Goal: Task Accomplishment & Management: Manage account settings

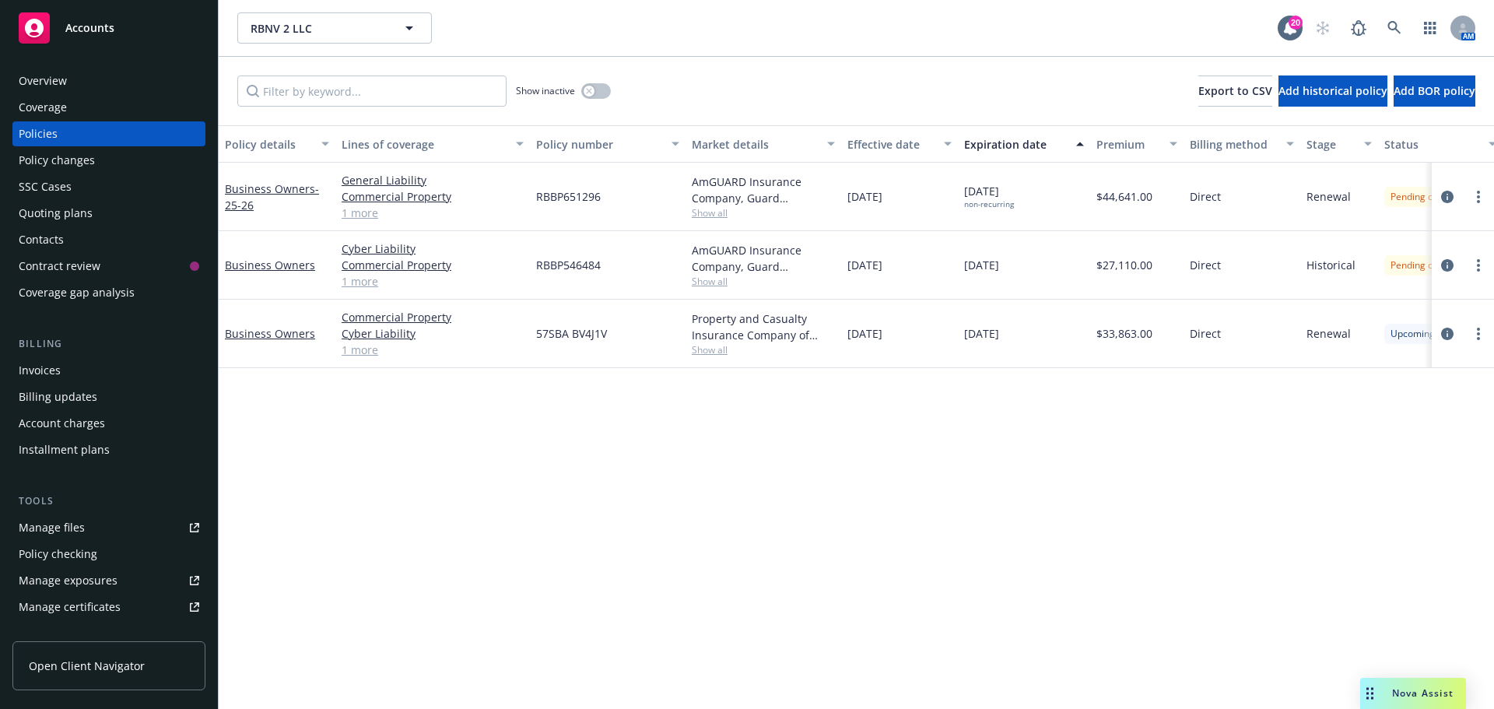
click at [113, 167] on div "Policy changes" at bounding box center [109, 160] width 181 height 25
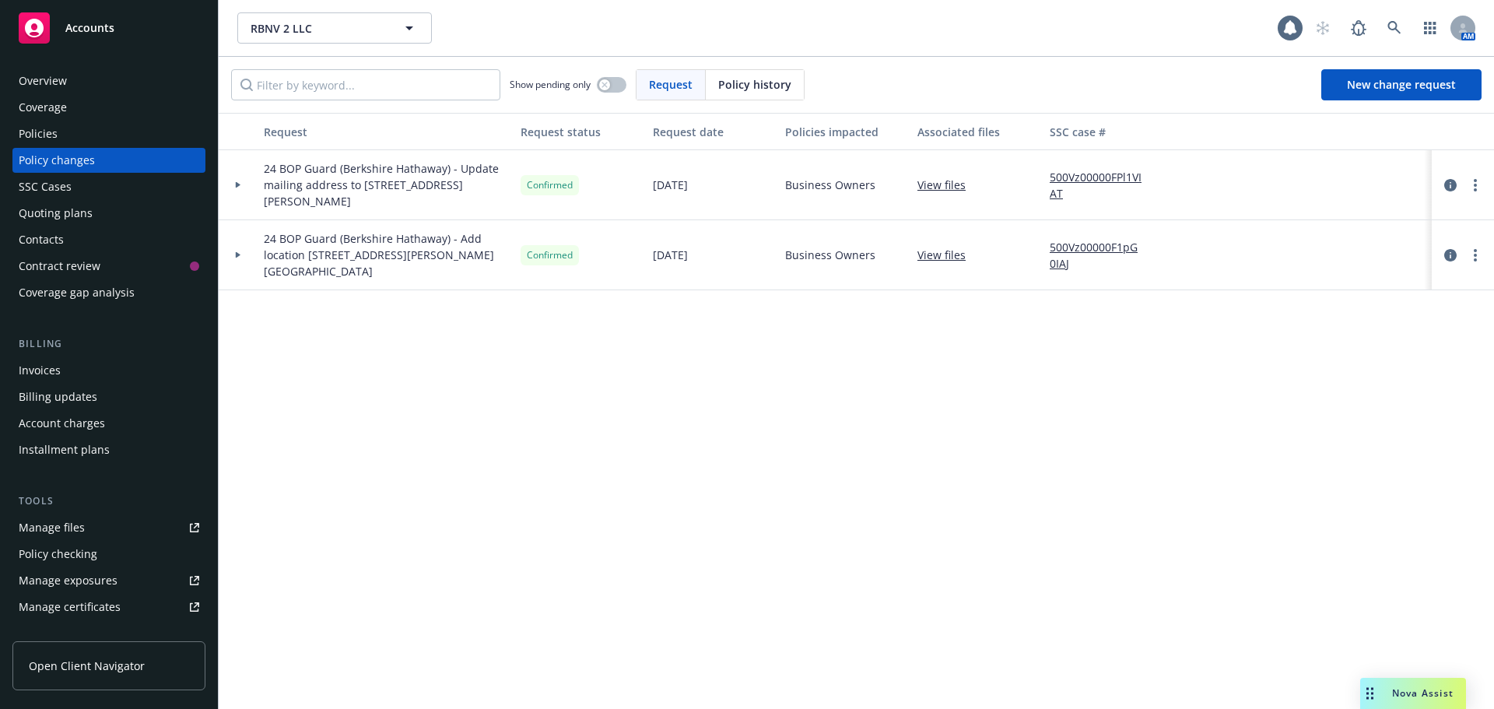
click at [716, 82] on div "Policy history" at bounding box center [755, 85] width 98 height 30
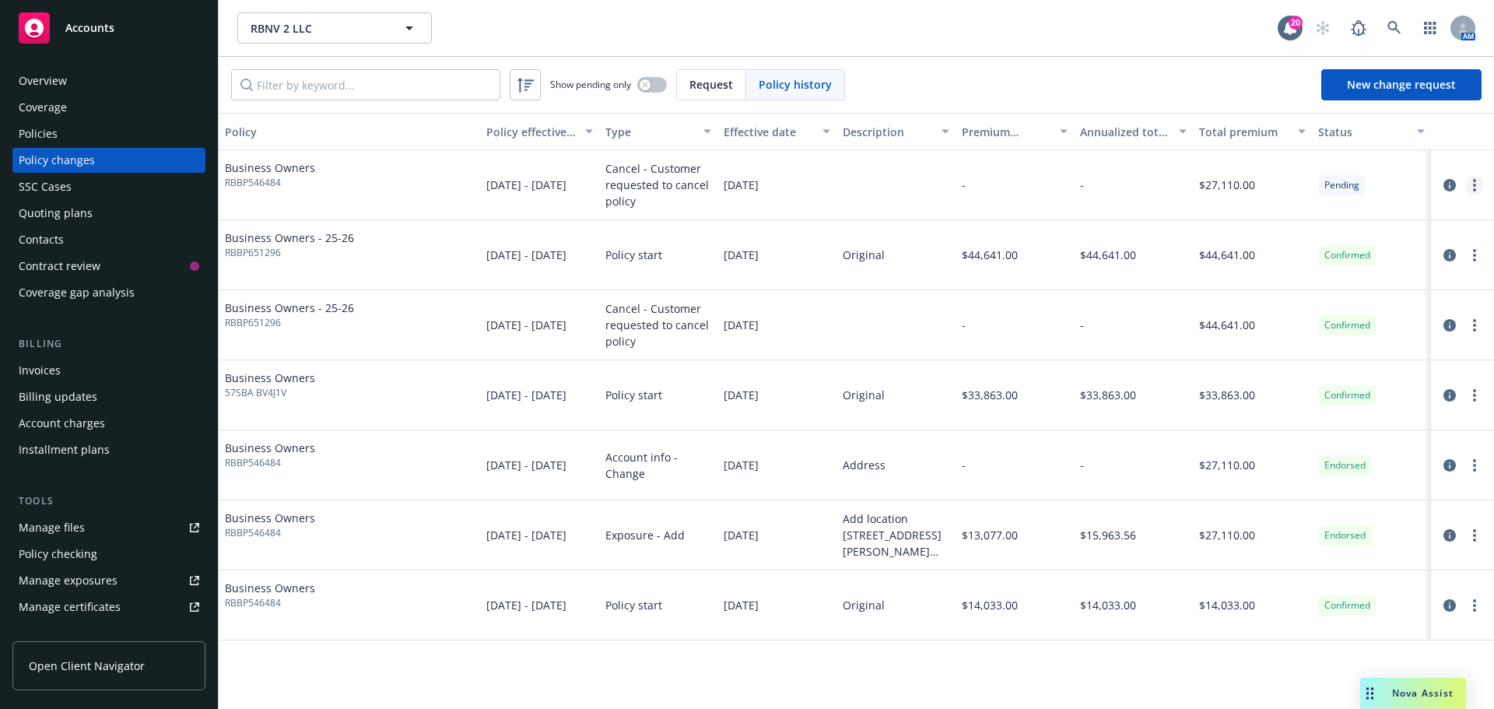
click at [1467, 185] on link "more" at bounding box center [1474, 185] width 19 height 19
click at [1419, 287] on link "Edit/Rescind policy change" at bounding box center [1349, 279] width 267 height 31
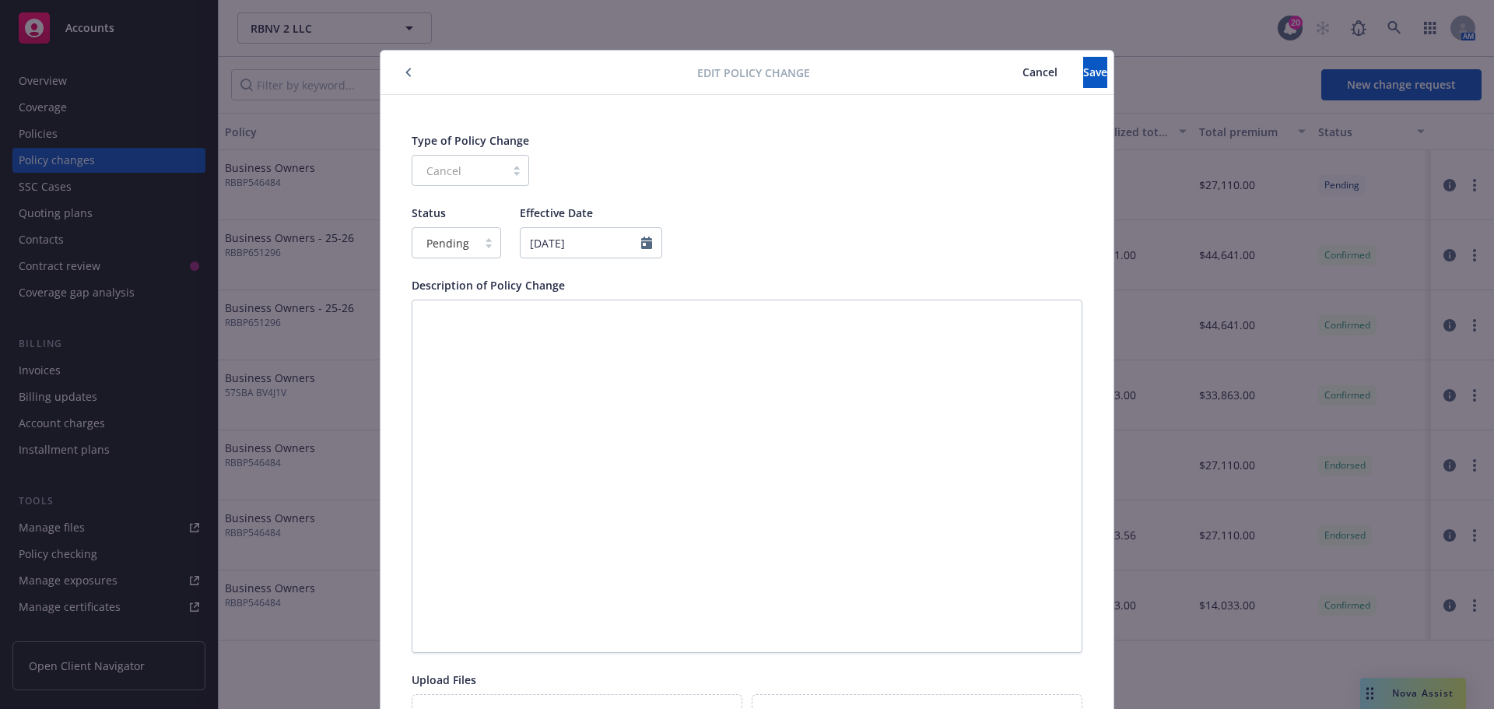
scroll to position [47, 0]
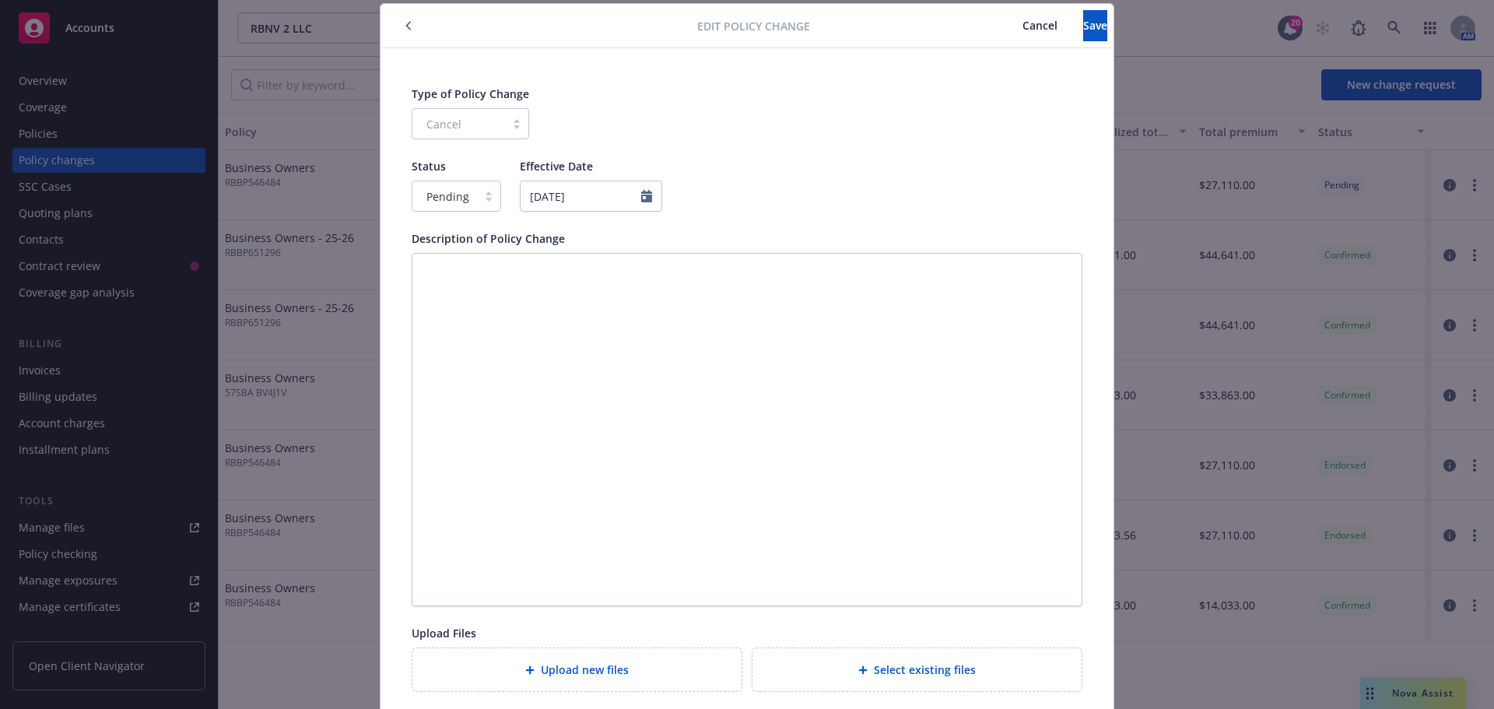
click at [468, 119] on div "Cancel" at bounding box center [470, 123] width 117 height 31
click at [468, 191] on div "Pending" at bounding box center [444, 196] width 65 height 25
click at [454, 258] on span "Confirmed" at bounding box center [449, 264] width 54 height 16
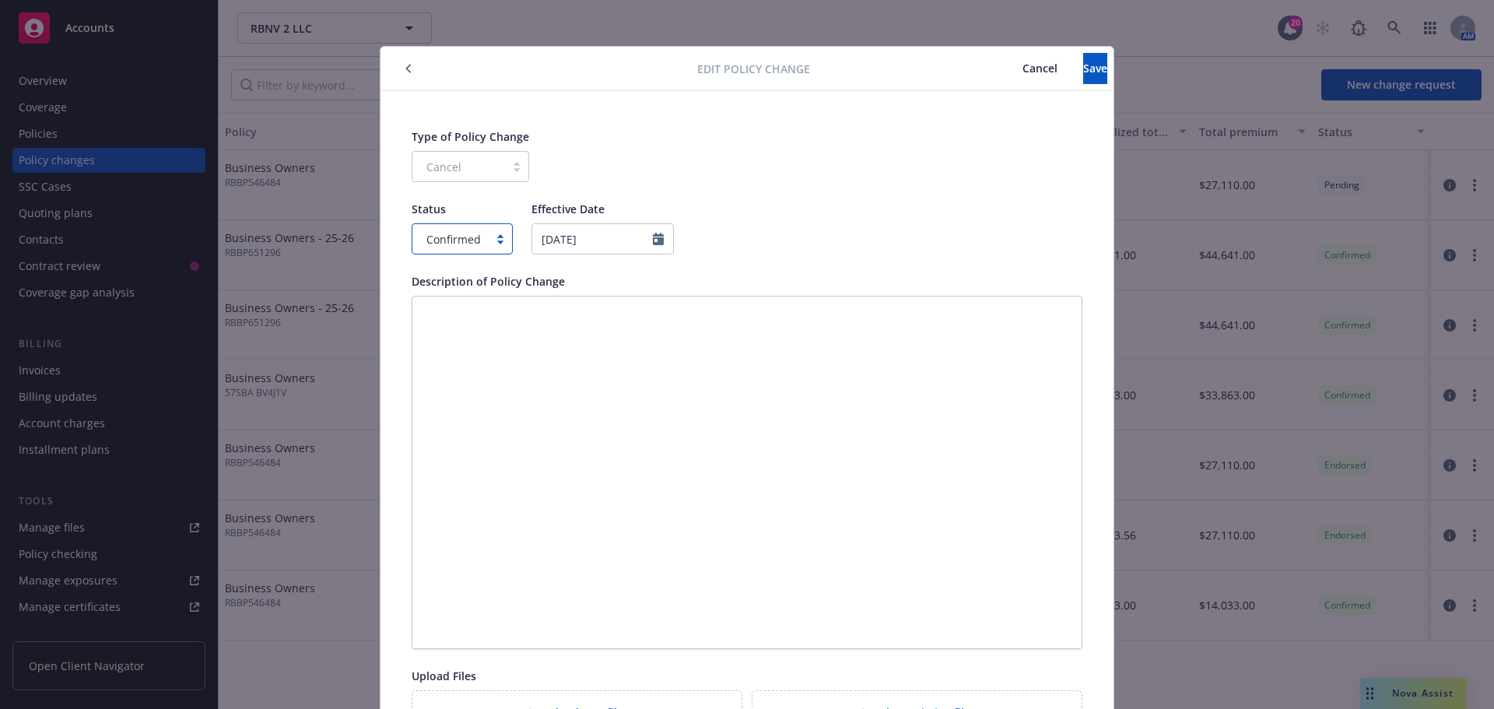
scroll to position [0, 0]
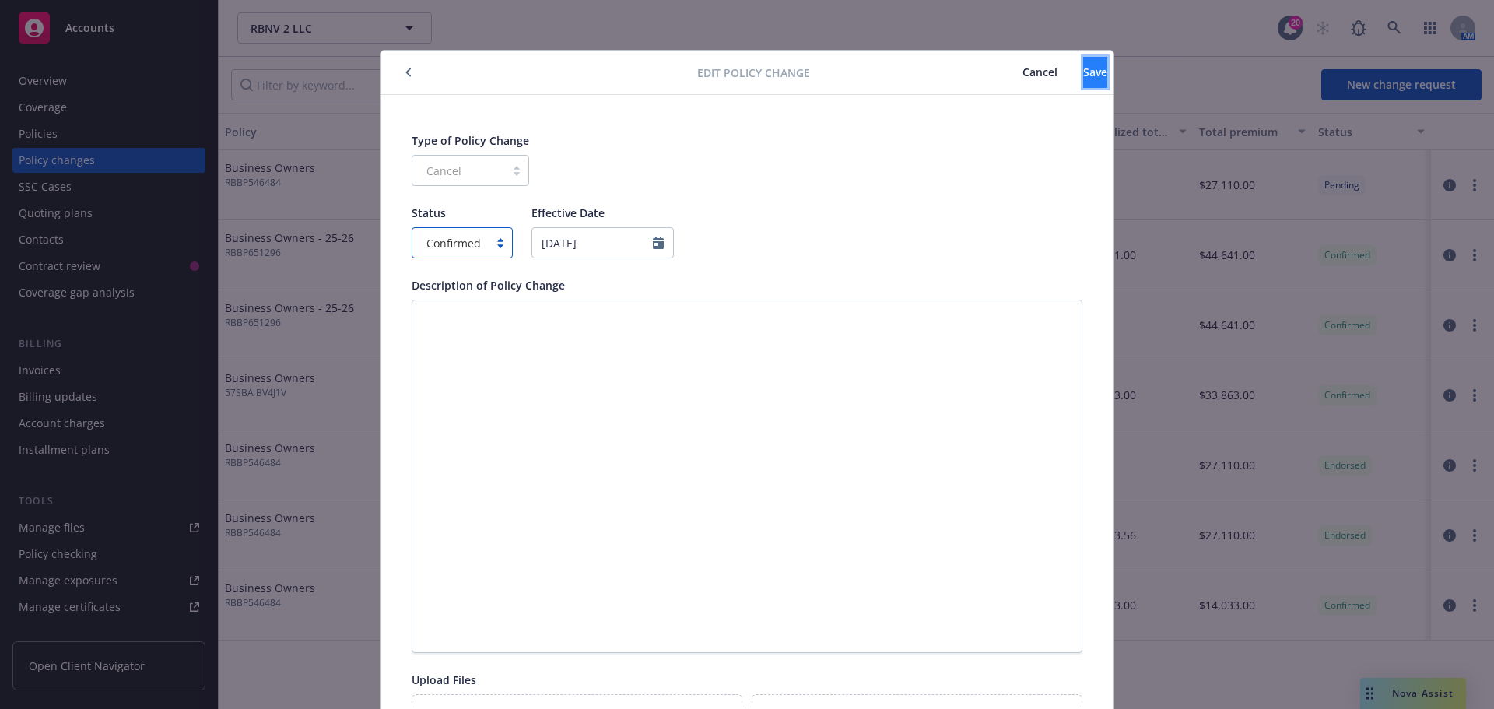
click at [1083, 85] on button "Save" at bounding box center [1095, 72] width 24 height 31
type textarea "x"
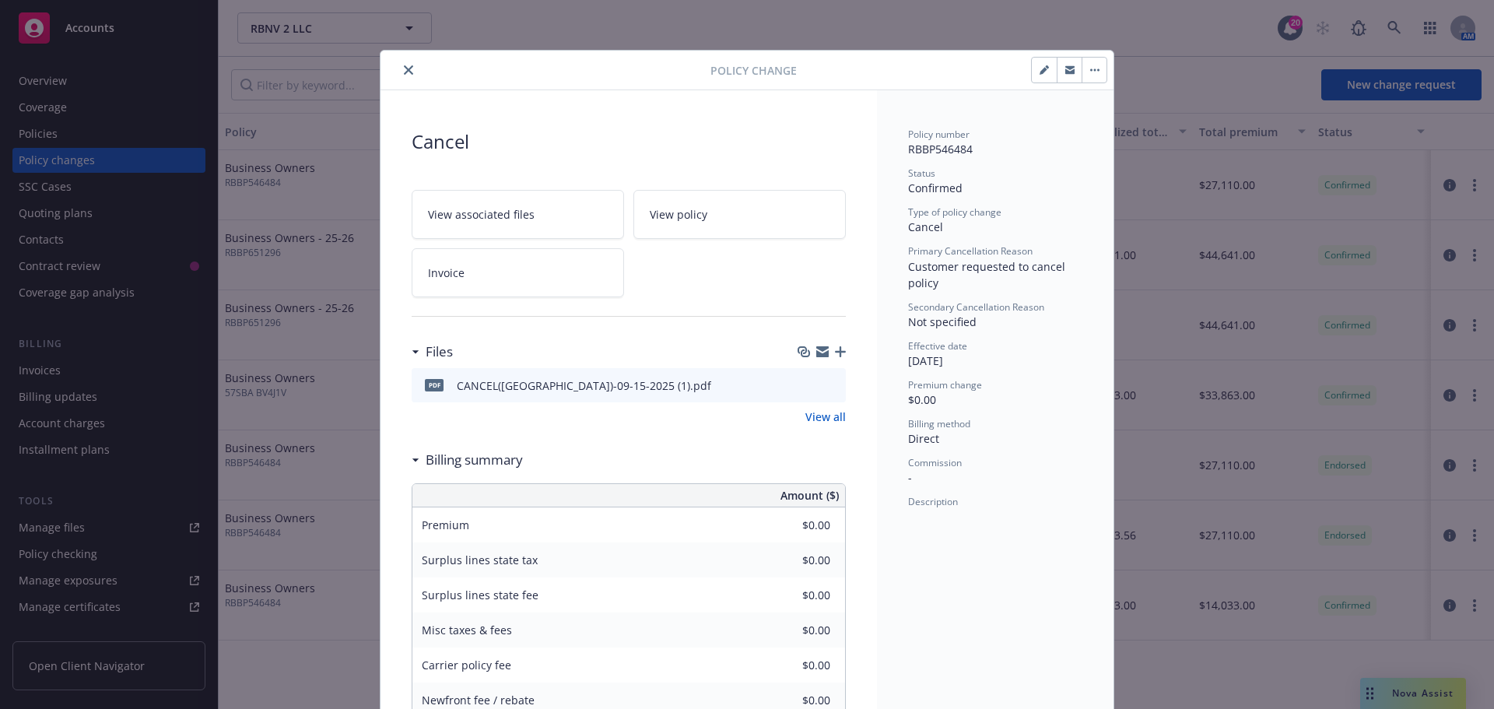
click at [1146, 184] on div "Policy Change Cancel View associated files View policy Invoice Files pdf CANCEL…" at bounding box center [747, 354] width 1494 height 709
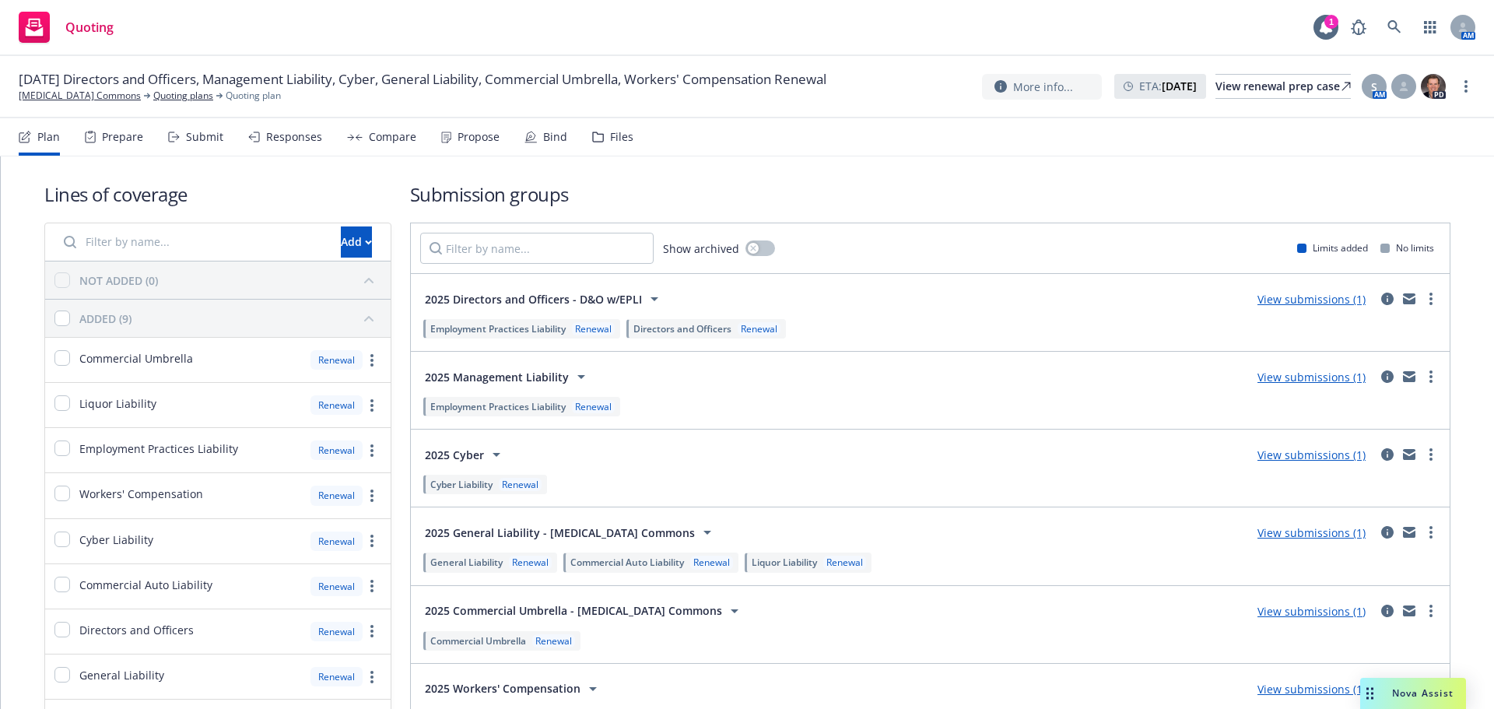
click at [480, 127] on div "Propose" at bounding box center [470, 136] width 58 height 37
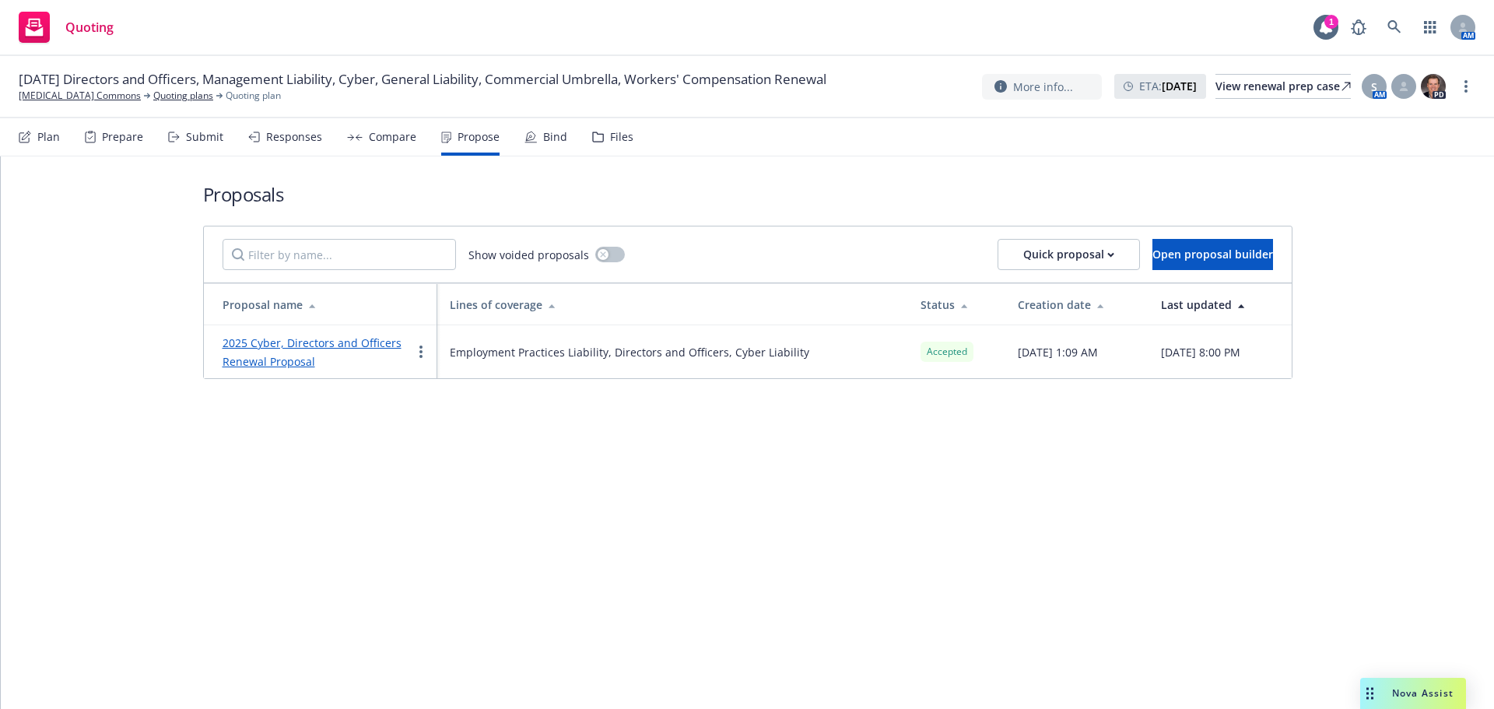
click at [551, 145] on div "Bind" at bounding box center [545, 136] width 43 height 37
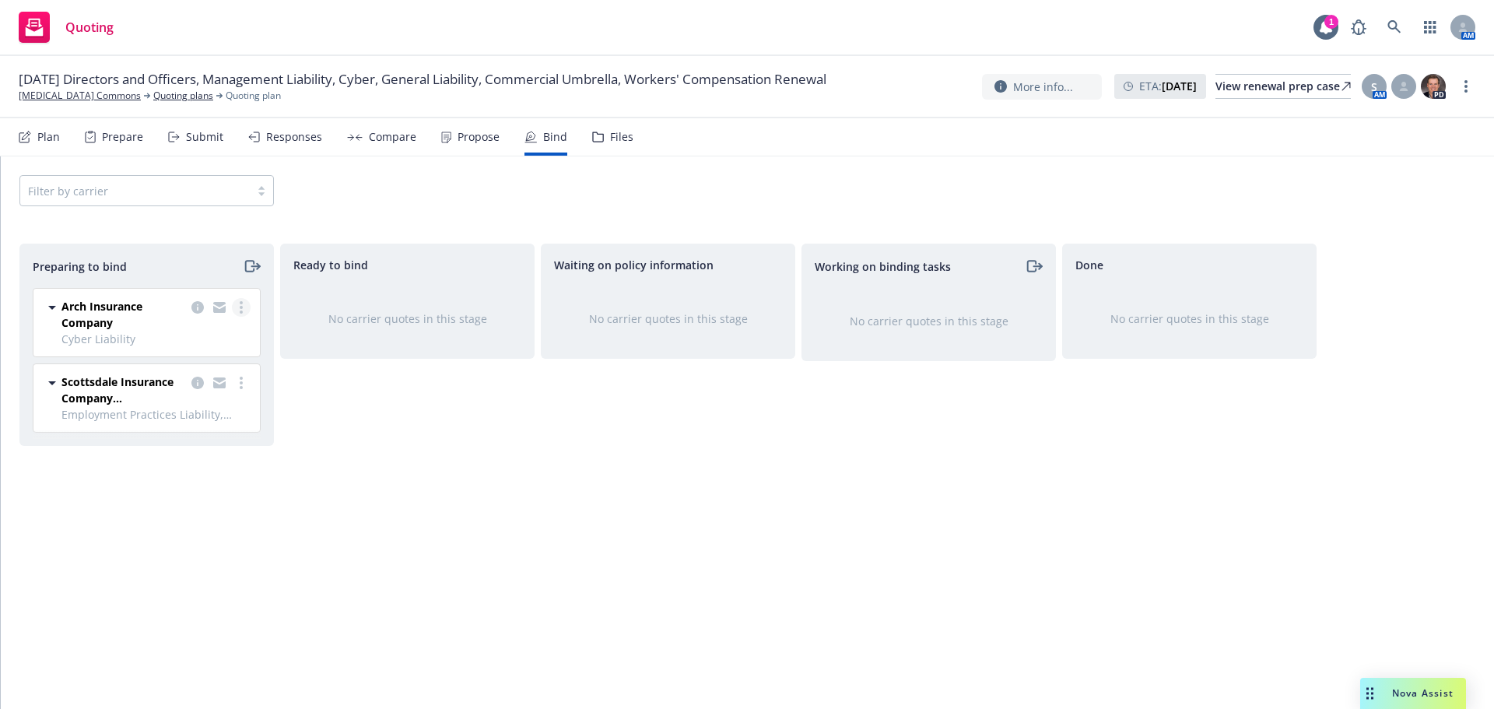
click at [240, 309] on icon "more" at bounding box center [241, 307] width 3 height 12
click at [212, 367] on link "Log bind order" at bounding box center [173, 370] width 152 height 31
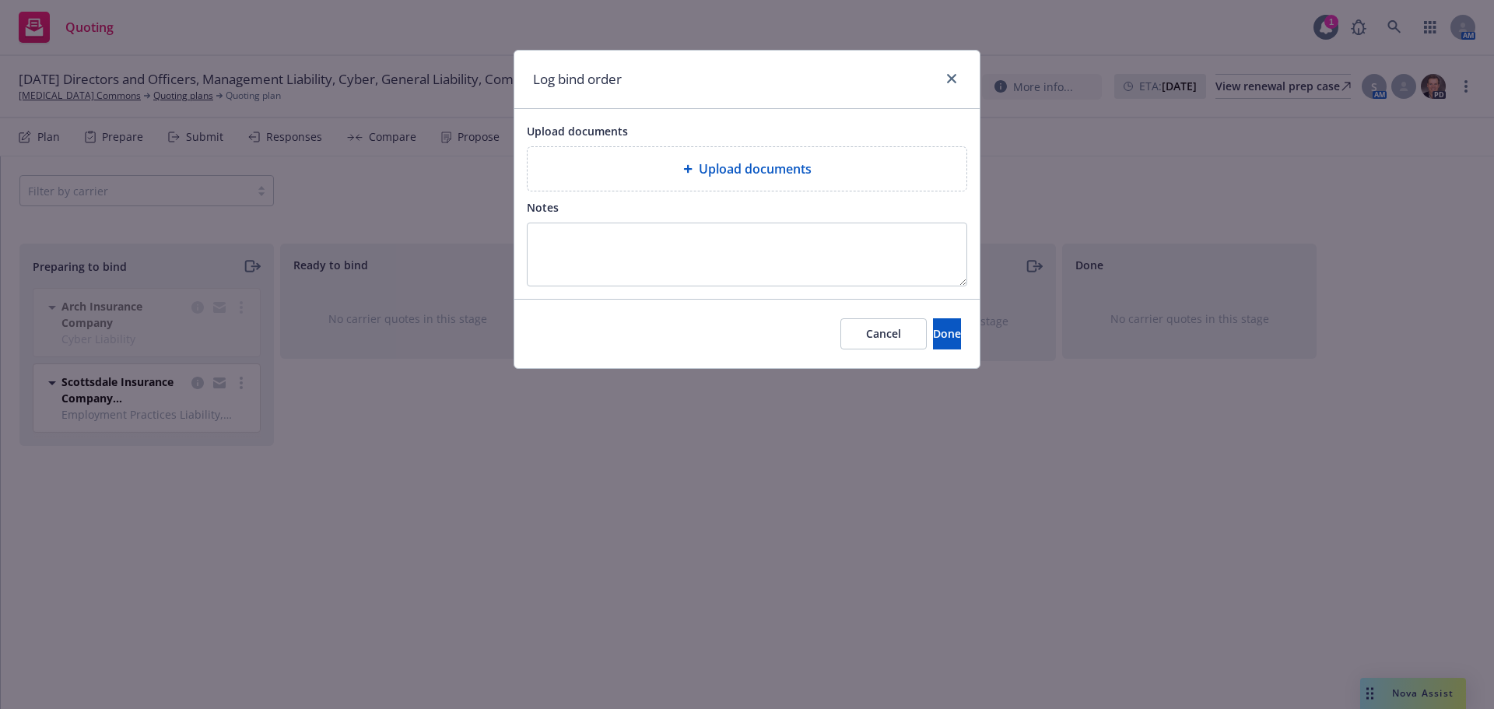
click at [567, 180] on div "Upload documents" at bounding box center [747, 169] width 439 height 44
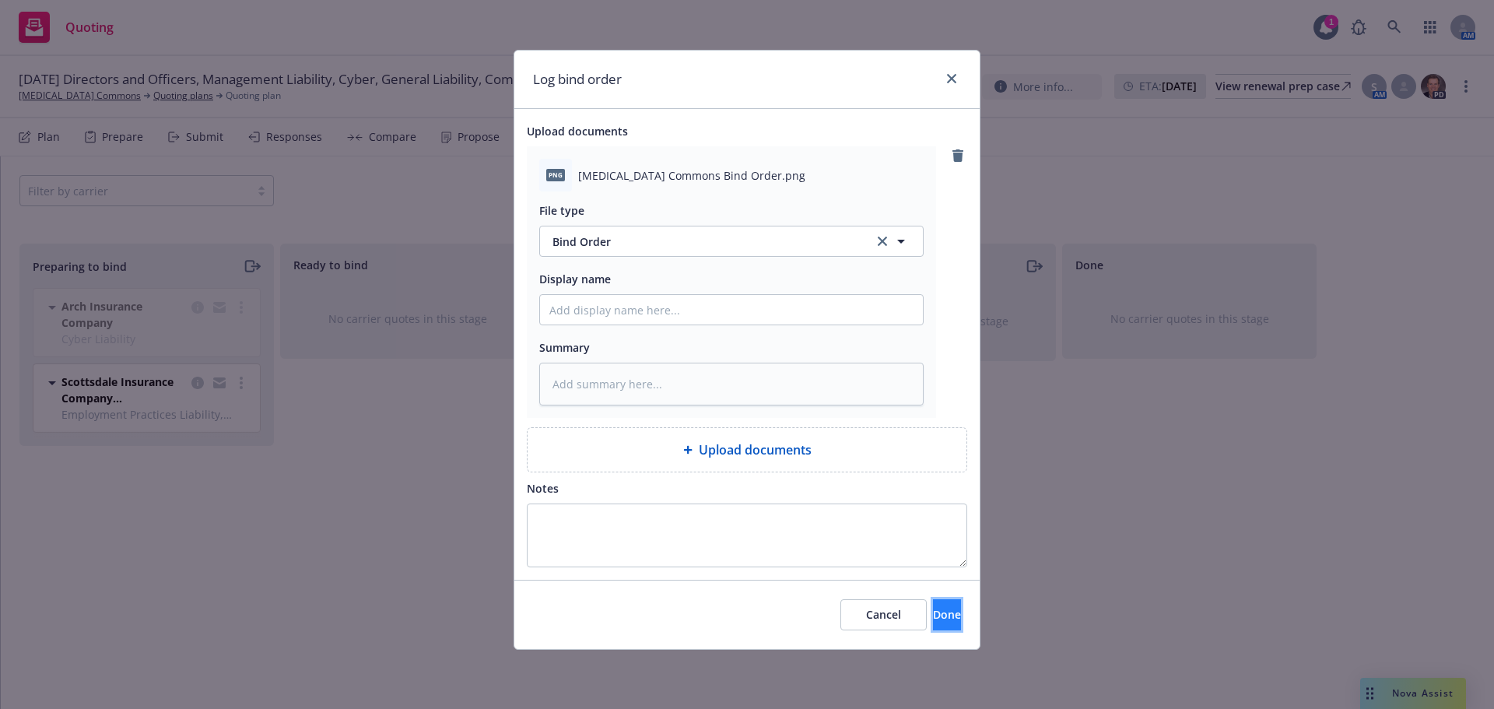
click at [934, 609] on span "Done" at bounding box center [947, 614] width 28 height 15
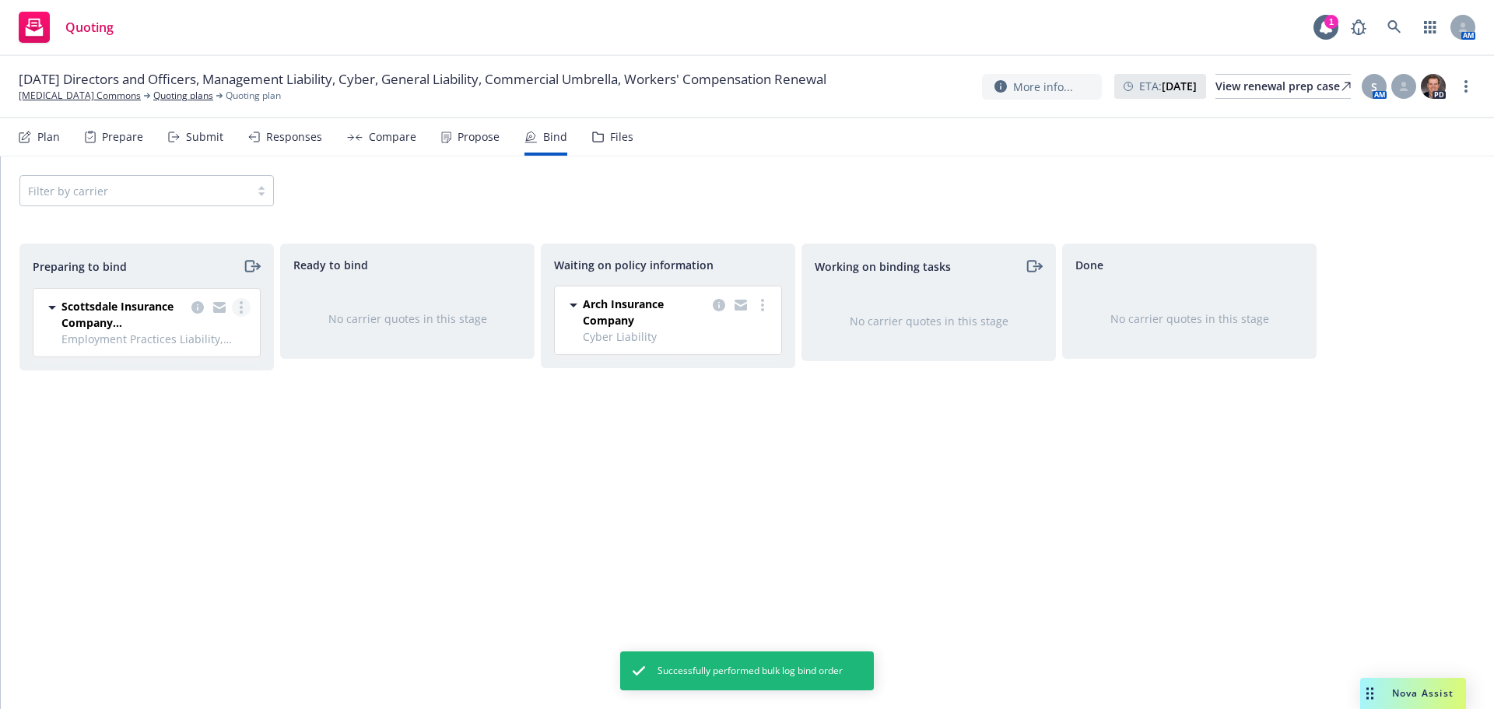
click at [243, 310] on link "more" at bounding box center [241, 307] width 19 height 19
click at [191, 360] on link "Log bind order" at bounding box center [173, 370] width 152 height 31
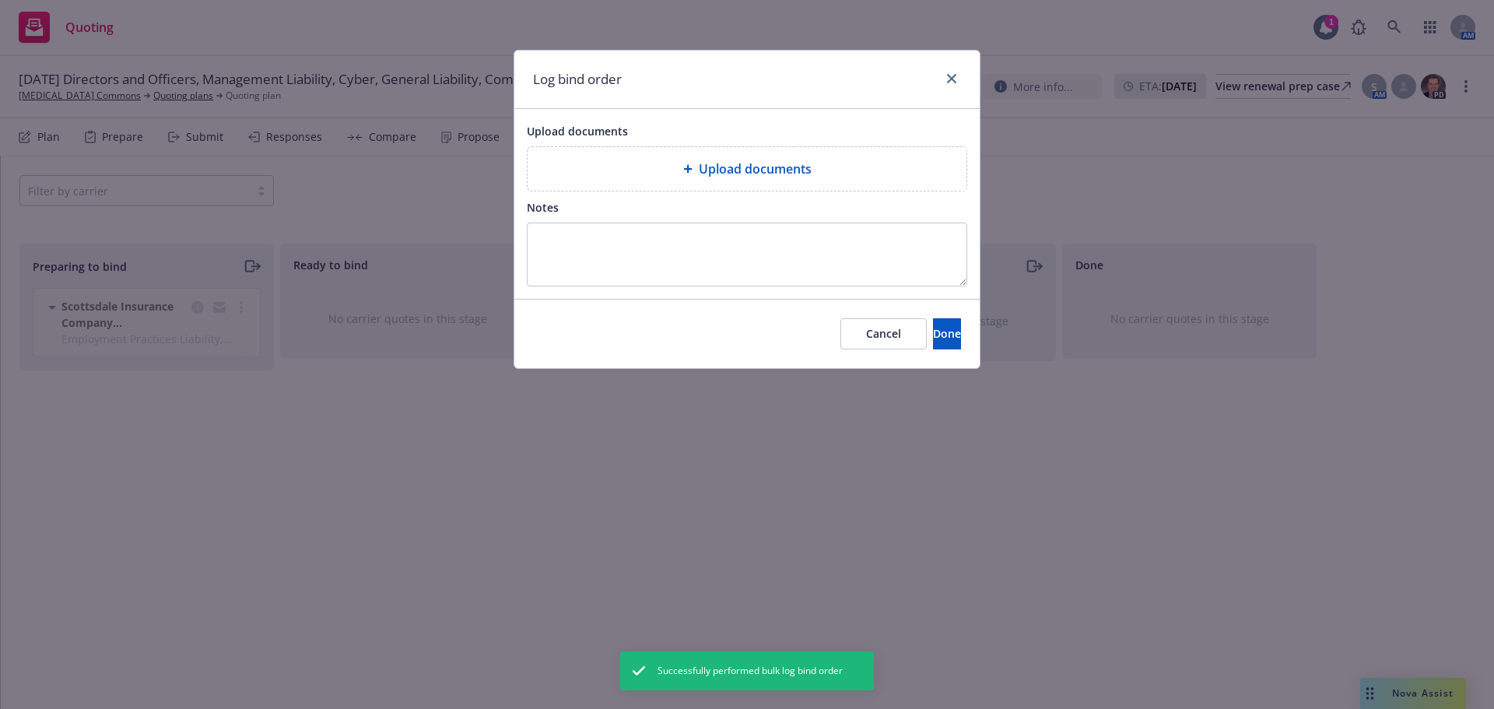
click at [724, 163] on span "Upload documents" at bounding box center [755, 169] width 113 height 19
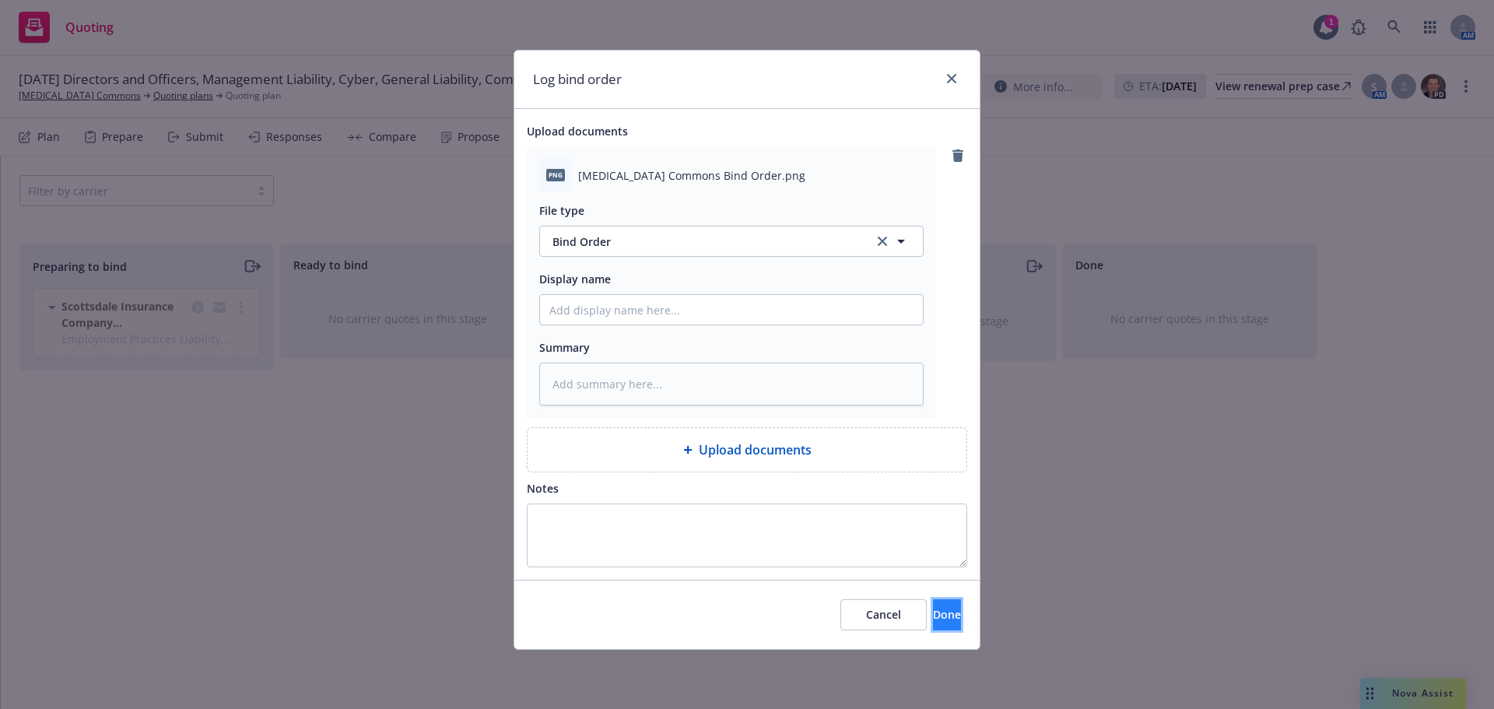
click at [955, 619] on button "Done" at bounding box center [947, 614] width 28 height 31
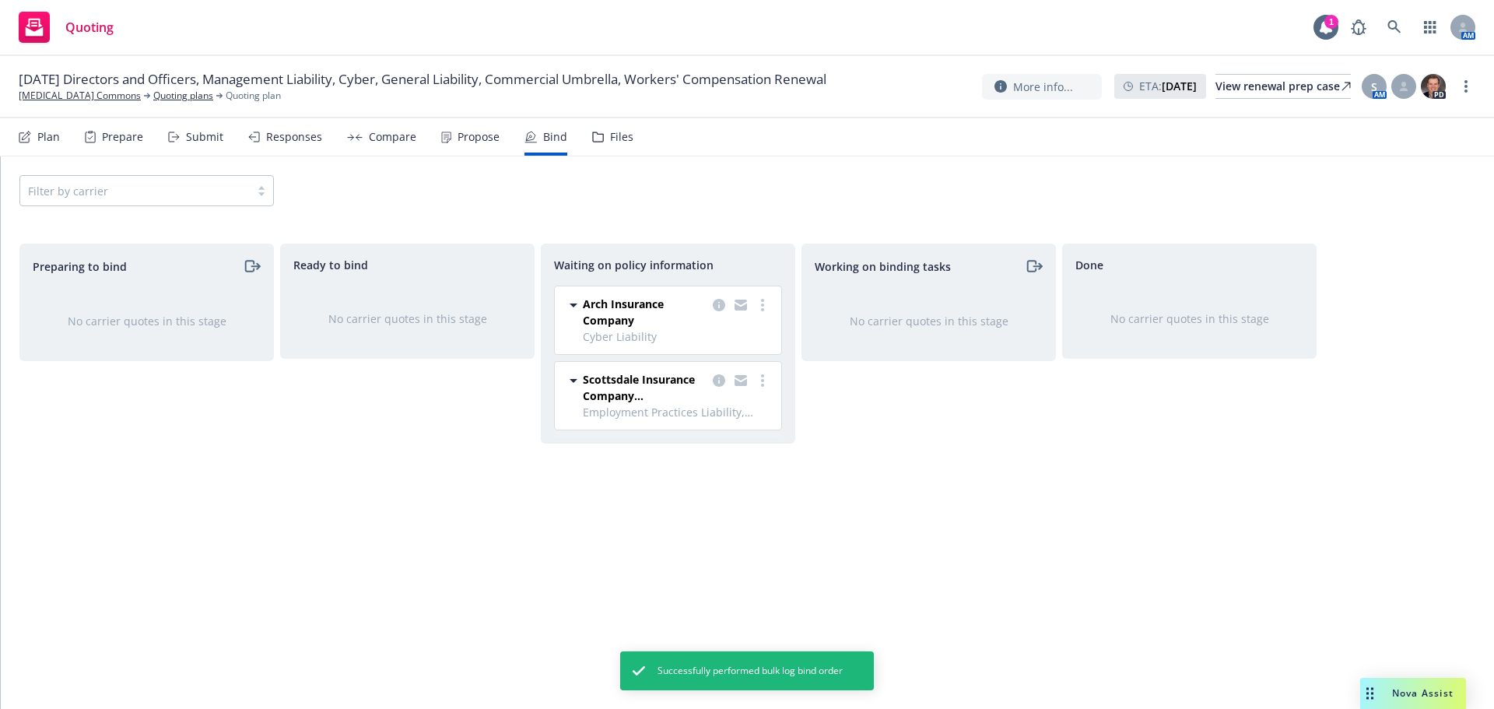
click at [473, 140] on div "Propose" at bounding box center [478, 137] width 42 height 12
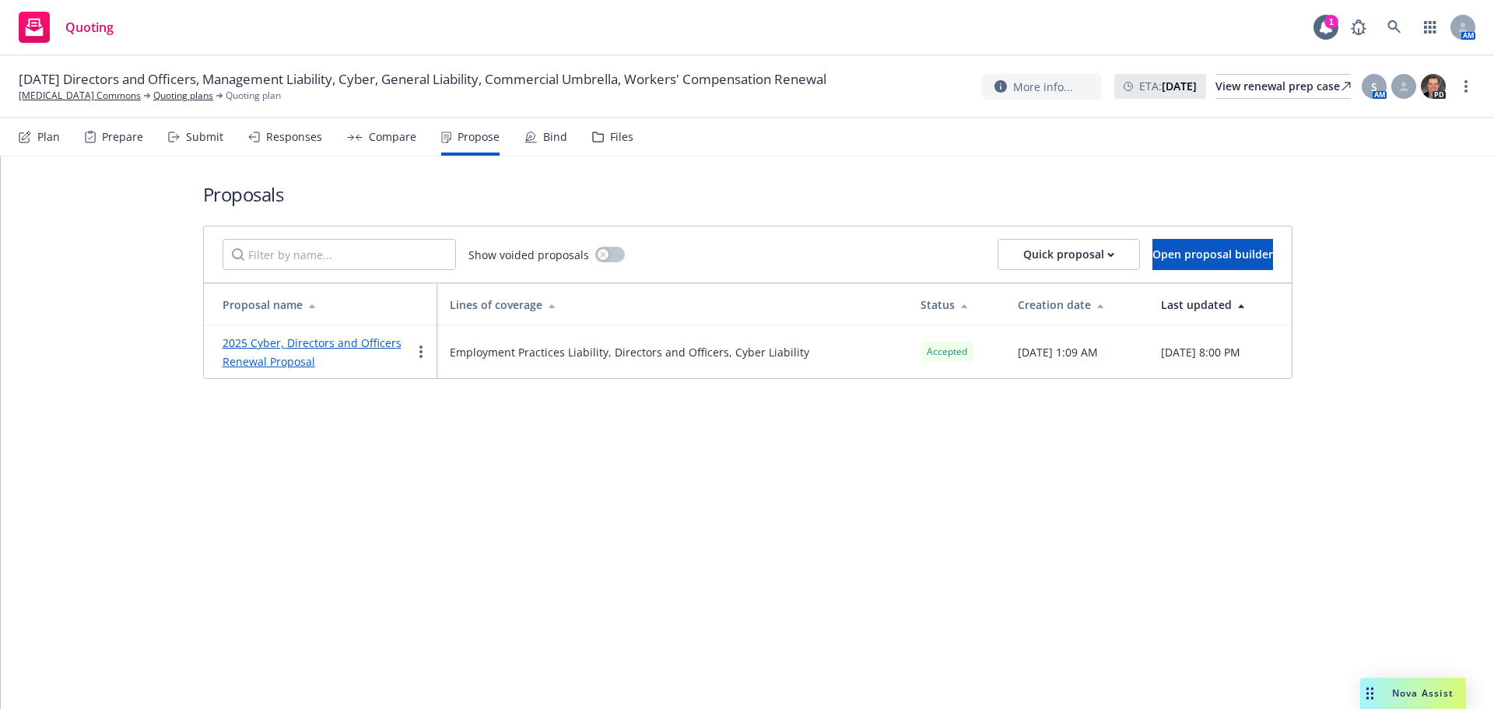
click at [389, 335] on div "2025 Cyber, Directors and Officers Renewal Proposal" at bounding box center [317, 351] width 189 height 37
click at [387, 337] on link "2025 Cyber, Directors and Officers Renewal Proposal" at bounding box center [312, 351] width 179 height 33
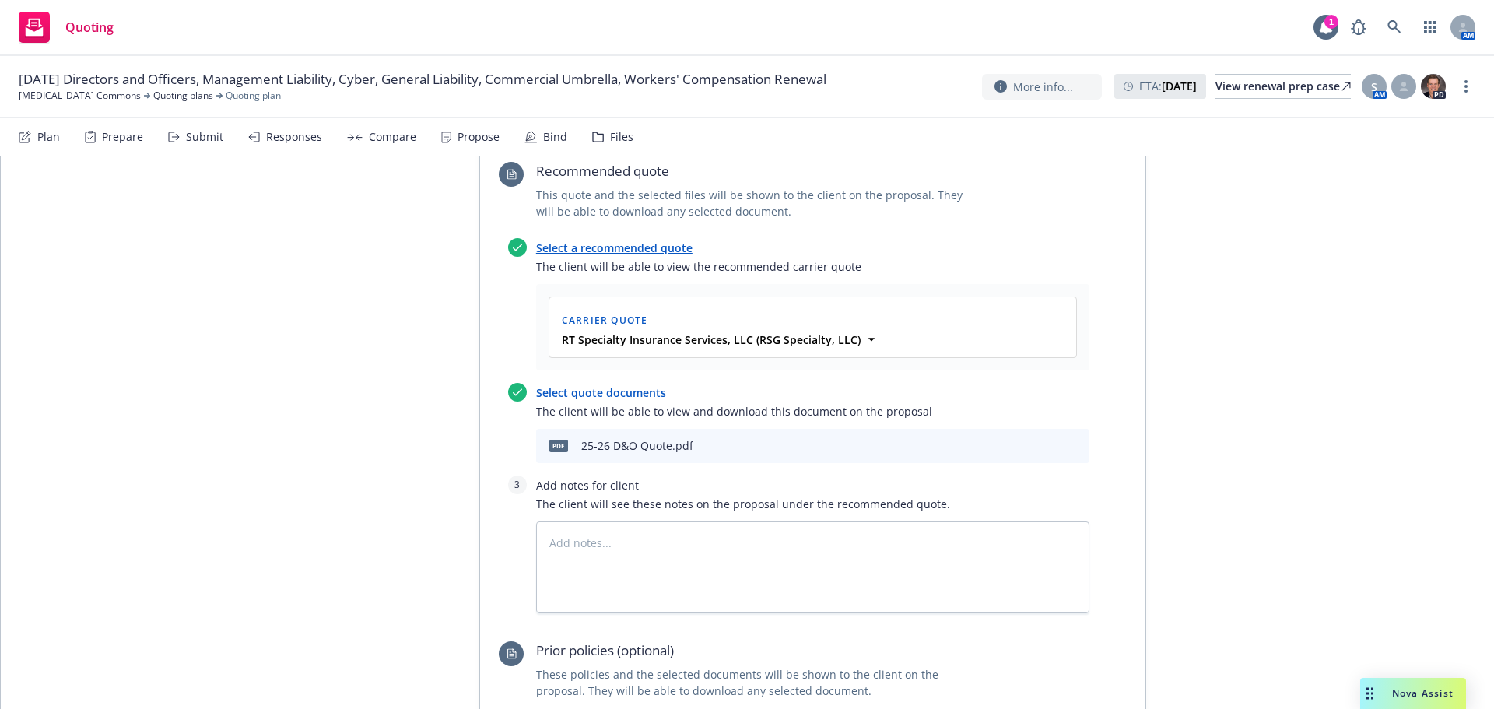
scroll to position [1718, 0]
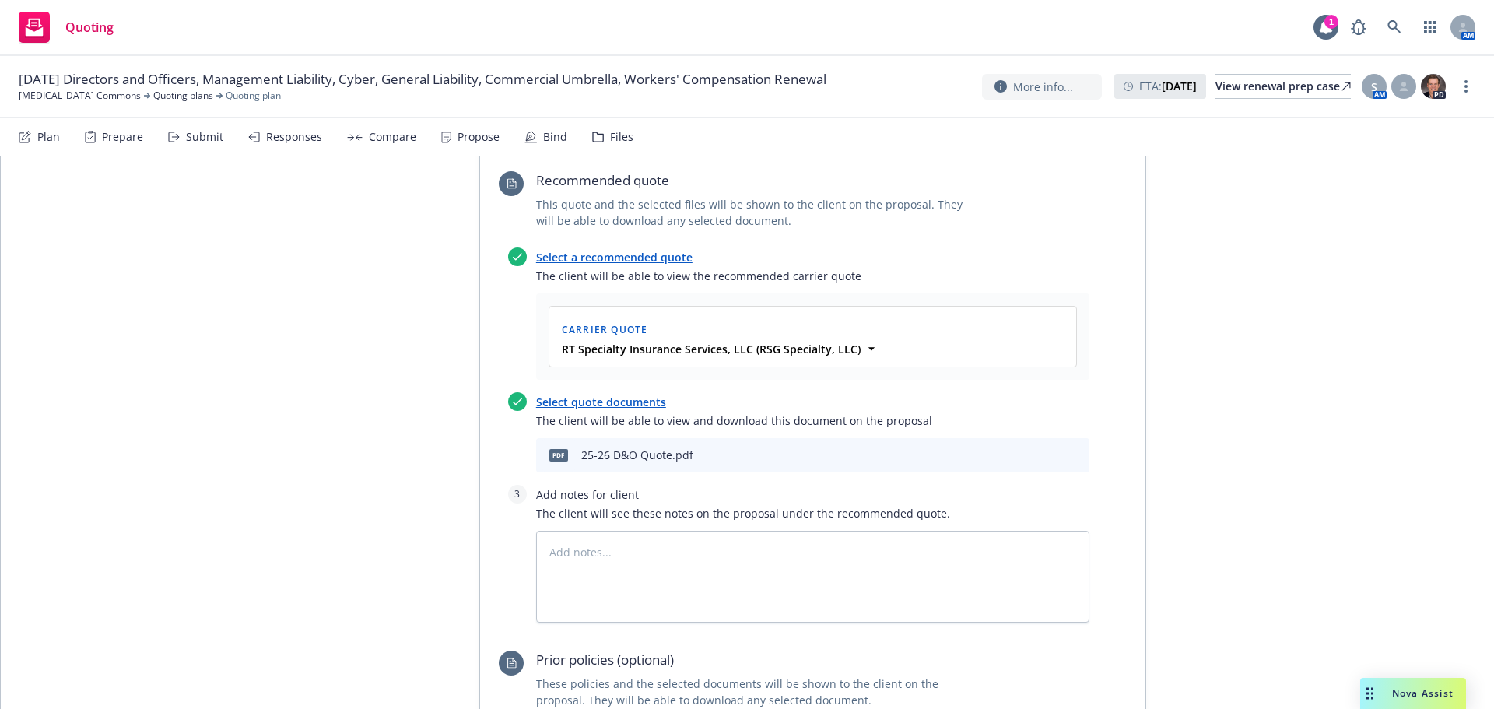
click at [1035, 446] on div at bounding box center [1051, 455] width 64 height 19
click at [1043, 449] on icon "preview file" at bounding box center [1050, 454] width 14 height 11
type textarea "x"
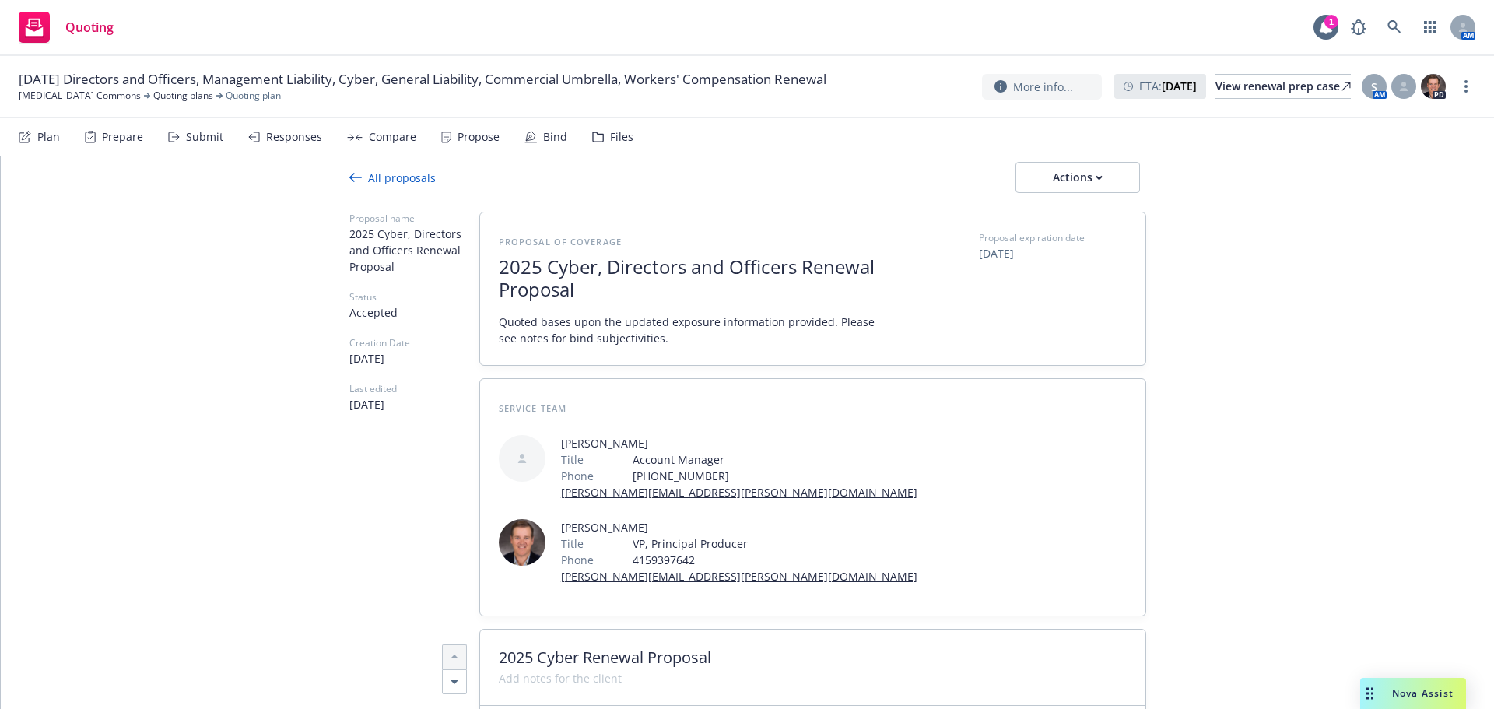
scroll to position [0, 0]
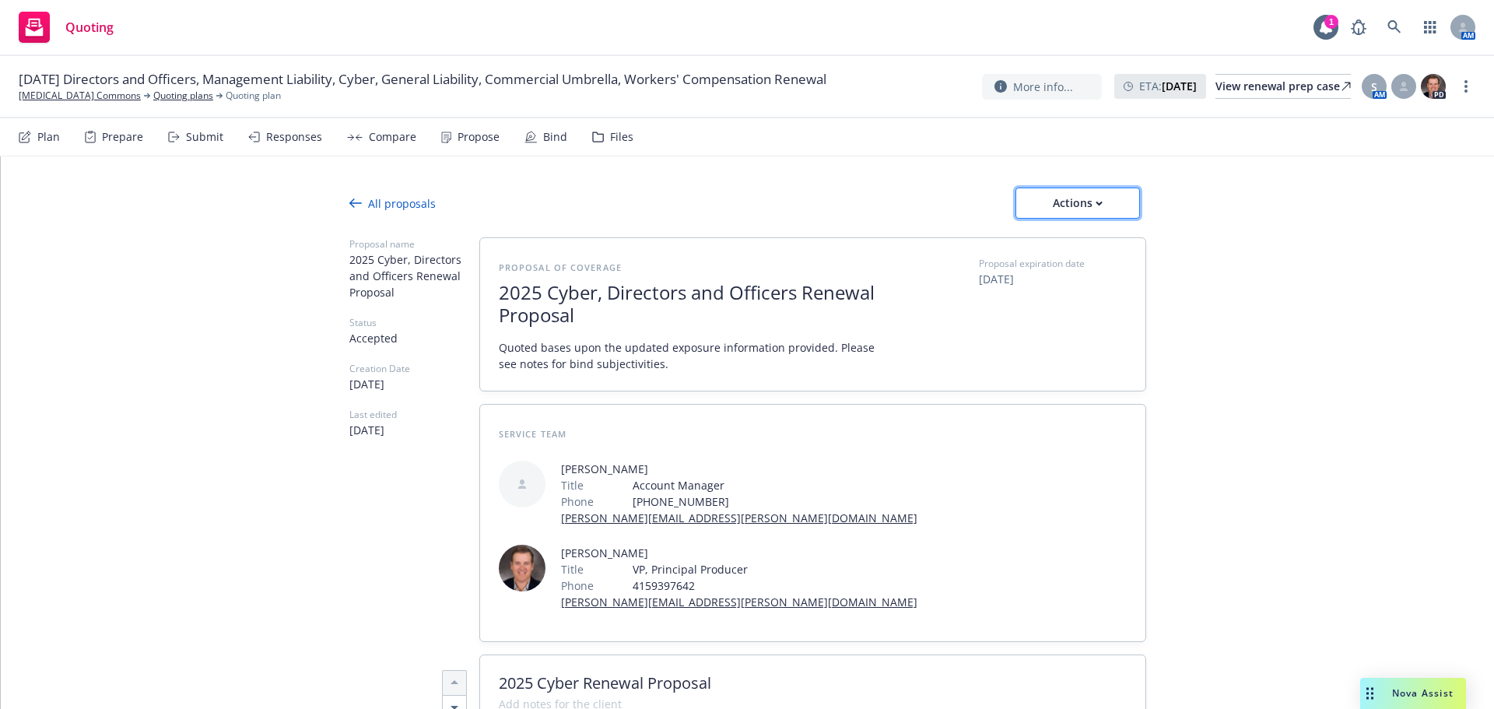
click at [1082, 191] on div "Actions" at bounding box center [1077, 203] width 73 height 30
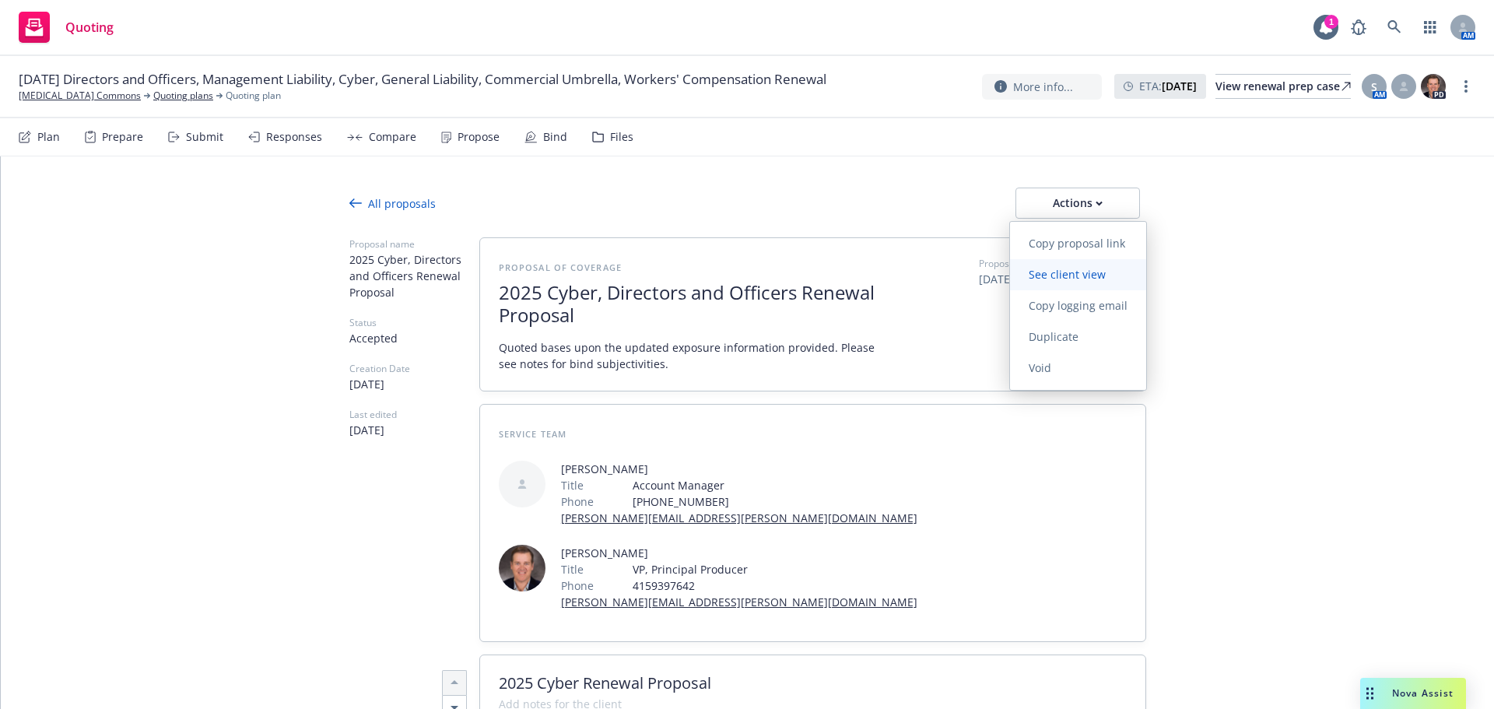
click at [1090, 286] on link "See client view" at bounding box center [1078, 274] width 136 height 31
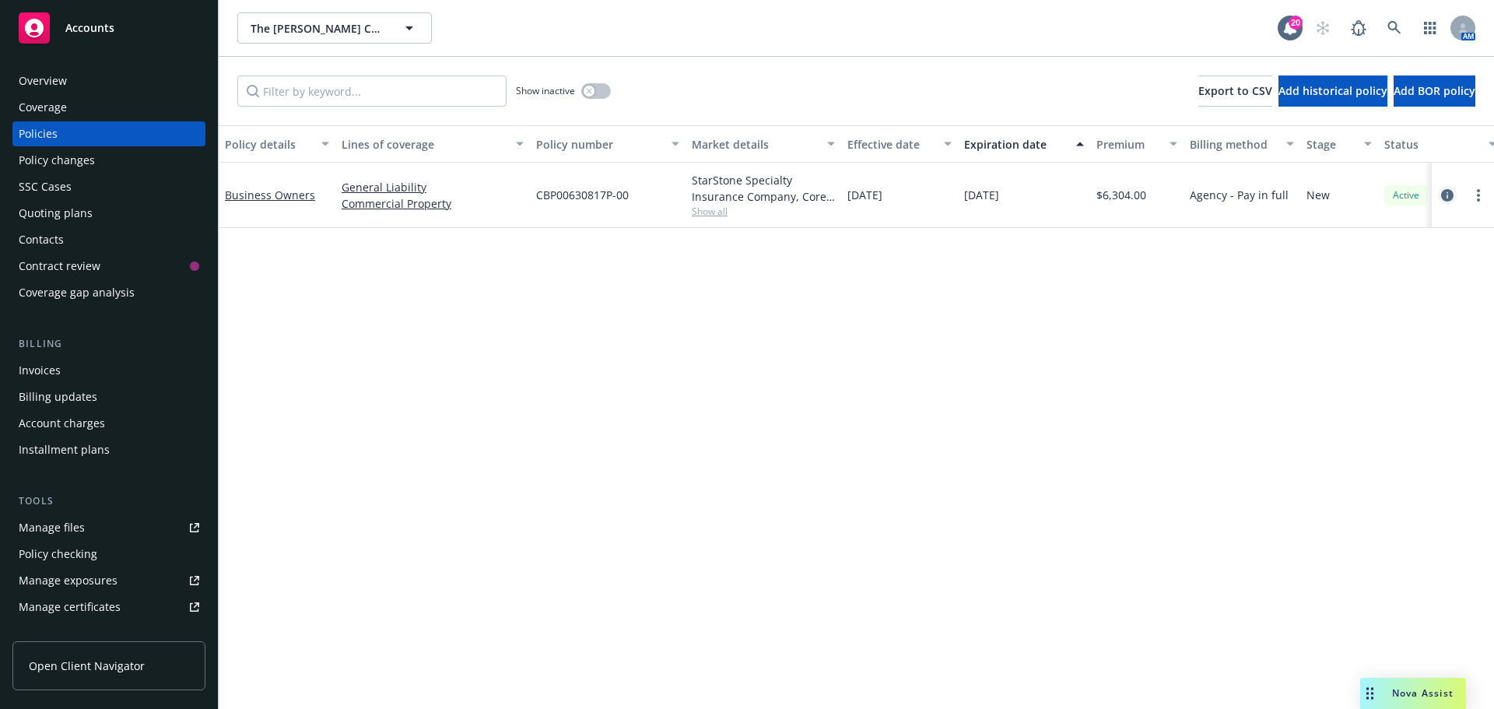
click at [1448, 196] on icon "circleInformation" at bounding box center [1447, 195] width 12 height 12
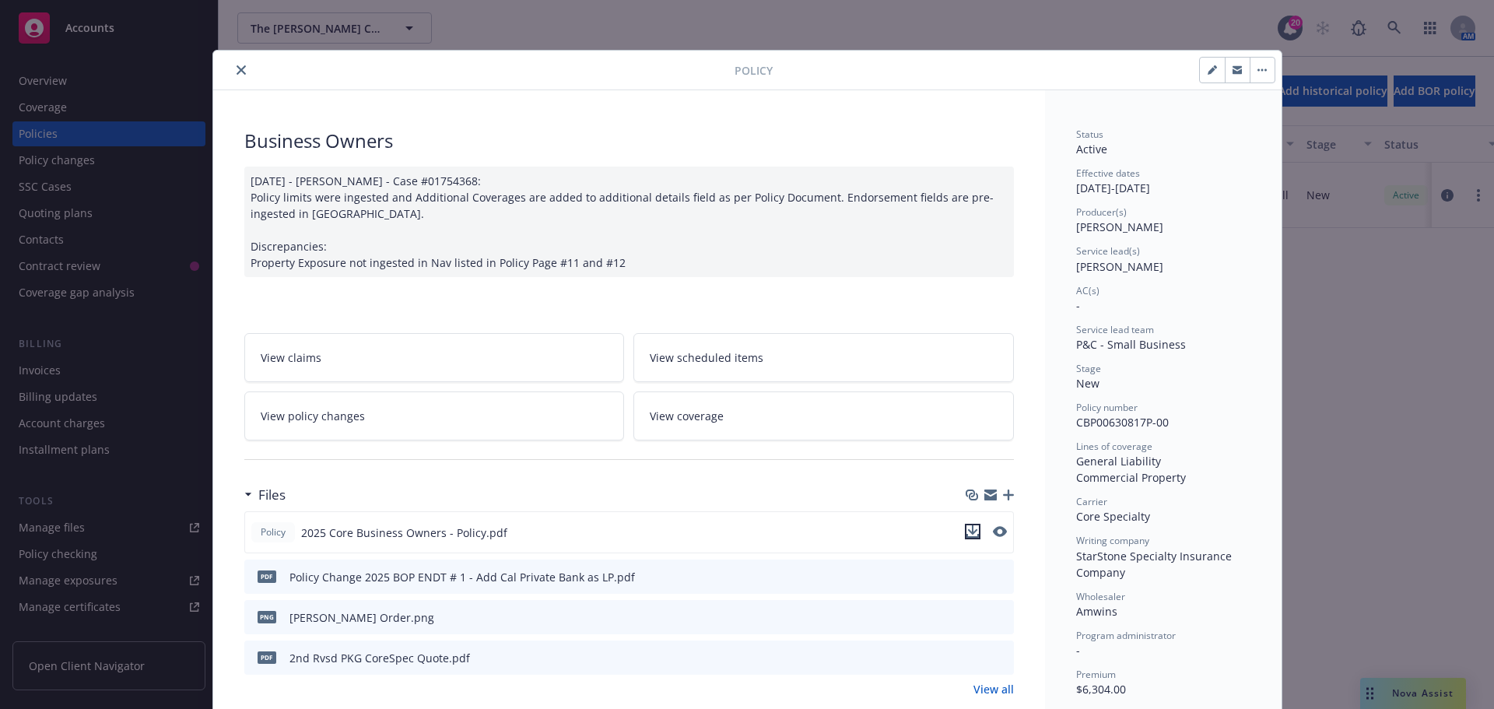
click at [967, 534] on icon "download file" at bounding box center [972, 531] width 12 height 12
click at [232, 70] on button "close" at bounding box center [241, 70] width 19 height 19
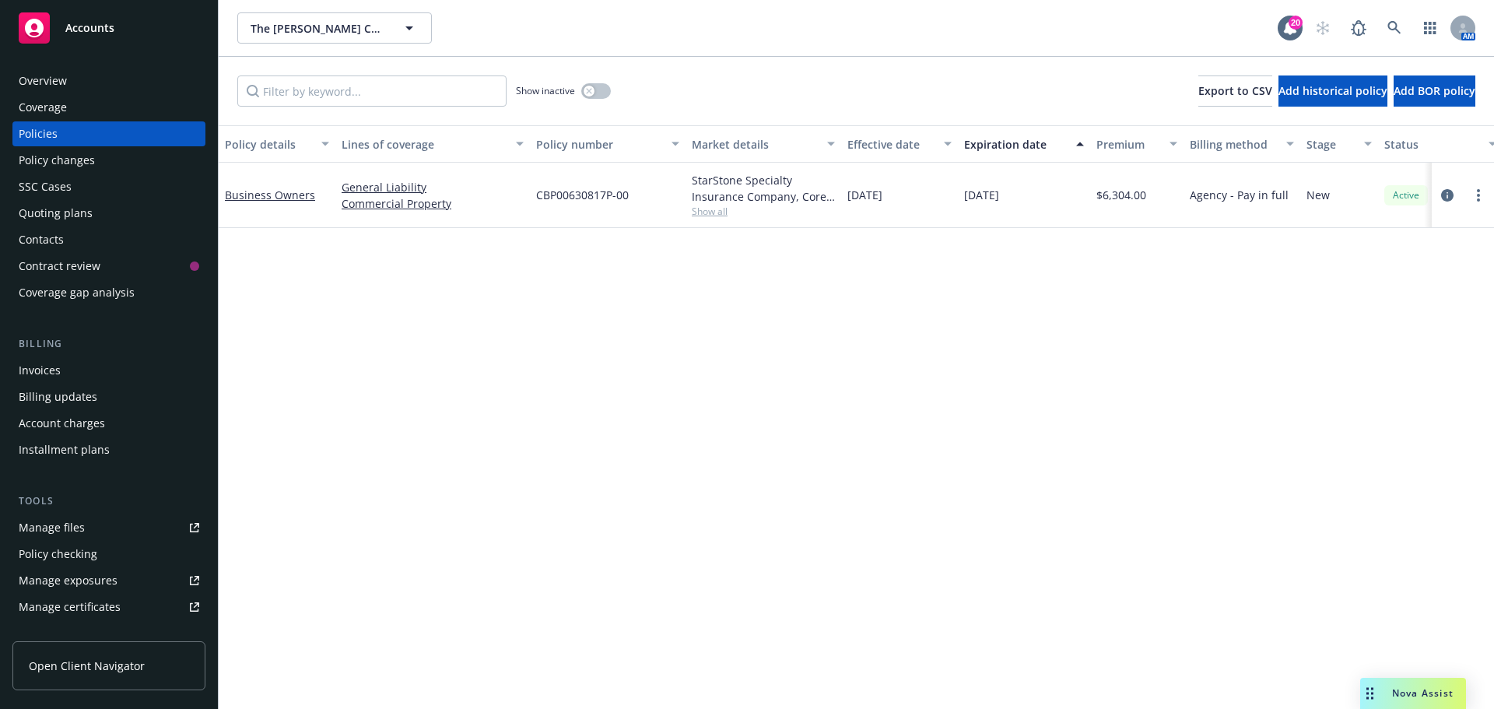
click at [691, 213] on div "StarStone Specialty Insurance Company, Core Specialty, Amwins Show all" at bounding box center [763, 195] width 156 height 65
click at [712, 214] on span "Show all" at bounding box center [763, 211] width 143 height 13
drag, startPoint x: 535, startPoint y: 303, endPoint x: 356, endPoint y: 120, distance: 255.3
click at [532, 303] on div "Writing company StarStone Specialty Insurance Company Carrier Core Specialty Pr…" at bounding box center [678, 312] width 311 height 174
copy span "Core Specialty"
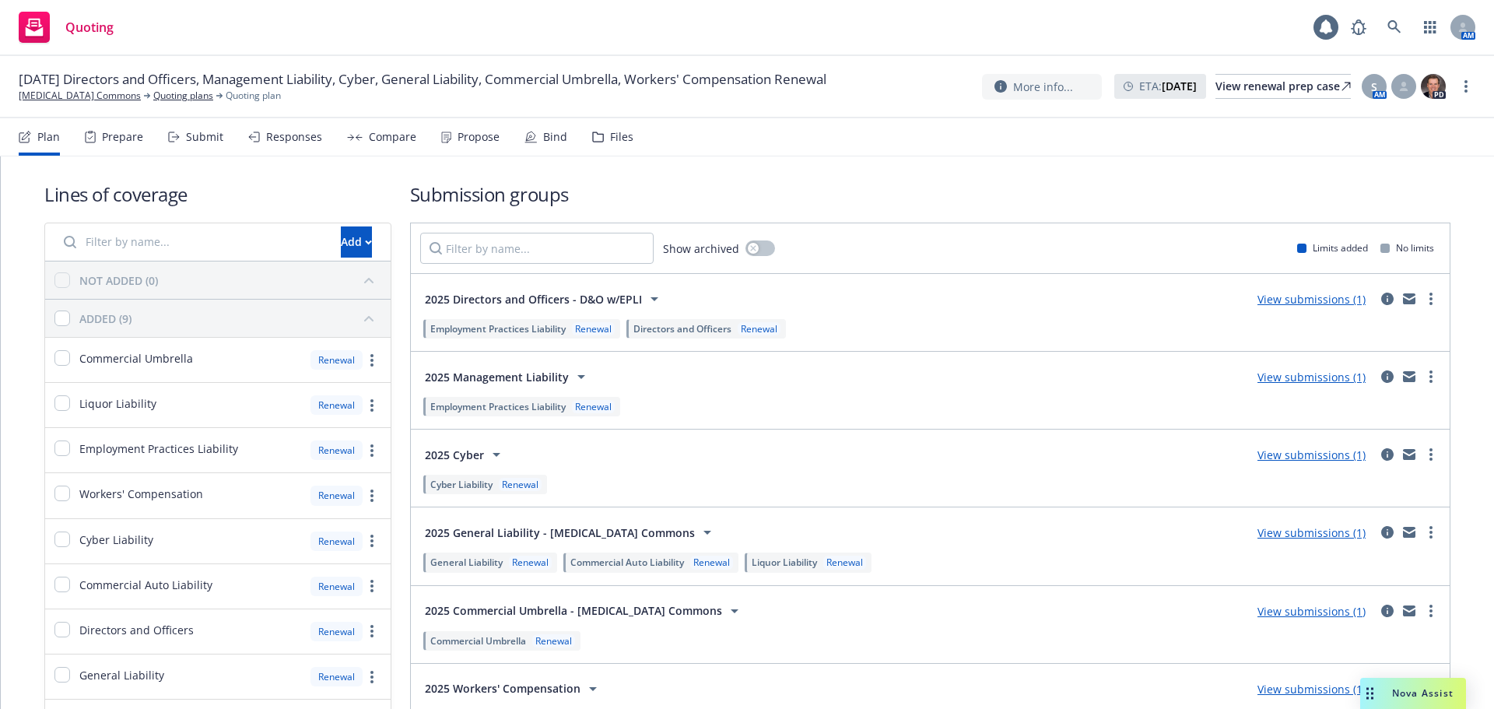
click at [533, 147] on div "Bind" at bounding box center [545, 136] width 43 height 37
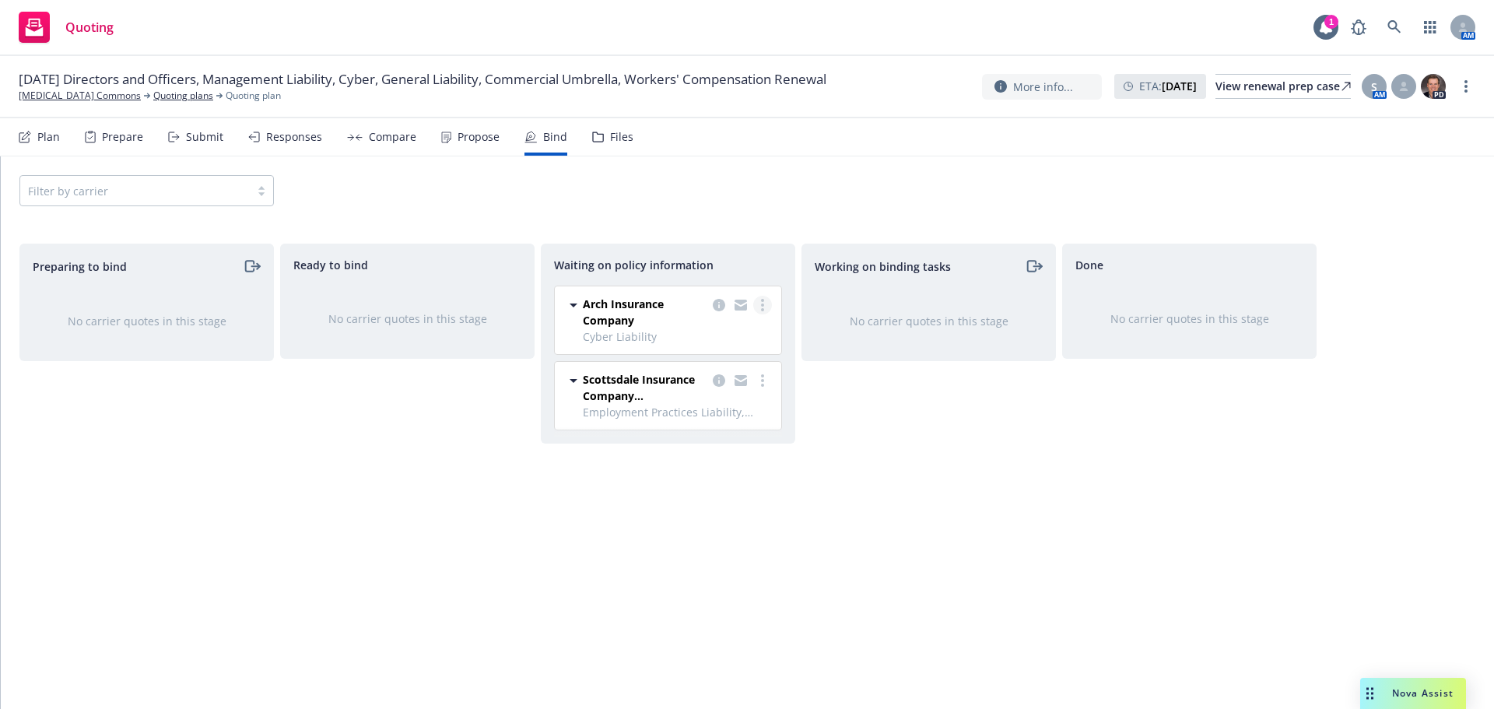
click at [765, 304] on link "more" at bounding box center [762, 305] width 19 height 19
click at [720, 333] on span "Create policies" at bounding box center [687, 336] width 114 height 15
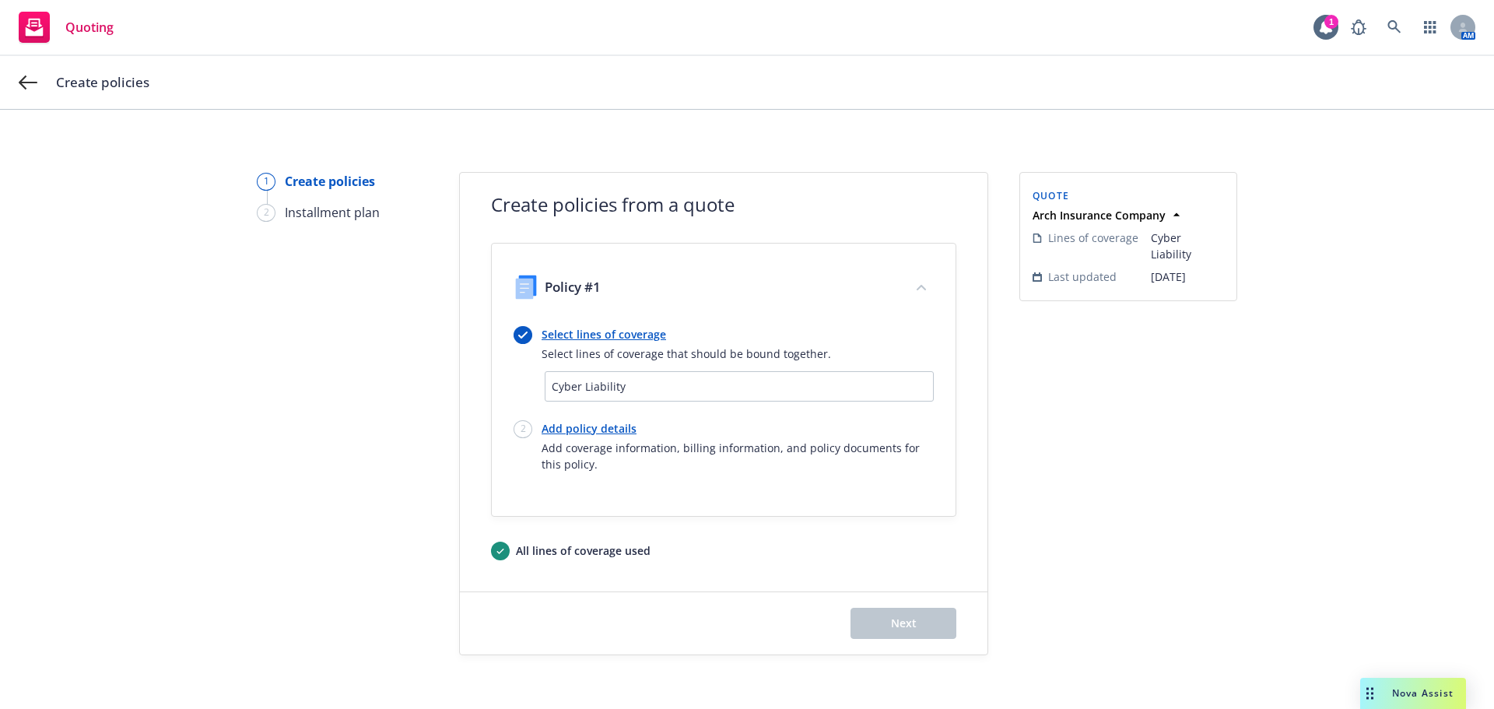
click at [566, 429] on link "Add policy details" at bounding box center [738, 428] width 392 height 16
select select "12"
select select "CA"
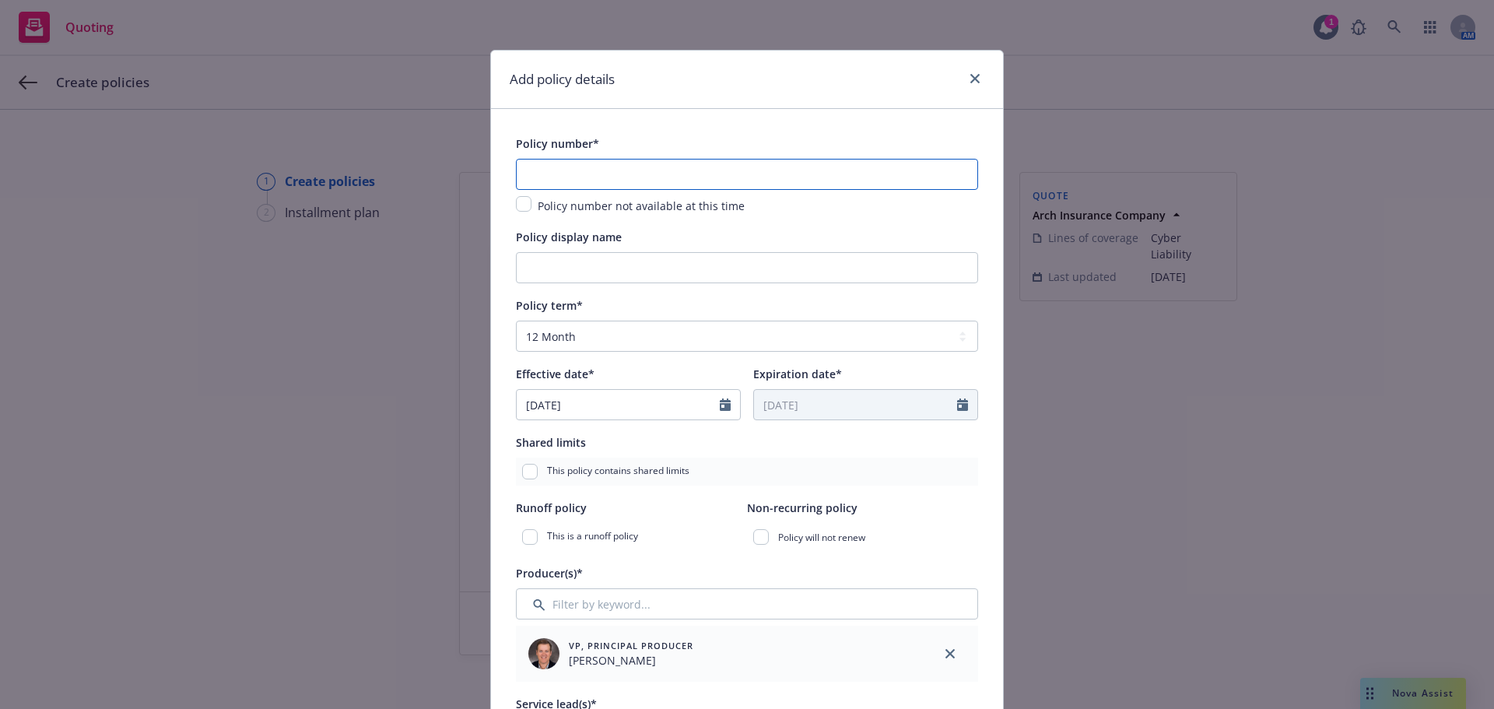
drag, startPoint x: 542, startPoint y: 177, endPoint x: 679, endPoint y: 234, distance: 149.3
click at [542, 176] on input "text" at bounding box center [747, 174] width 462 height 31
paste input "C-4LUP-037525-CYBER-2025"
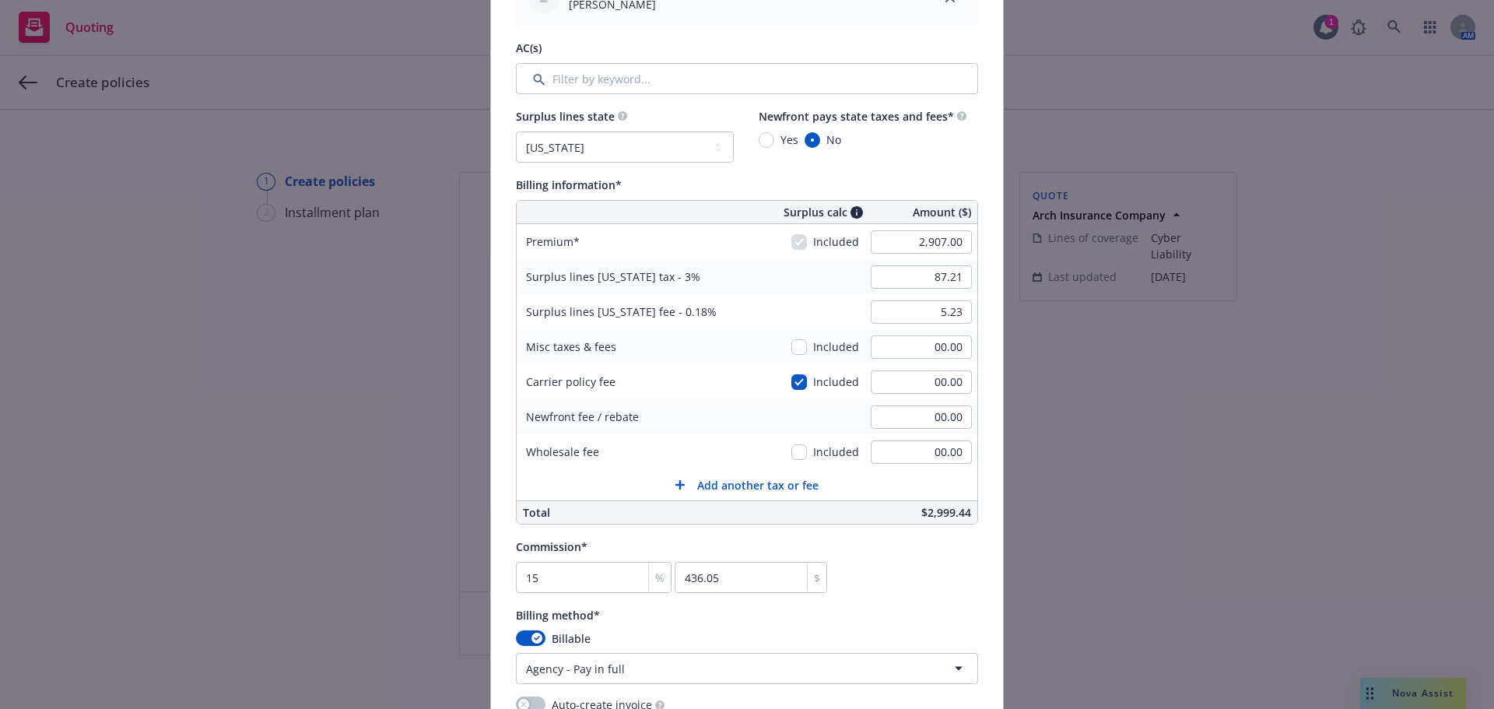
scroll to position [1037, 0]
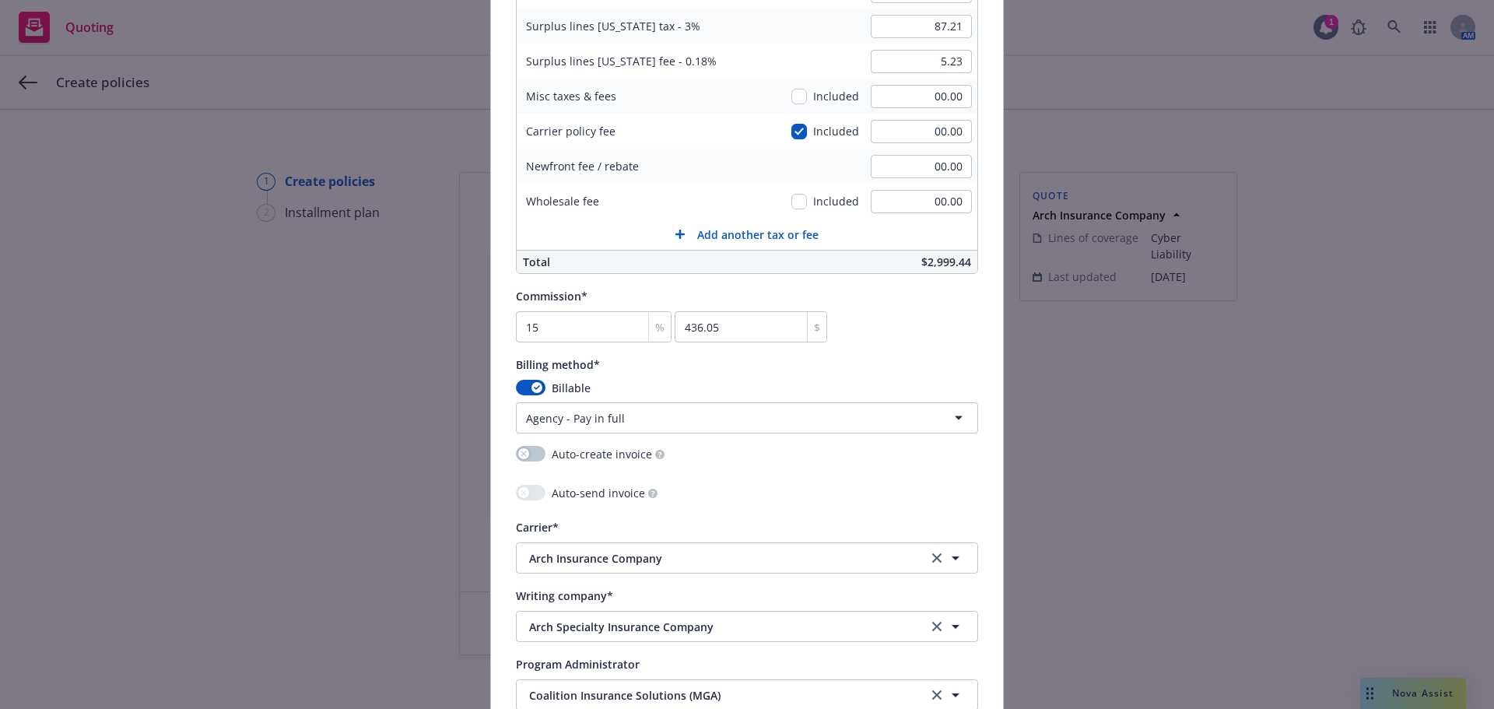
type input "C-4LUP-037525-CYBER-2025"
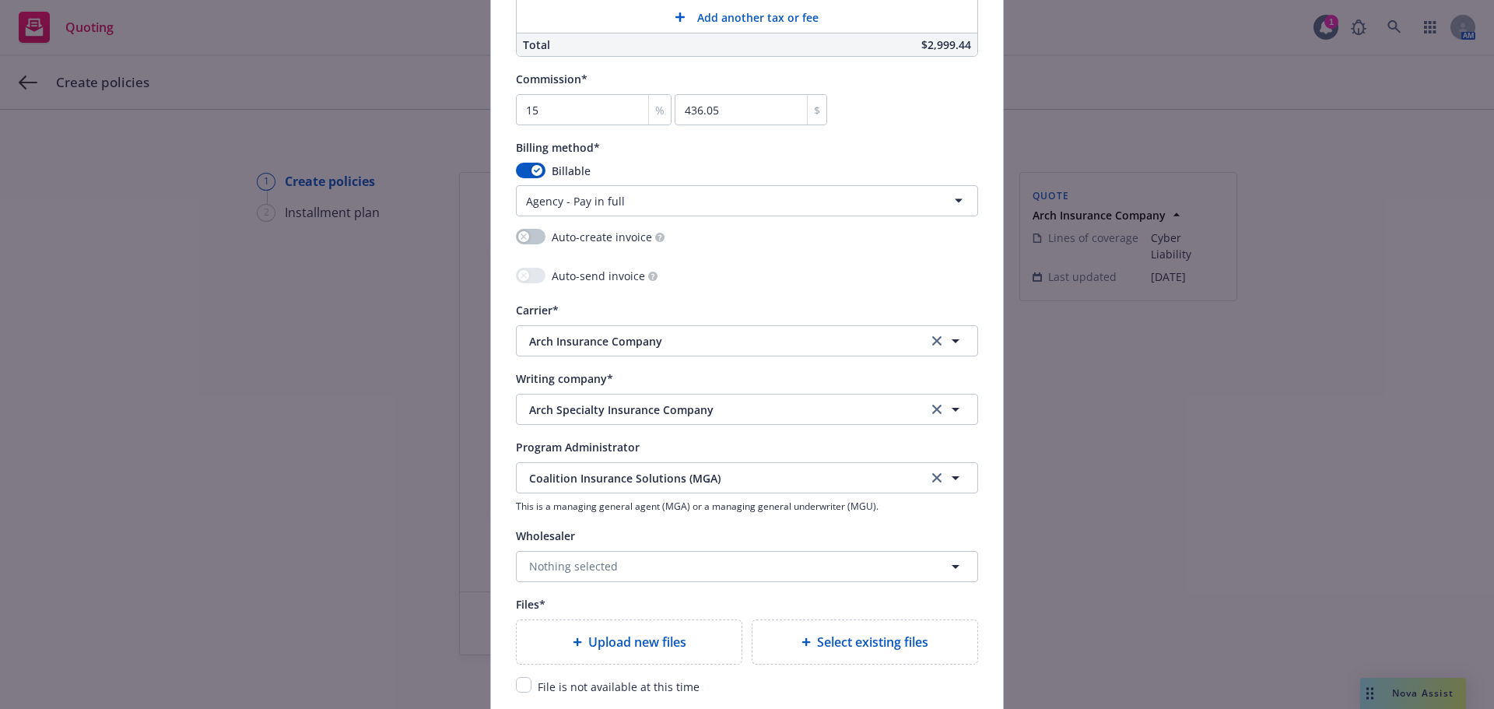
scroll to position [1348, 0]
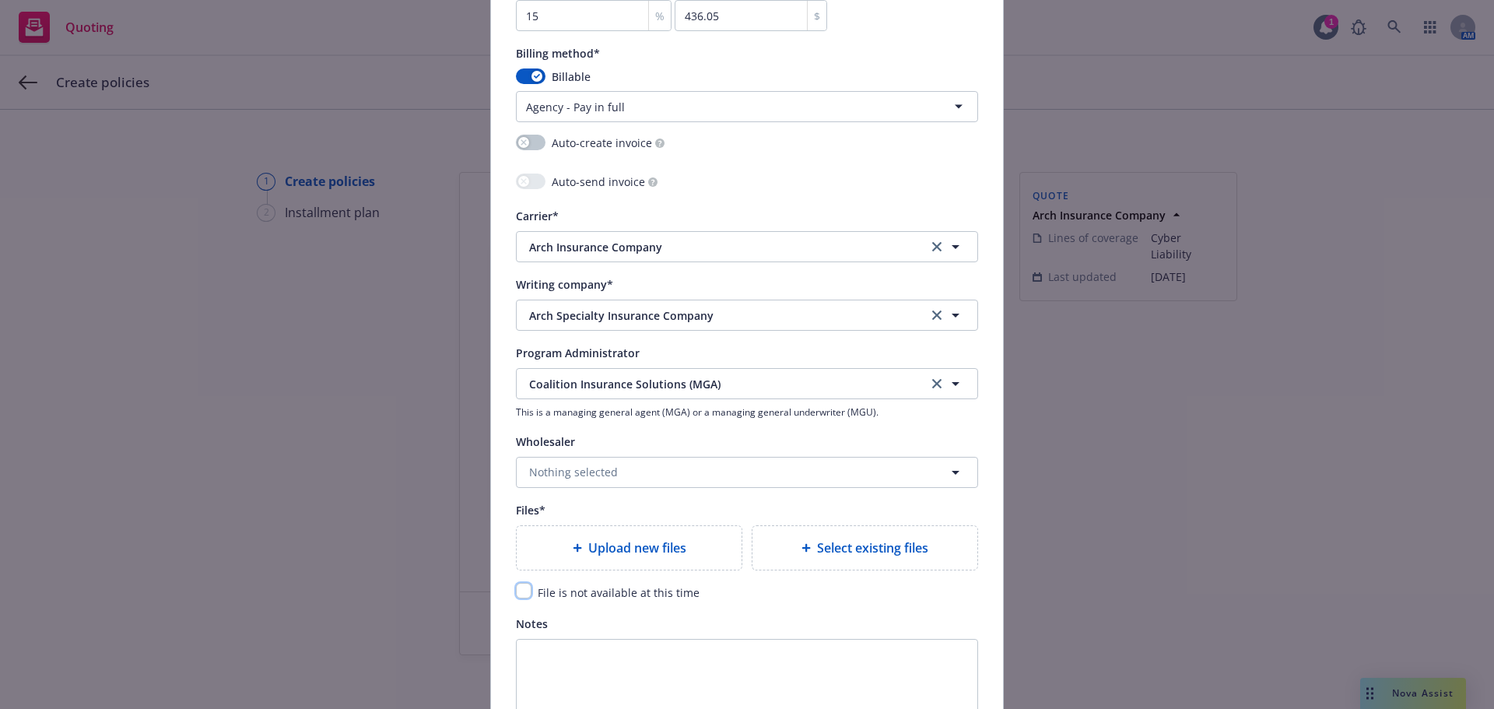
click at [521, 595] on input "checkbox" at bounding box center [524, 591] width 16 height 16
checkbox input "true"
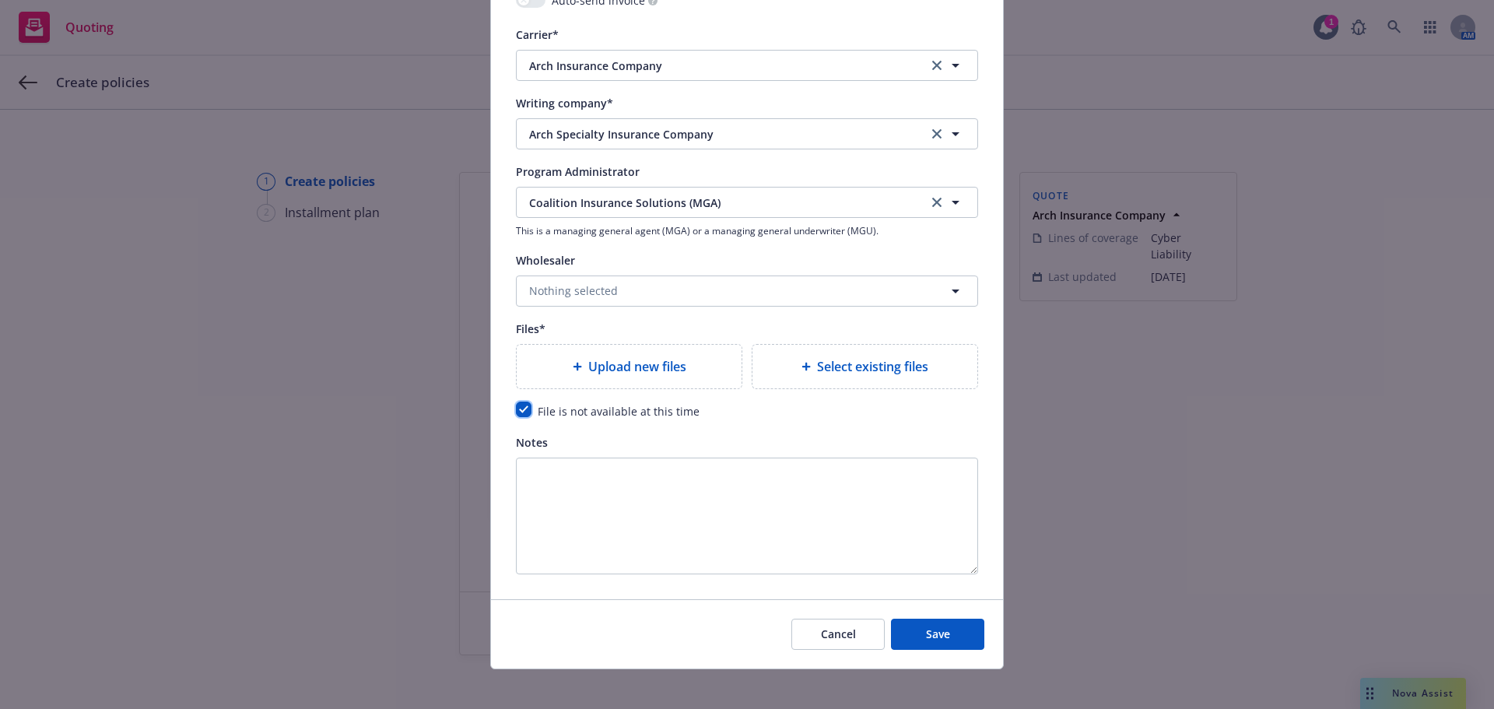
scroll to position [1540, 0]
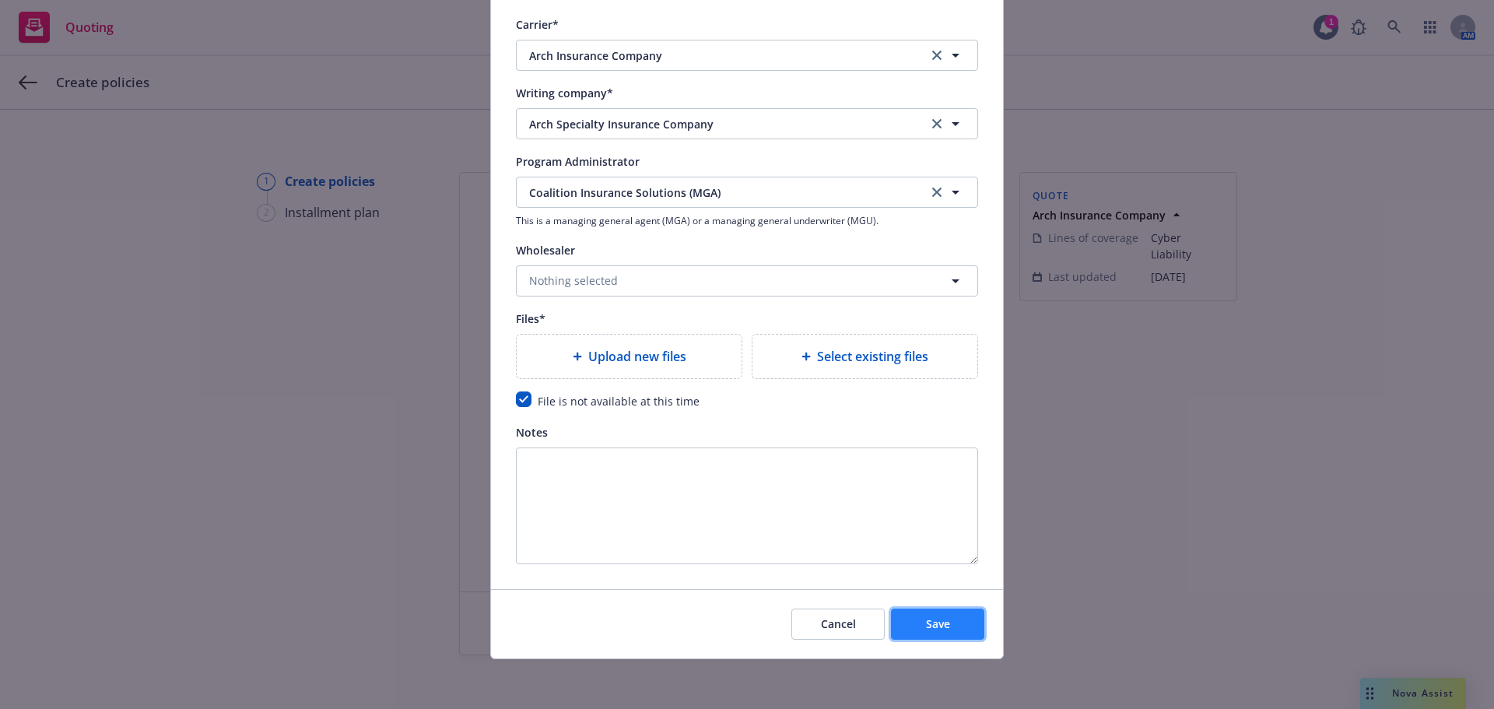
click at [944, 622] on span "Save" at bounding box center [938, 623] width 24 height 15
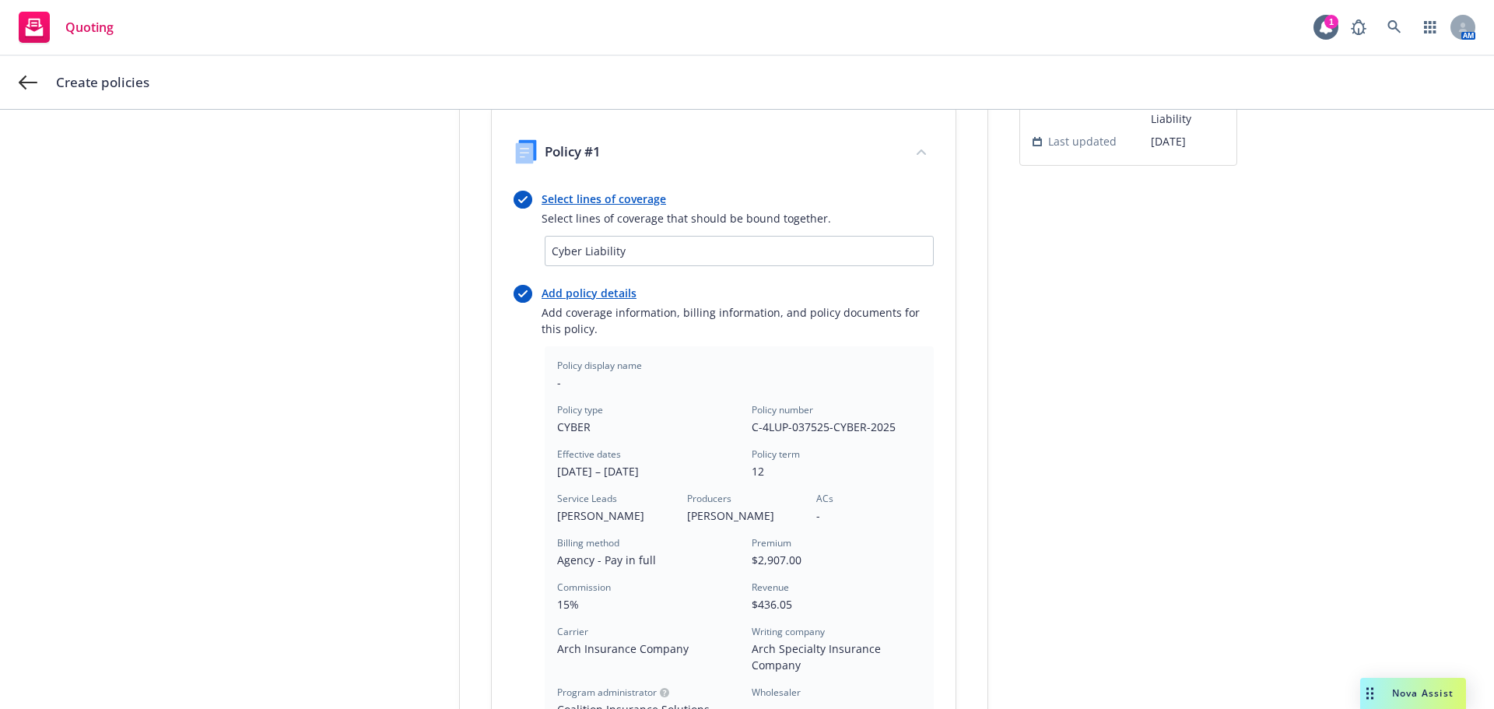
scroll to position [415, 0]
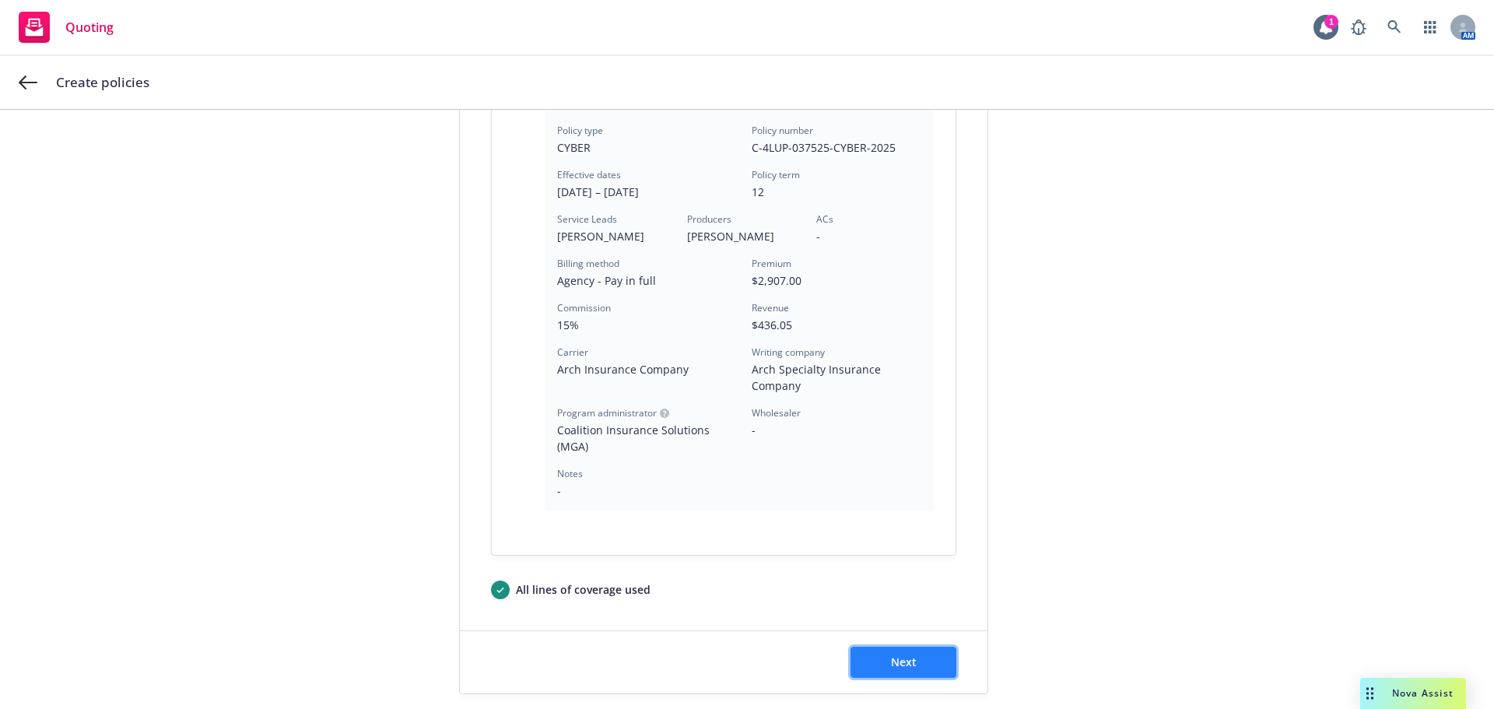
click at [920, 658] on button "Next" at bounding box center [903, 662] width 106 height 31
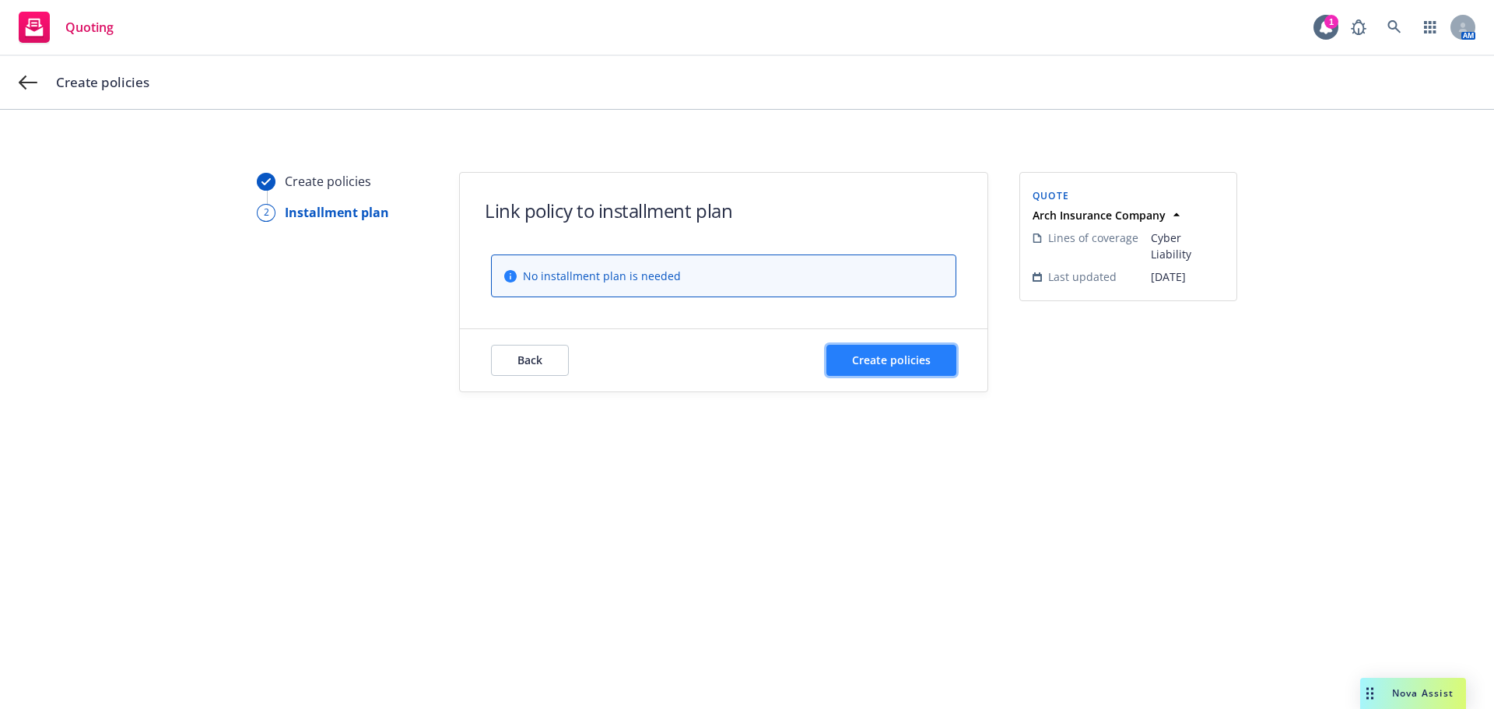
click at [941, 366] on button "Create policies" at bounding box center [891, 360] width 130 height 31
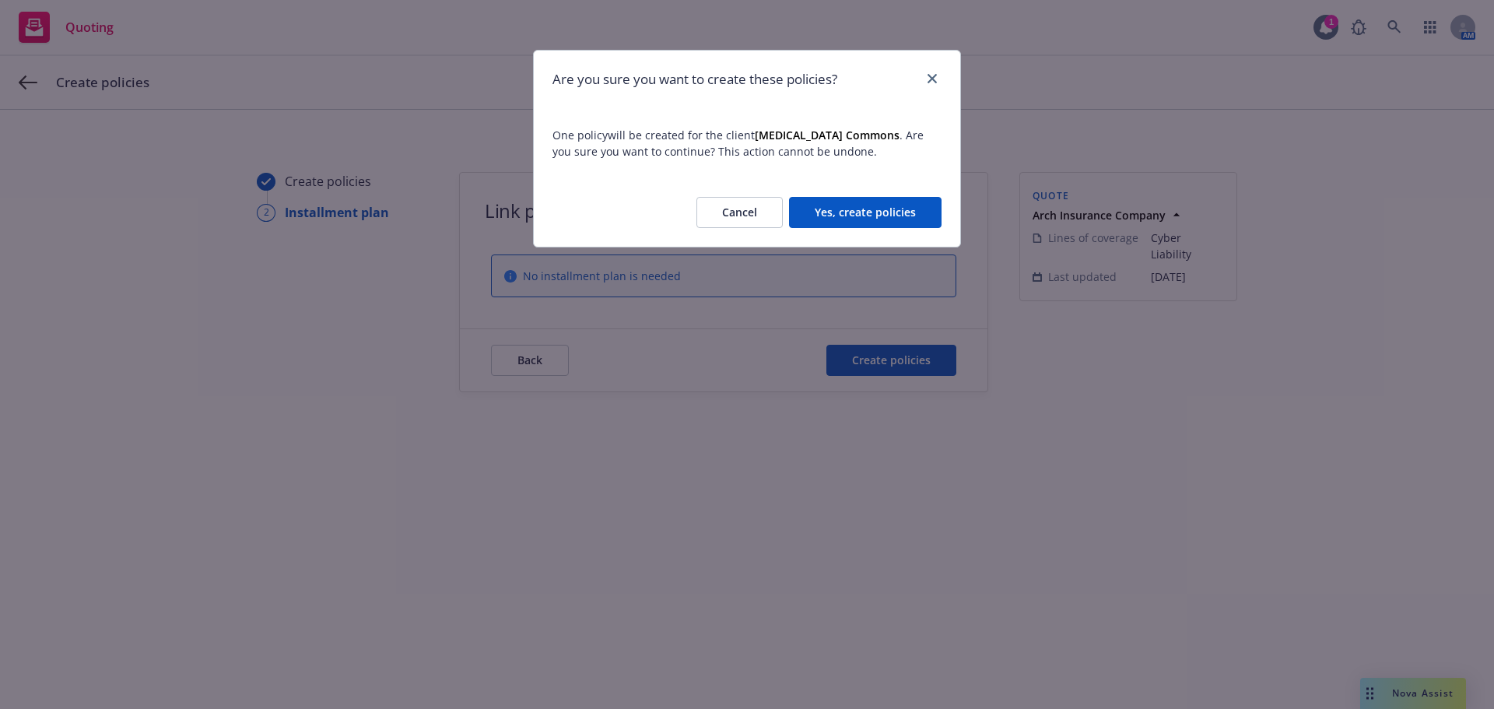
click at [890, 205] on button "Yes, create policies" at bounding box center [865, 212] width 152 height 31
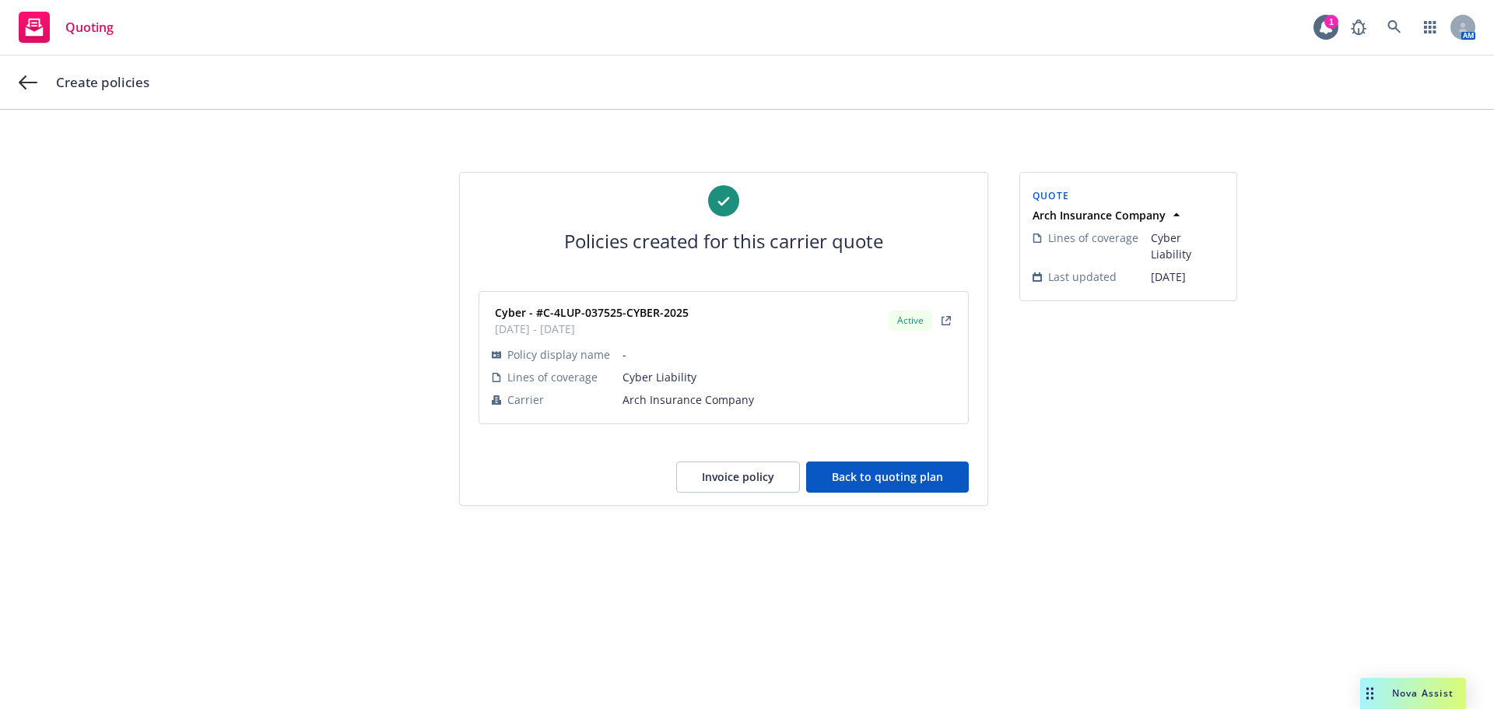
click at [860, 474] on button "Back to quoting plan" at bounding box center [887, 476] width 163 height 31
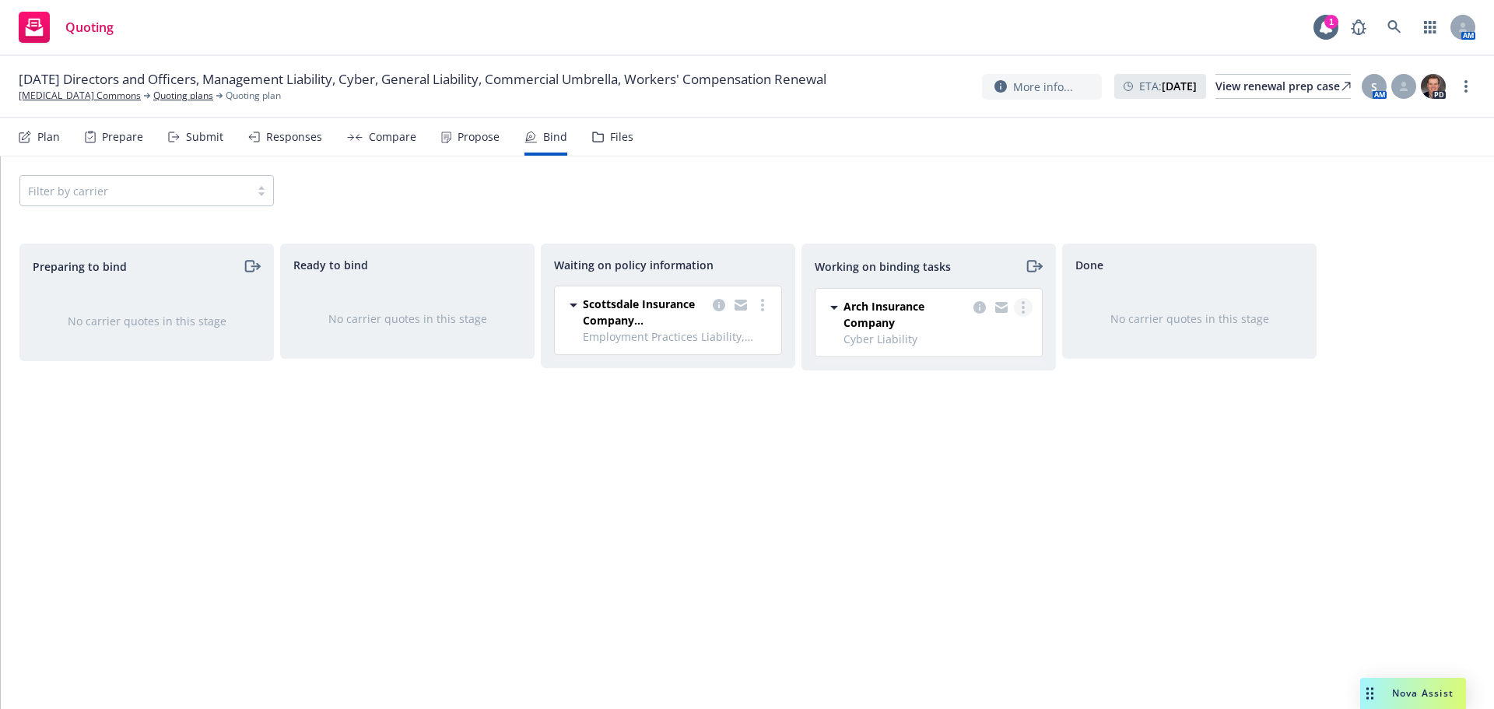
click at [1026, 301] on link "more" at bounding box center [1023, 307] width 19 height 19
click at [985, 377] on link "Move to done" at bounding box center [961, 370] width 141 height 31
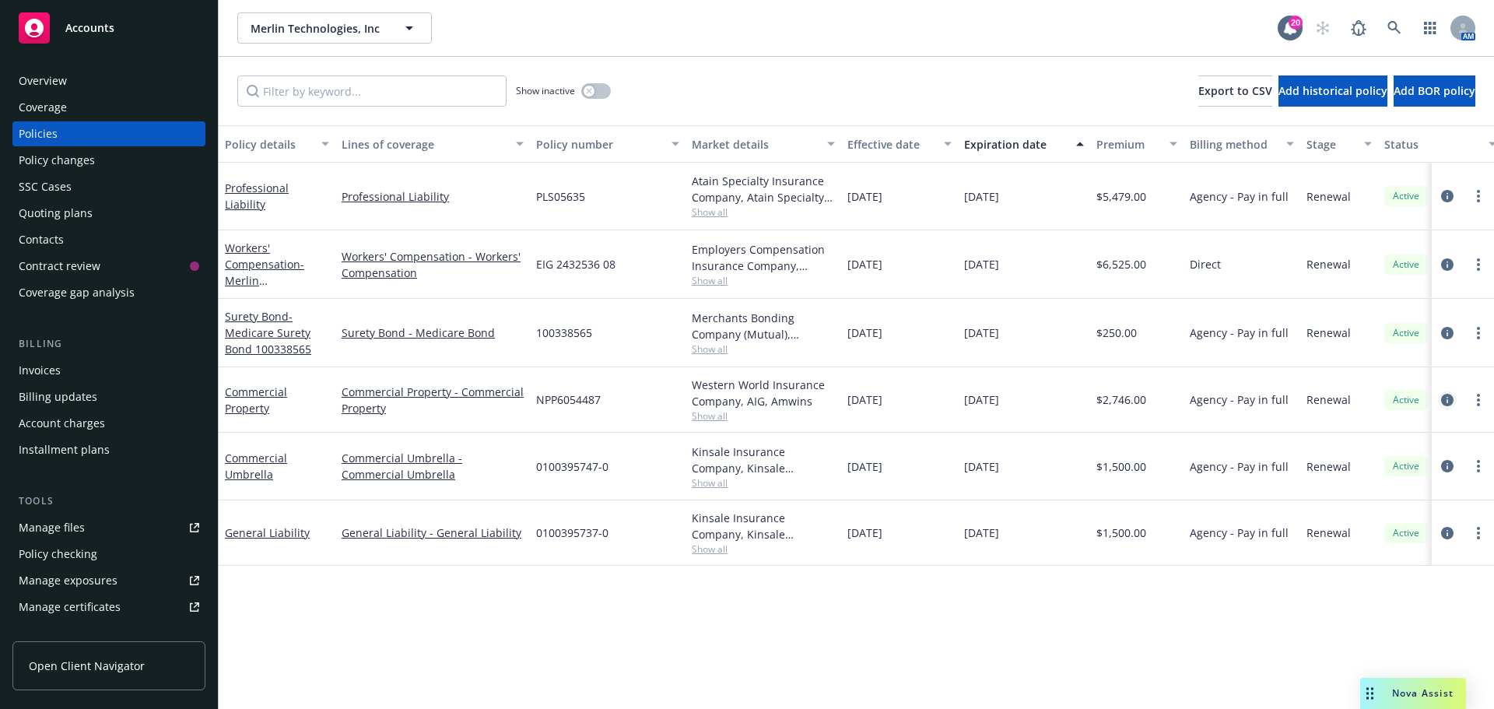
click at [1445, 398] on icon "circleInformation" at bounding box center [1447, 400] width 12 height 12
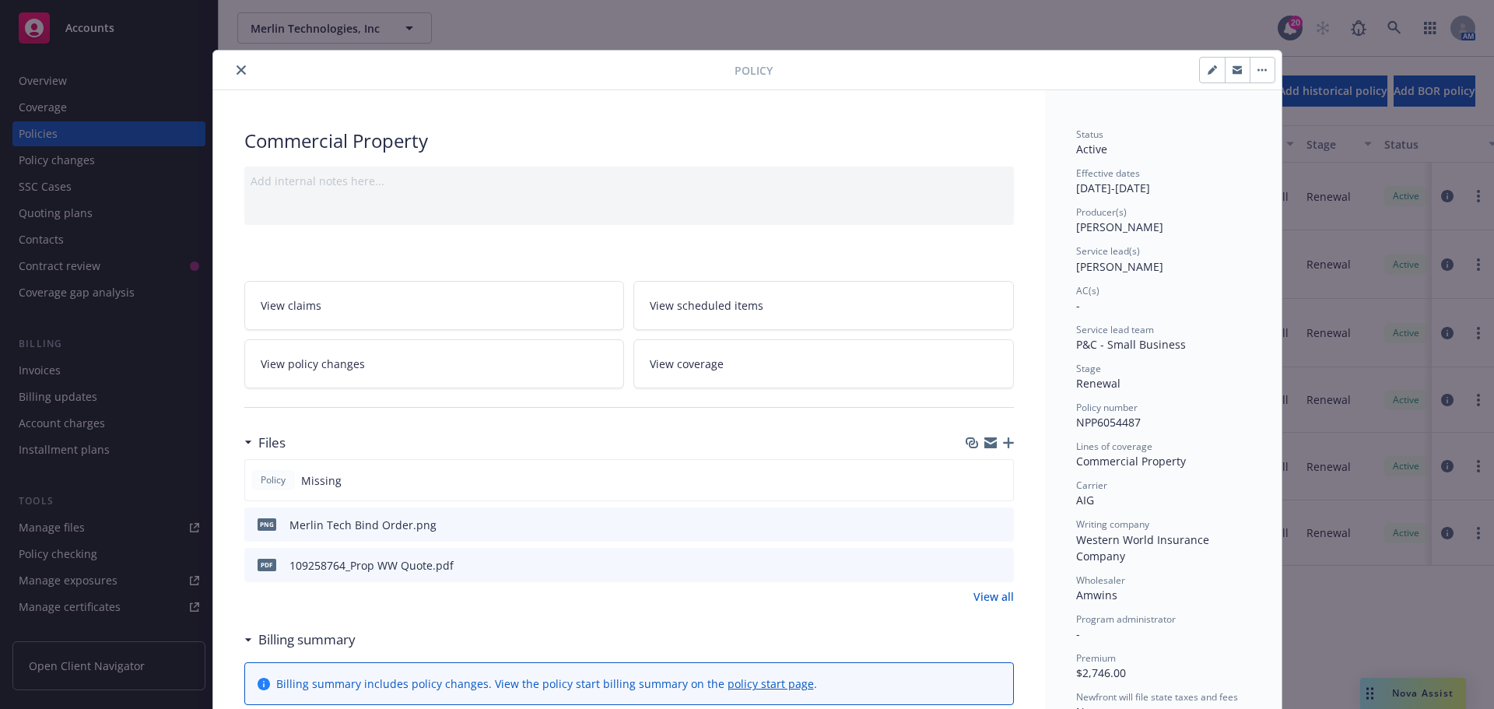
click at [244, 69] on div at bounding box center [476, 70] width 515 height 19
click at [240, 63] on button "close" at bounding box center [241, 70] width 19 height 19
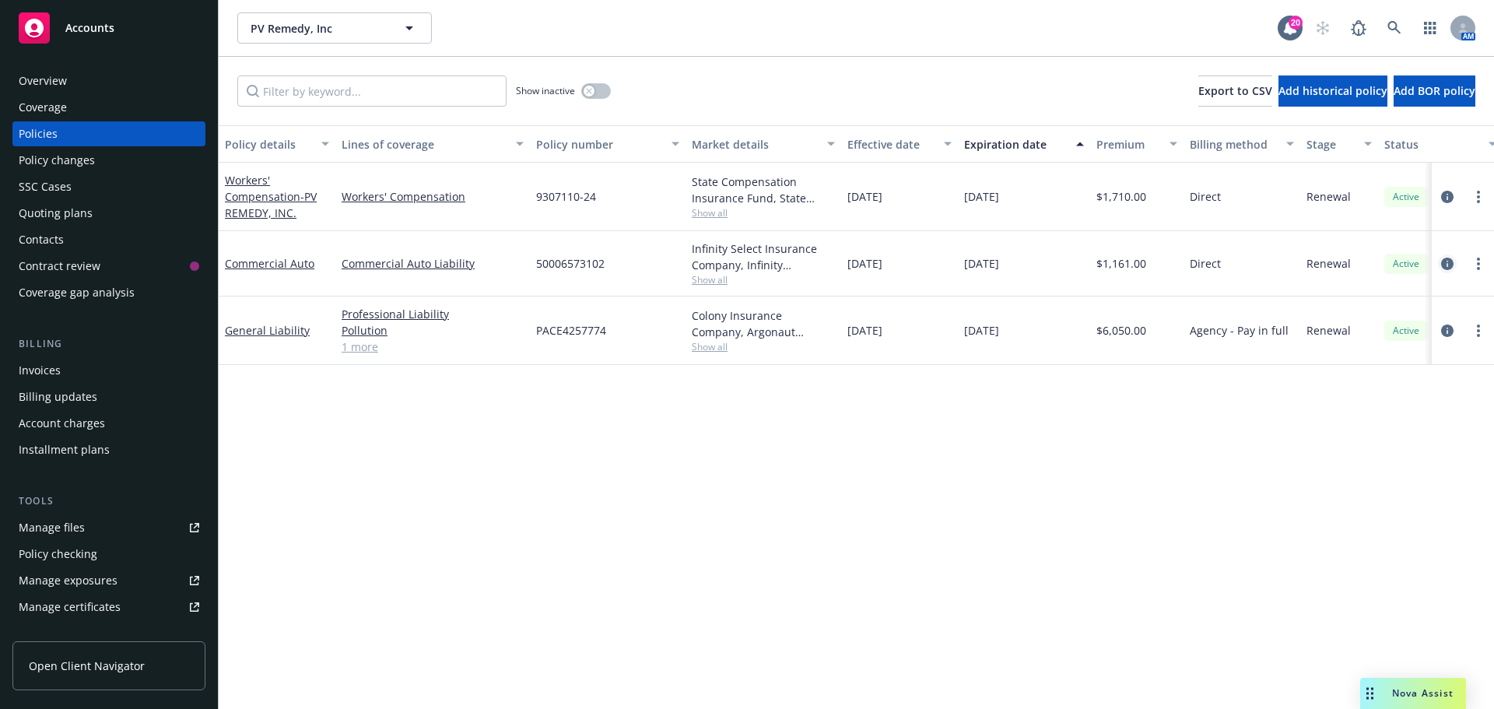
click at [1453, 266] on icon "circleInformation" at bounding box center [1447, 264] width 12 height 12
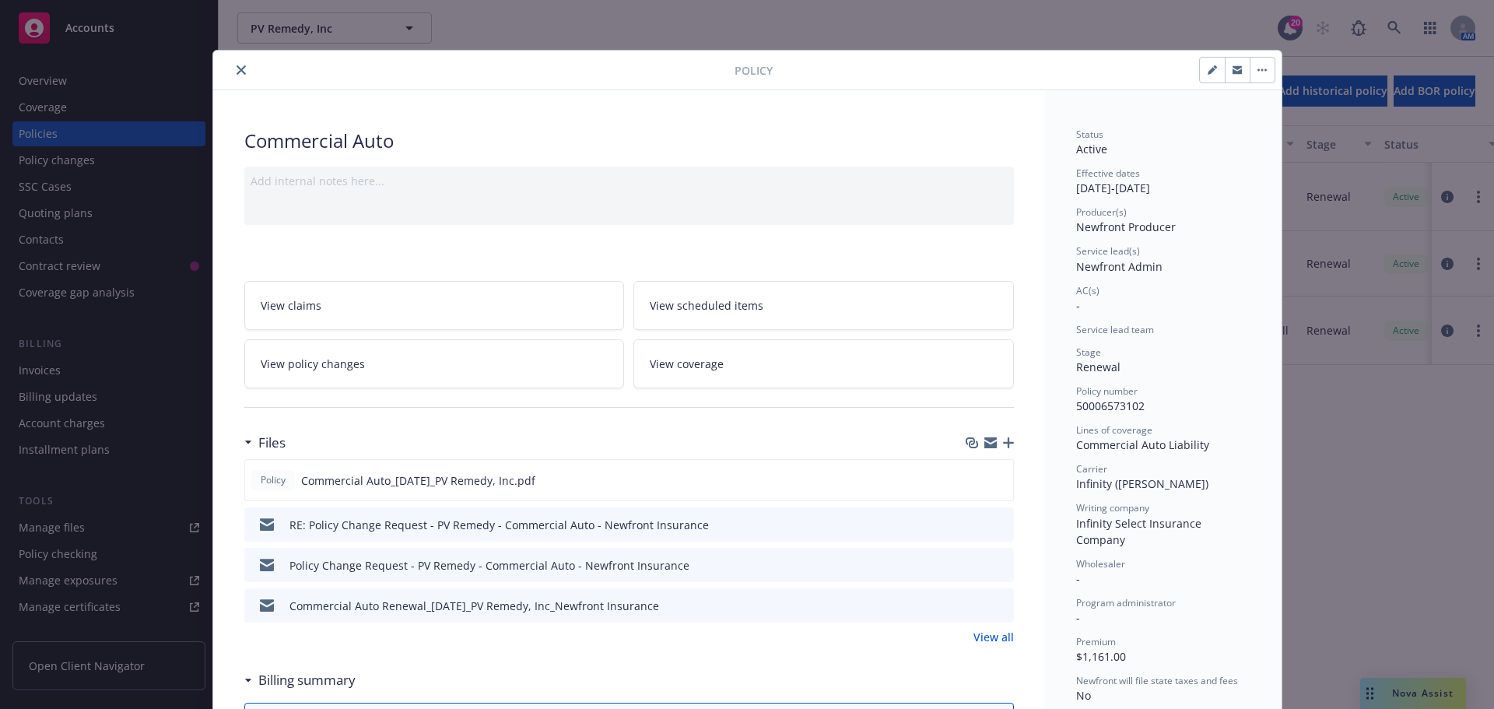
click at [241, 66] on button "close" at bounding box center [241, 70] width 19 height 19
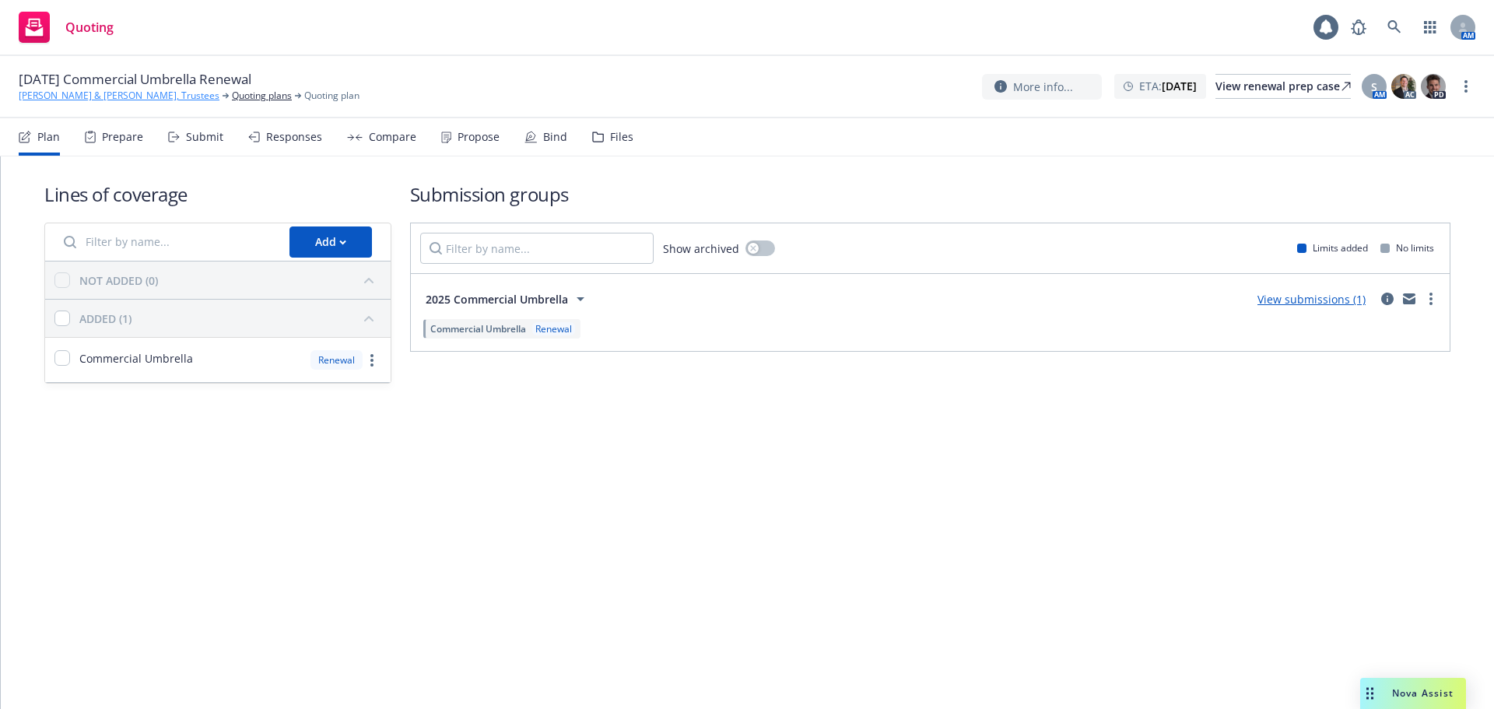
click at [97, 93] on link "[PERSON_NAME] & [PERSON_NAME], Trustees" at bounding box center [119, 96] width 201 height 14
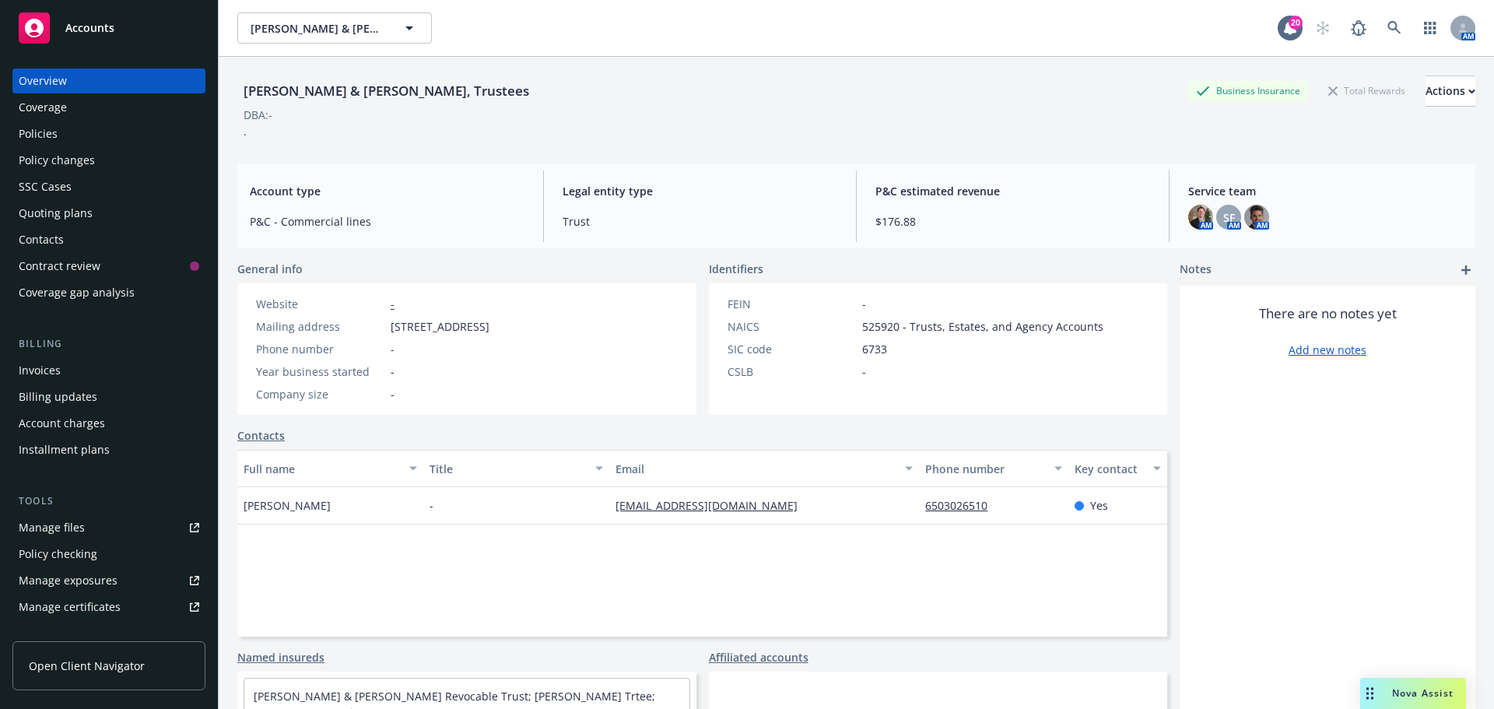
click at [105, 131] on div "Policies" at bounding box center [109, 133] width 181 height 25
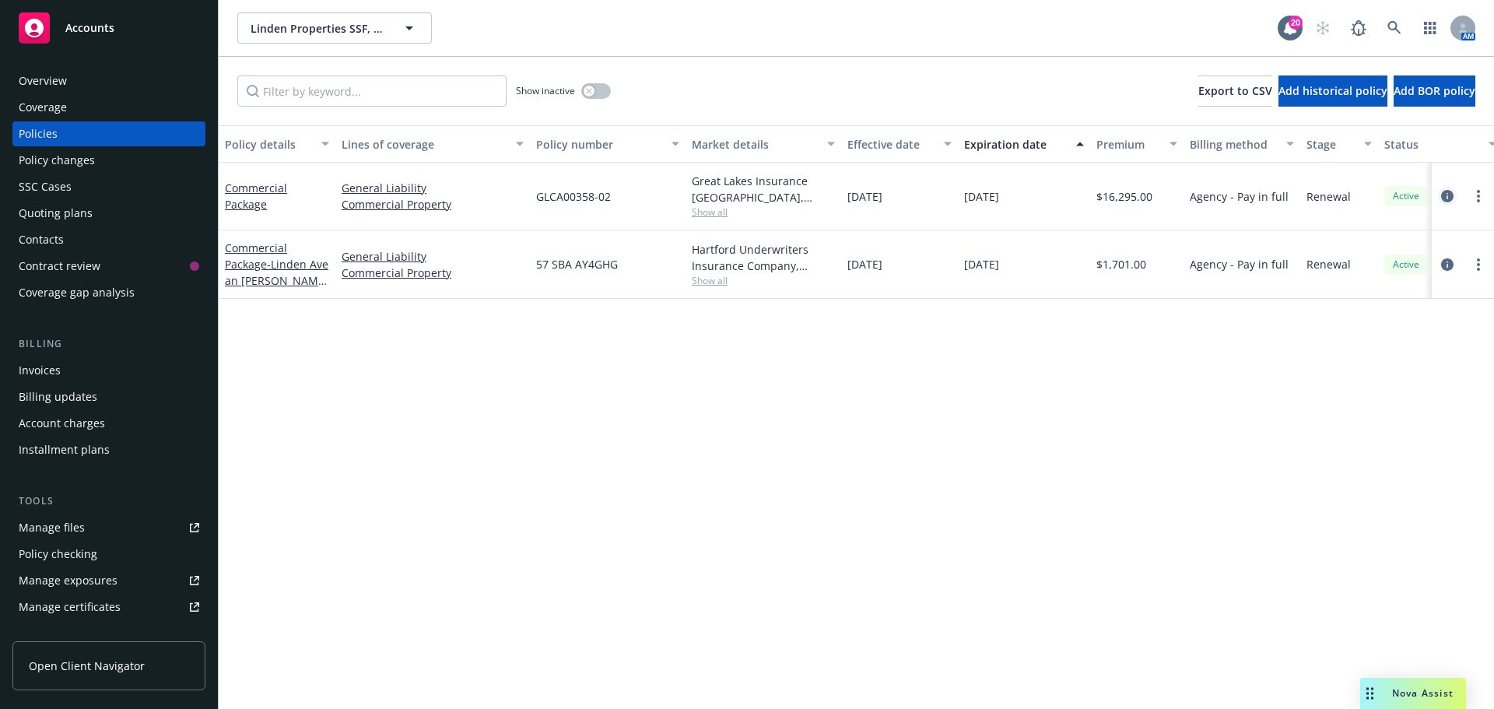
click at [1442, 196] on icon "circleInformation" at bounding box center [1447, 196] width 12 height 12
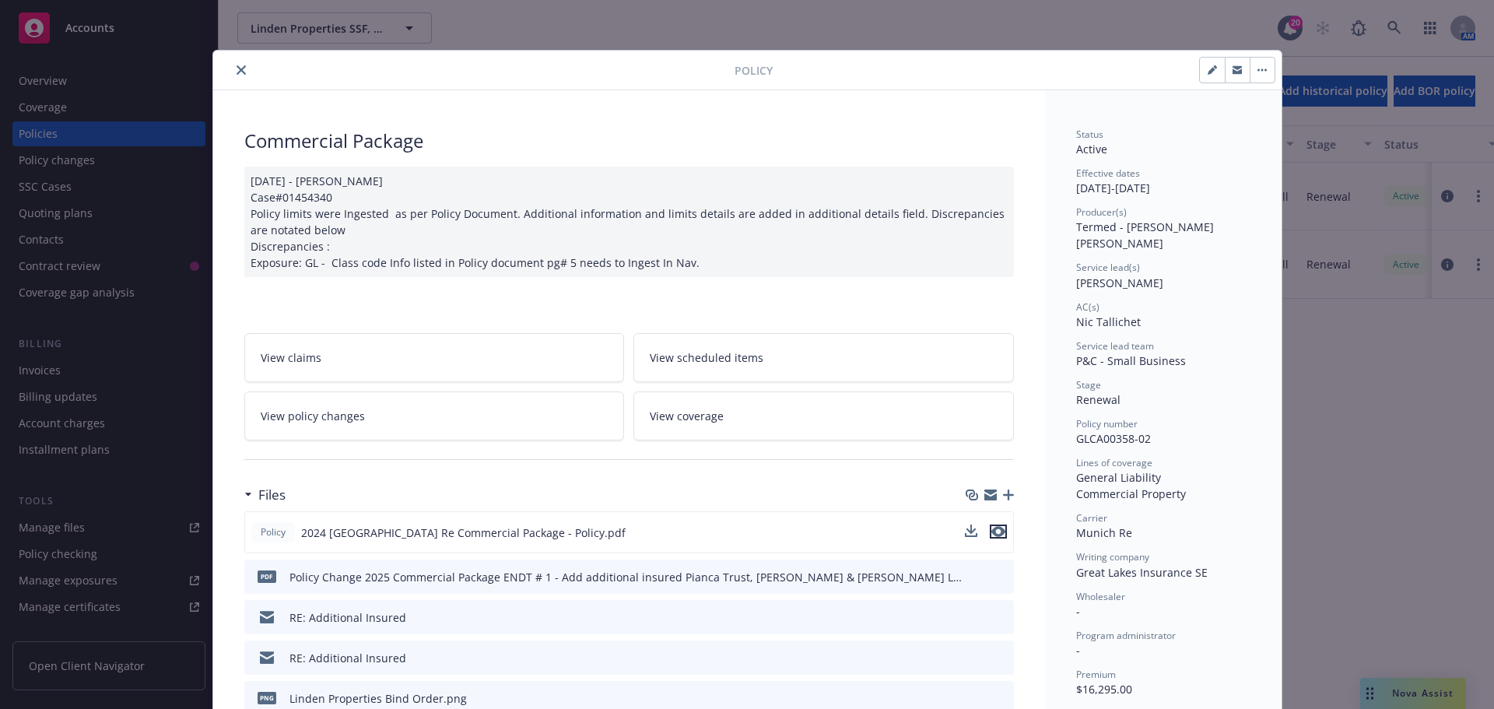
click at [991, 528] on icon "preview file" at bounding box center [998, 531] width 14 height 11
click at [1215, 64] on button "button" at bounding box center [1212, 70] width 25 height 25
select select "RENEWAL"
select select "12"
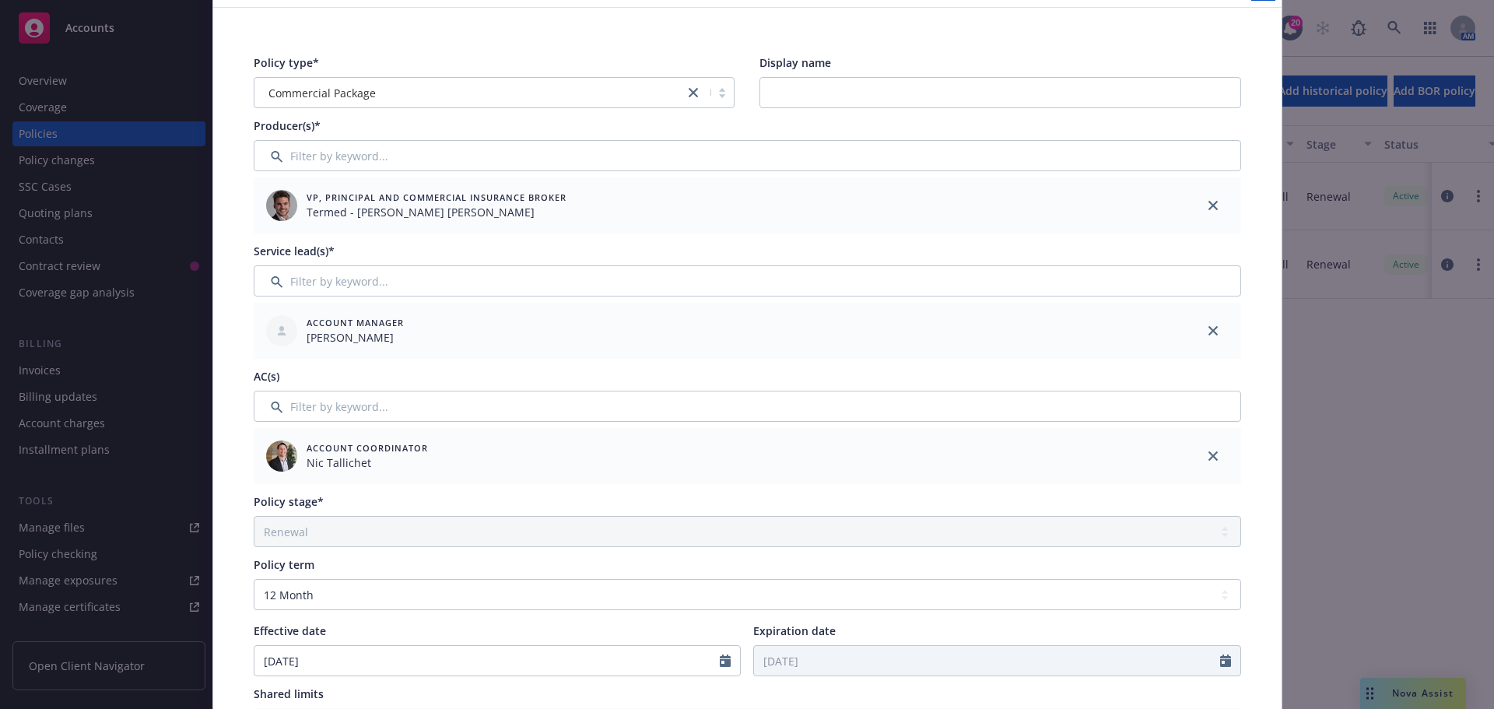
scroll to position [311, 0]
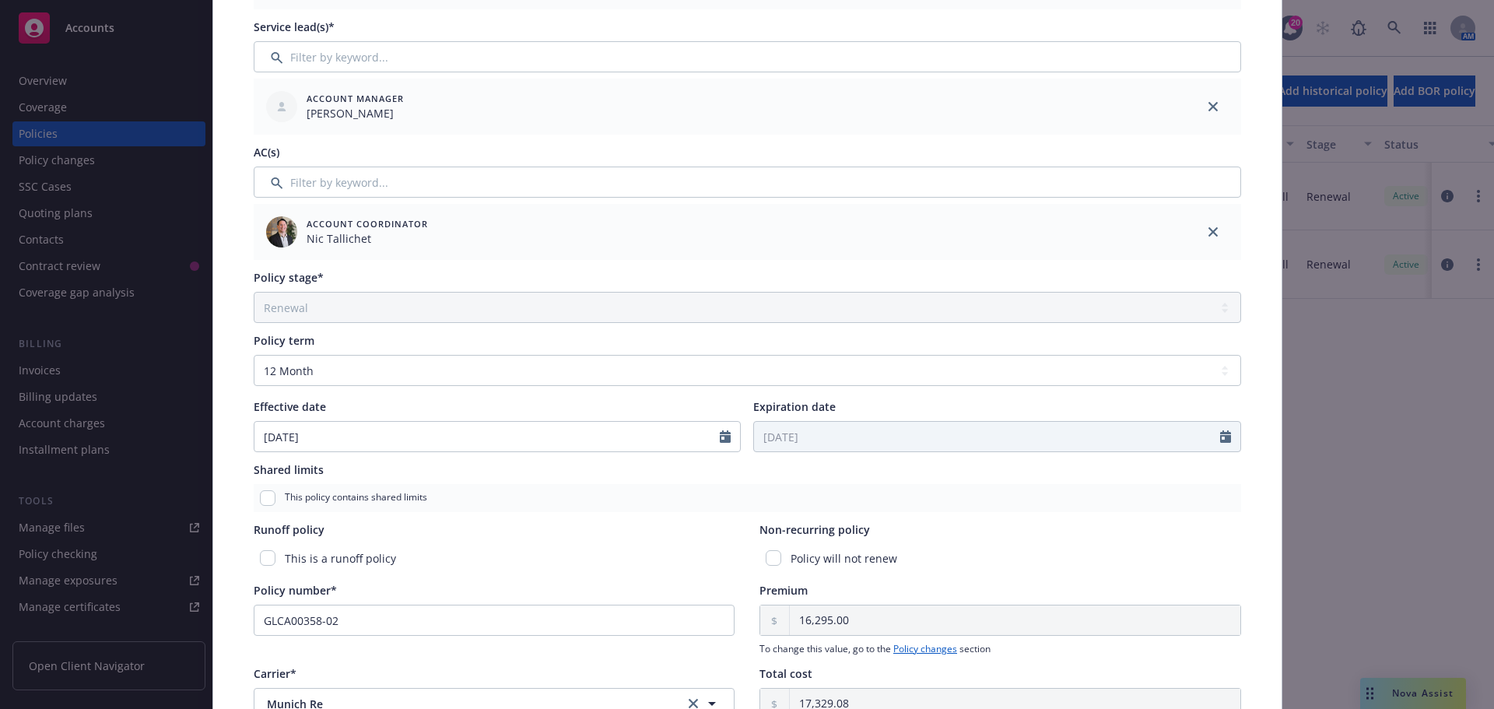
click at [720, 443] on div at bounding box center [730, 437] width 20 height 30
click at [720, 433] on icon "Calendar" at bounding box center [725, 436] width 11 height 12
select select "12"
click at [314, 625] on span "31" at bounding box center [324, 620] width 21 height 19
type input "12/31/2024"
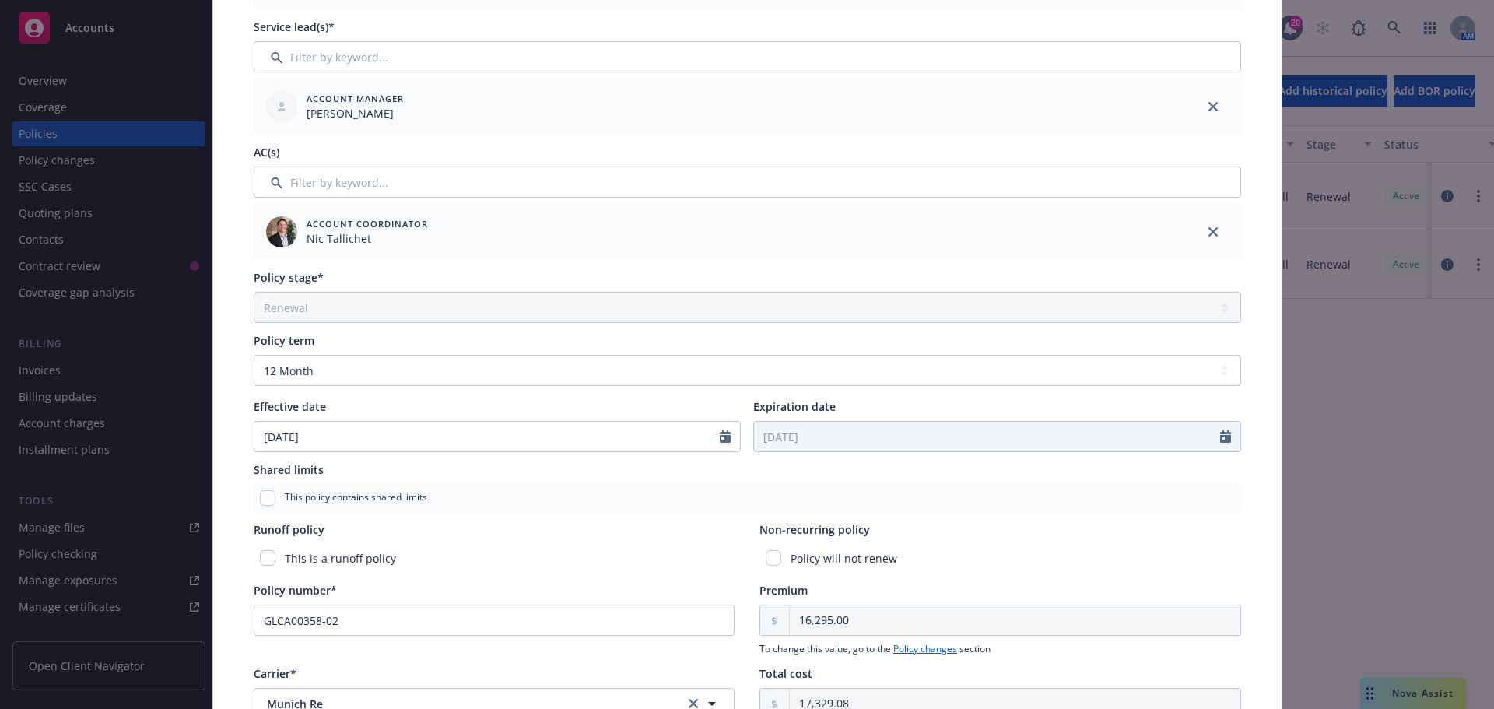
type input "12/31/2025"
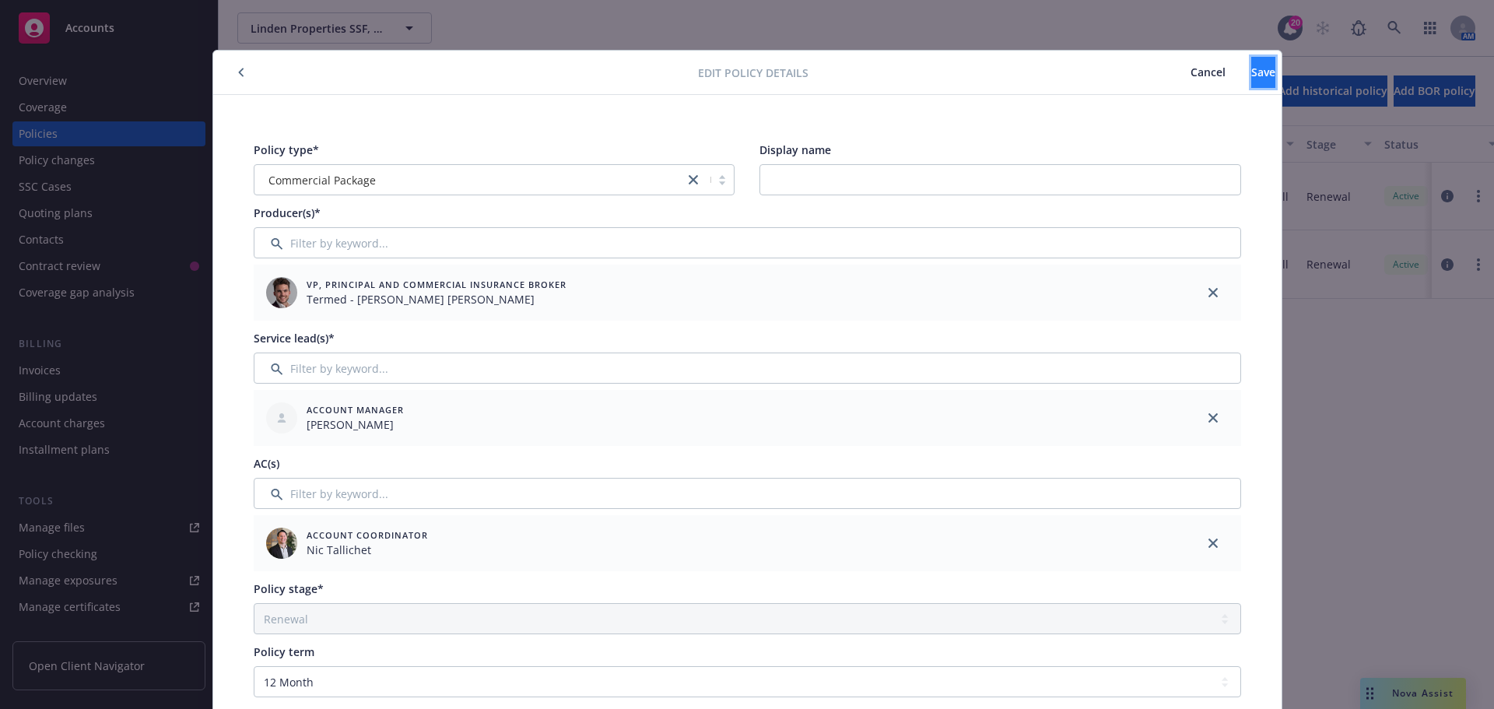
click at [1251, 64] on button "Save" at bounding box center [1263, 72] width 24 height 31
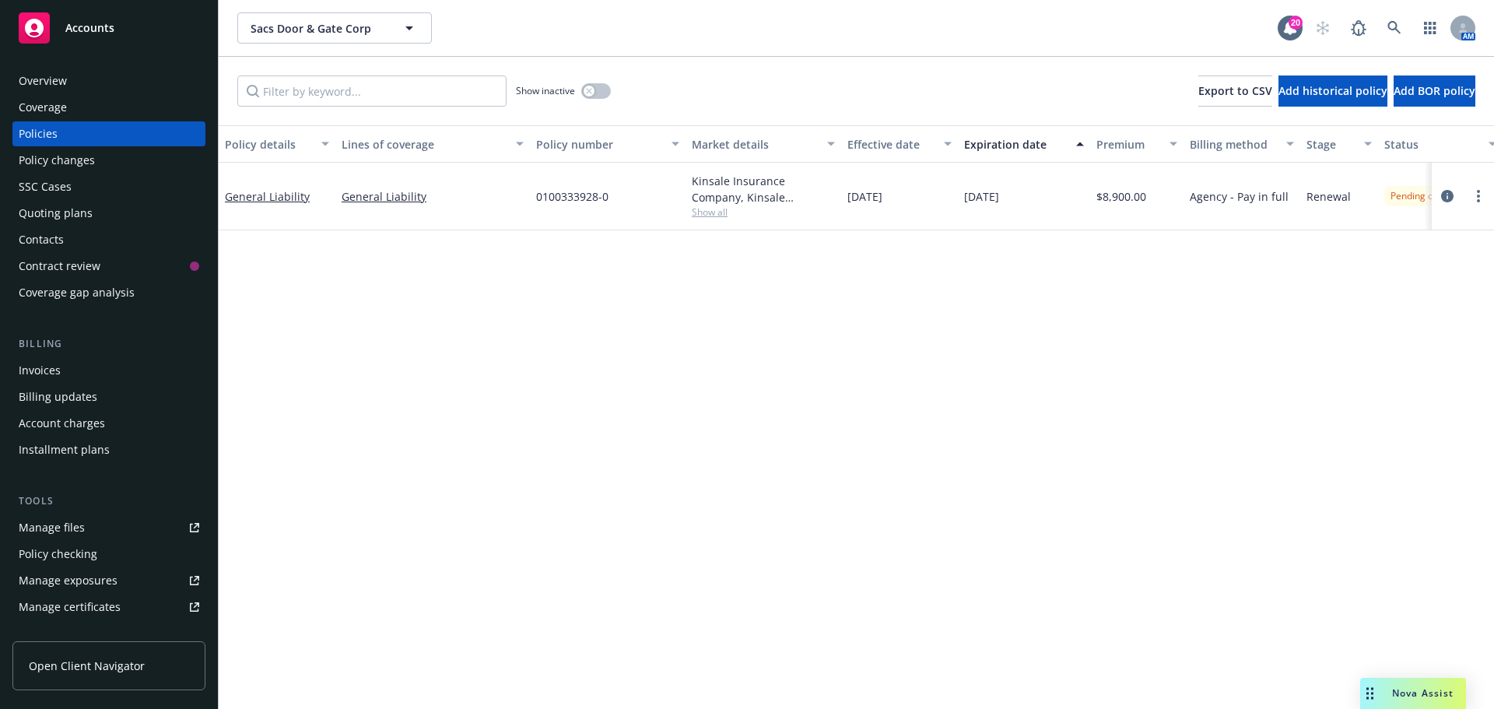
click at [82, 167] on div "Policy changes" at bounding box center [57, 160] width 76 height 25
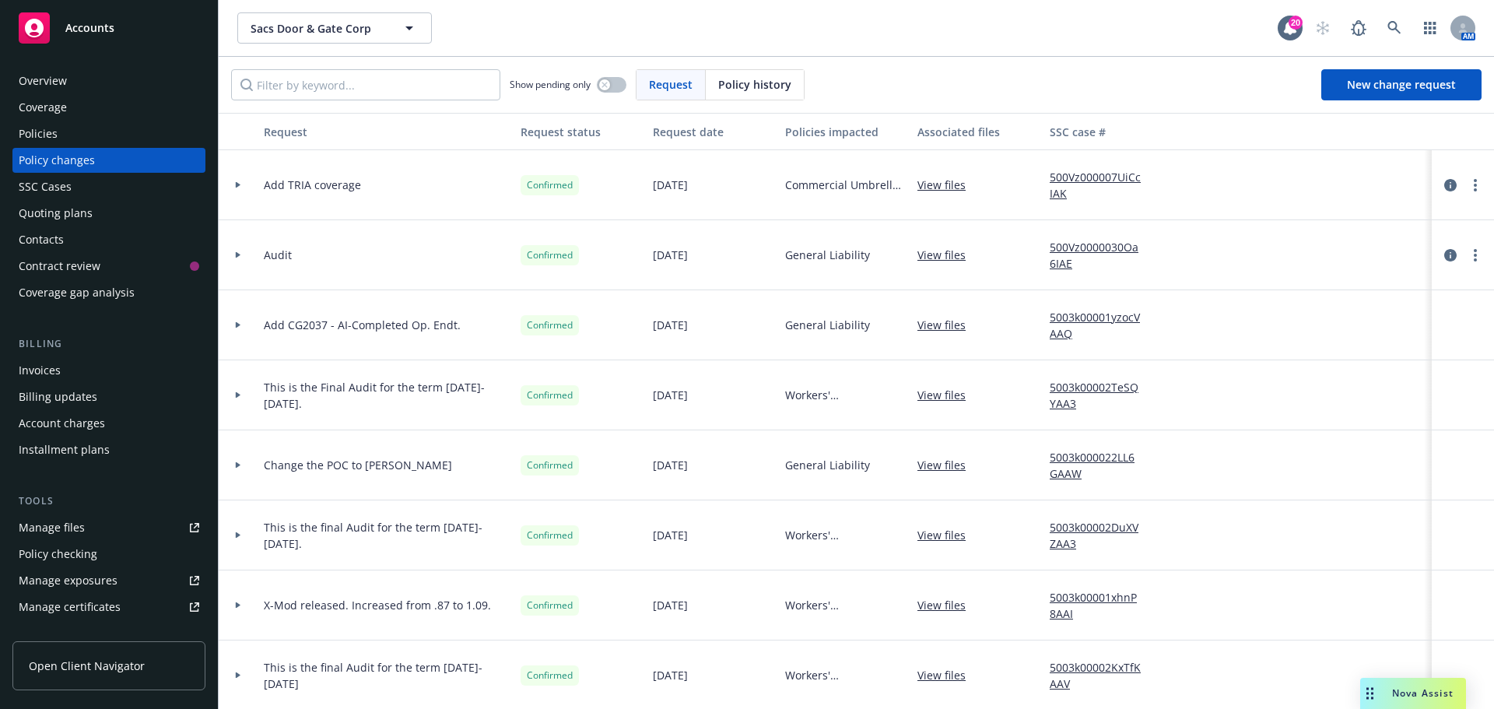
click at [748, 79] on span "Policy history" at bounding box center [754, 84] width 73 height 16
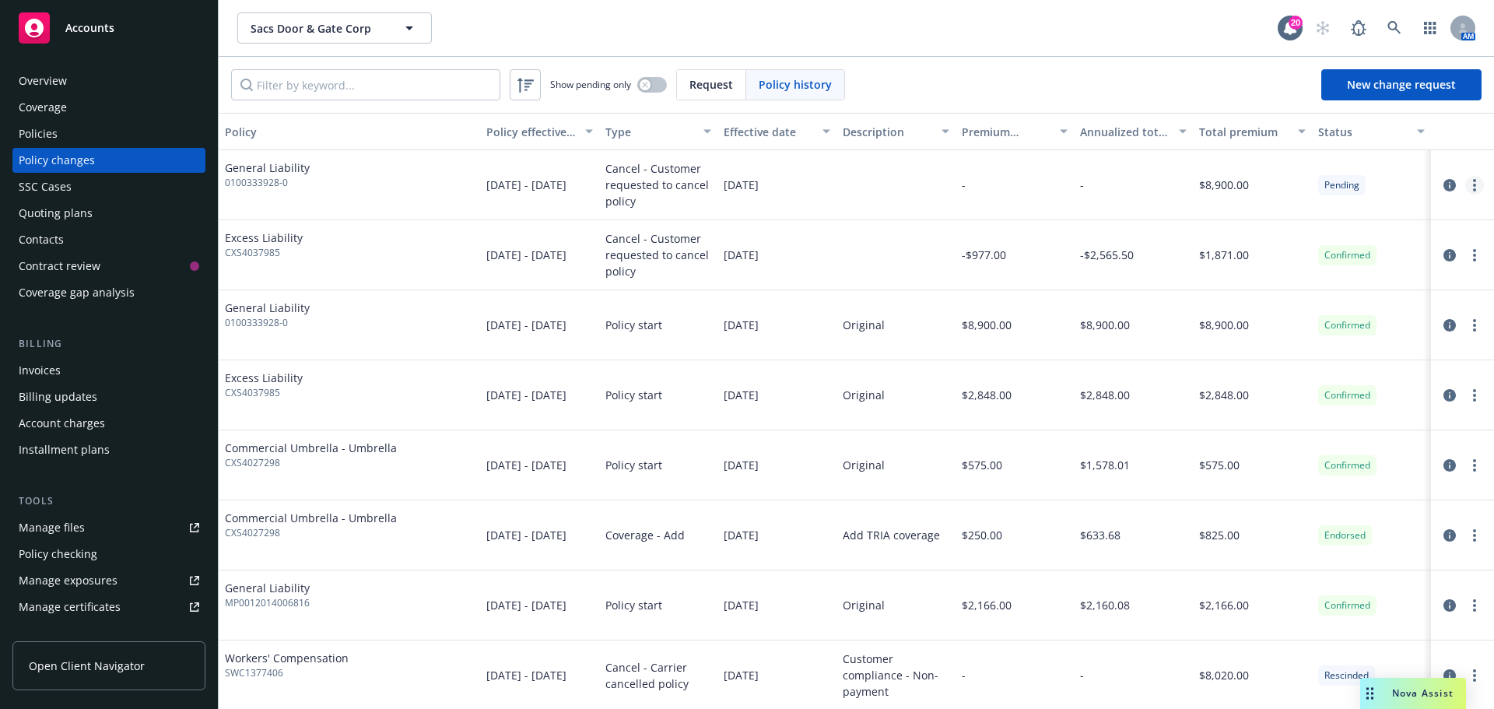
click at [1471, 183] on link "more" at bounding box center [1474, 185] width 19 height 19
click at [1350, 288] on link "Edit/Rescind policy change" at bounding box center [1338, 279] width 267 height 31
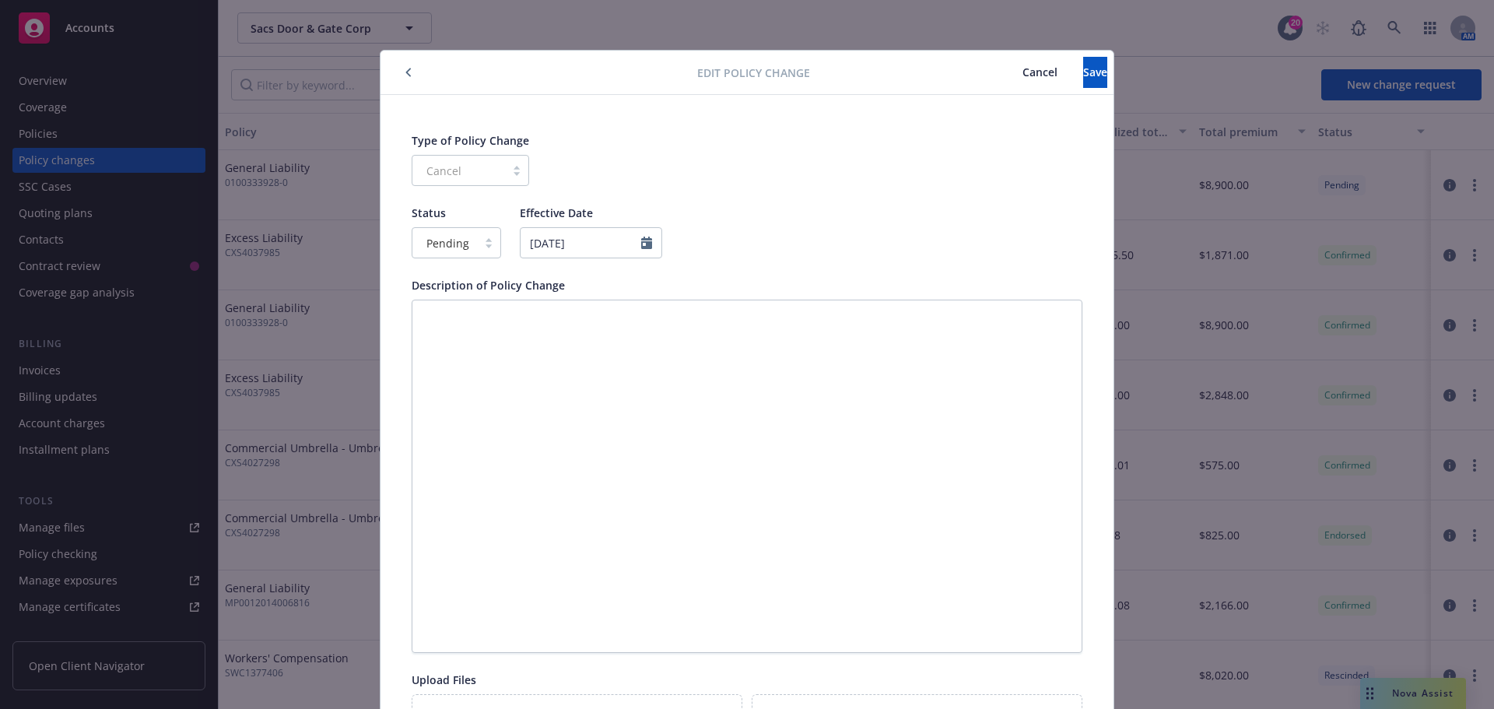
scroll to position [47, 0]
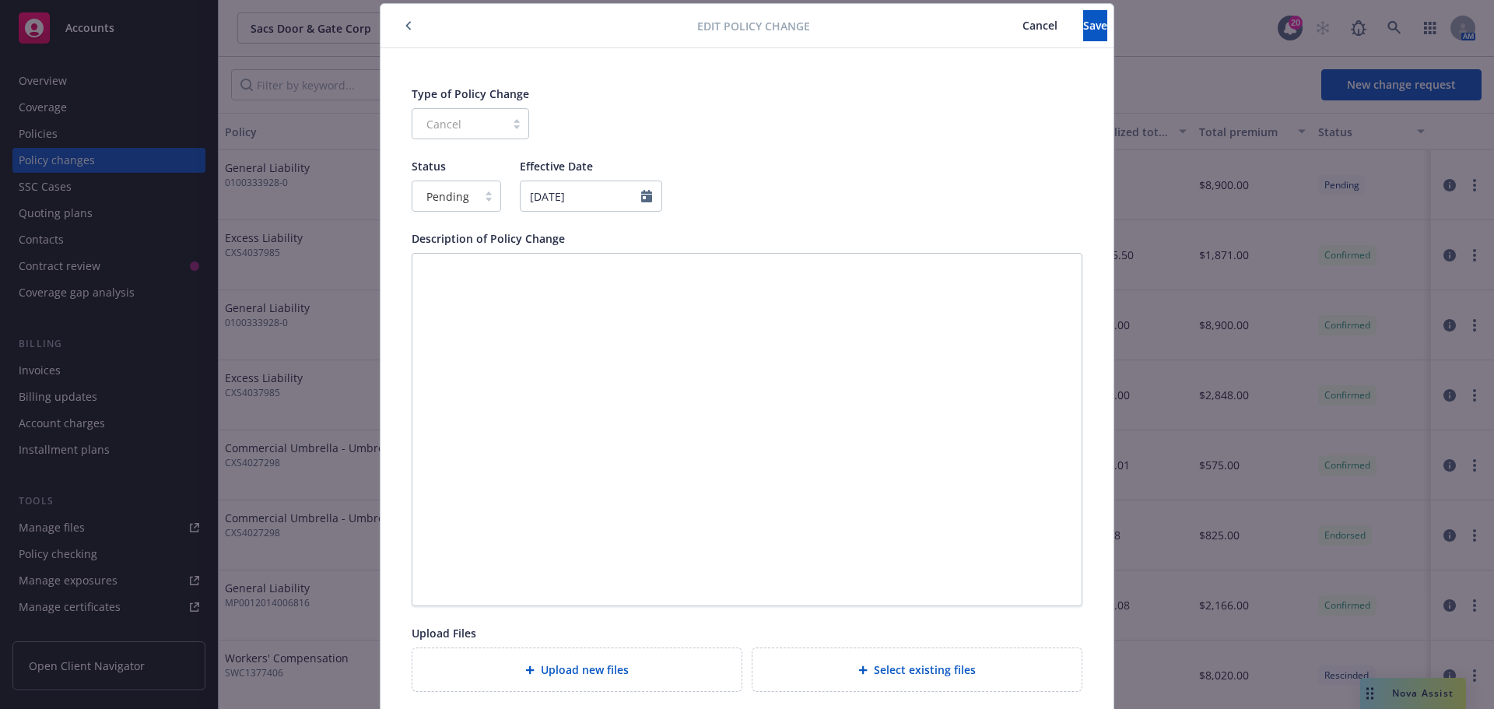
click at [476, 209] on div "Pending" at bounding box center [456, 196] width 89 height 31
click at [477, 257] on div "Confirmed" at bounding box center [449, 264] width 69 height 16
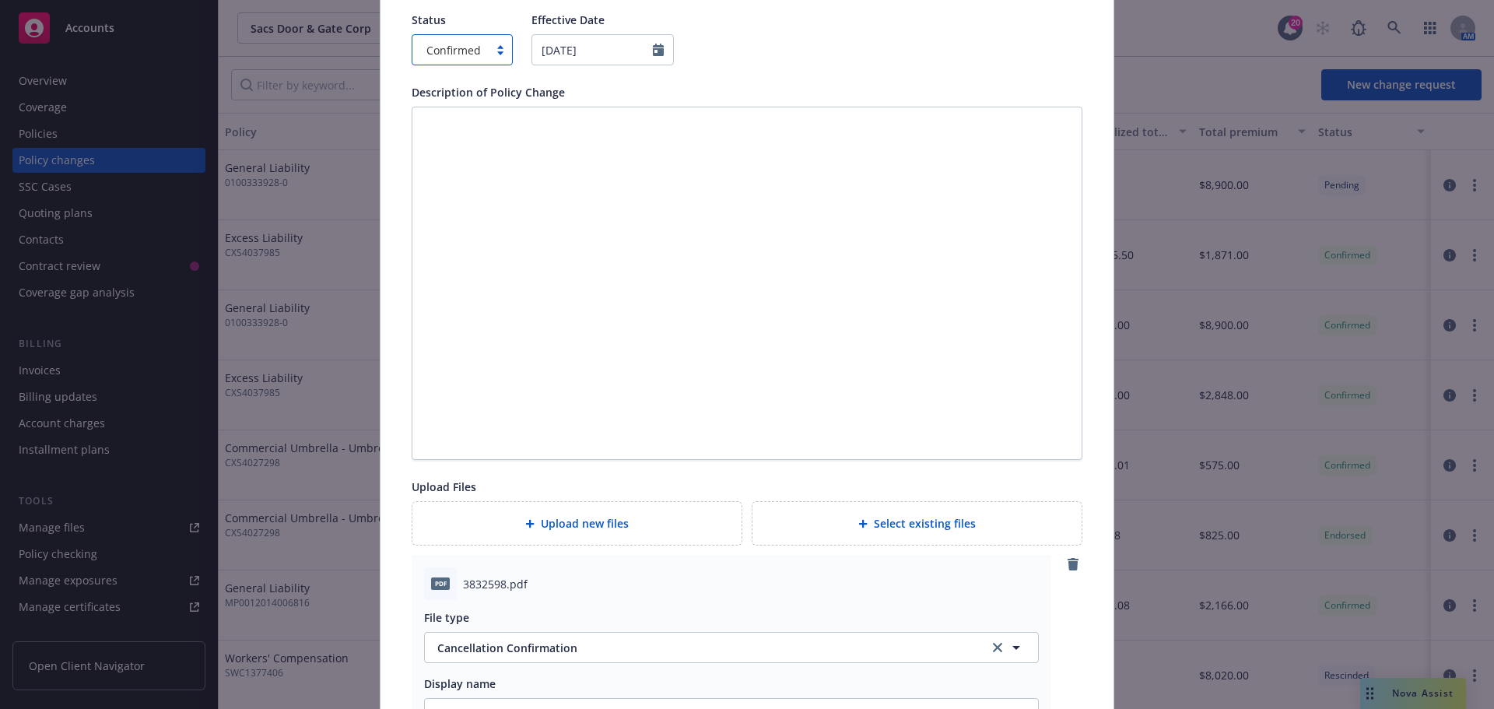
scroll to position [0, 0]
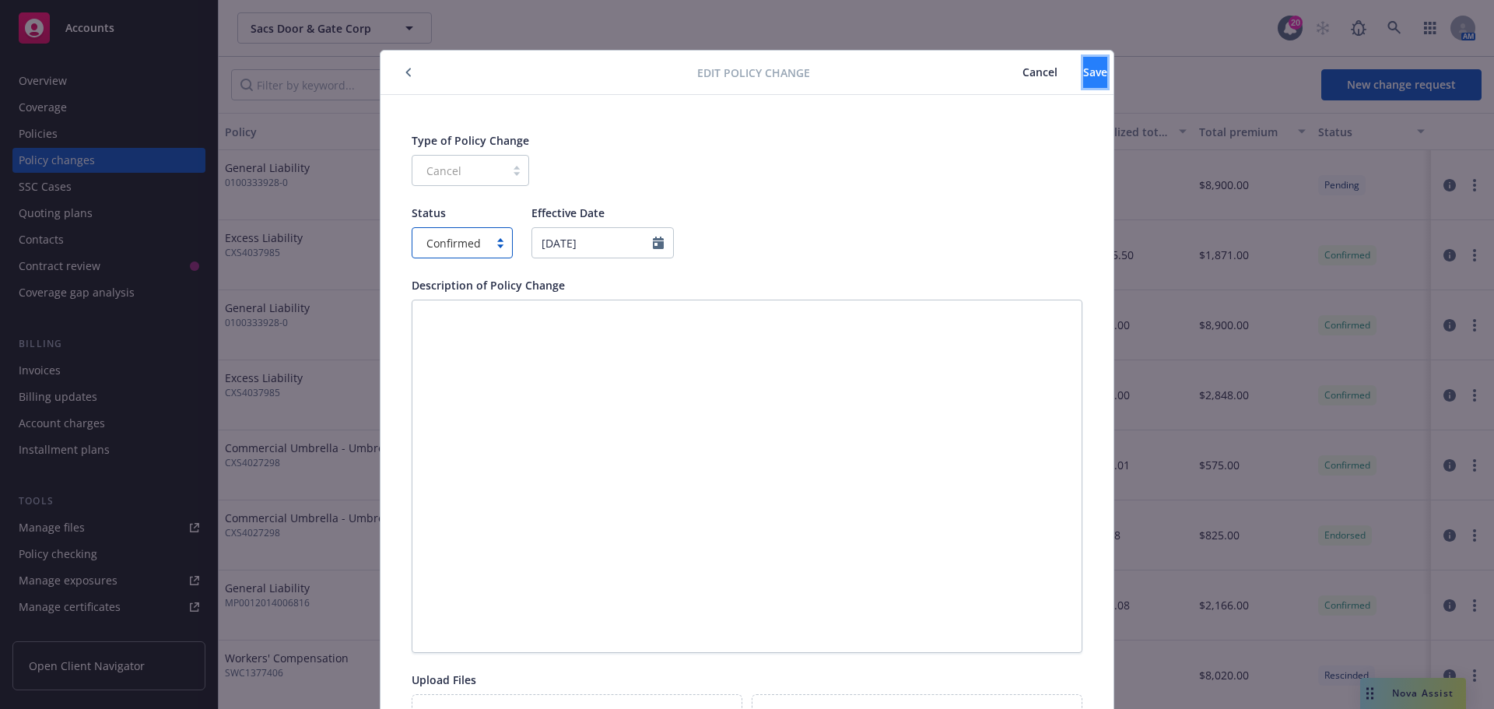
click at [1083, 75] on span "Save" at bounding box center [1095, 72] width 24 height 15
type textarea "x"
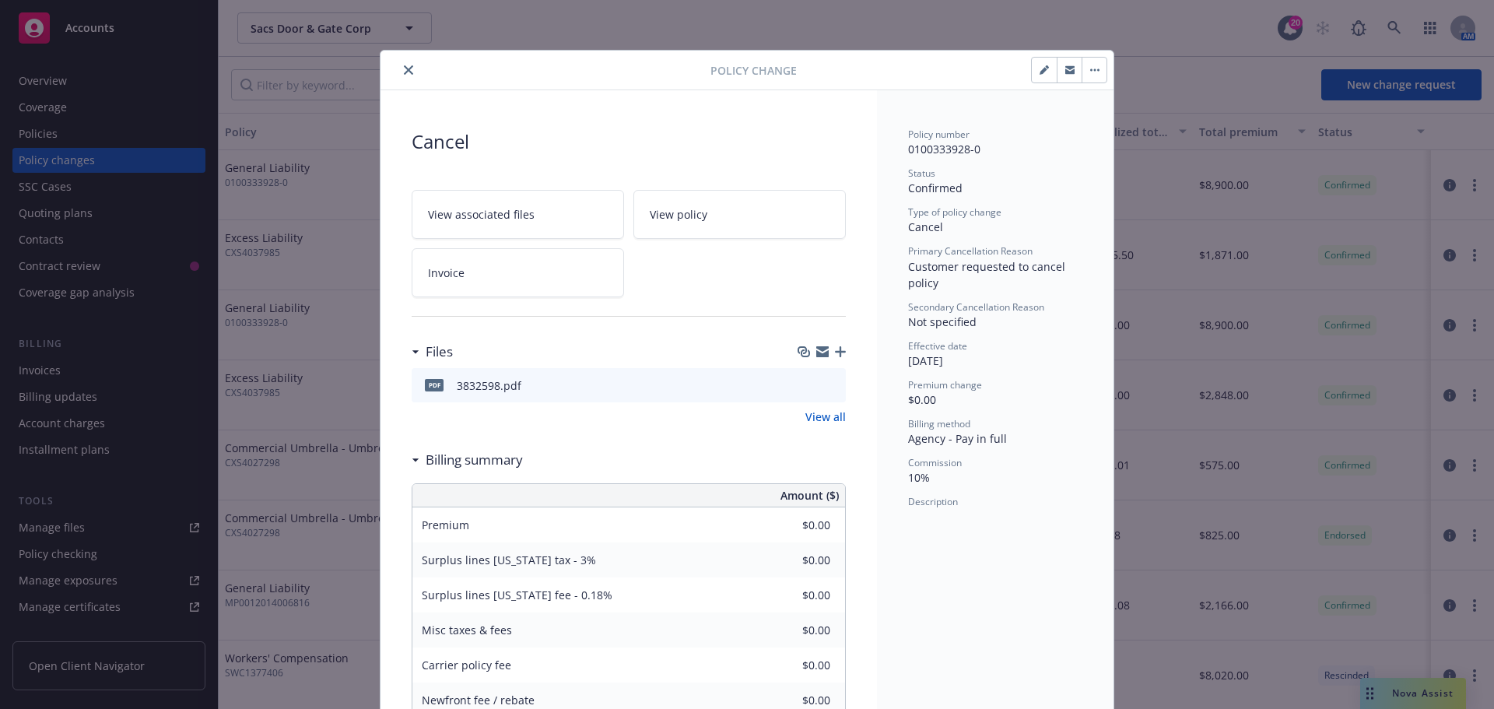
click at [401, 75] on button "close" at bounding box center [408, 70] width 19 height 19
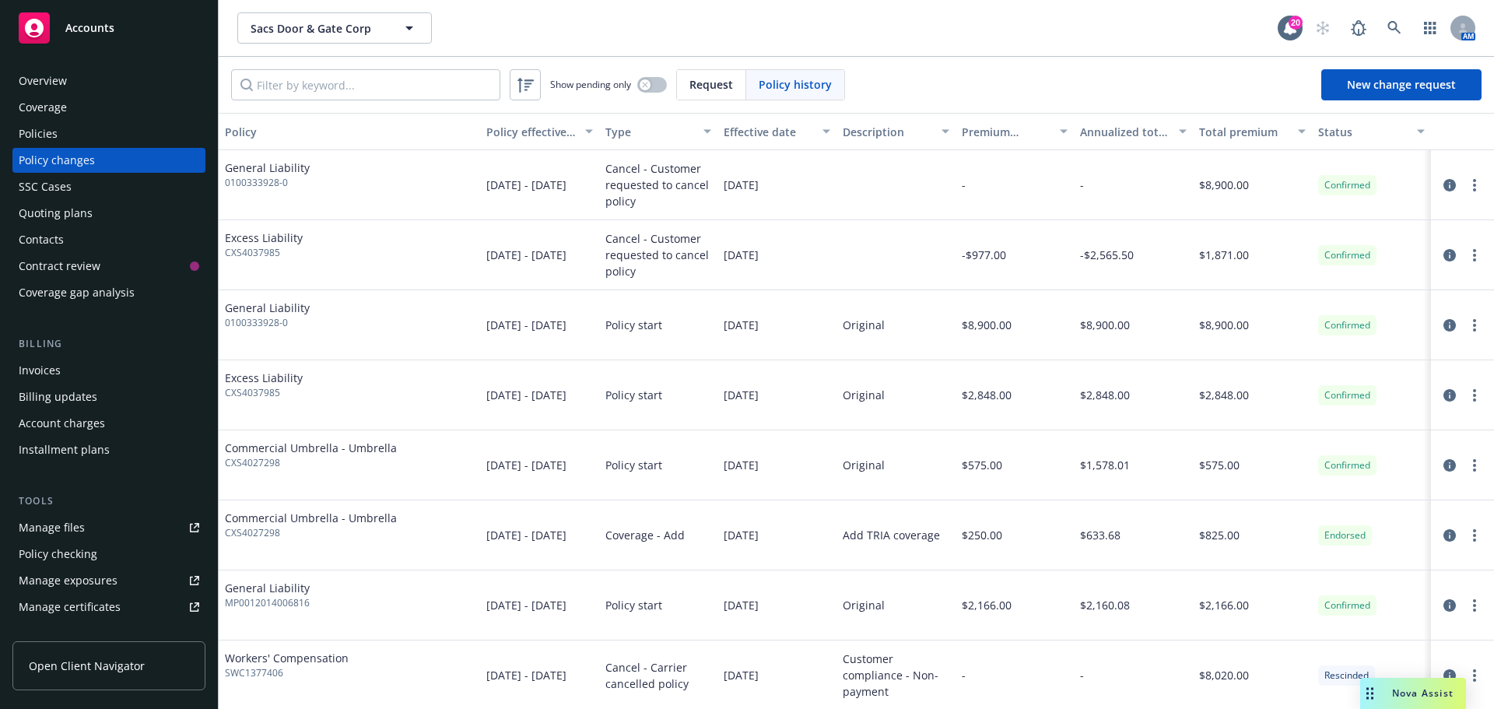
click at [91, 369] on div "Invoices" at bounding box center [109, 370] width 181 height 25
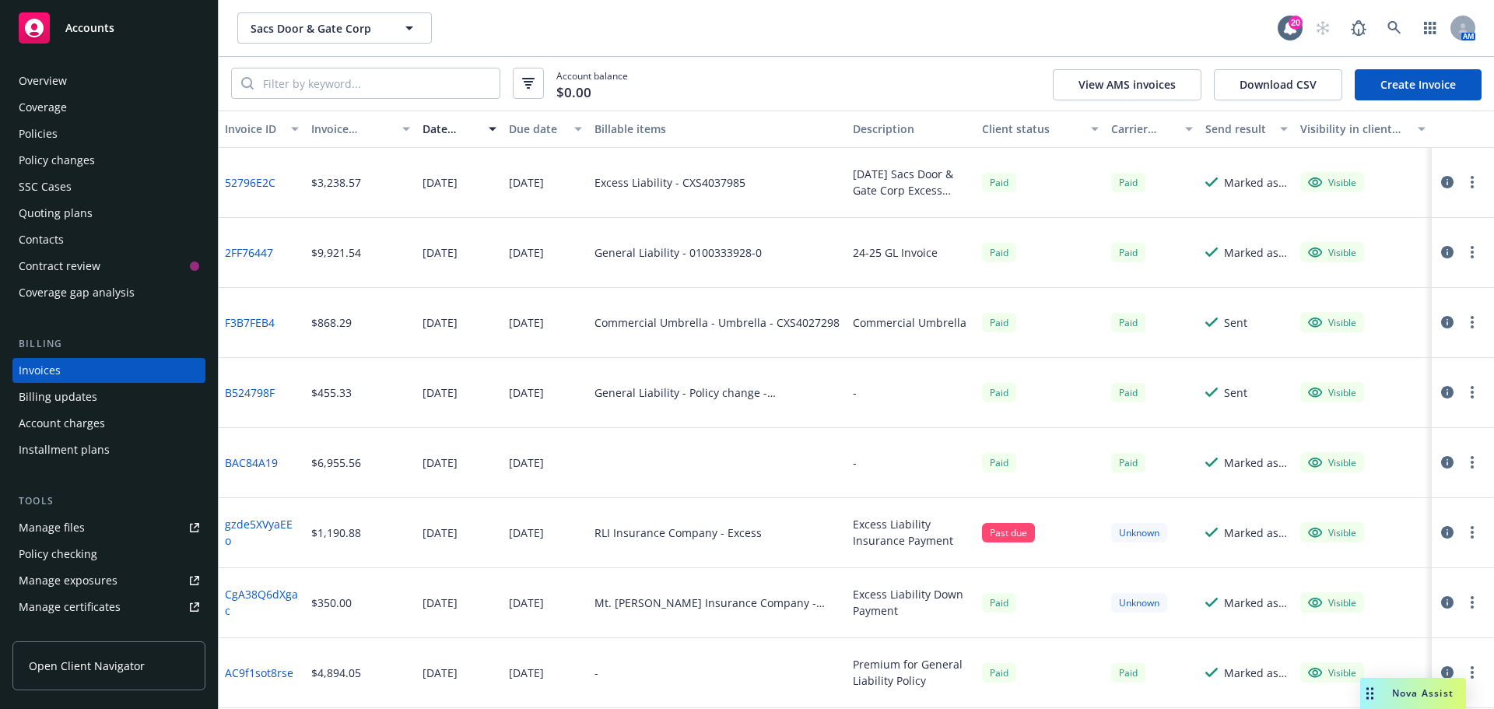
click at [1390, 82] on link "Create Invoice" at bounding box center [1418, 84] width 127 height 31
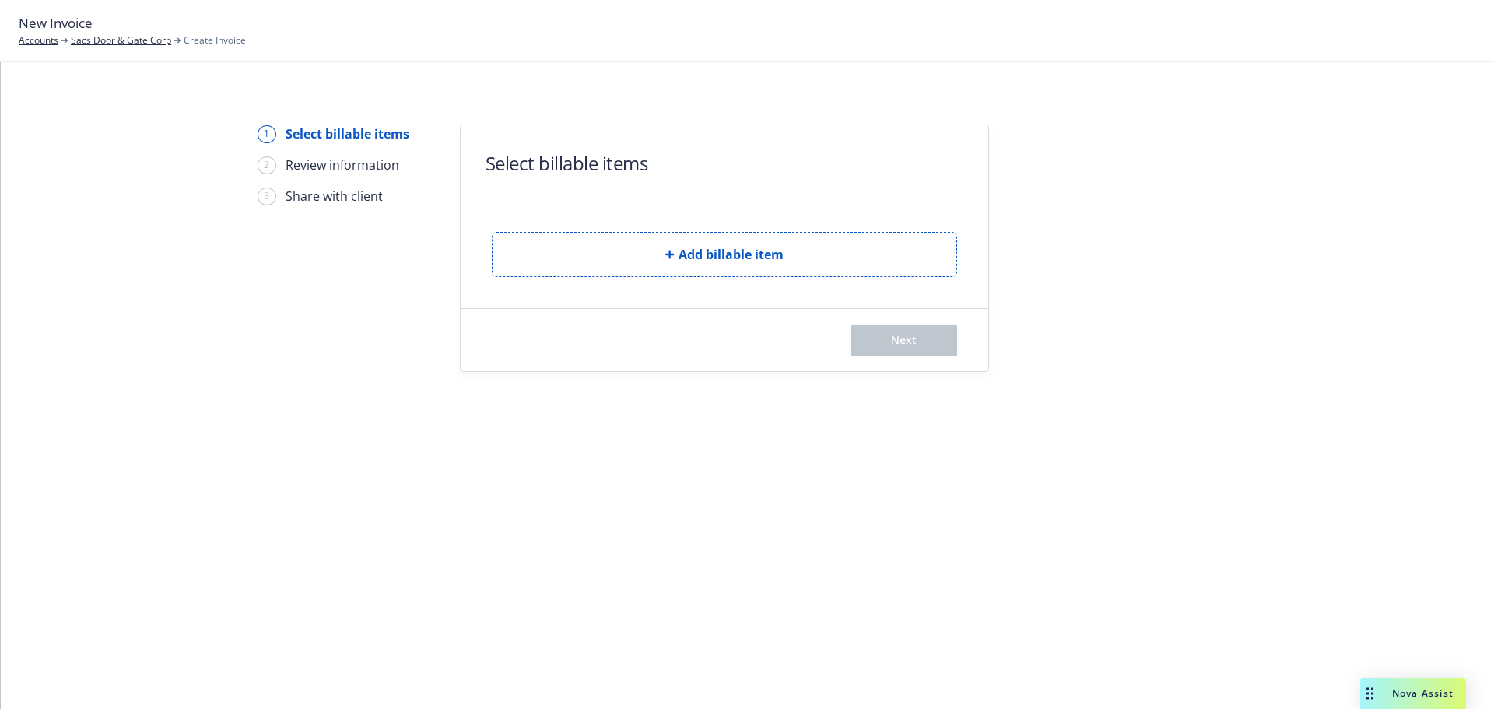
click at [664, 281] on form "Select billable items Add billable item Next" at bounding box center [725, 248] width 528 height 246
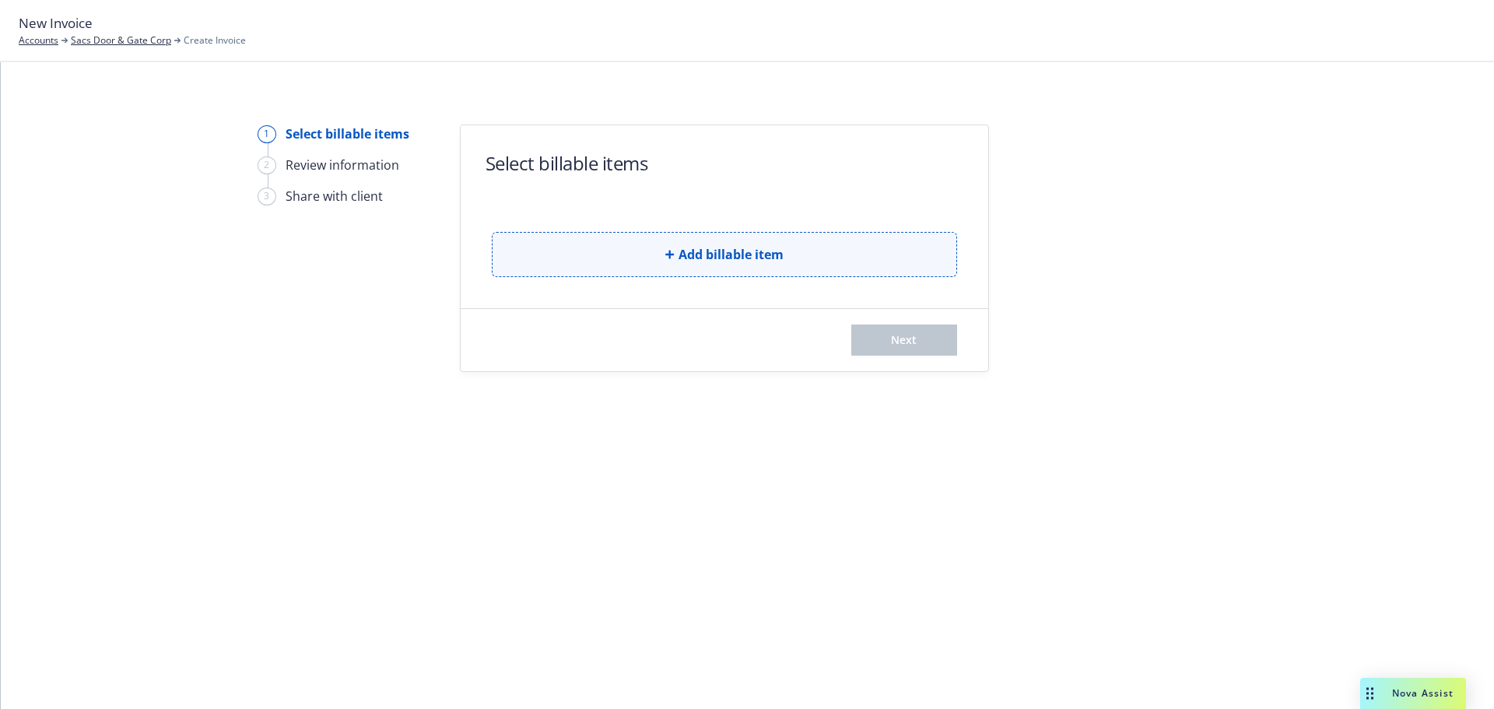
click at [667, 266] on button "Add billable item" at bounding box center [724, 254] width 465 height 45
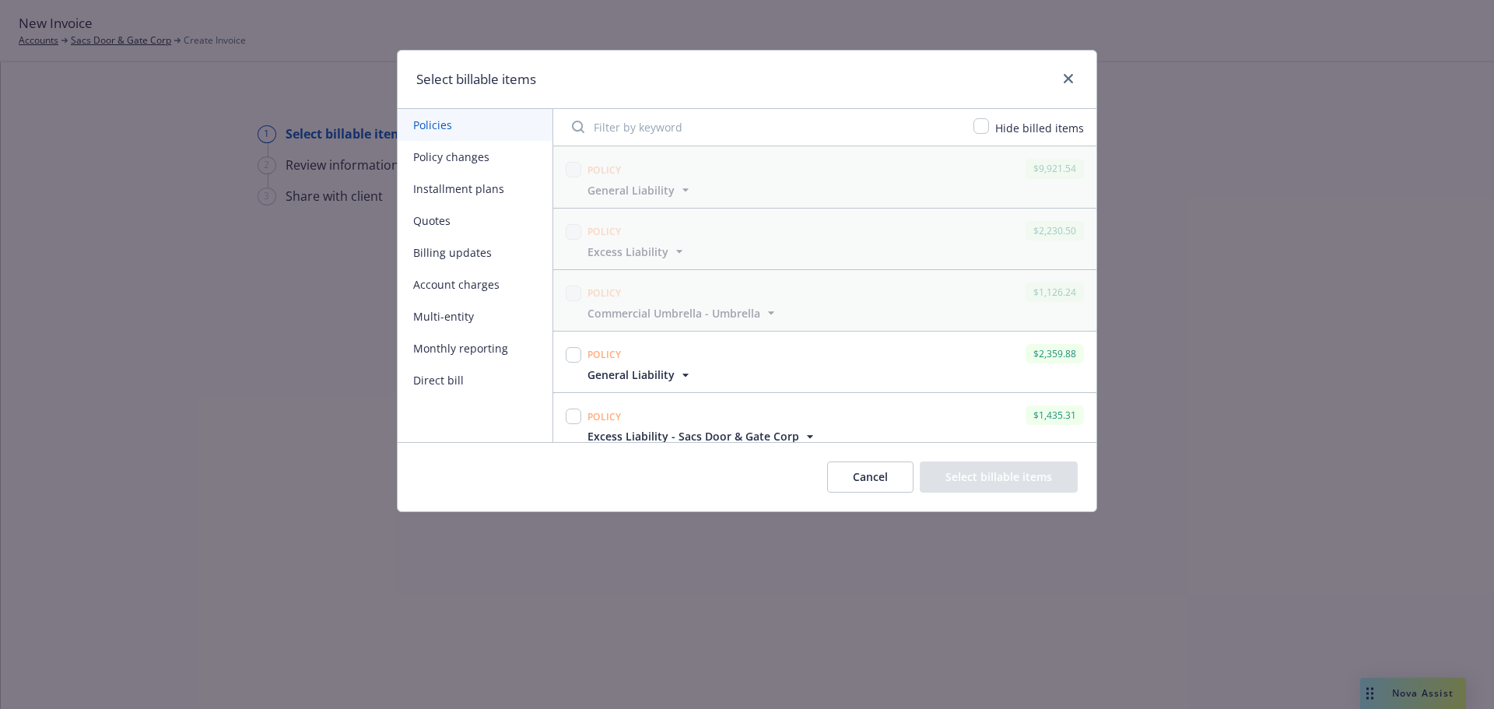
click at [480, 156] on button "Policy changes" at bounding box center [475, 157] width 155 height 32
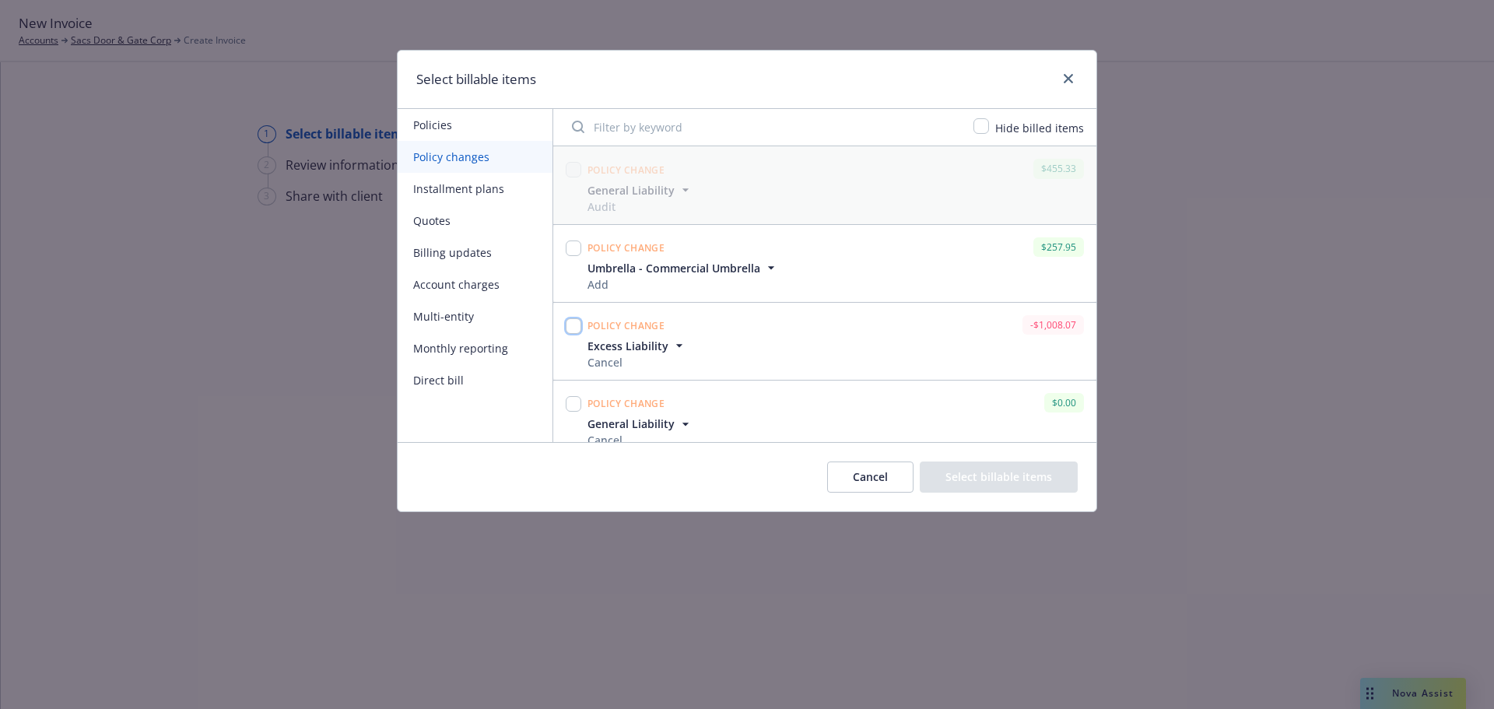
click at [573, 324] on input "checkbox" at bounding box center [574, 326] width 16 height 16
checkbox input "true"
click at [1034, 474] on button "Select billable items" at bounding box center [999, 476] width 158 height 31
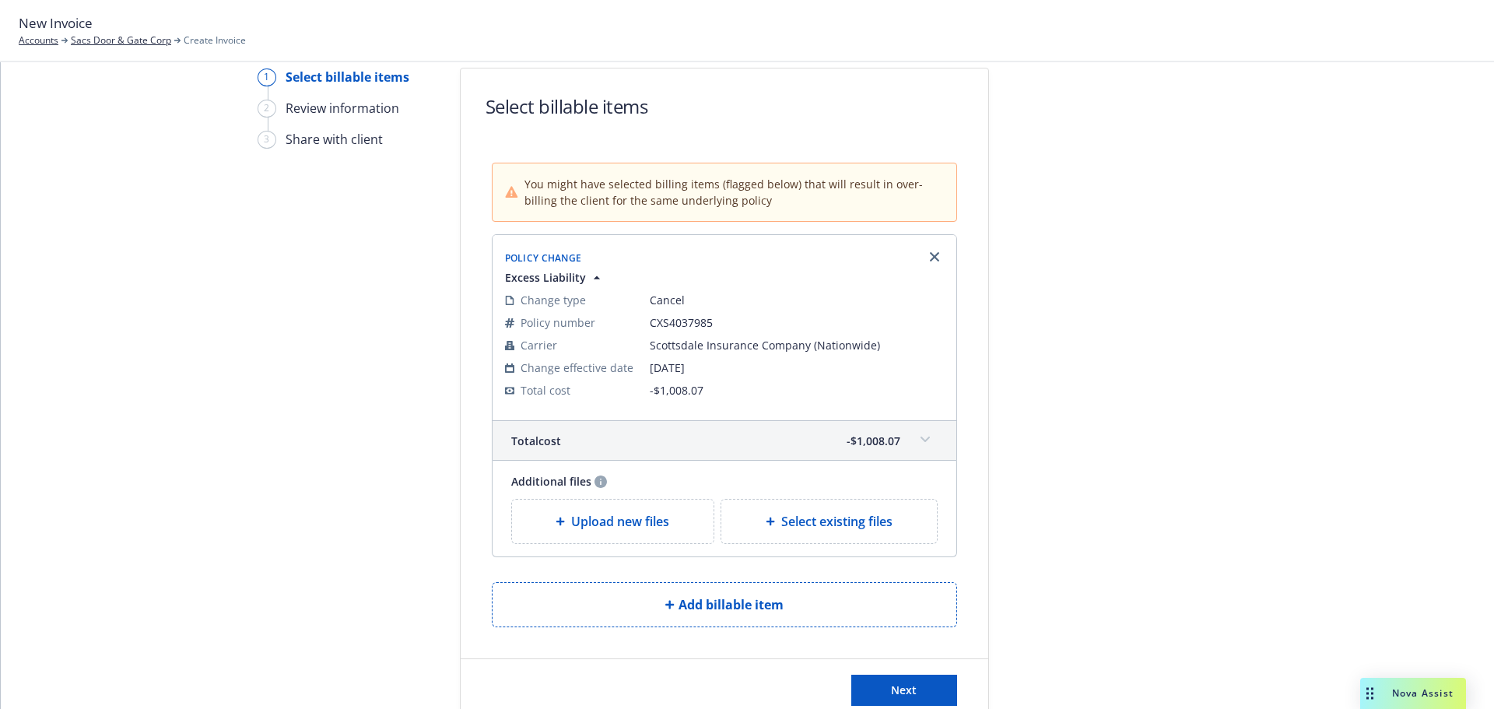
scroll to position [132, 0]
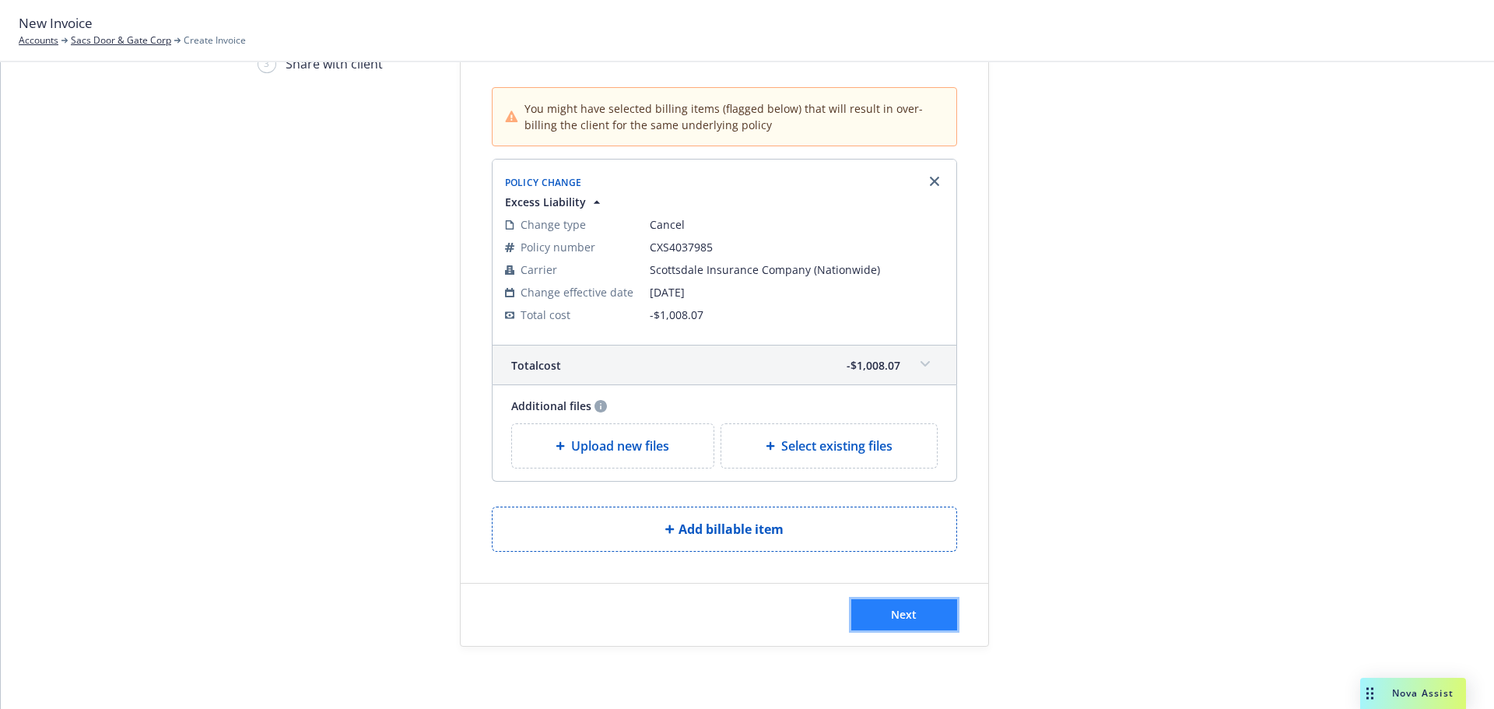
click at [901, 611] on span "Next" at bounding box center [904, 614] width 26 height 15
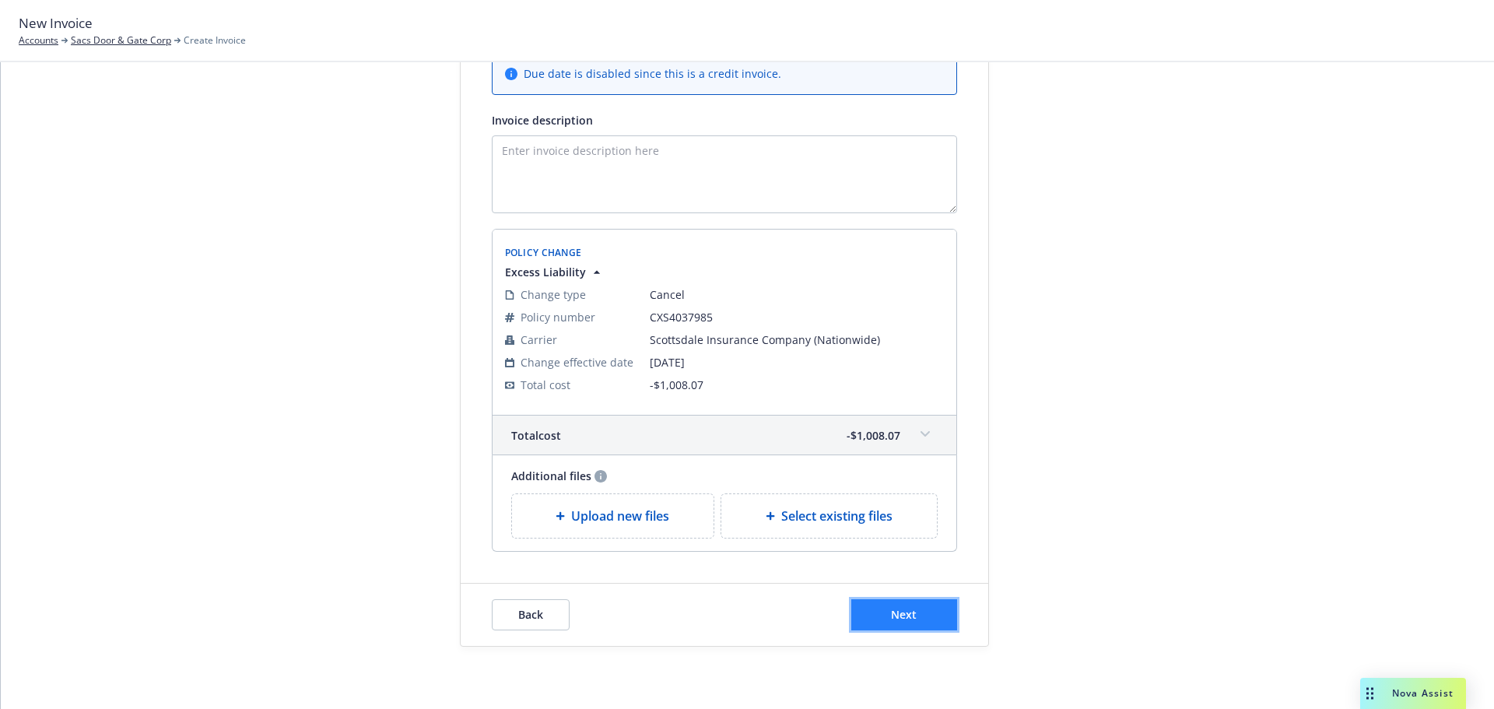
click at [910, 609] on span "Next" at bounding box center [904, 614] width 26 height 15
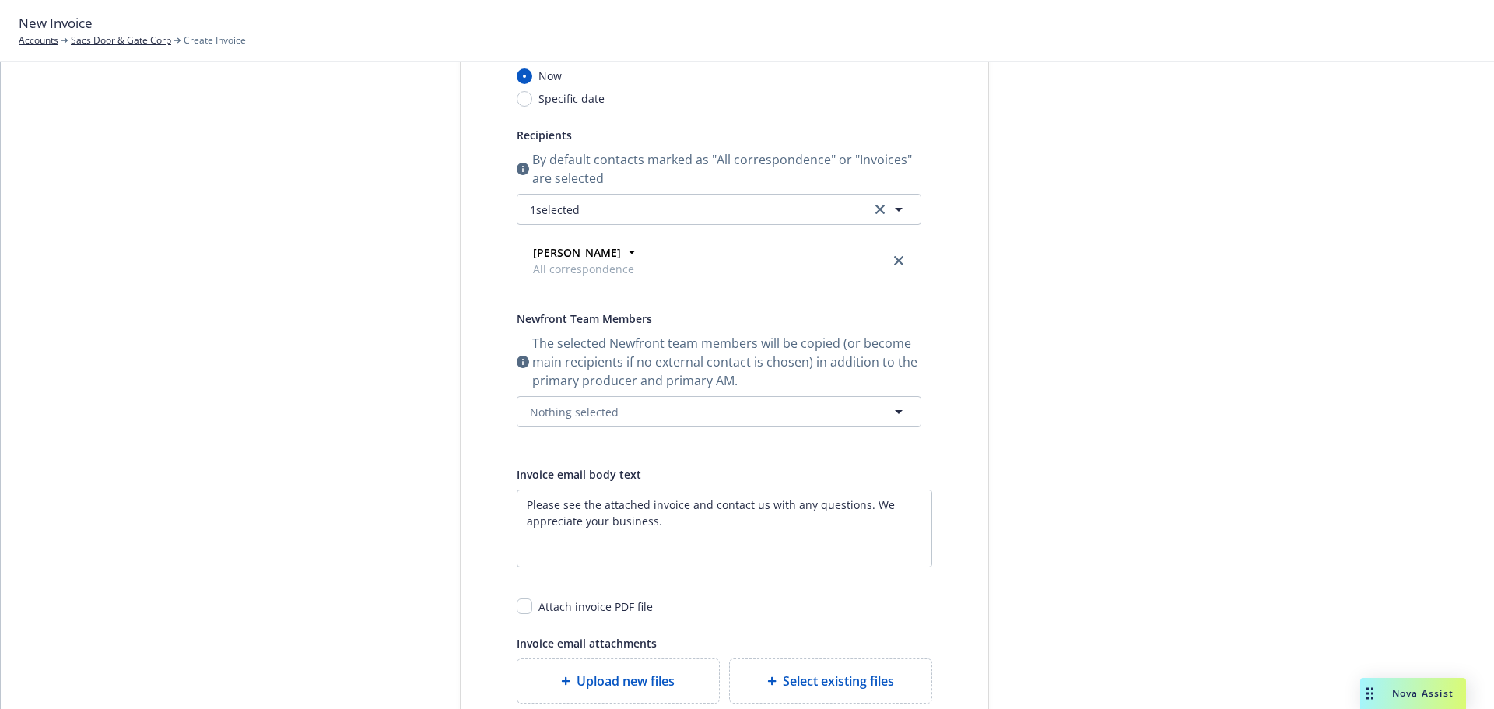
scroll to position [0, 0]
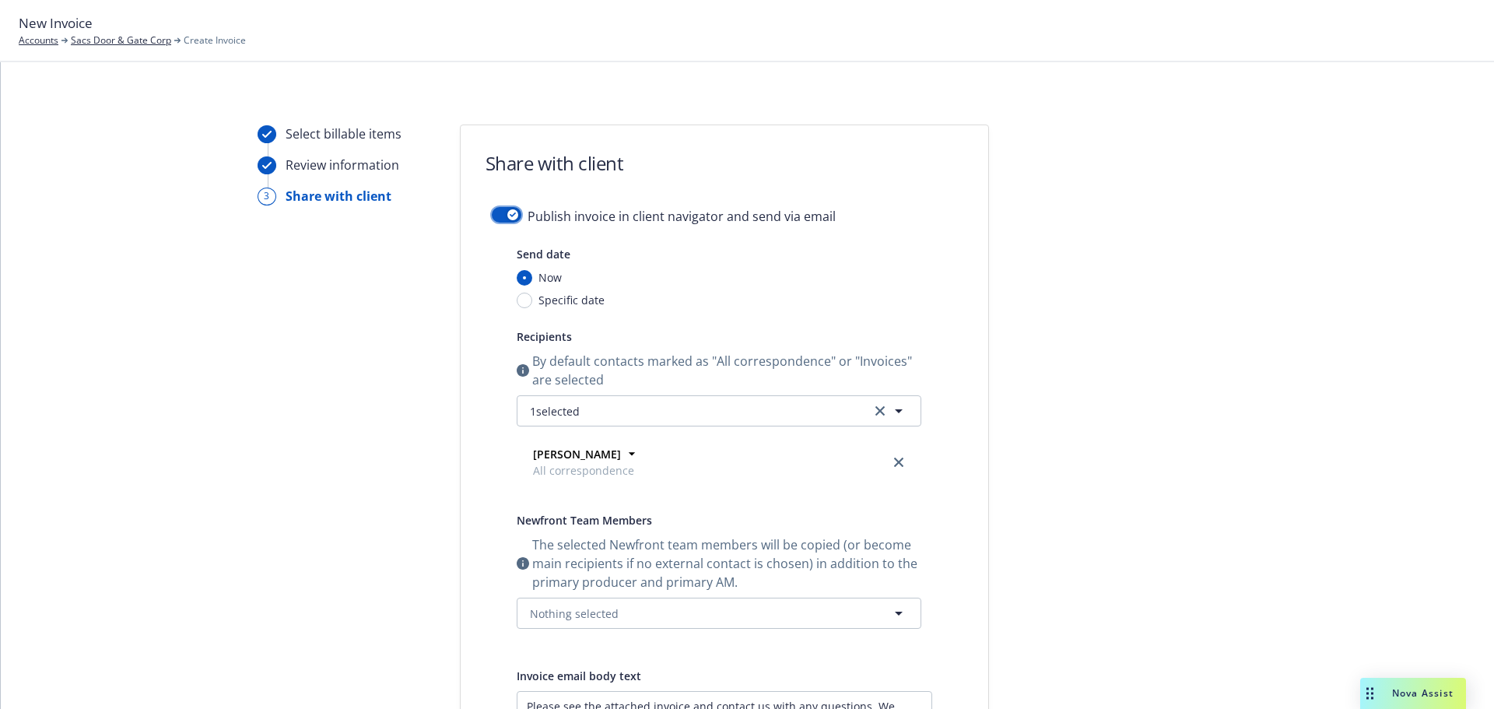
click at [492, 214] on button "button" at bounding box center [507, 215] width 30 height 16
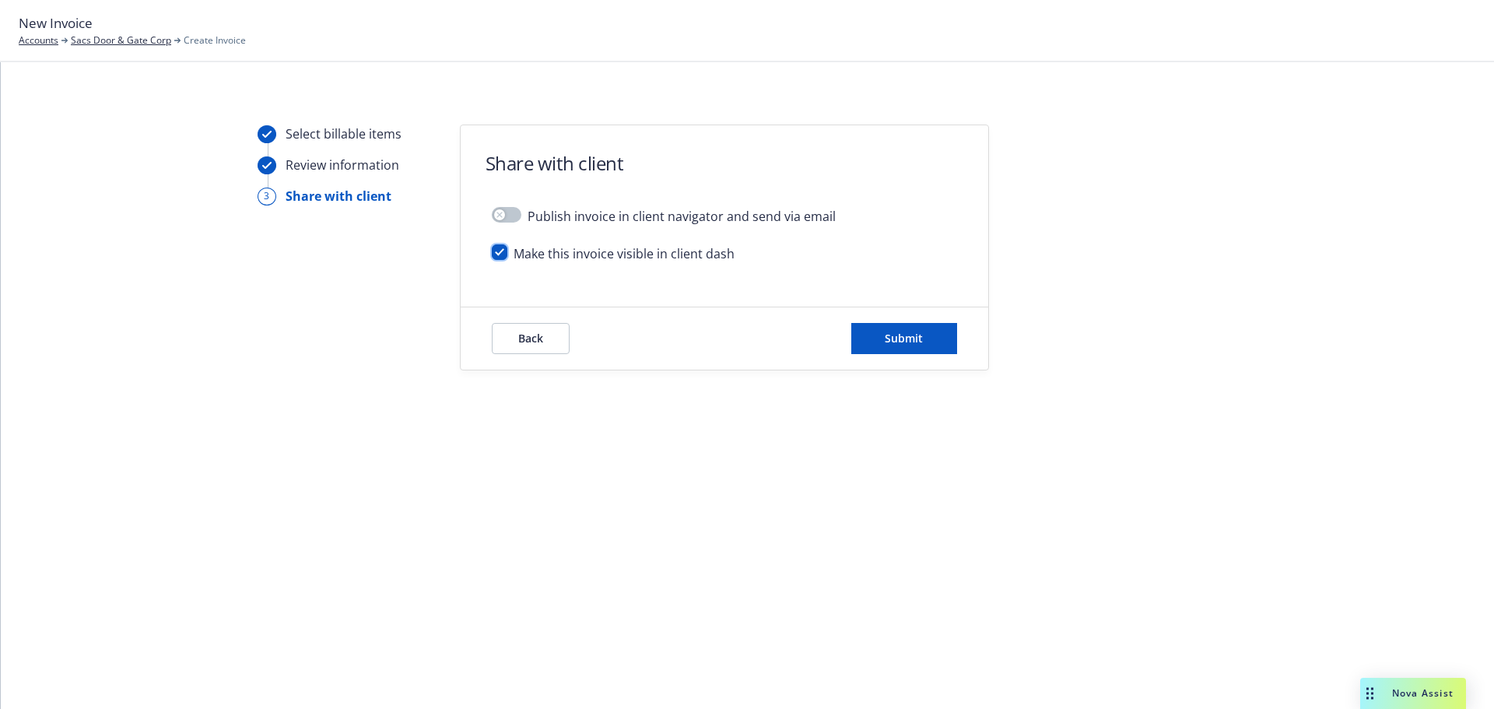
click at [500, 249] on input "checkbox" at bounding box center [500, 252] width 16 height 16
checkbox input "false"
click at [926, 331] on button "Submit" at bounding box center [904, 338] width 106 height 31
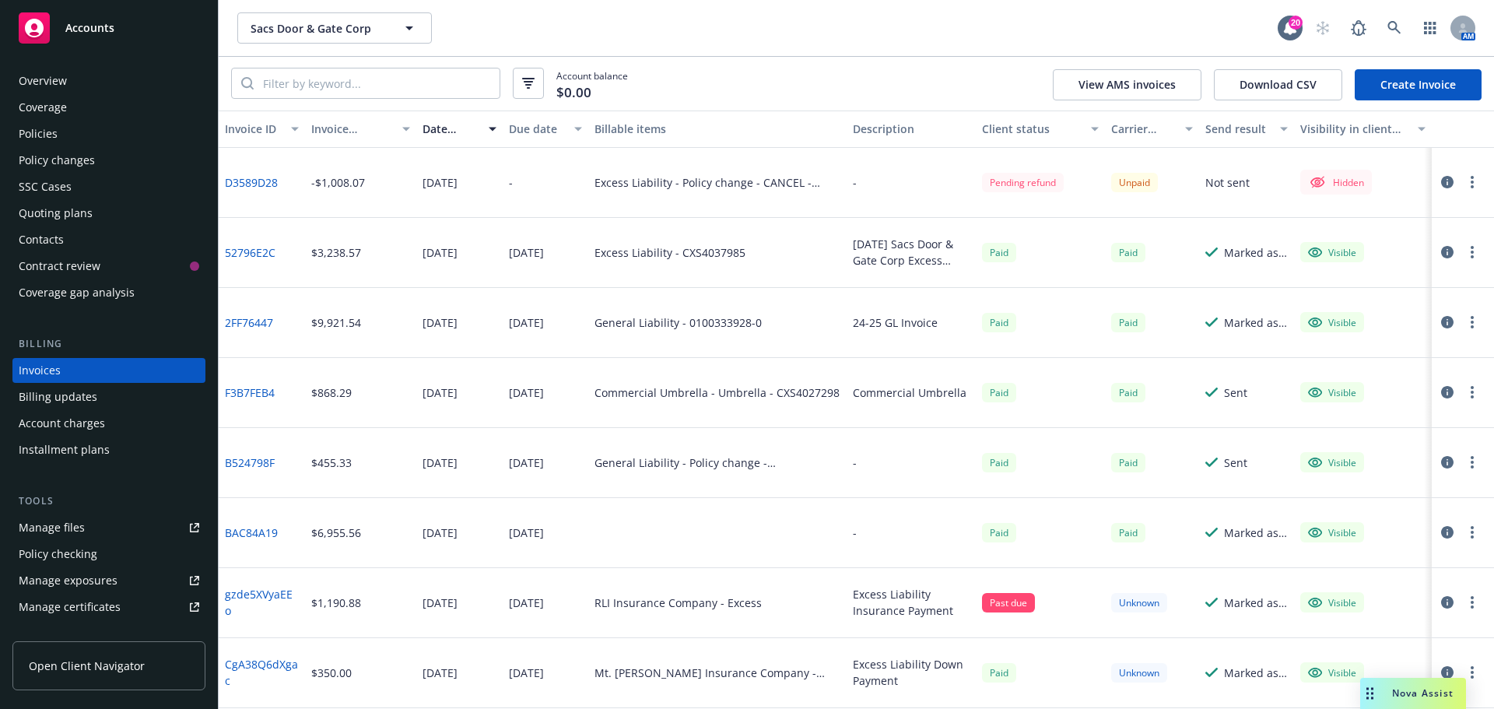
click at [1441, 181] on icon "button" at bounding box center [1447, 182] width 12 height 12
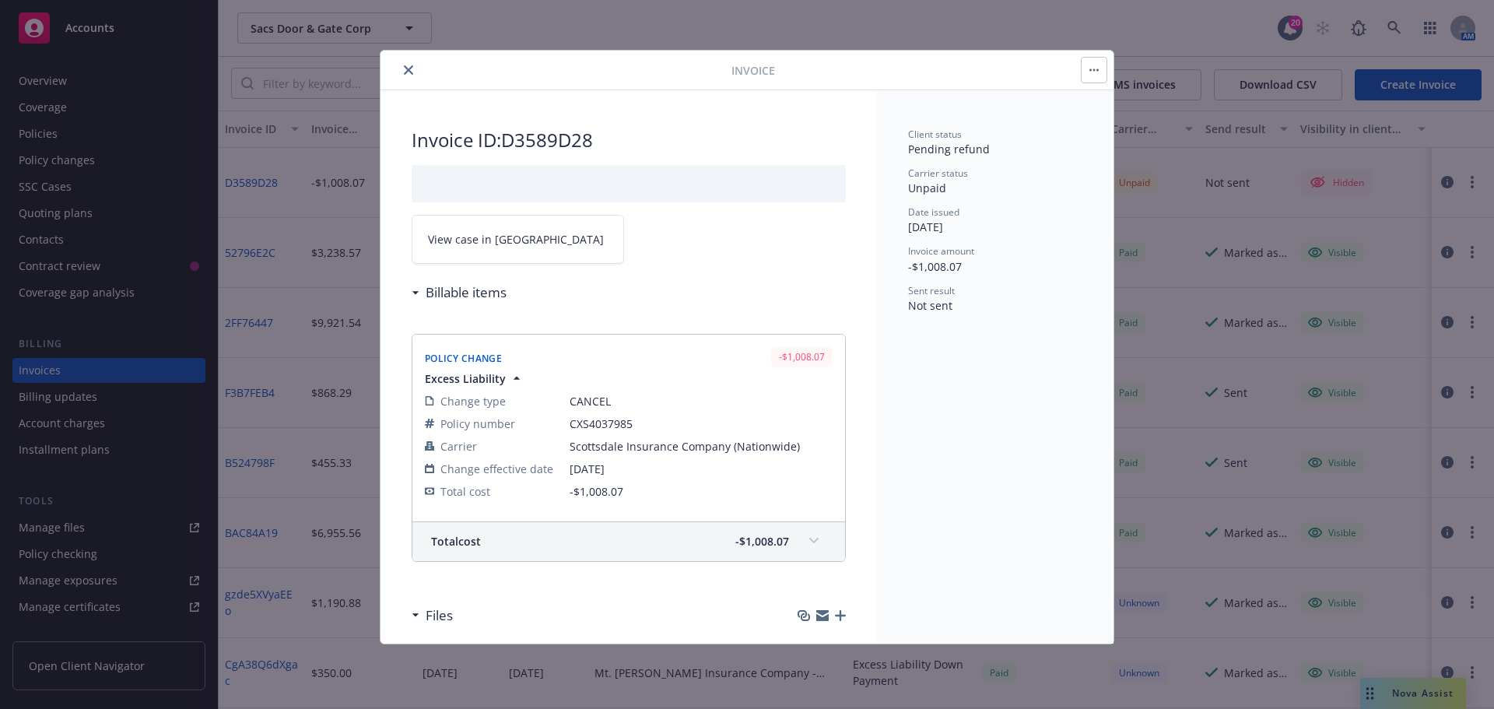
click at [497, 222] on link "View case in [GEOGRAPHIC_DATA]" at bounding box center [518, 239] width 212 height 49
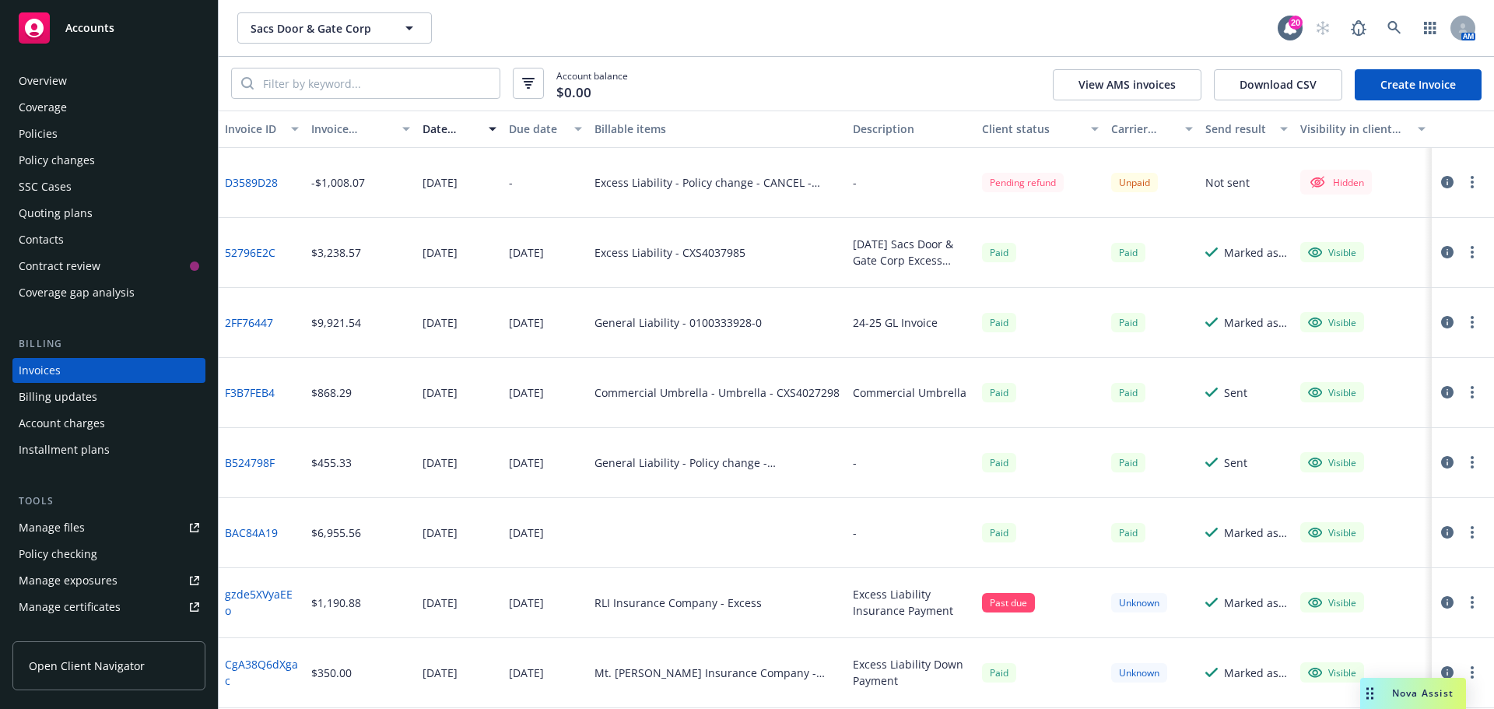
drag, startPoint x: 136, startPoint y: 65, endPoint x: 123, endPoint y: 78, distance: 18.7
click at [136, 65] on div "Overview Coverage Policies Policy changes SSC Cases Quoting plans Contacts Cont…" at bounding box center [109, 379] width 218 height 659
click at [123, 78] on div "Overview" at bounding box center [109, 80] width 181 height 25
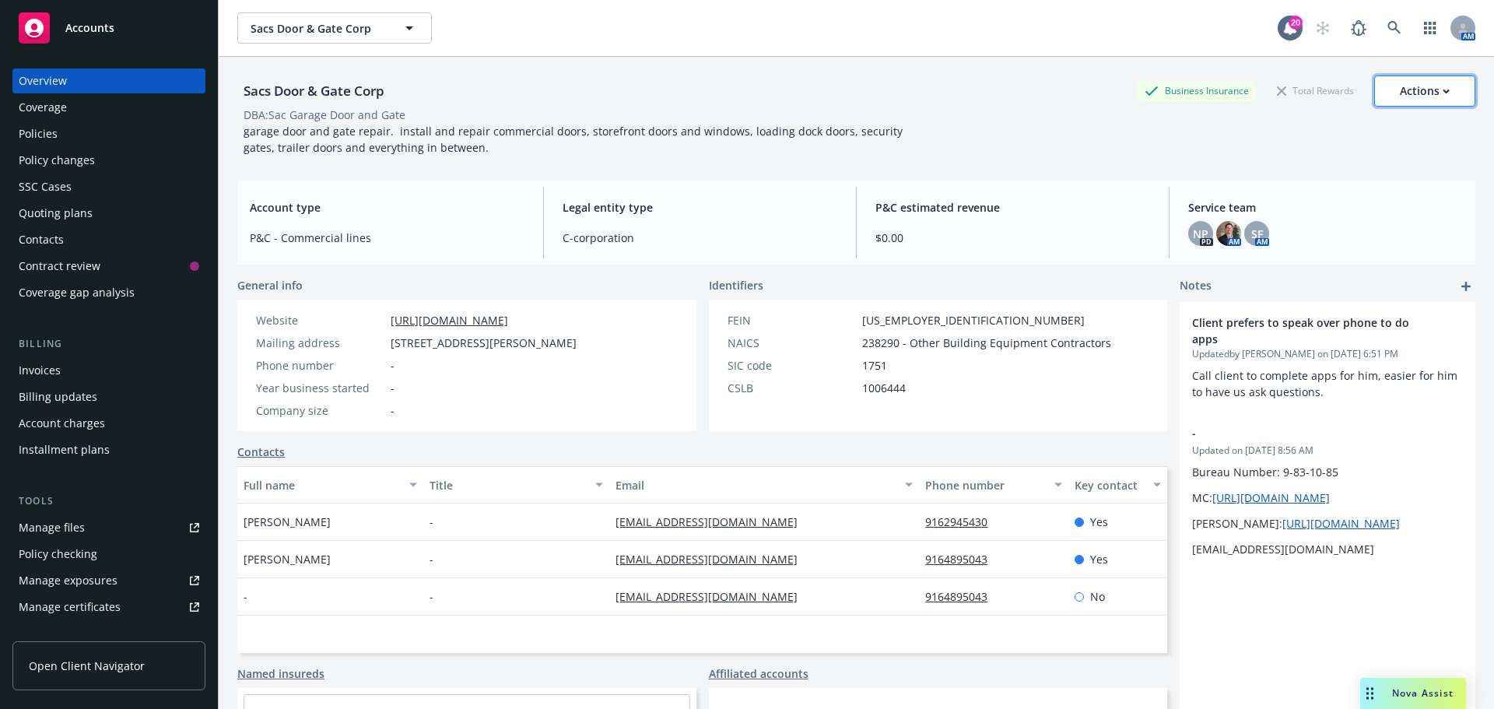
click at [1388, 96] on button "Actions" at bounding box center [1424, 90] width 101 height 31
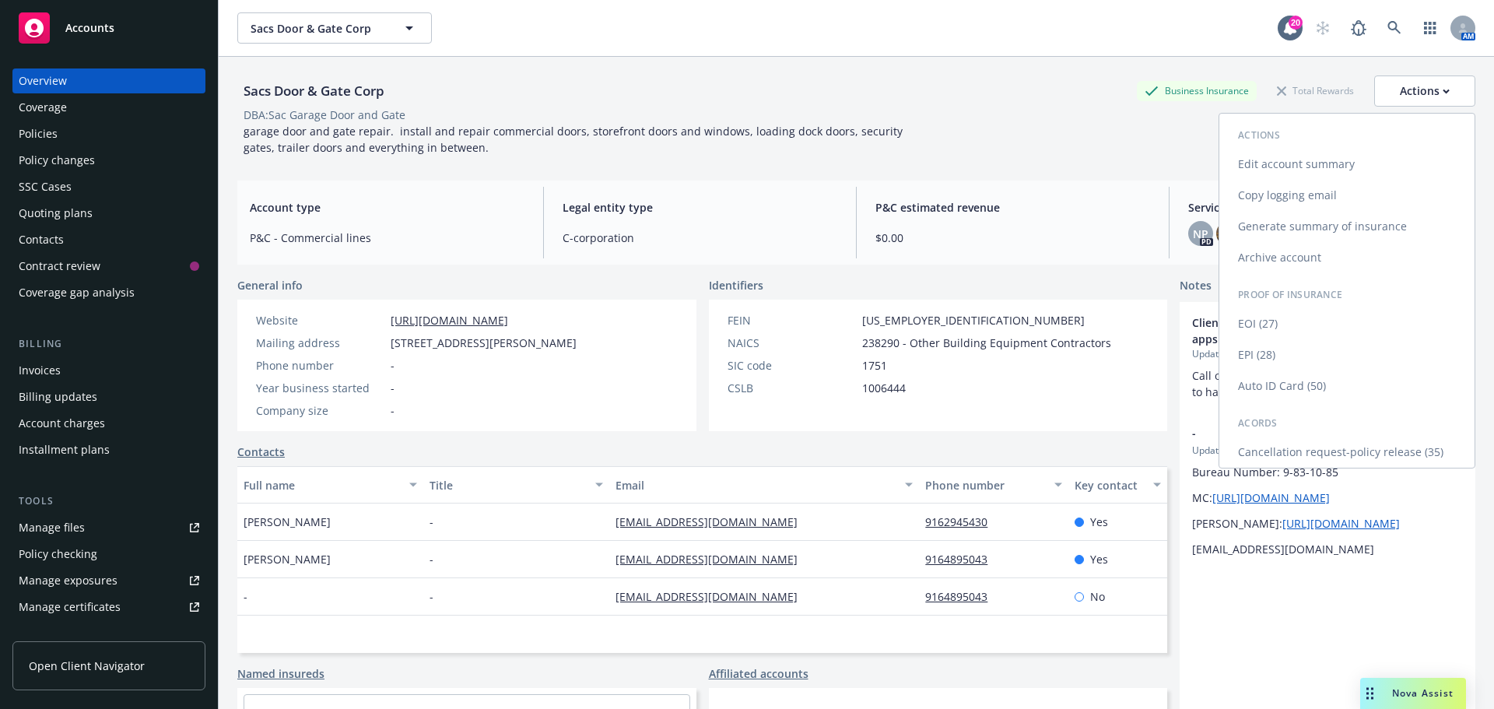
click at [1323, 197] on link "Copy logging email" at bounding box center [1346, 195] width 255 height 31
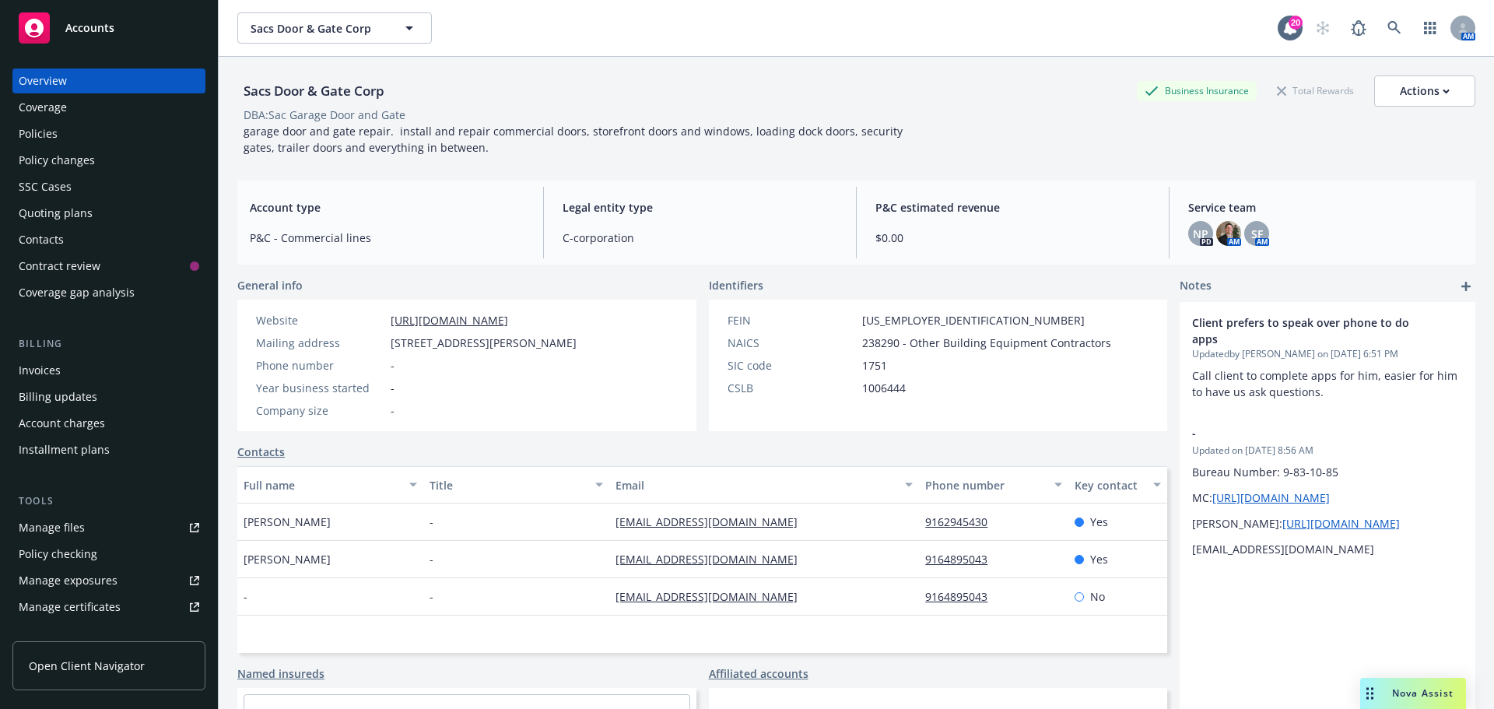
click at [127, 123] on div "Policies" at bounding box center [109, 133] width 181 height 25
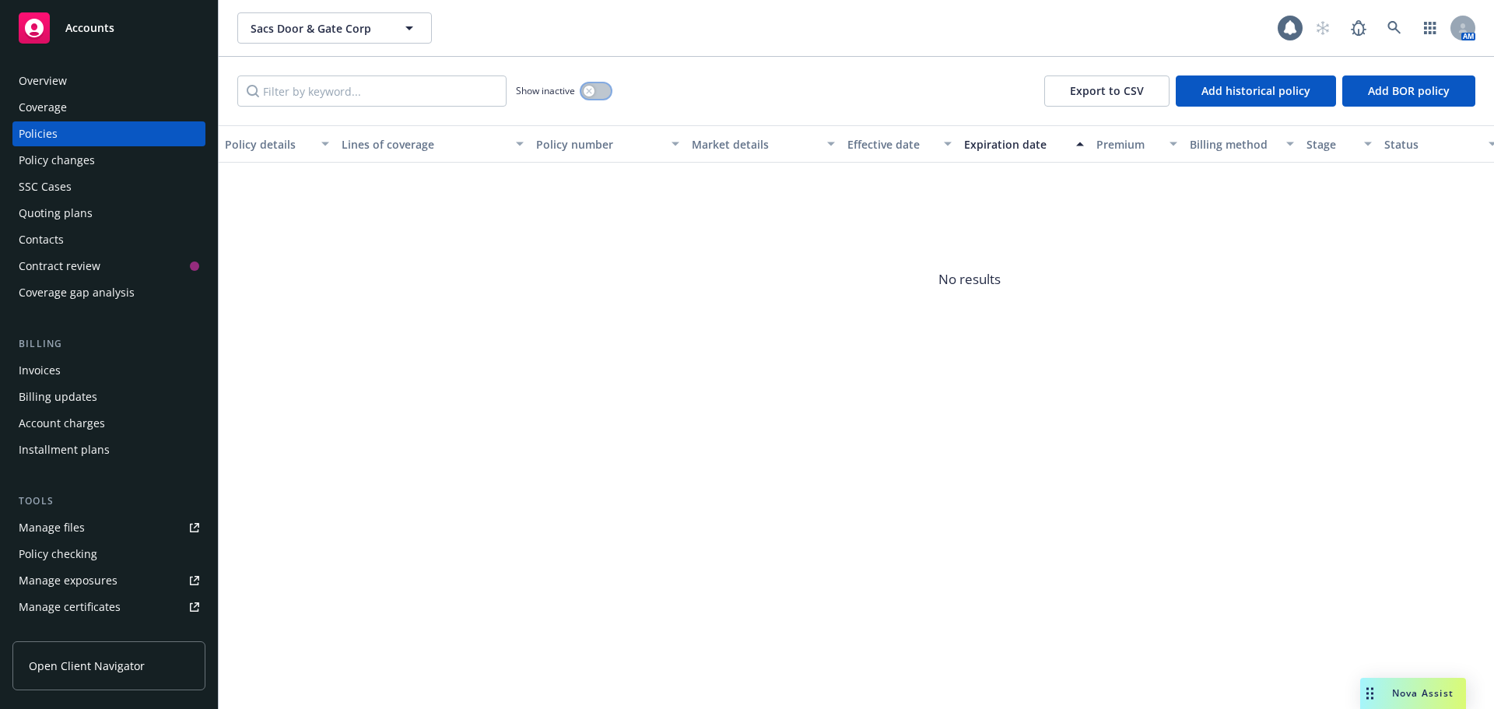
click at [584, 89] on div "button" at bounding box center [589, 91] width 11 height 11
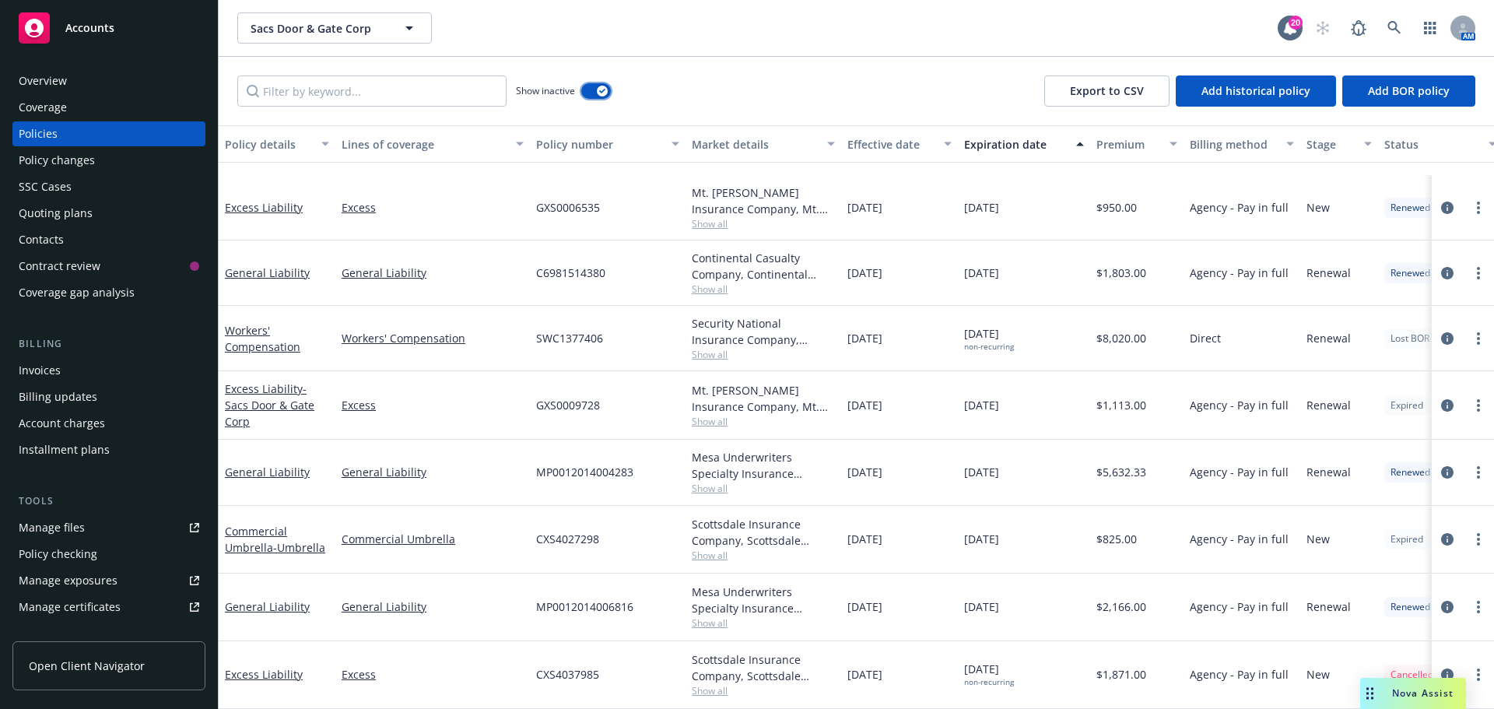
scroll to position [565, 0]
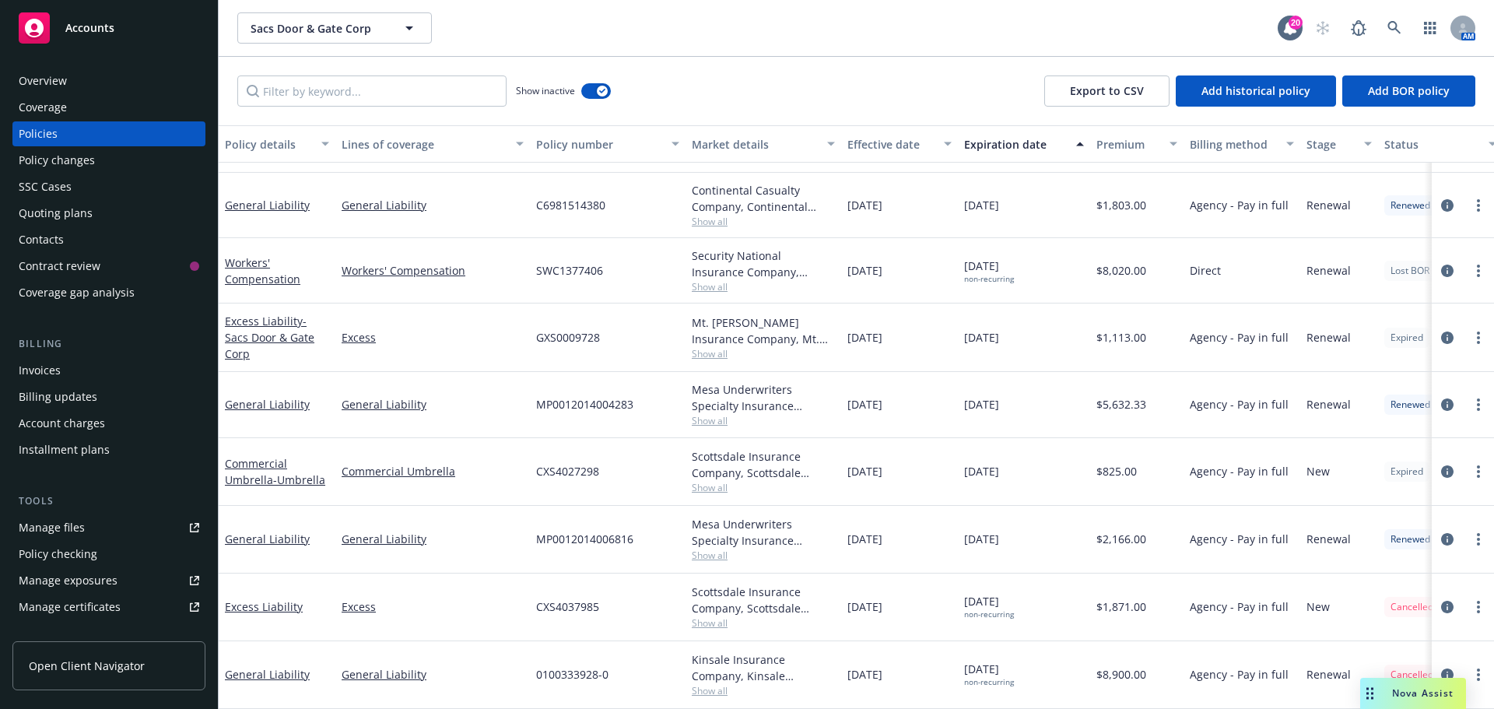
click at [705, 616] on span "Show all" at bounding box center [763, 622] width 143 height 13
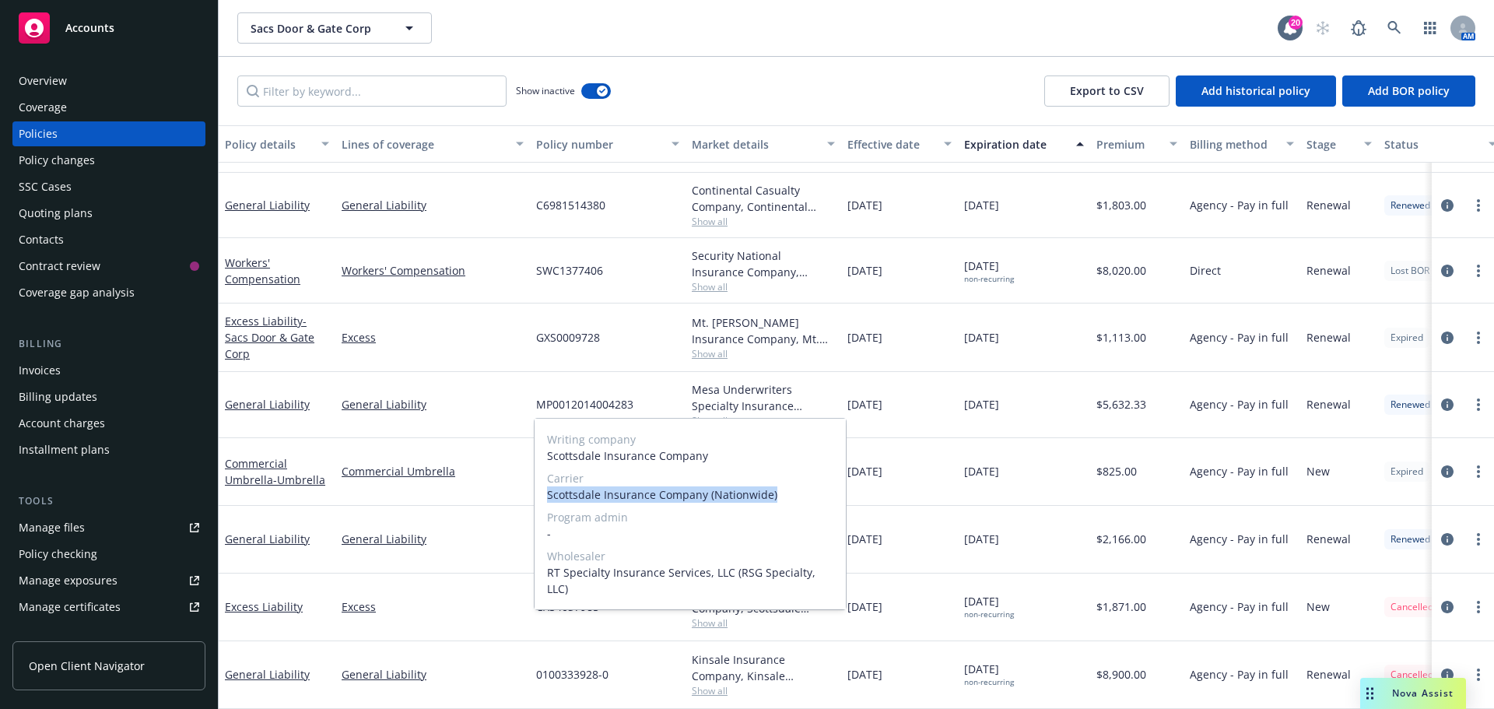
drag, startPoint x: 654, startPoint y: 517, endPoint x: 546, endPoint y: 518, distance: 108.2
click at [546, 518] on div "Writing company Scottsdale Insurance Company Carrier Scottsdale Insurance Compa…" at bounding box center [690, 514] width 311 height 191
copy span "Scottsdale Insurance Company (Nationwide)"
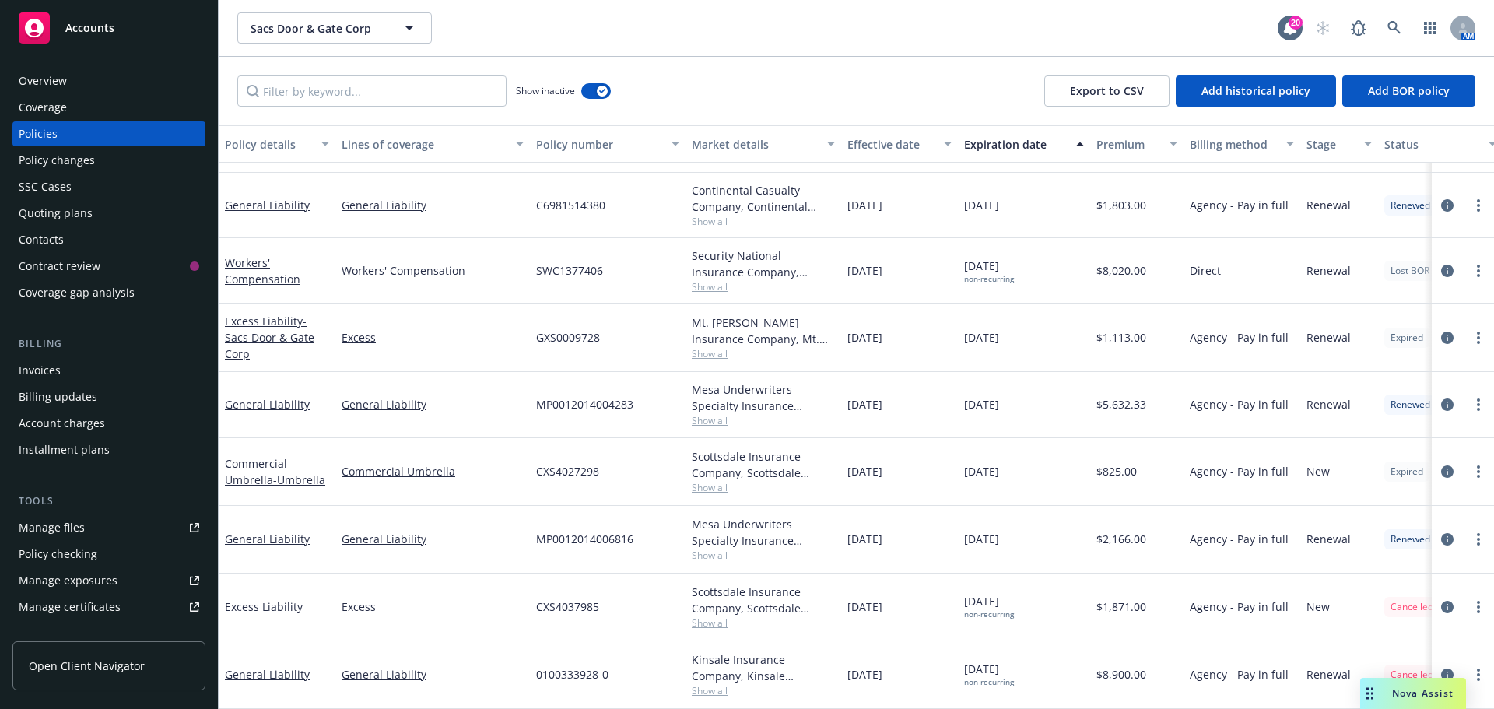
drag, startPoint x: 723, startPoint y: 654, endPoint x: 724, endPoint y: 666, distance: 11.8
click at [723, 654] on div "Kinsale Insurance Company, Kinsale Insurance, RT Specialty Insurance Services, …" at bounding box center [763, 667] width 143 height 33
click at [718, 684] on span "Show all" at bounding box center [763, 690] width 143 height 13
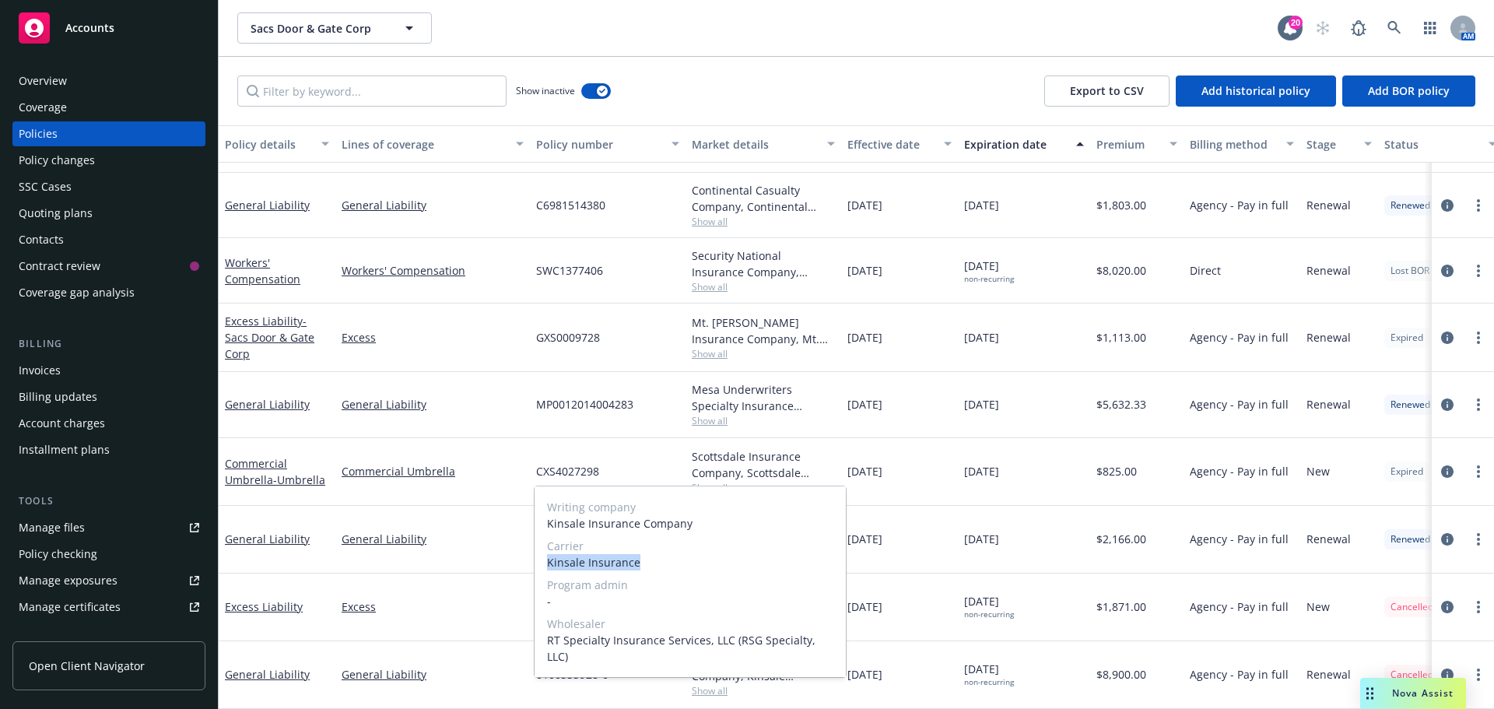
drag, startPoint x: 648, startPoint y: 577, endPoint x: 540, endPoint y: 582, distance: 108.2
click at [540, 582] on div "Writing company Kinsale Insurance Company Carrier Kinsale Insurance Program adm…" at bounding box center [690, 581] width 311 height 191
copy span "Kinsale Insurance"
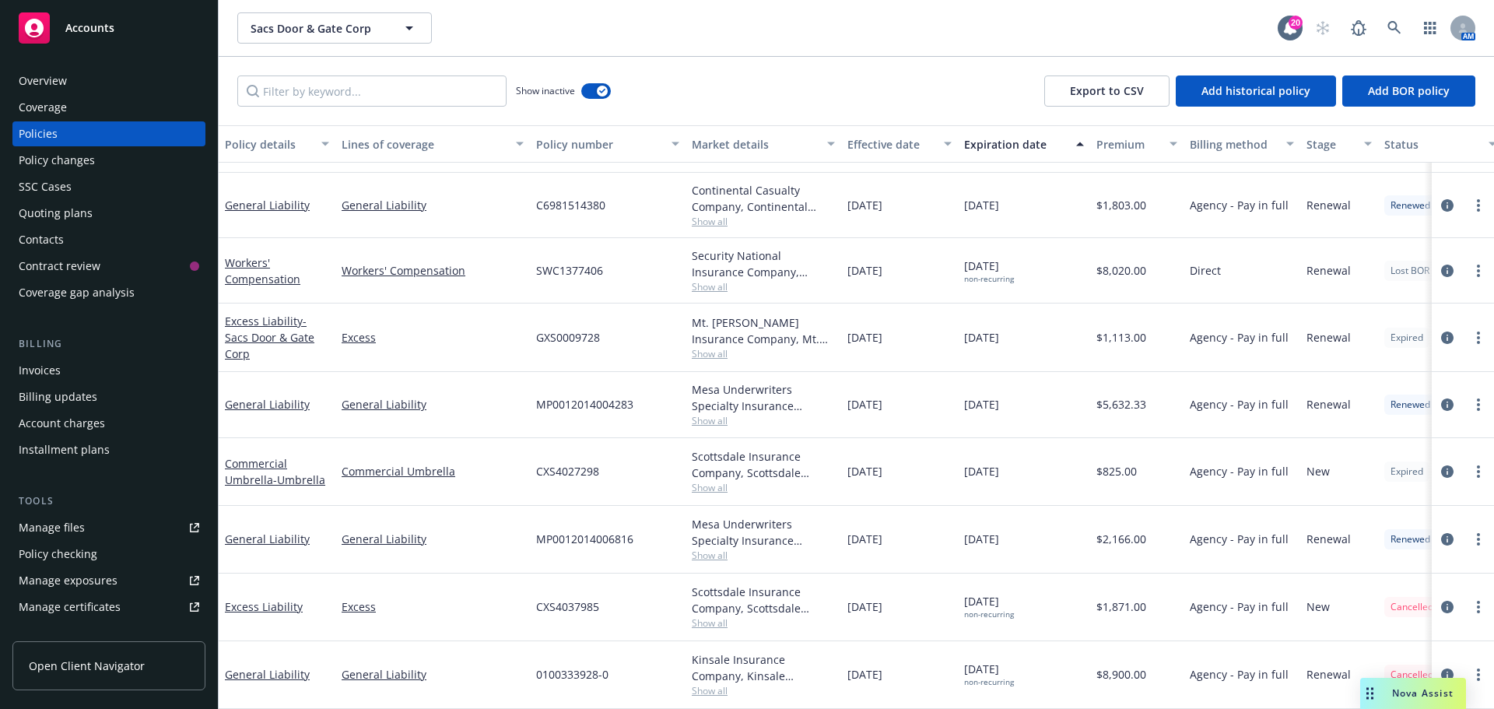
click at [88, 79] on div "Overview" at bounding box center [109, 80] width 181 height 25
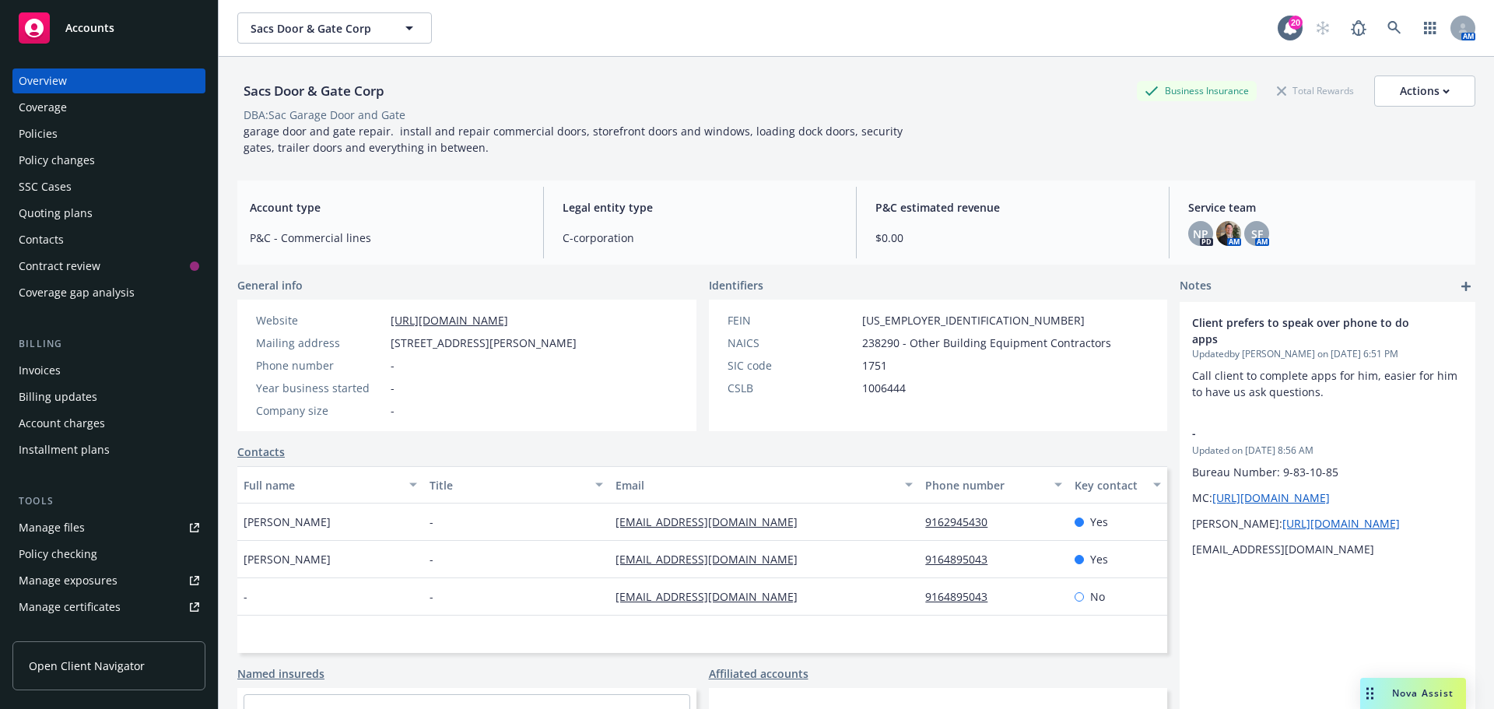
drag, startPoint x: 391, startPoint y: 343, endPoint x: 643, endPoint y: 342, distance: 251.3
click at [583, 342] on div "Mailing address 5150 Fair Oaks Blvd # 313, Carmichael, CA, 95608" at bounding box center [416, 343] width 333 height 16
copy span "5150 Fair Oaks Blvd # 313, Carmichael, CA, 95608"
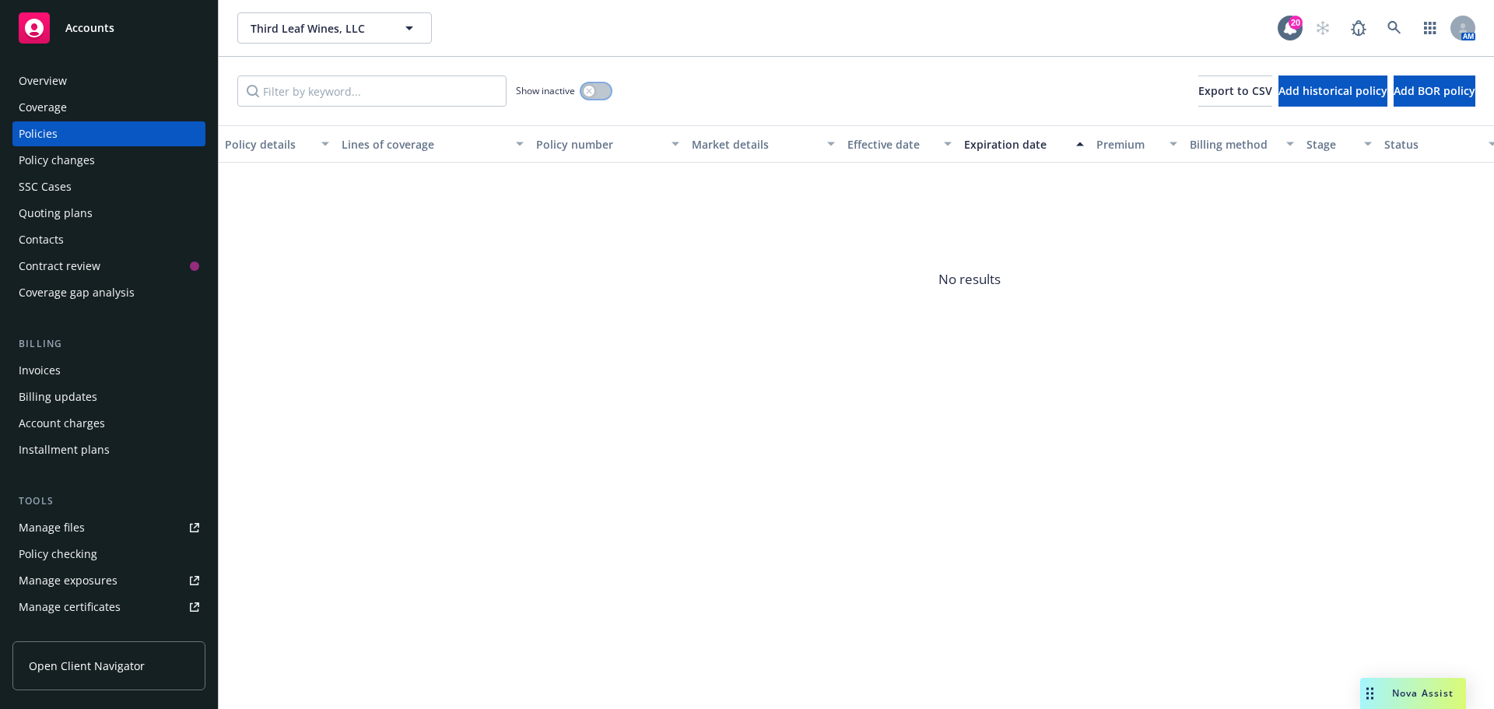
click at [603, 96] on button "button" at bounding box center [596, 91] width 30 height 16
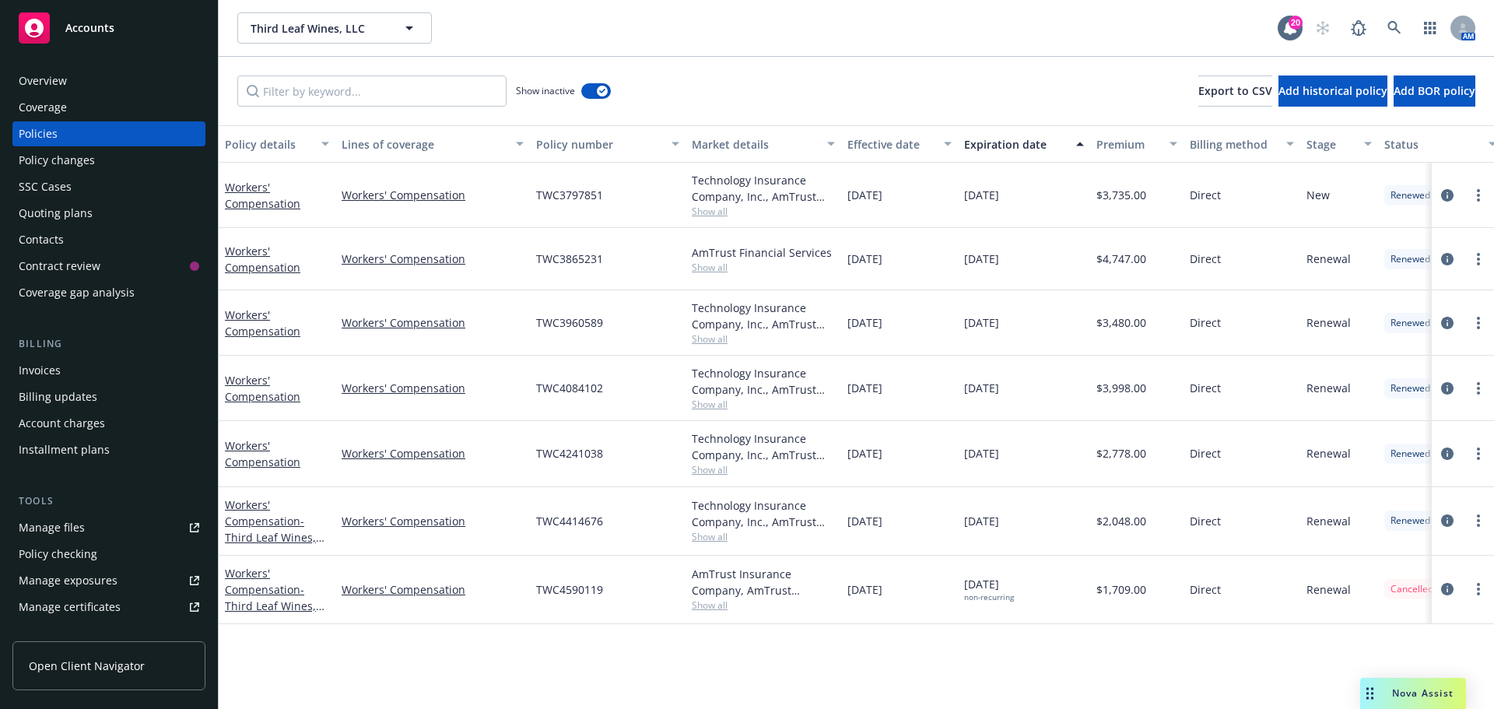
click at [727, 598] on div "AmTrust Insurance Company, AmTrust Financial Services" at bounding box center [763, 582] width 143 height 33
click at [730, 606] on span "Show all" at bounding box center [763, 604] width 143 height 13
click at [1446, 589] on icon "circleInformation" at bounding box center [1447, 589] width 12 height 12
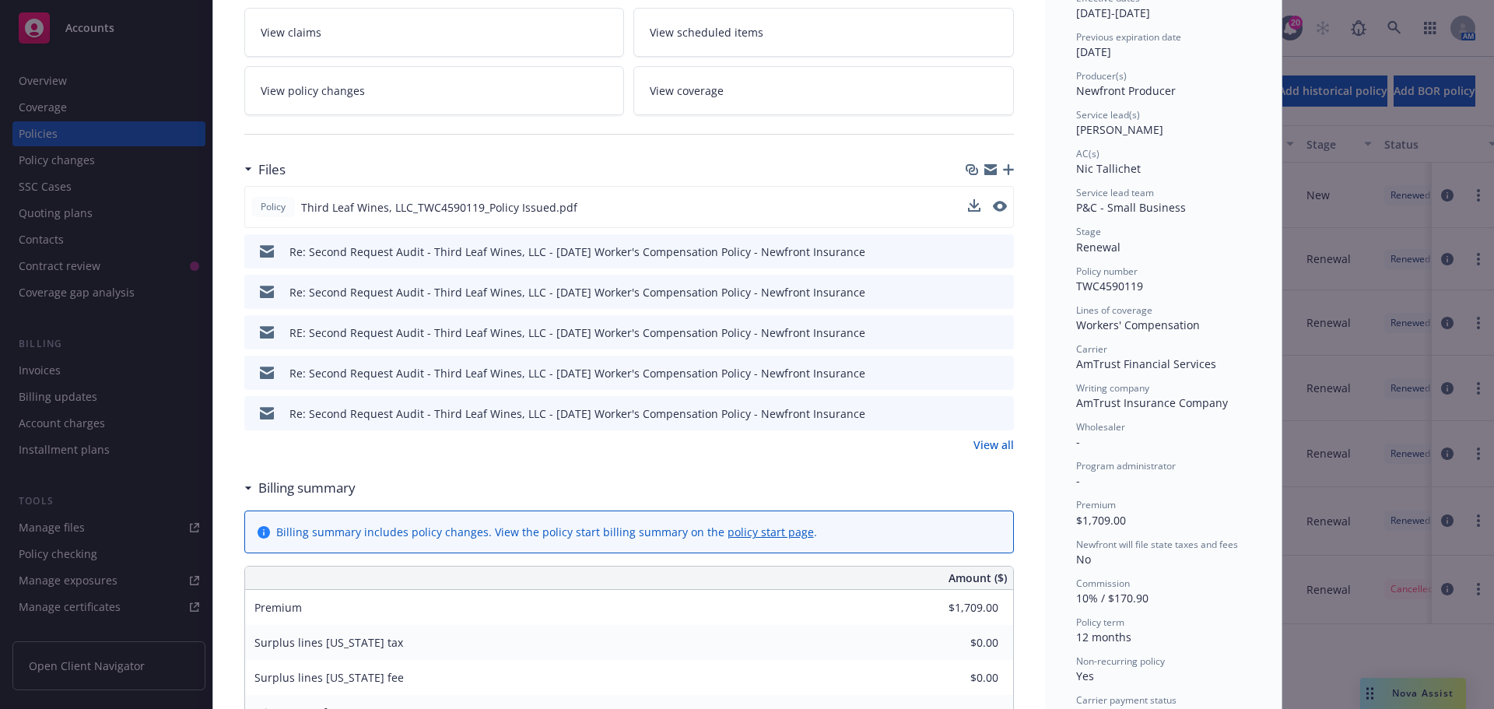
scroll to position [311, 0]
click at [990, 447] on link "View all" at bounding box center [993, 442] width 40 height 16
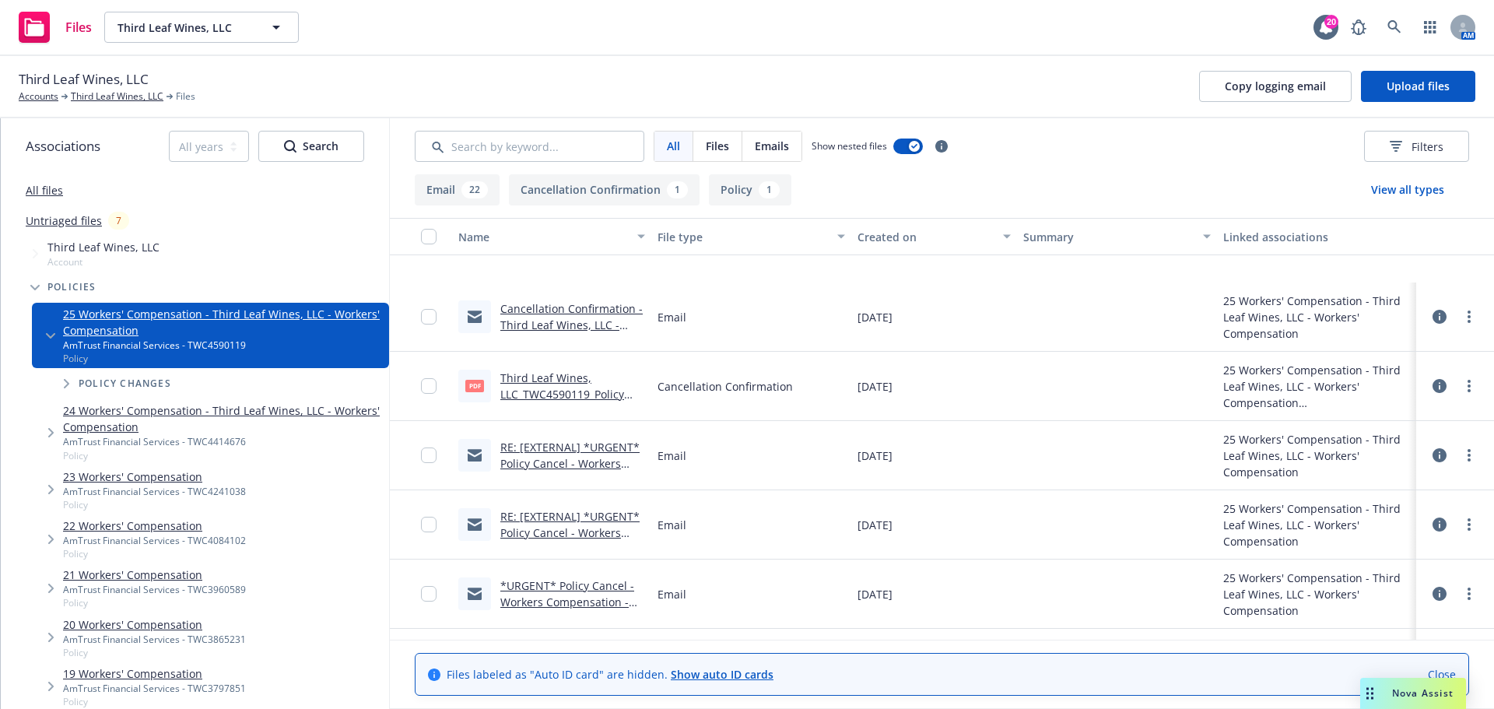
scroll to position [1037, 0]
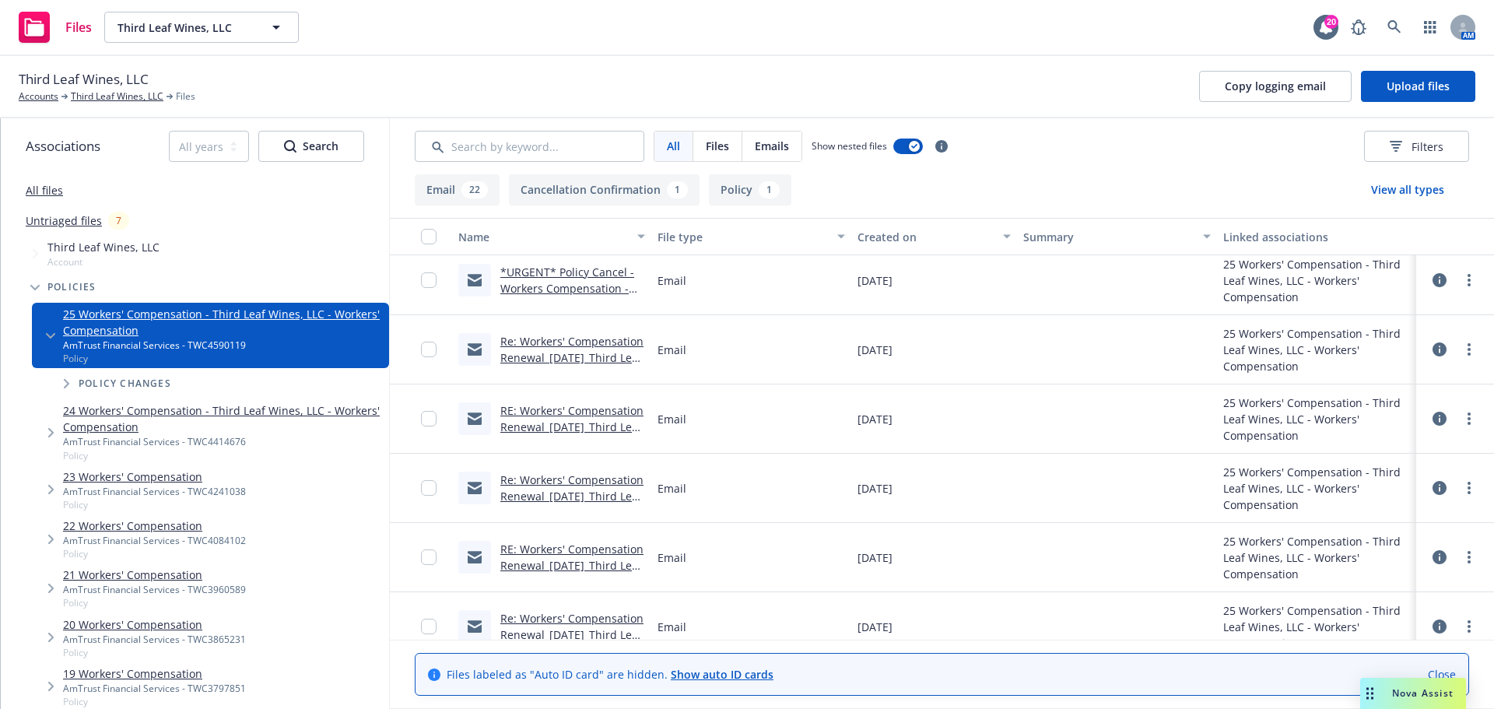
click at [594, 356] on link "Re: Workers' Compensation Renewal_[DATE]_Third Leaf Wines, LLC_Newfront Insuran…" at bounding box center [571, 366] width 143 height 64
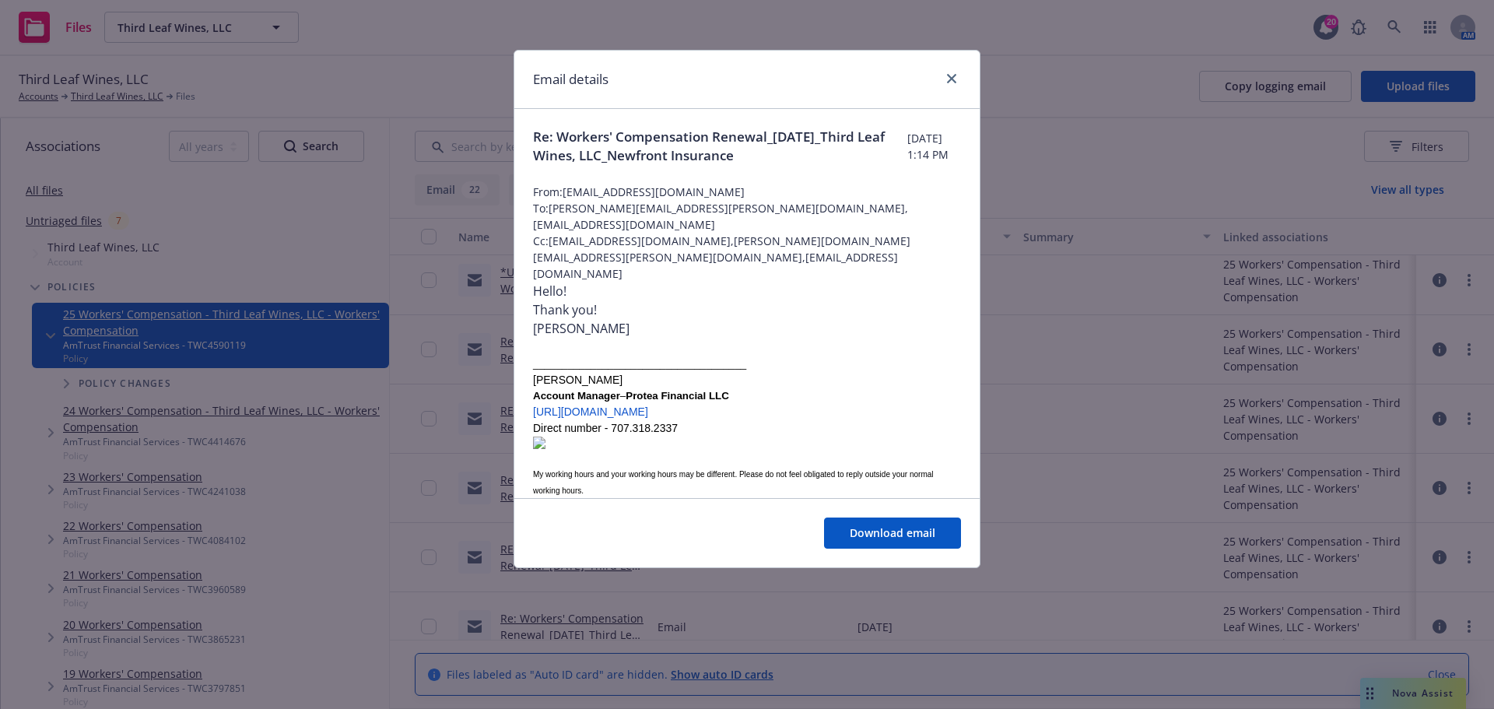
click at [1133, 386] on div "Email details Re: Workers' Compensation Renewal_[DATE]_Third Leaf Wines, LLC_Ne…" at bounding box center [747, 354] width 1494 height 709
click at [944, 79] on link "close" at bounding box center [951, 78] width 19 height 19
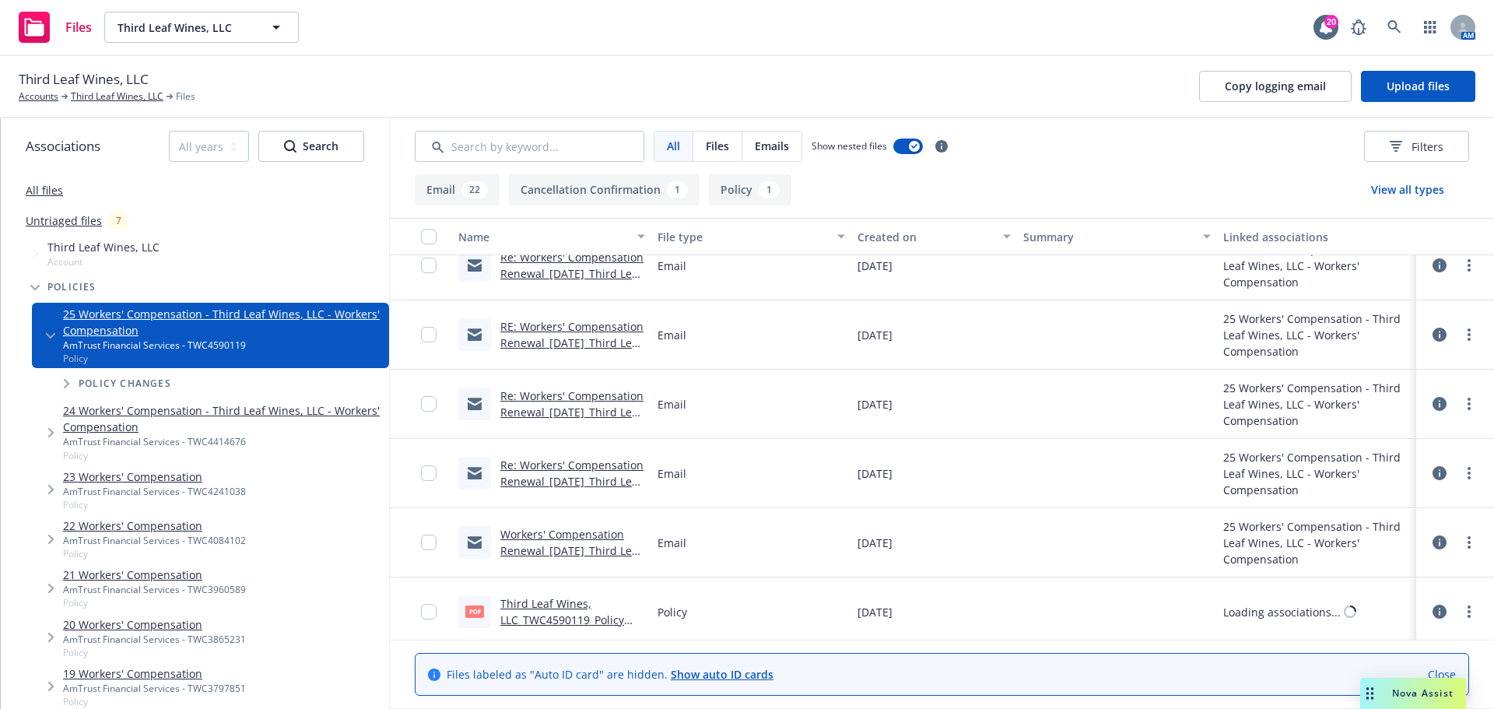
scroll to position [1259, 0]
click at [587, 408] on link "Re: Workers' Compensation Renewal_[DATE]_Third Leaf Wines, LLC_Newfront Insuran…" at bounding box center [571, 419] width 143 height 64
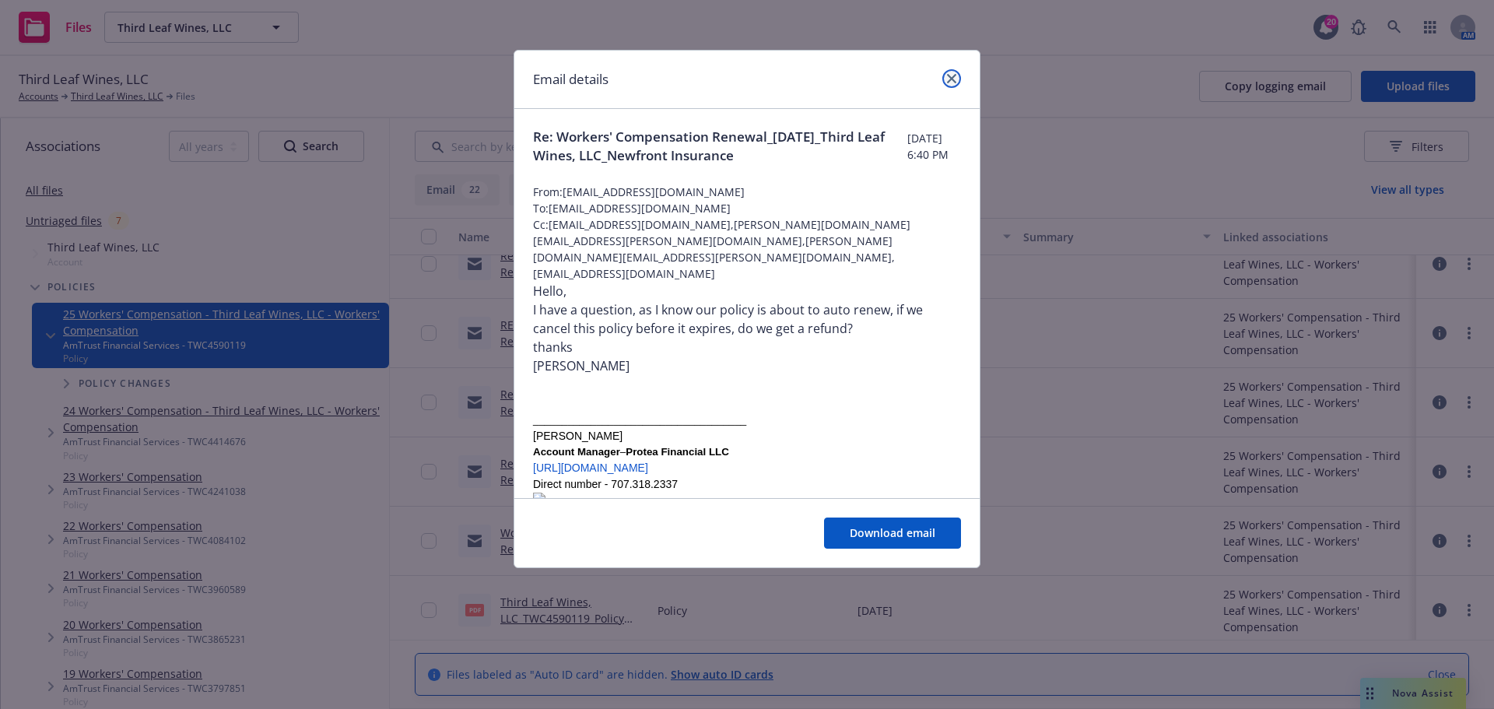
click at [952, 79] on icon "close" at bounding box center [951, 78] width 9 height 9
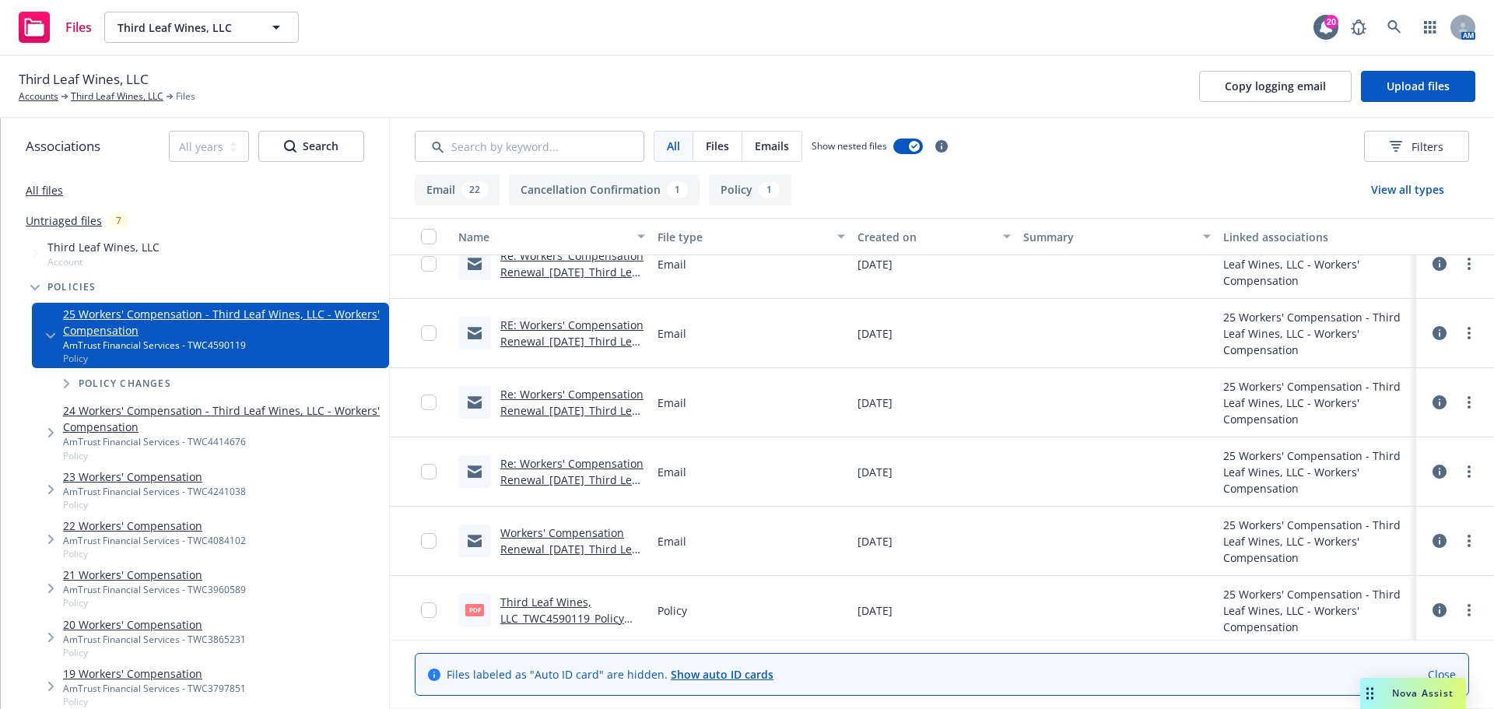
click at [549, 545] on link "Workers' Compensation Renewal_[DATE]_Third Leaf Wines, LLC_Newfront Insurance" at bounding box center [571, 557] width 142 height 64
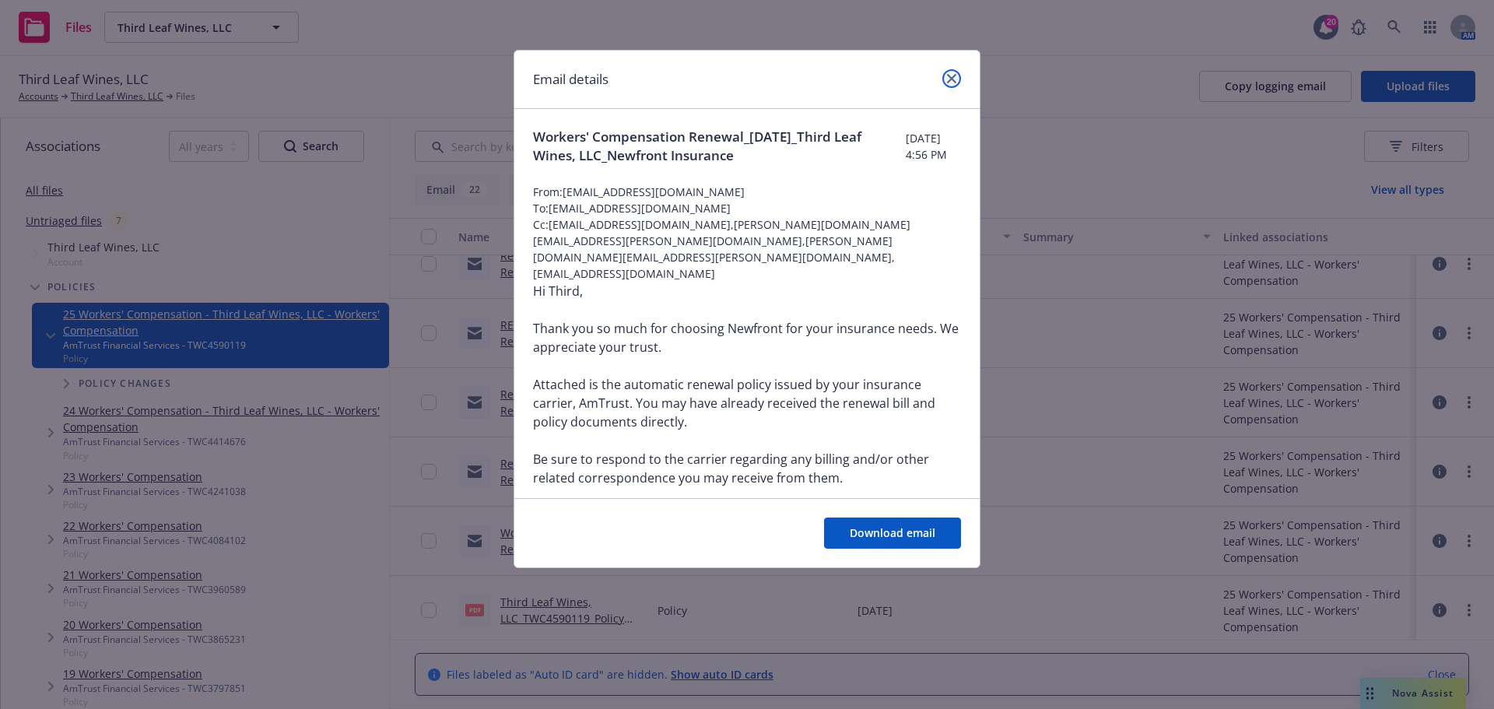
click at [945, 74] on link "close" at bounding box center [951, 78] width 19 height 19
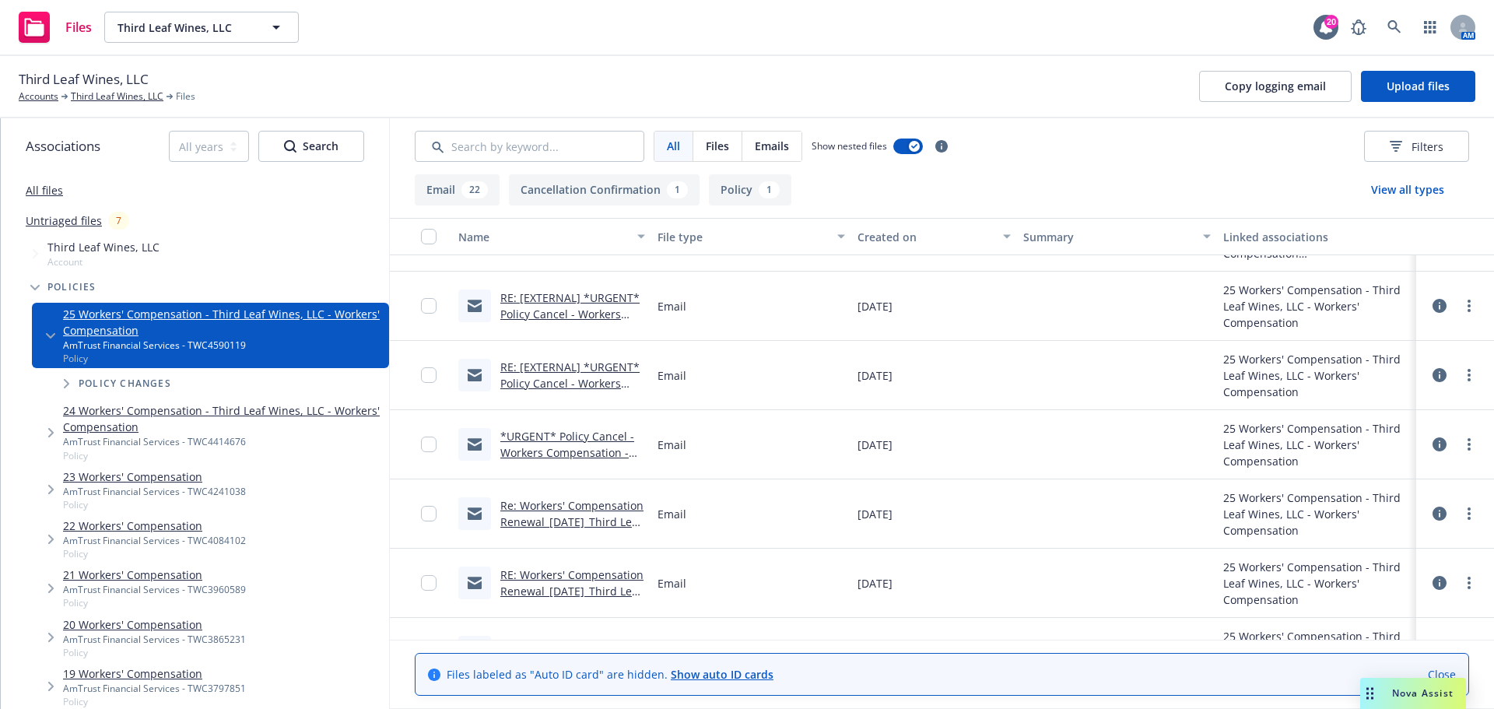
scroll to position [850, 0]
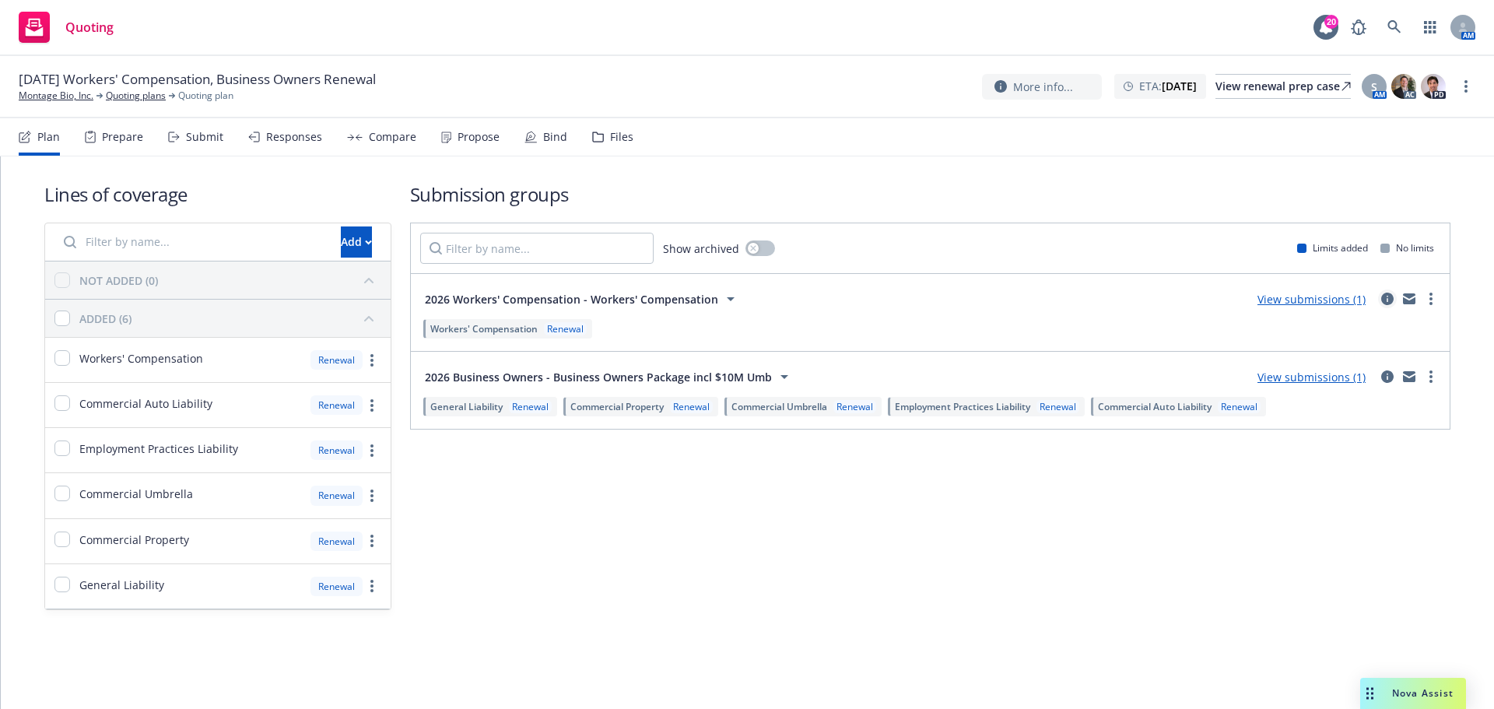
click at [1387, 300] on icon "circleInformation" at bounding box center [1387, 299] width 12 height 12
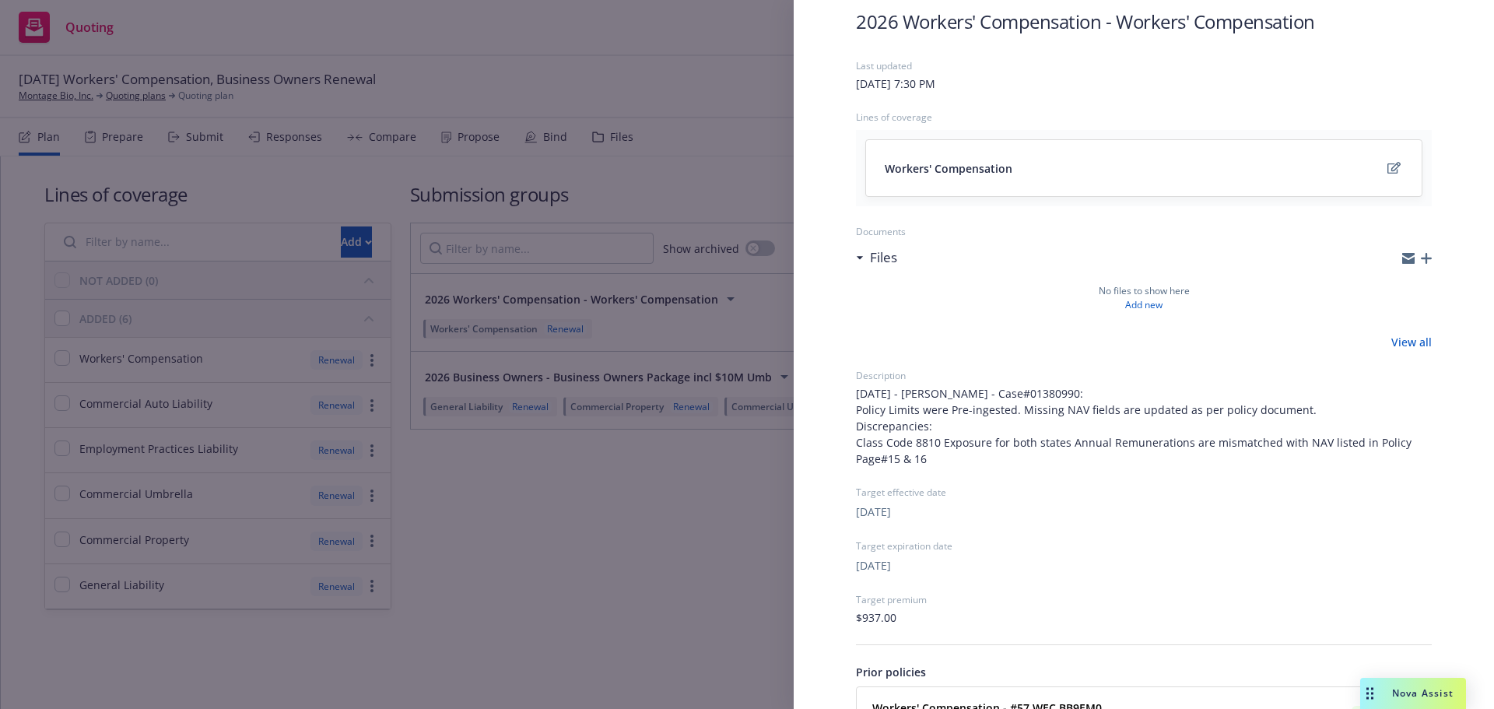
scroll to position [215, 0]
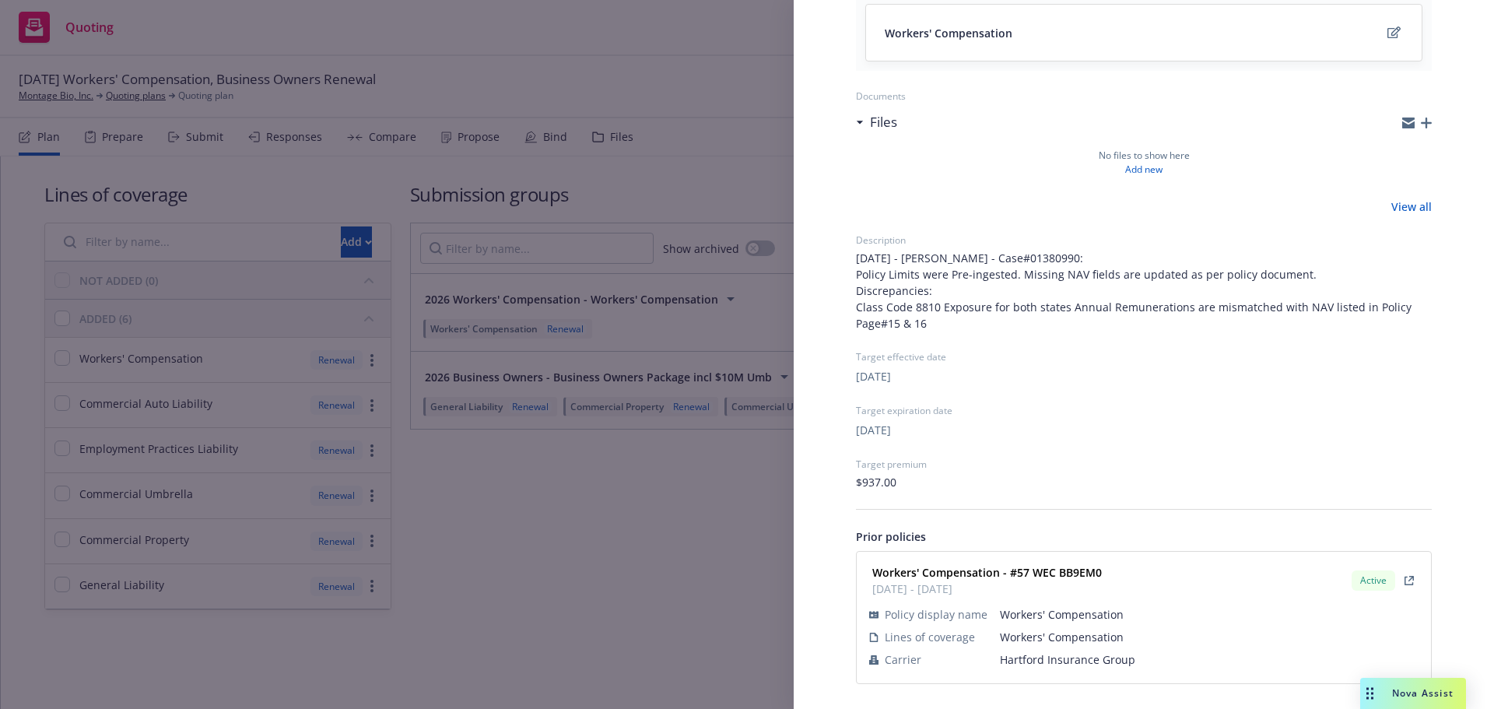
click at [1046, 662] on span "Hartford Insurance Group" at bounding box center [1209, 659] width 419 height 16
copy span "Hartford Insurance Group"
drag, startPoint x: 1102, startPoint y: 573, endPoint x: 1015, endPoint y: 573, distance: 86.4
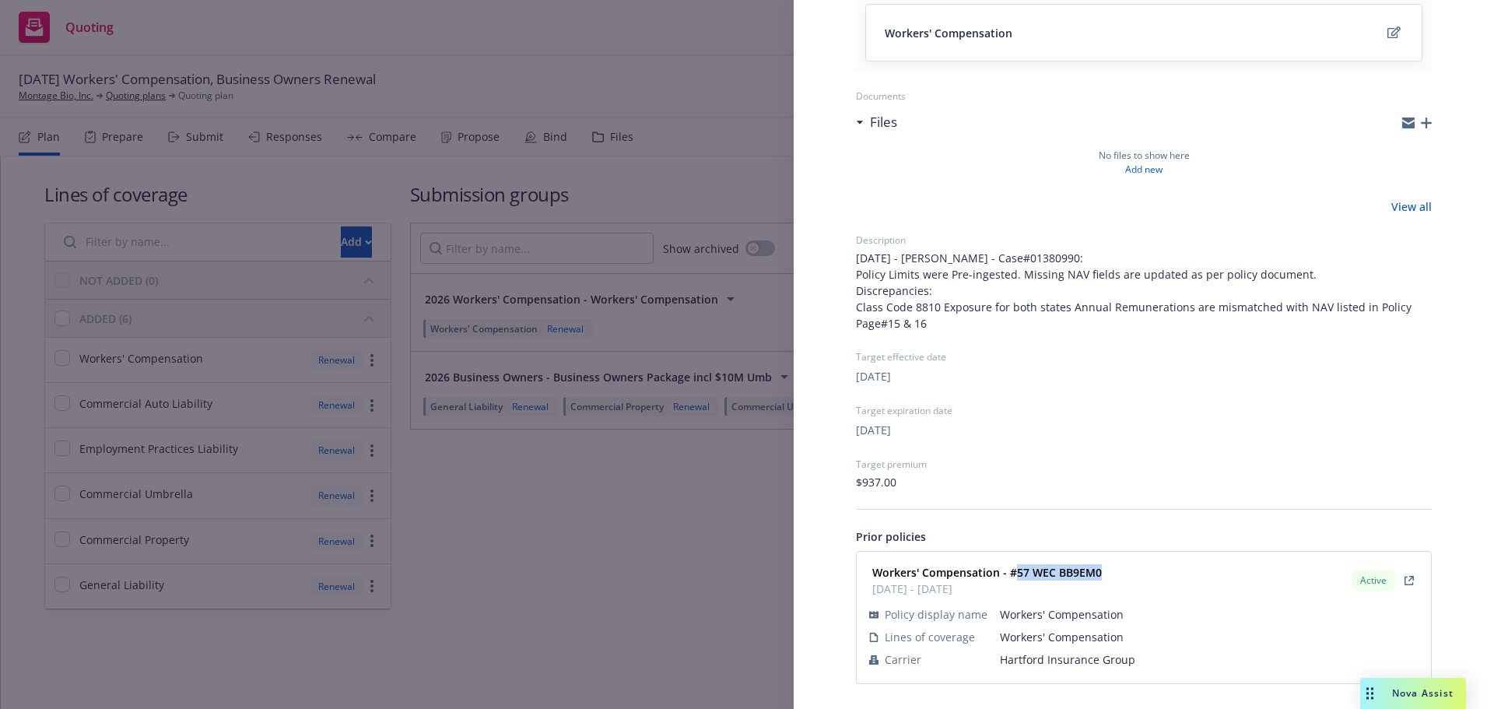
click at [1015, 573] on div "Workers' Compensation - #57 WEC BB9EM0 01/11/2025 - 01/11/2026" at bounding box center [985, 580] width 239 height 39
copy strong "57 WEC BB9EM0"
click at [562, 463] on div "Submission group 2026 Workers' Compensation - Workers' Compensation Last update…" at bounding box center [747, 354] width 1494 height 709
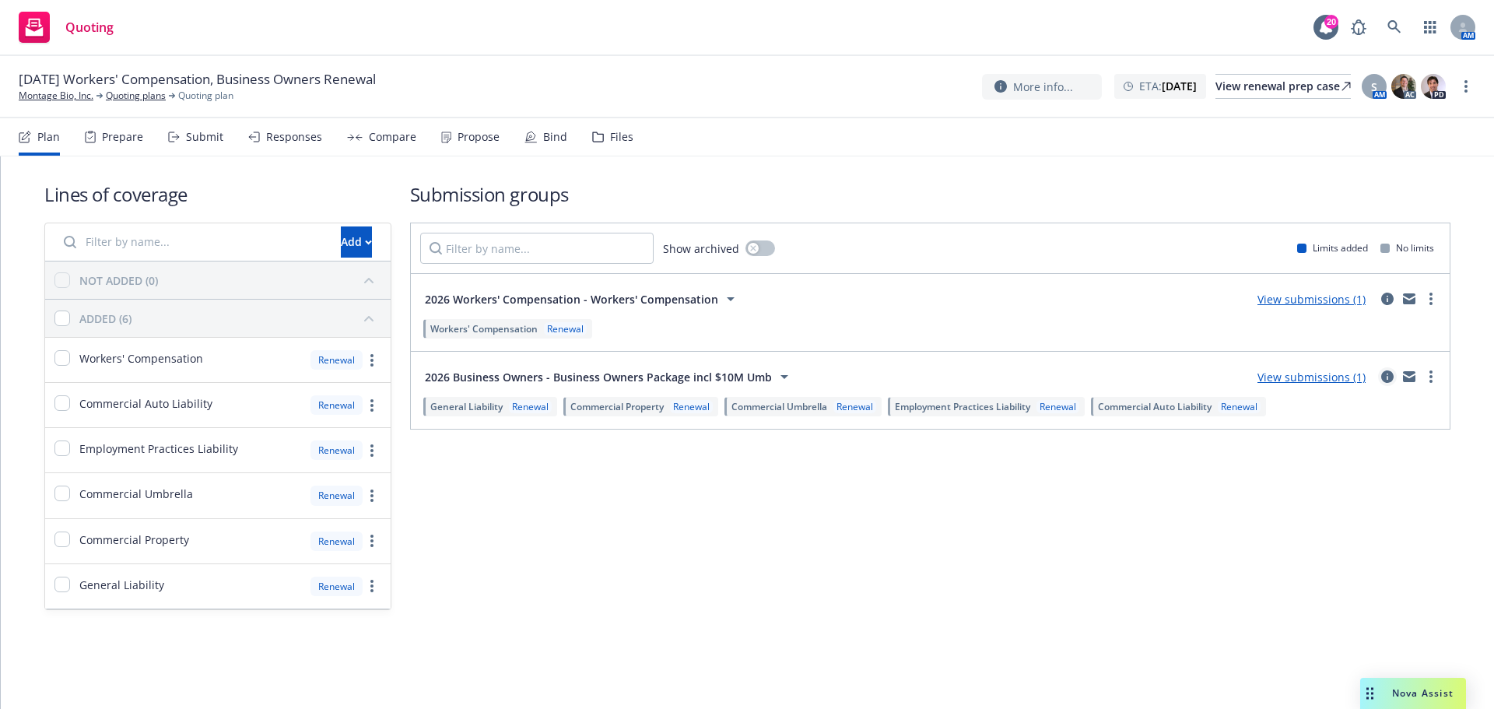
click at [1386, 374] on icon "circleInformation" at bounding box center [1387, 376] width 12 height 12
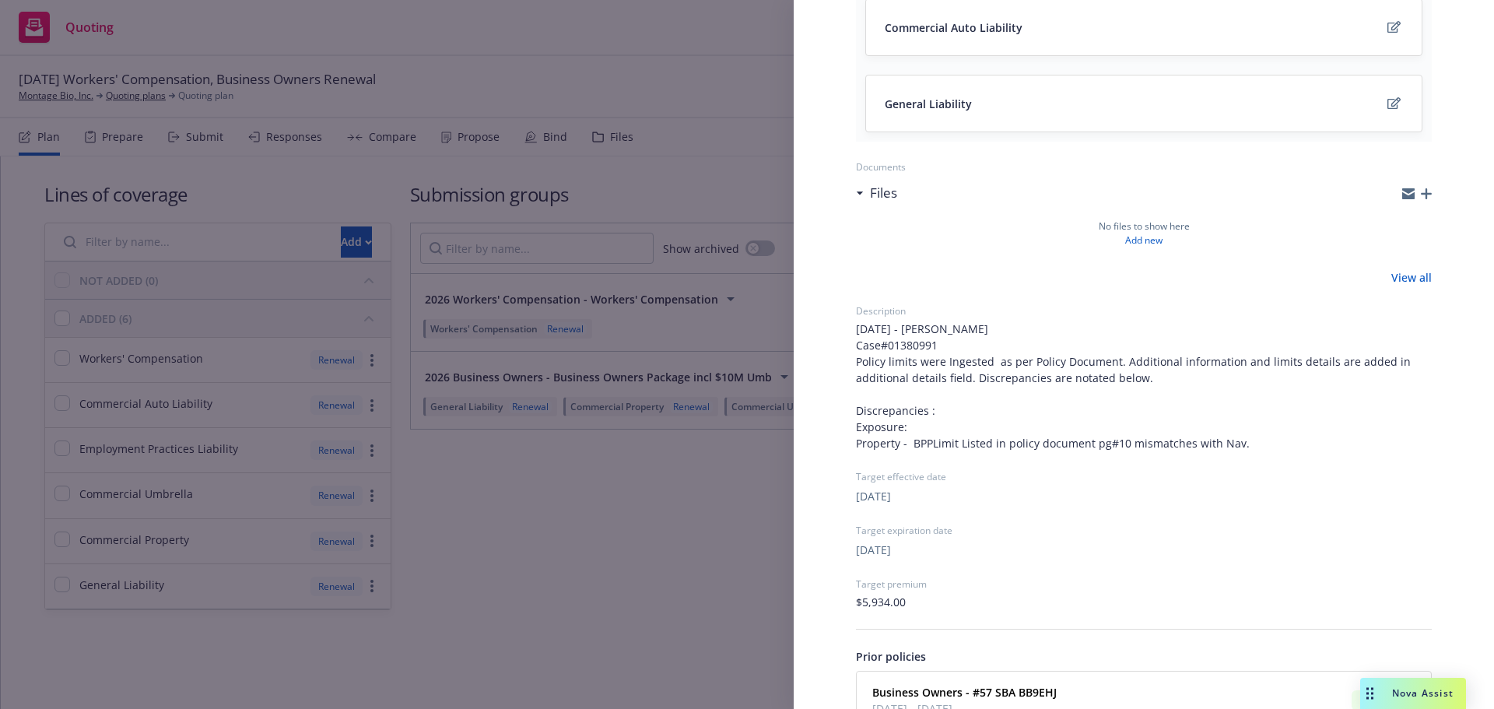
scroll to position [585, 0]
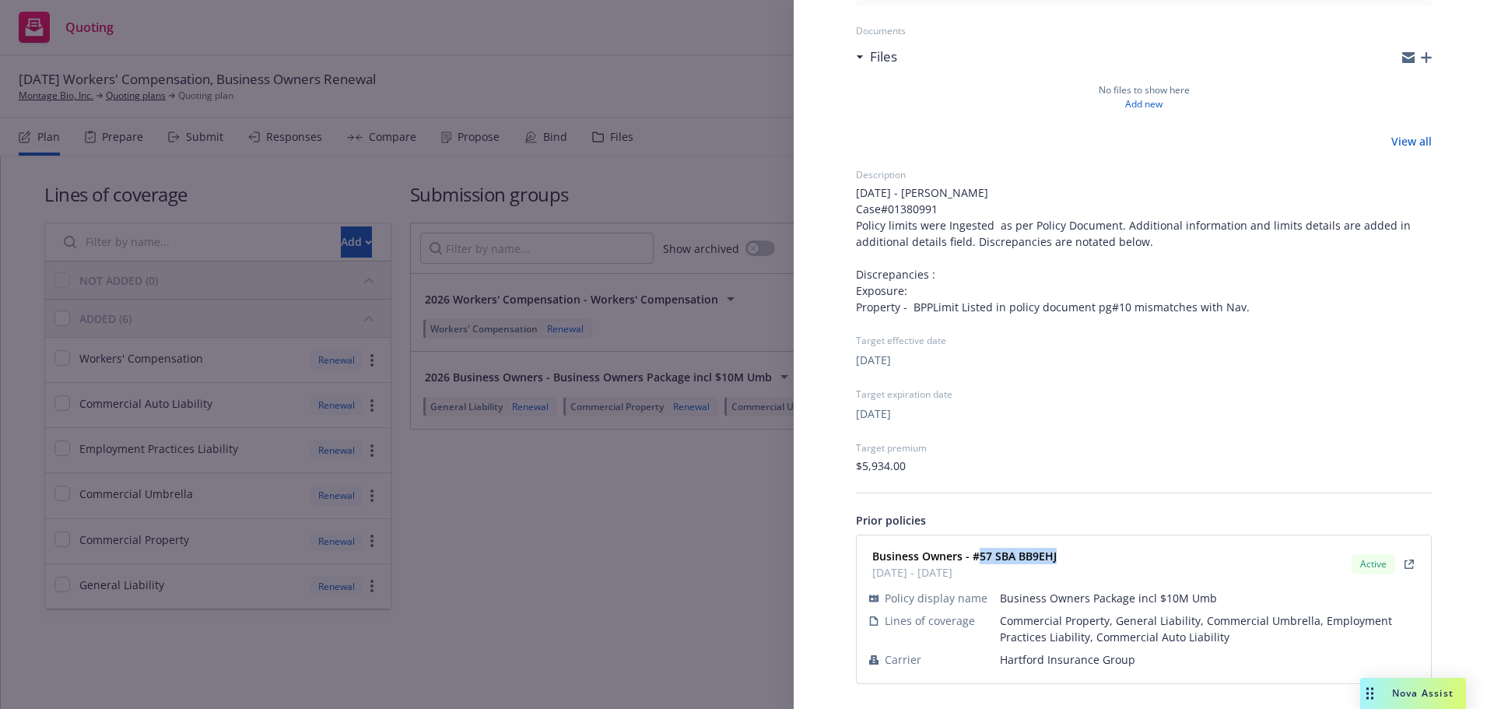
click at [980, 559] on div "Business Owners - #57 SBA BB9EHJ 01/11/2025 - 01/11/2026 Active" at bounding box center [1144, 564] width 556 height 39
click at [727, 409] on div "Submission group 2026 Business Owners - Business Owners Package incl $10M Umb L…" at bounding box center [747, 354] width 1494 height 709
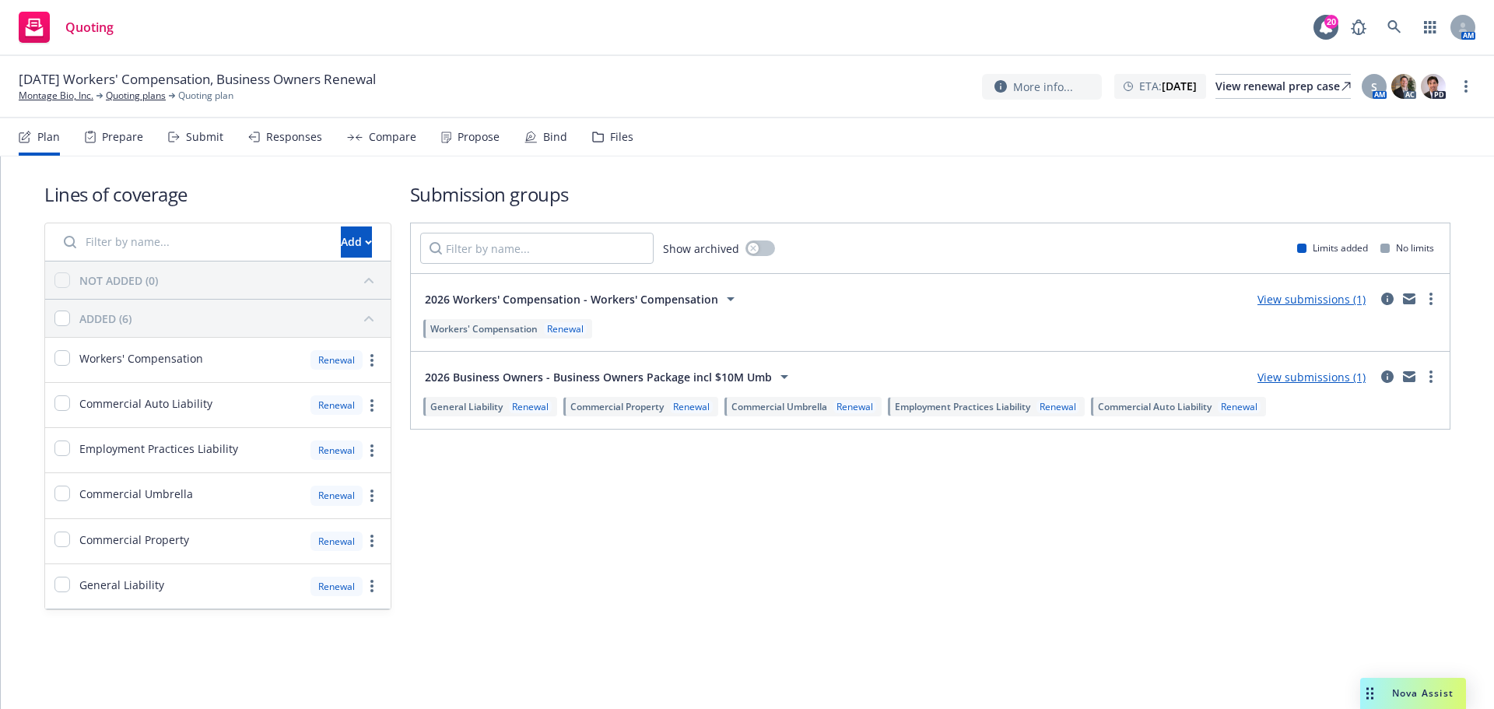
click at [1457, 92] on div "More info... ETA : January 11, 2026 View renewal prep case S AM AC PD" at bounding box center [1228, 86] width 493 height 28
click at [1436, 87] on img at bounding box center [1433, 86] width 25 height 25
click at [1466, 87] on circle "more" at bounding box center [1465, 86] width 3 height 3
click at [1400, 203] on link "Archive quoting plan" at bounding box center [1388, 211] width 174 height 31
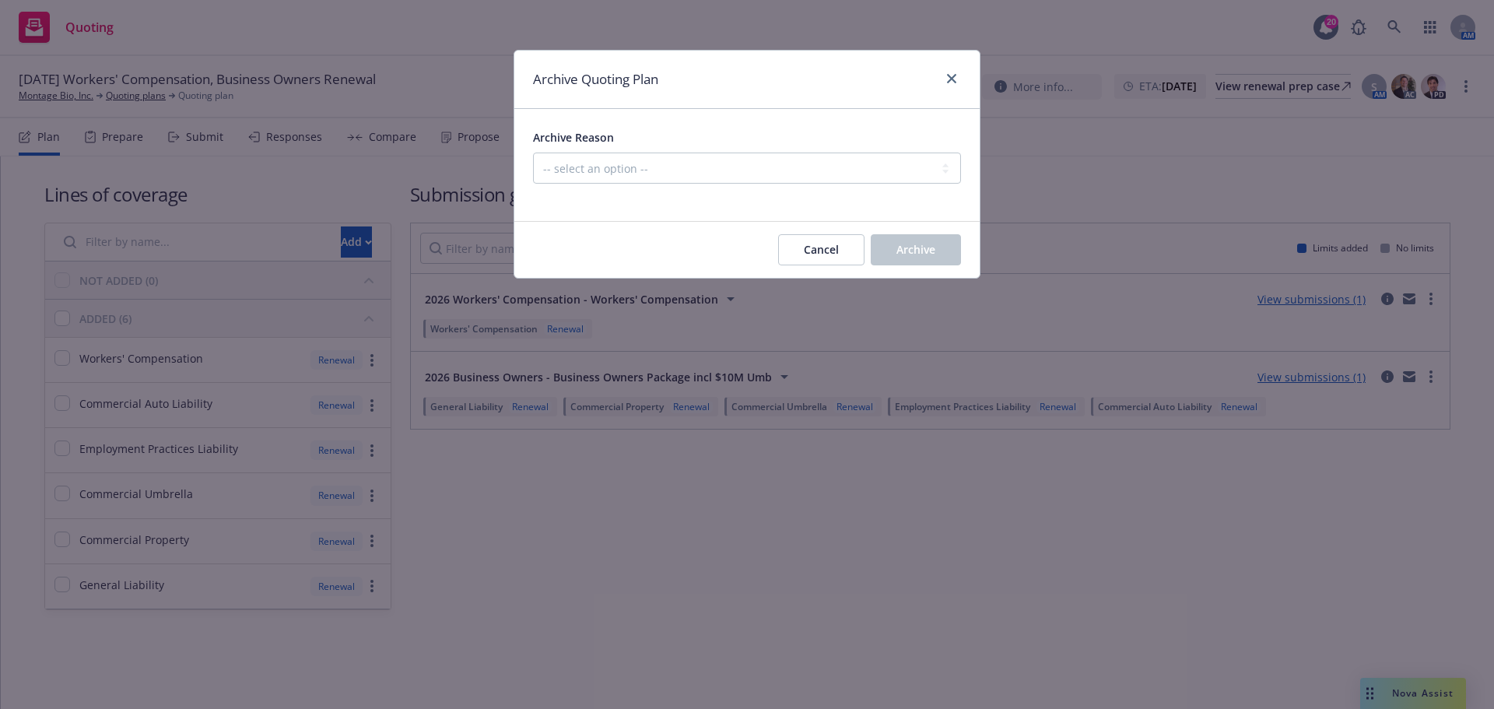
click at [871, 150] on div "Archive Reason -- select an option -- All policies in this renewal plan are aut…" at bounding box center [747, 156] width 428 height 56
drag, startPoint x: 864, startPoint y: 170, endPoint x: 854, endPoint y: 181, distance: 14.3
click at [864, 170] on select "-- select an option -- All policies in this renewal plan are auto-renewed Creat…" at bounding box center [747, 167] width 428 height 31
select select "ARCHIVED_RENEWAL_POLICY_AUTO_RENEWED"
click at [533, 152] on select "-- select an option -- All policies in this renewal plan are auto-renewed Creat…" at bounding box center [747, 167] width 428 height 31
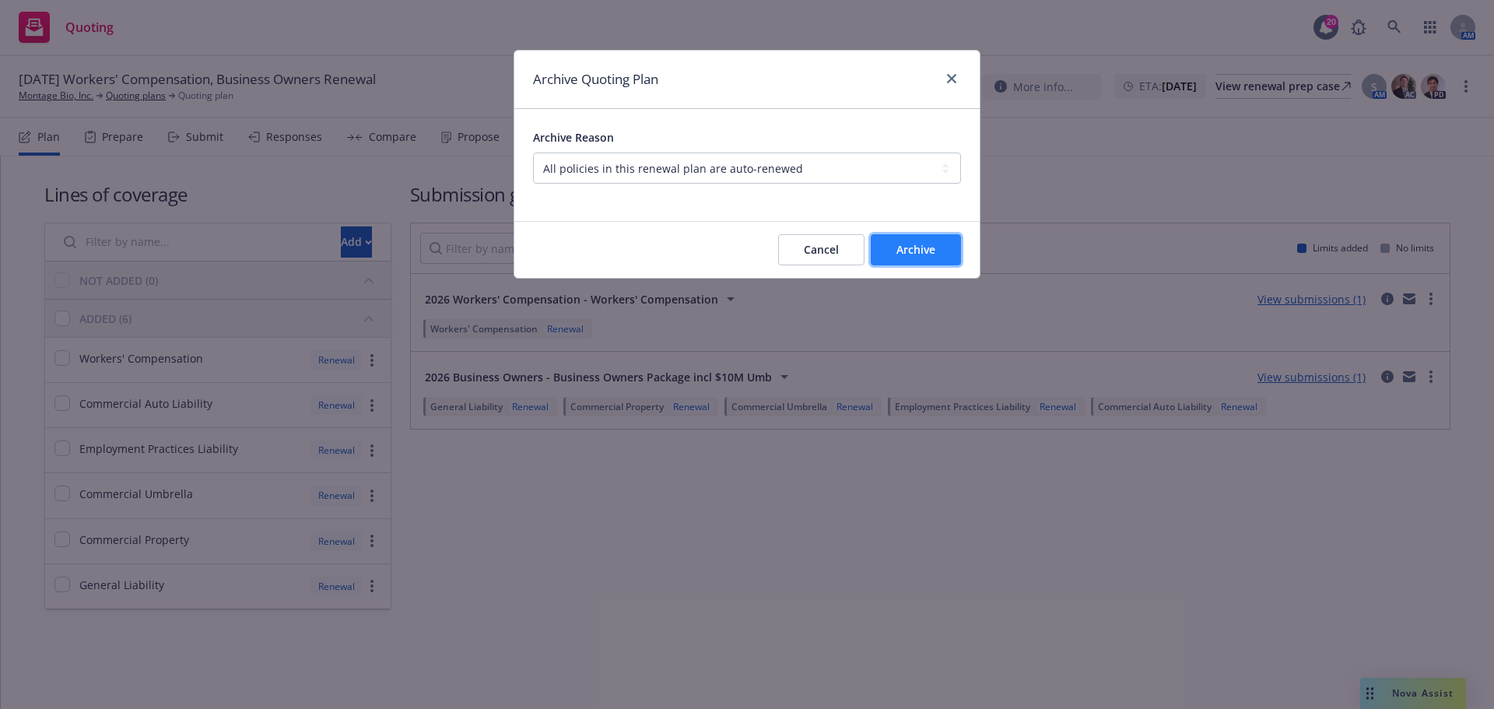
click at [918, 251] on span "Archive" at bounding box center [915, 249] width 39 height 15
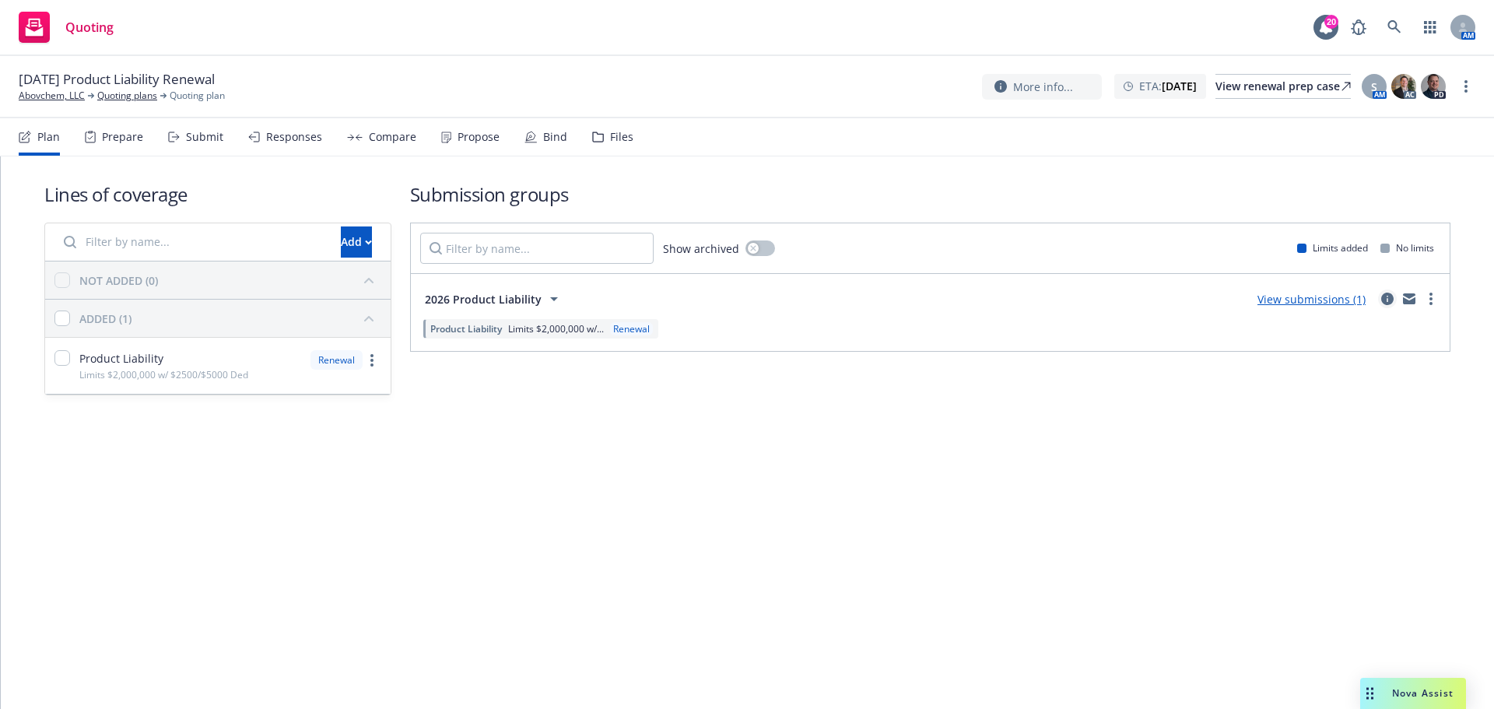
click at [1389, 306] on link "circleInformation" at bounding box center [1387, 298] width 19 height 19
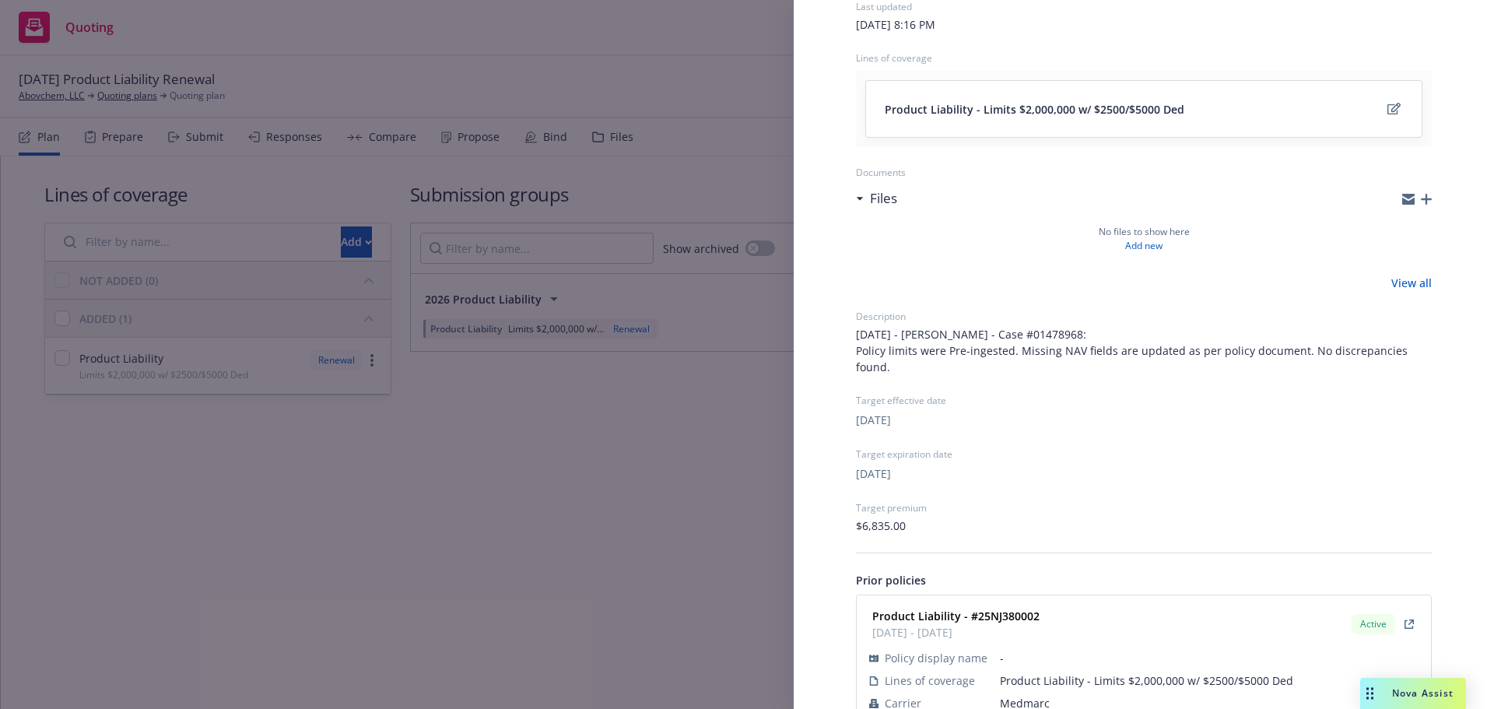
scroll to position [182, 0]
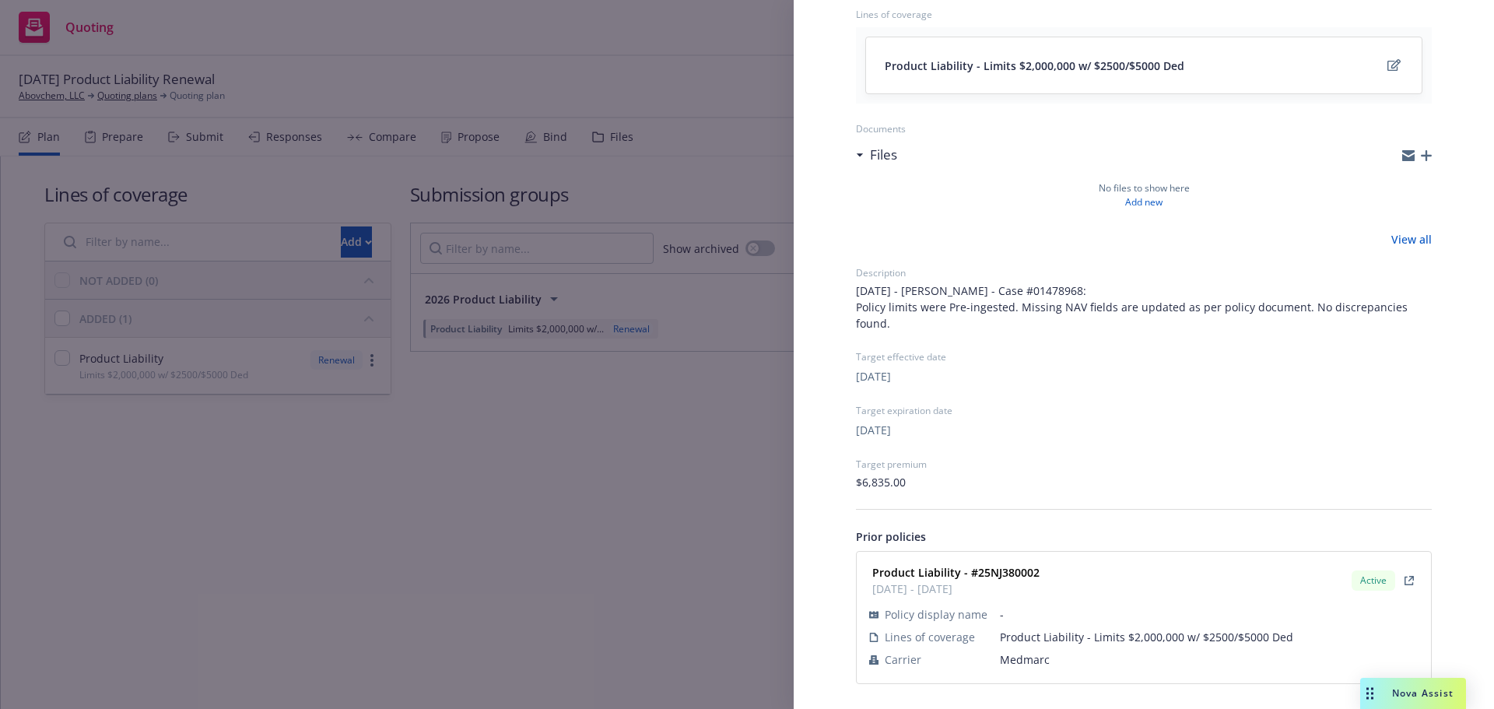
click at [1022, 658] on span "Medmarc" at bounding box center [1209, 659] width 419 height 16
click at [1022, 657] on span "Medmarc" at bounding box center [1209, 659] width 419 height 16
copy span "Medmarc"
click at [999, 578] on strong "Product Liability - #25NJ380002" at bounding box center [955, 572] width 167 height 15
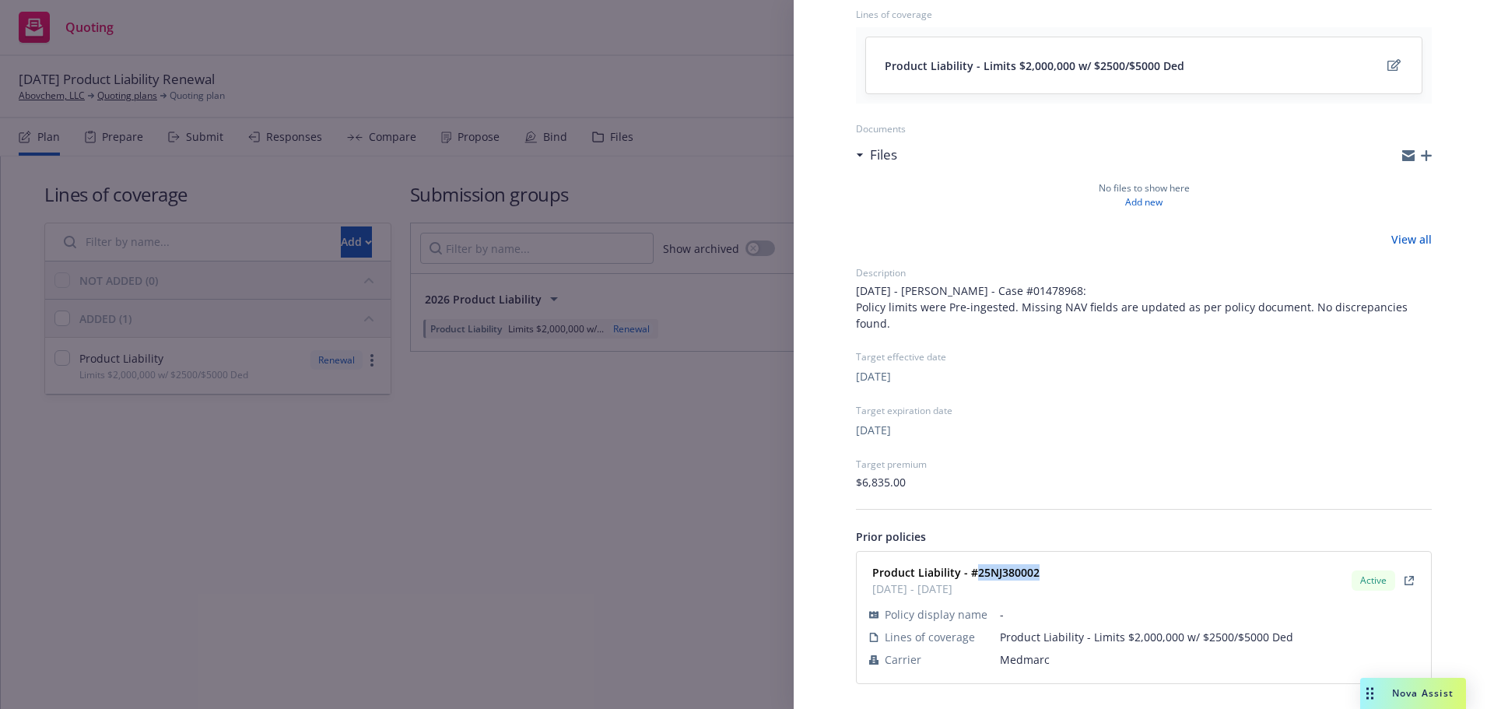
copy strong "25NJ380002"
click at [599, 564] on div "Submission group 2026 Product Liability Last updated Friday, September 12, 2025…" at bounding box center [747, 354] width 1494 height 709
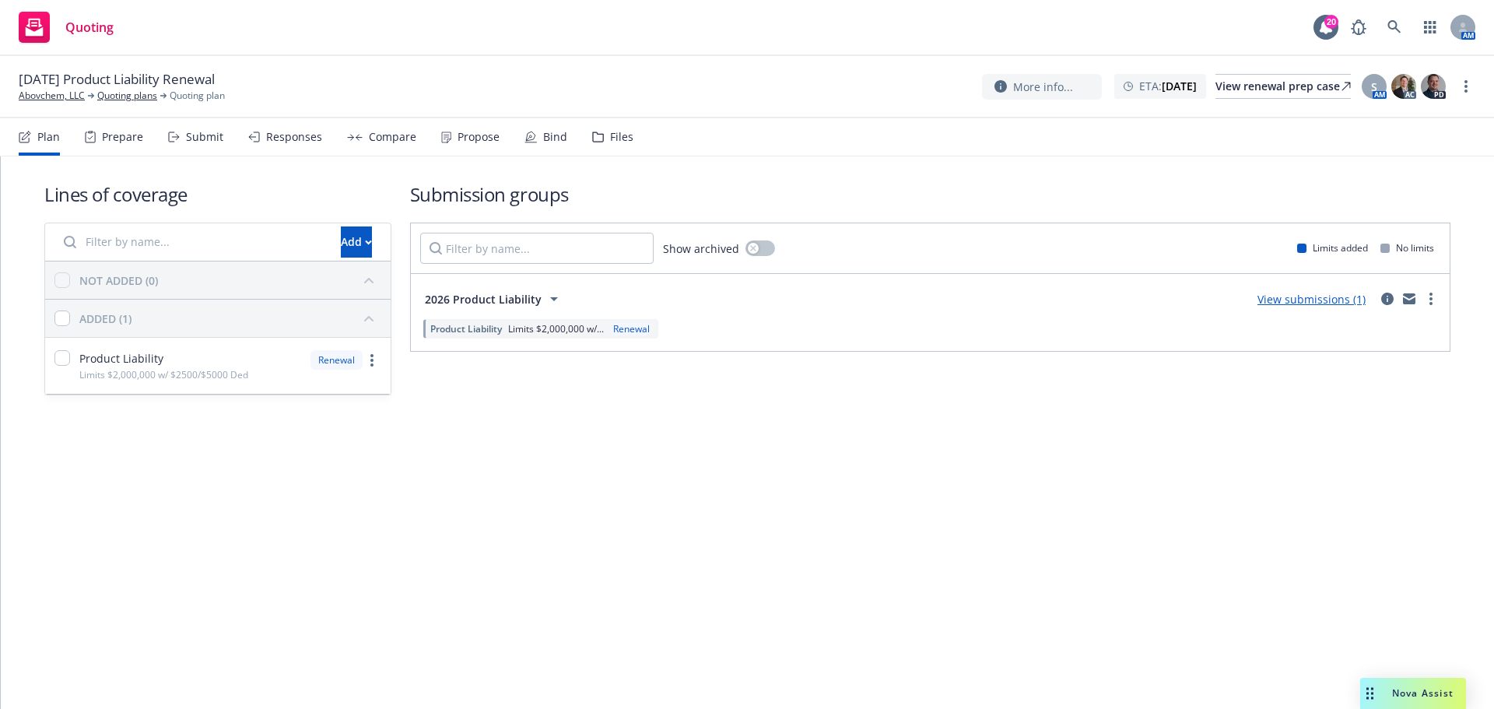
click at [188, 139] on div "Submit" at bounding box center [204, 137] width 37 height 12
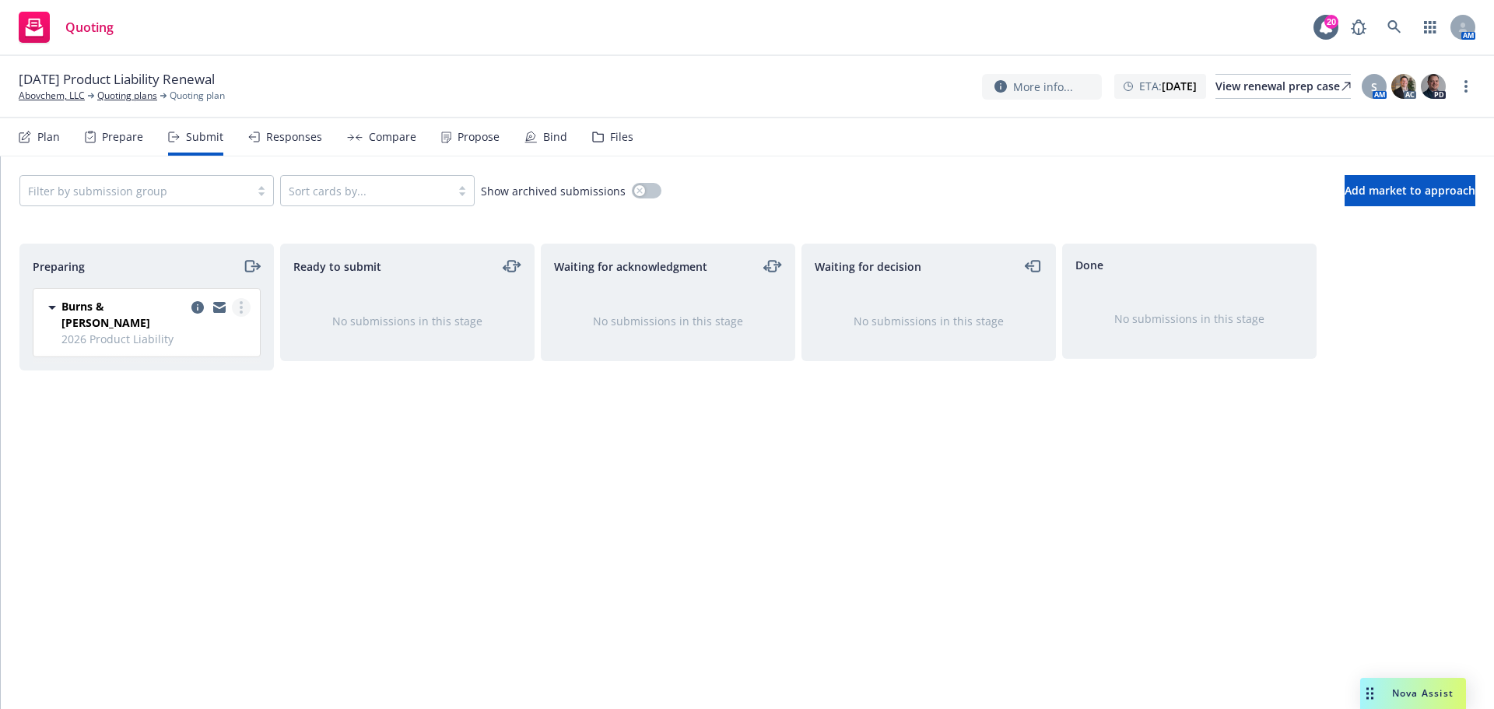
click at [247, 302] on link "more" at bounding box center [241, 307] width 19 height 19
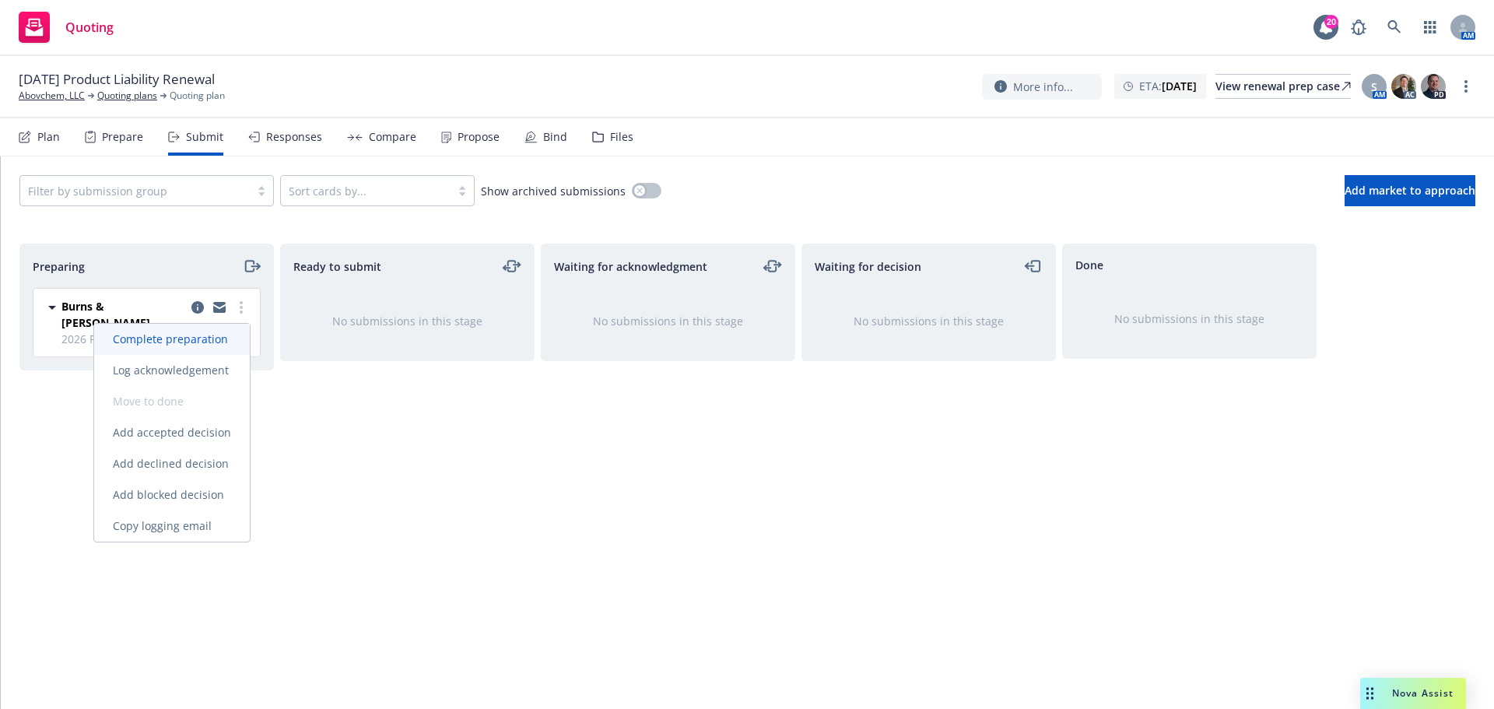
click at [201, 349] on link "Complete preparation" at bounding box center [172, 339] width 156 height 31
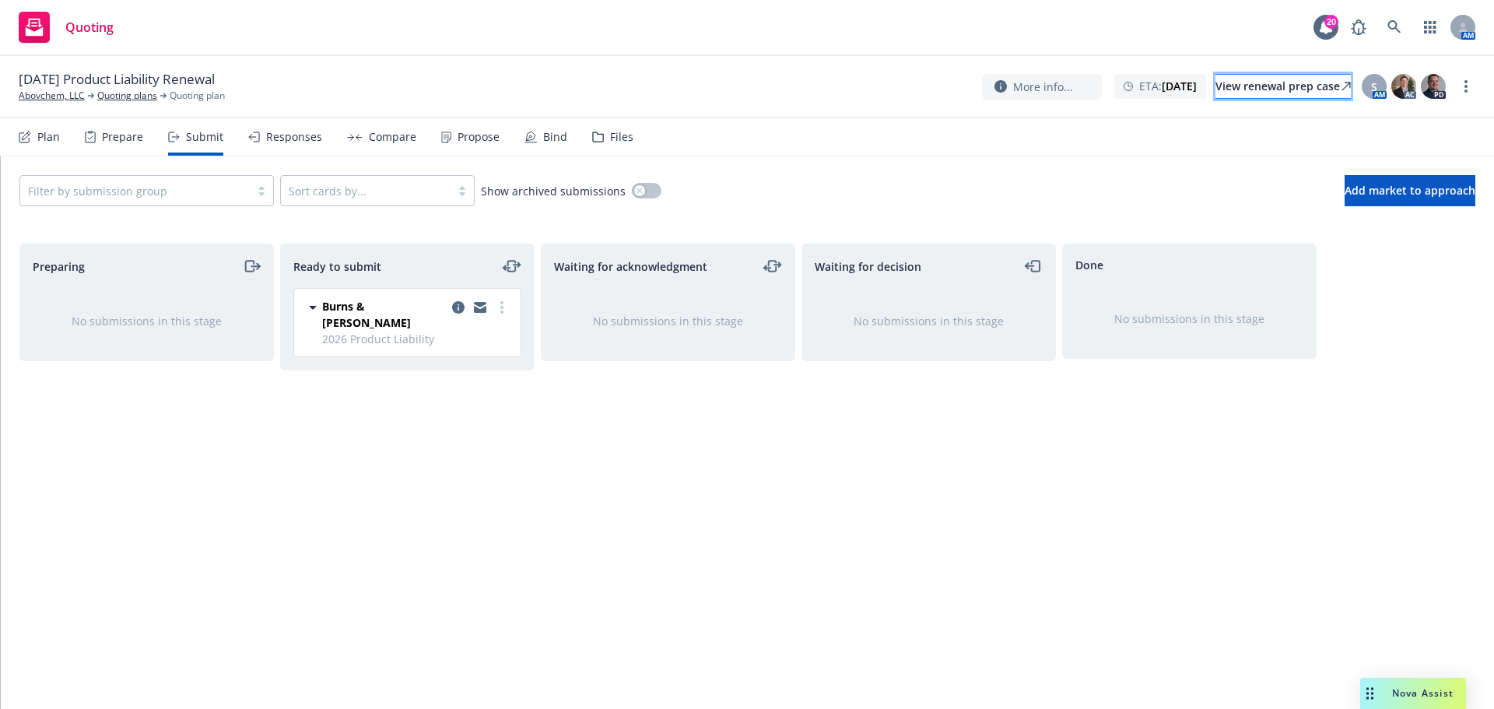
click at [1298, 88] on div "View renewal prep case" at bounding box center [1282, 86] width 135 height 23
click at [121, 96] on link "Quoting plans" at bounding box center [127, 96] width 60 height 14
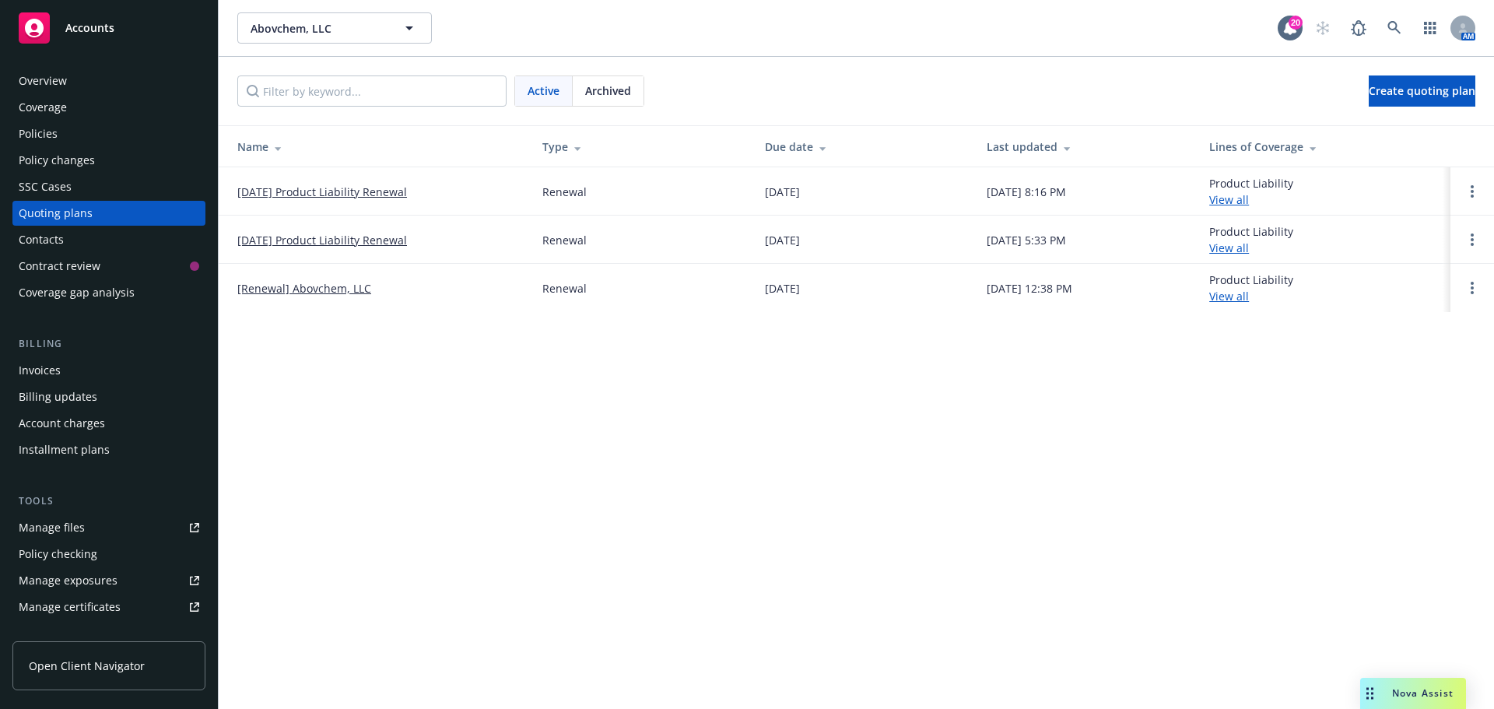
click at [340, 247] on link "[DATE] Product Liability Renewal" at bounding box center [322, 240] width 170 height 16
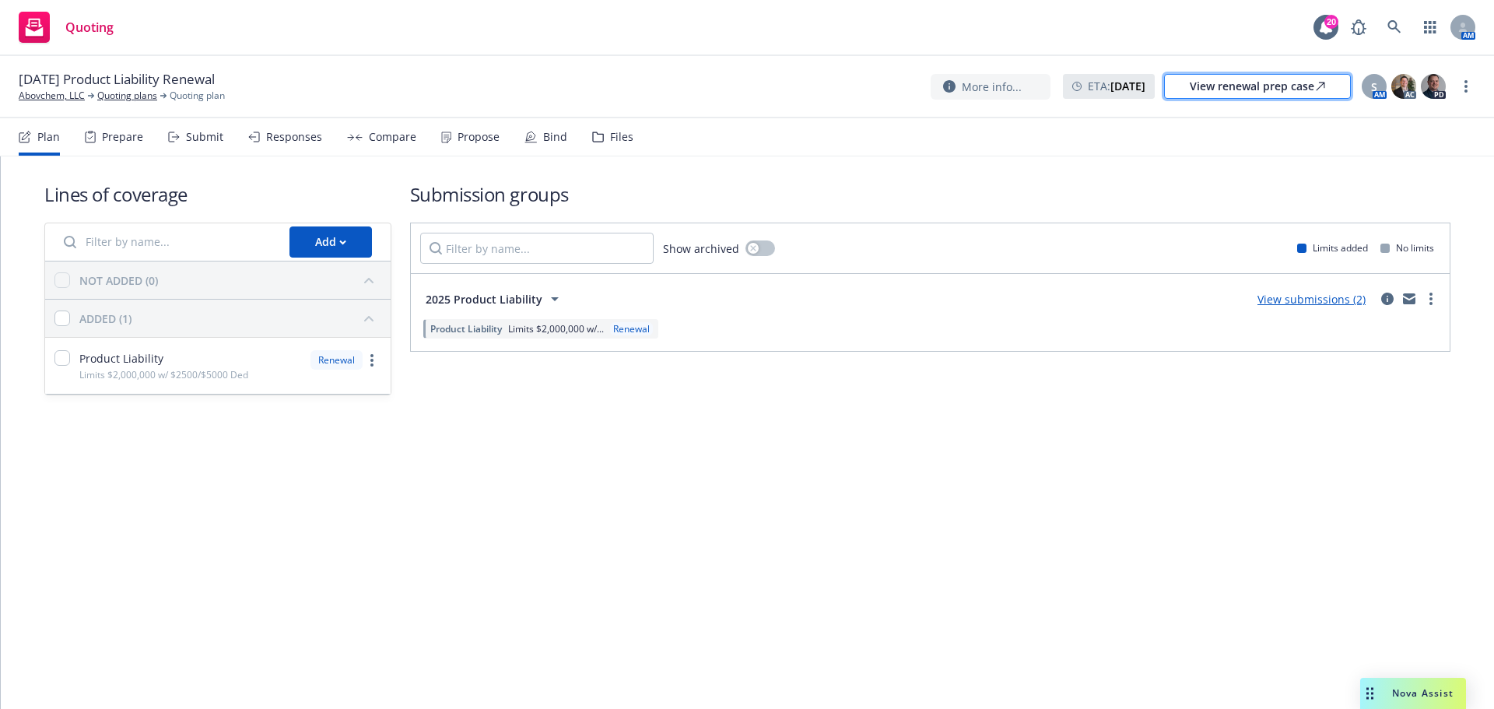
click at [1243, 94] on div "View renewal prep case" at bounding box center [1257, 86] width 135 height 23
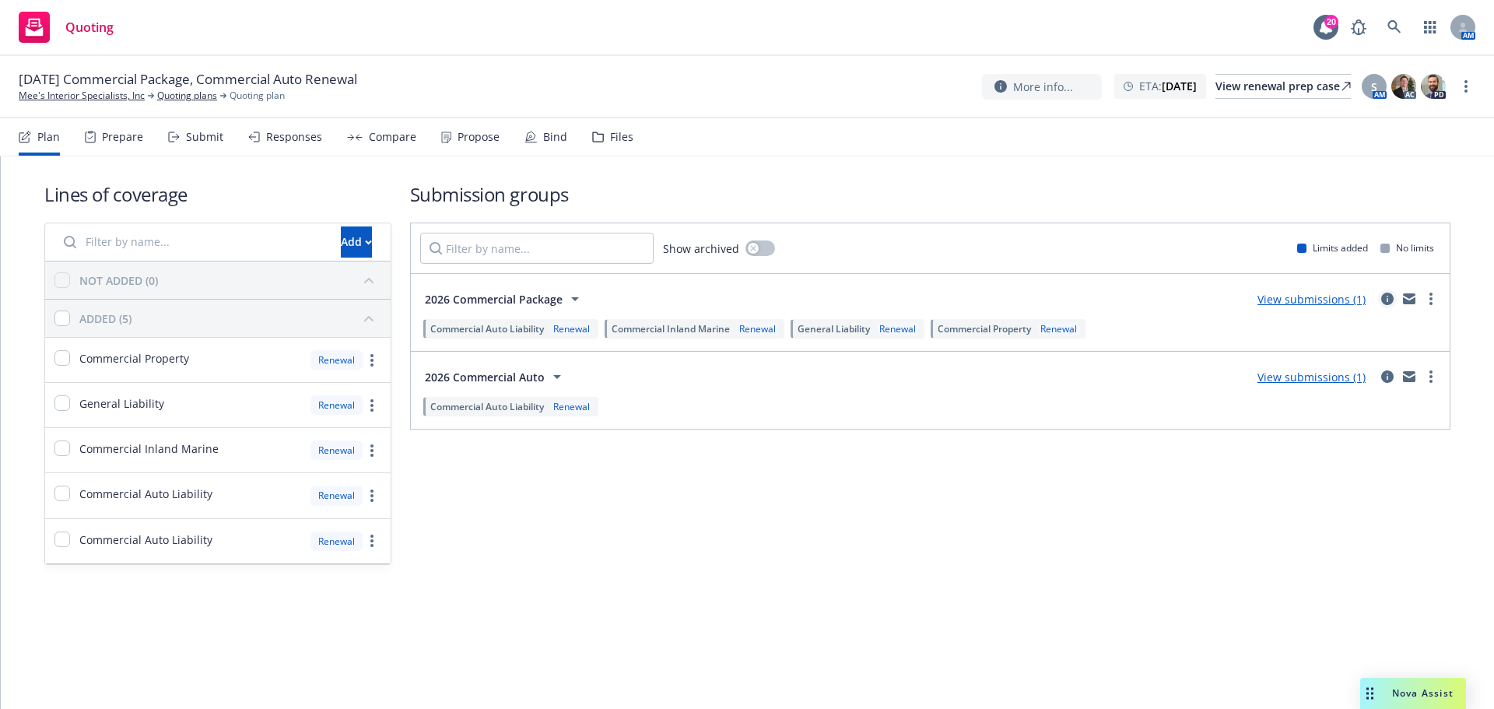
click at [1391, 301] on icon "circleInformation" at bounding box center [1387, 299] width 12 height 12
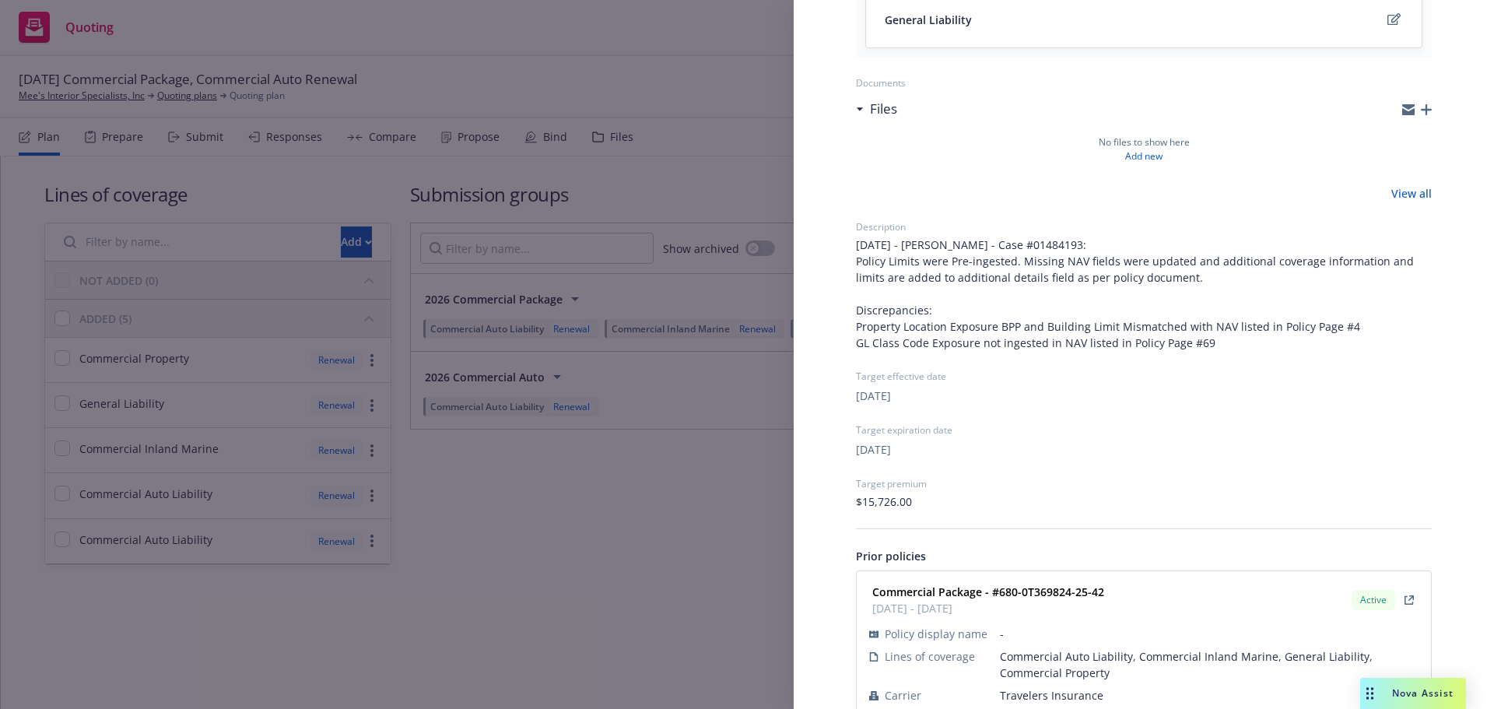
scroll to position [493, 0]
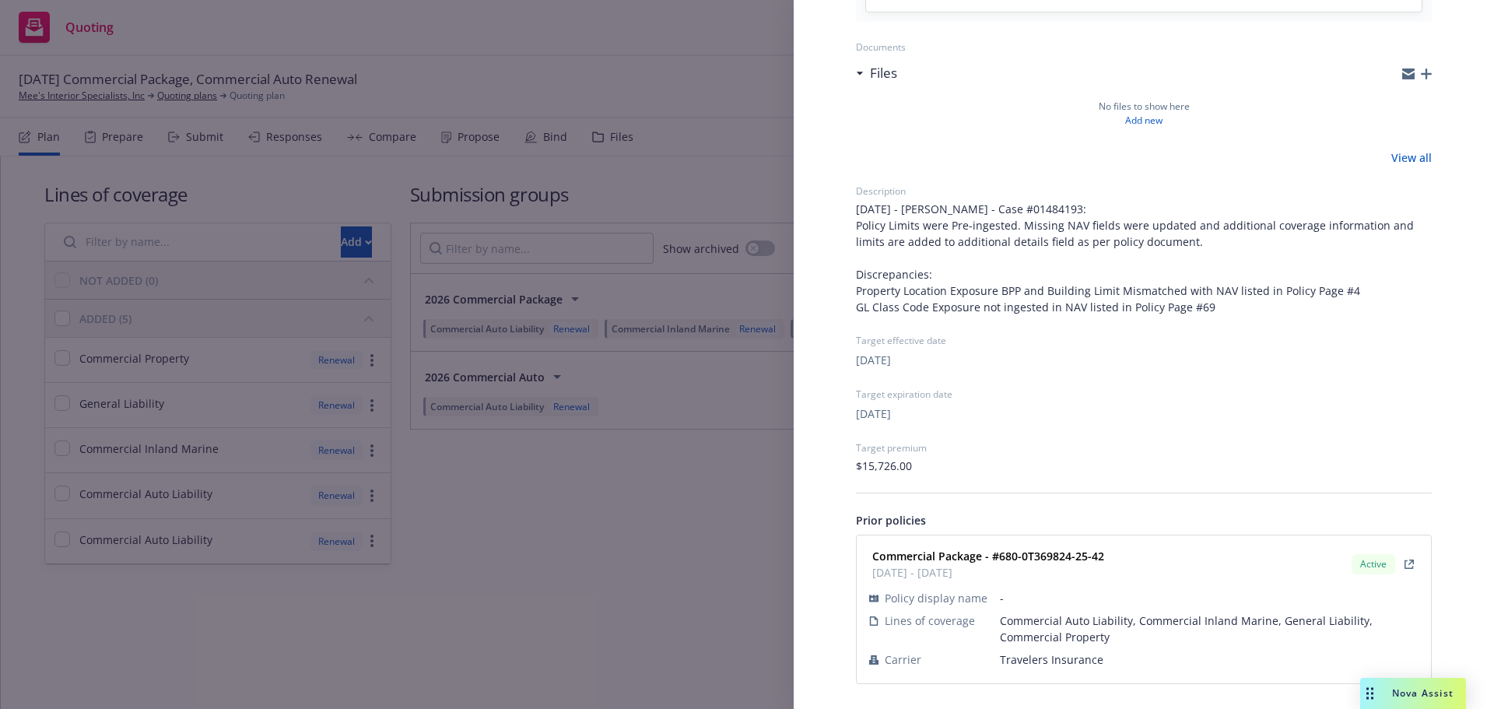
click at [1040, 651] on span "Travelers Insurance" at bounding box center [1209, 659] width 419 height 16
click at [1040, 650] on td "Travelers Insurance" at bounding box center [1209, 659] width 419 height 23
click at [1041, 661] on span "Travelers Insurance" at bounding box center [1209, 659] width 419 height 16
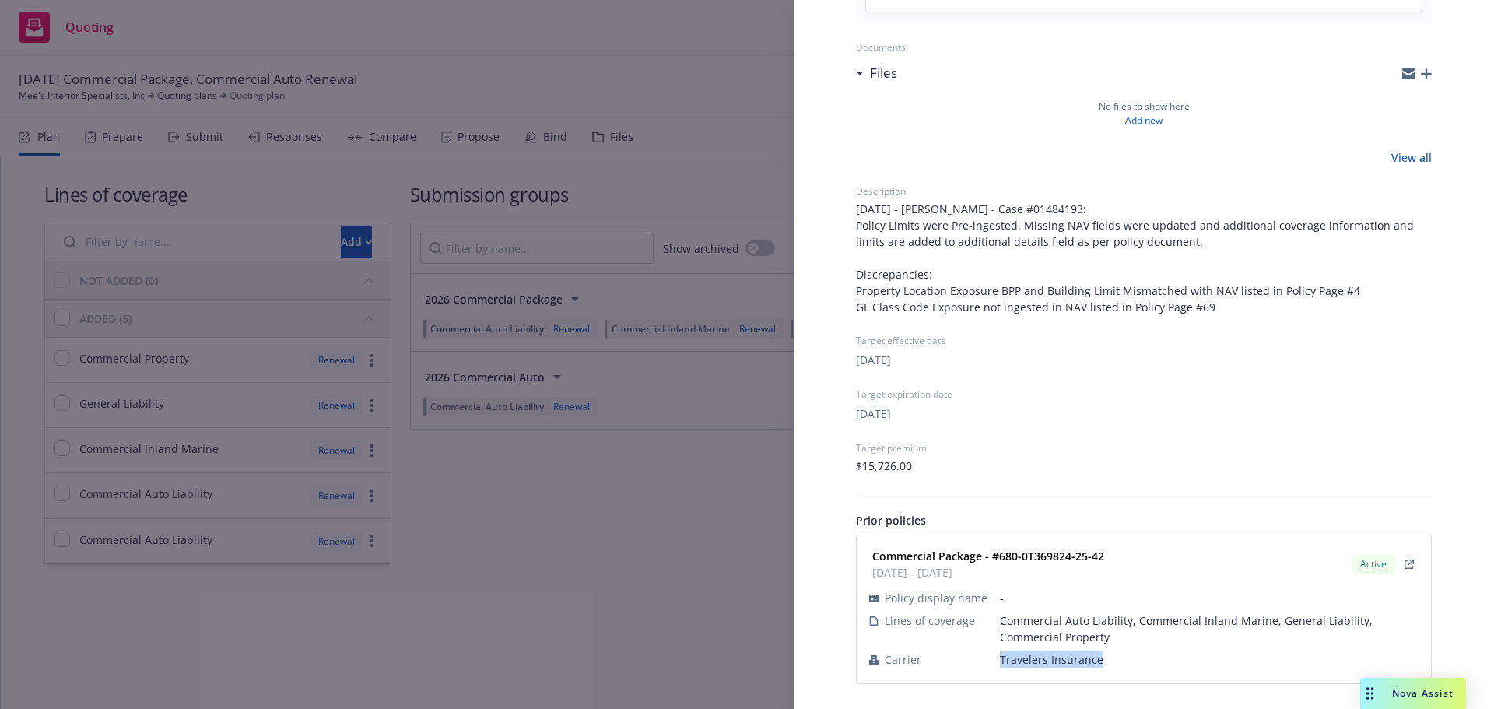
click at [1041, 660] on span "Travelers Insurance" at bounding box center [1209, 659] width 419 height 16
drag, startPoint x: 1025, startPoint y: 554, endPoint x: 997, endPoint y: 545, distance: 28.5
click at [997, 545] on div "Commercial Package - #680-0T369824-25-42 02/10/2025 - 02/10/2026 Active" at bounding box center [1144, 564] width 556 height 39
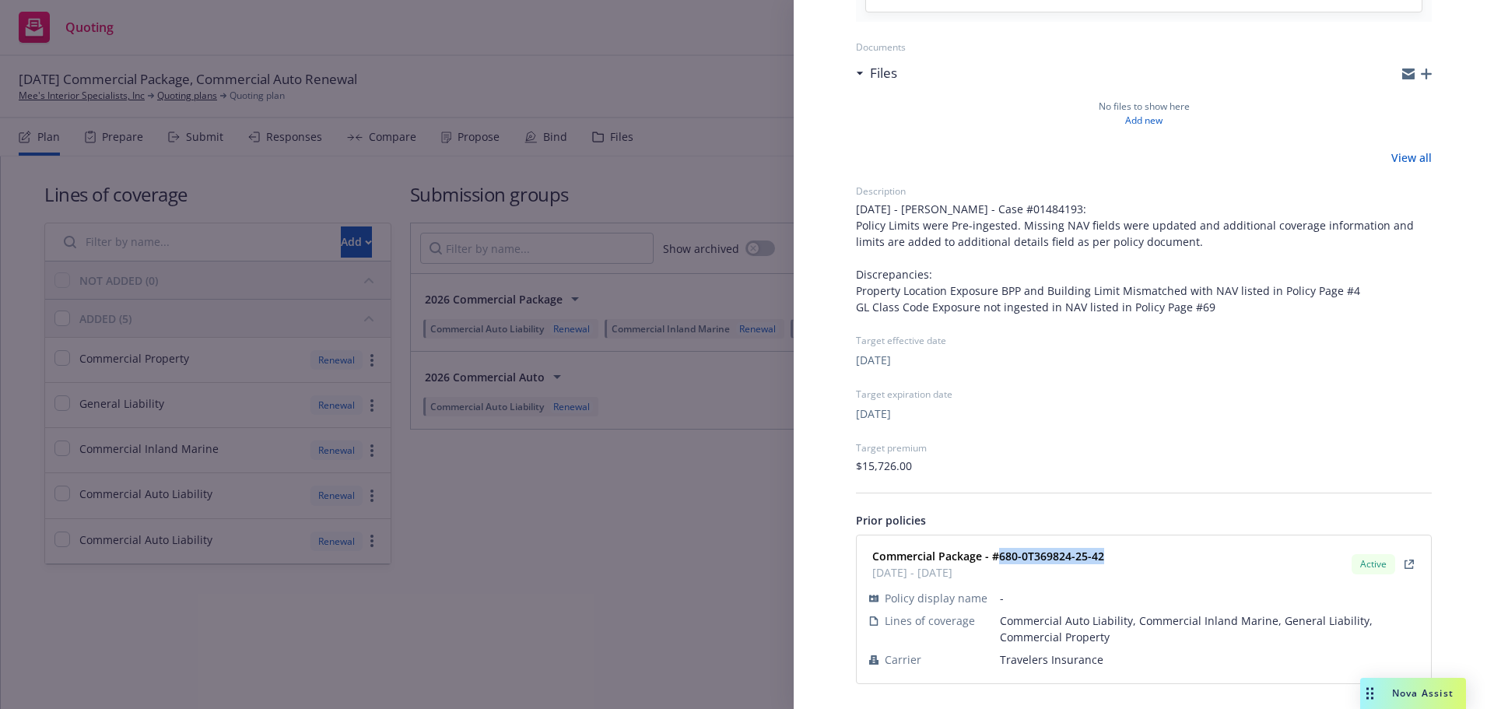
copy strong "680-0T369824-25-42"
click at [540, 482] on div "Submission group 2026 Commercial Package Last updated Friday, September 12, 202…" at bounding box center [747, 354] width 1494 height 709
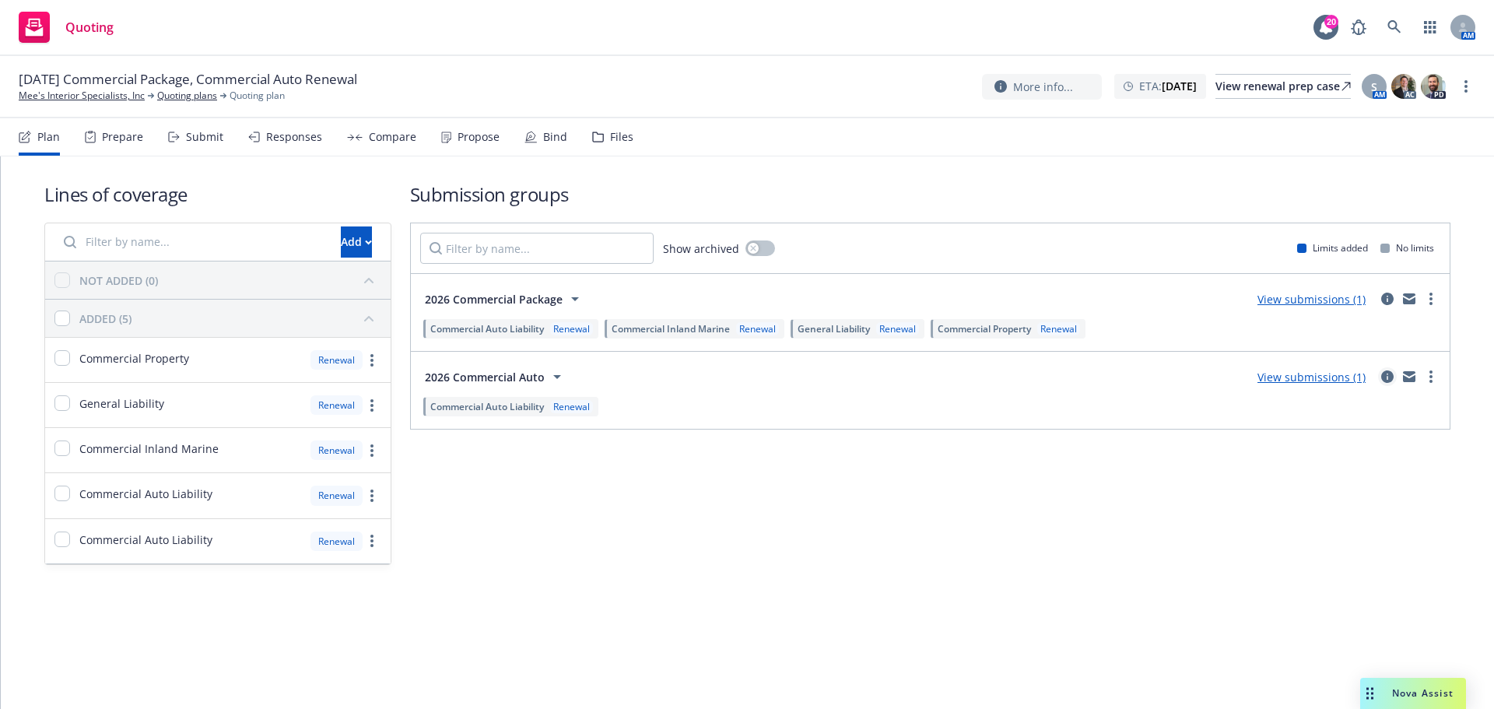
click at [1389, 377] on icon "circleInformation" at bounding box center [1387, 376] width 12 height 12
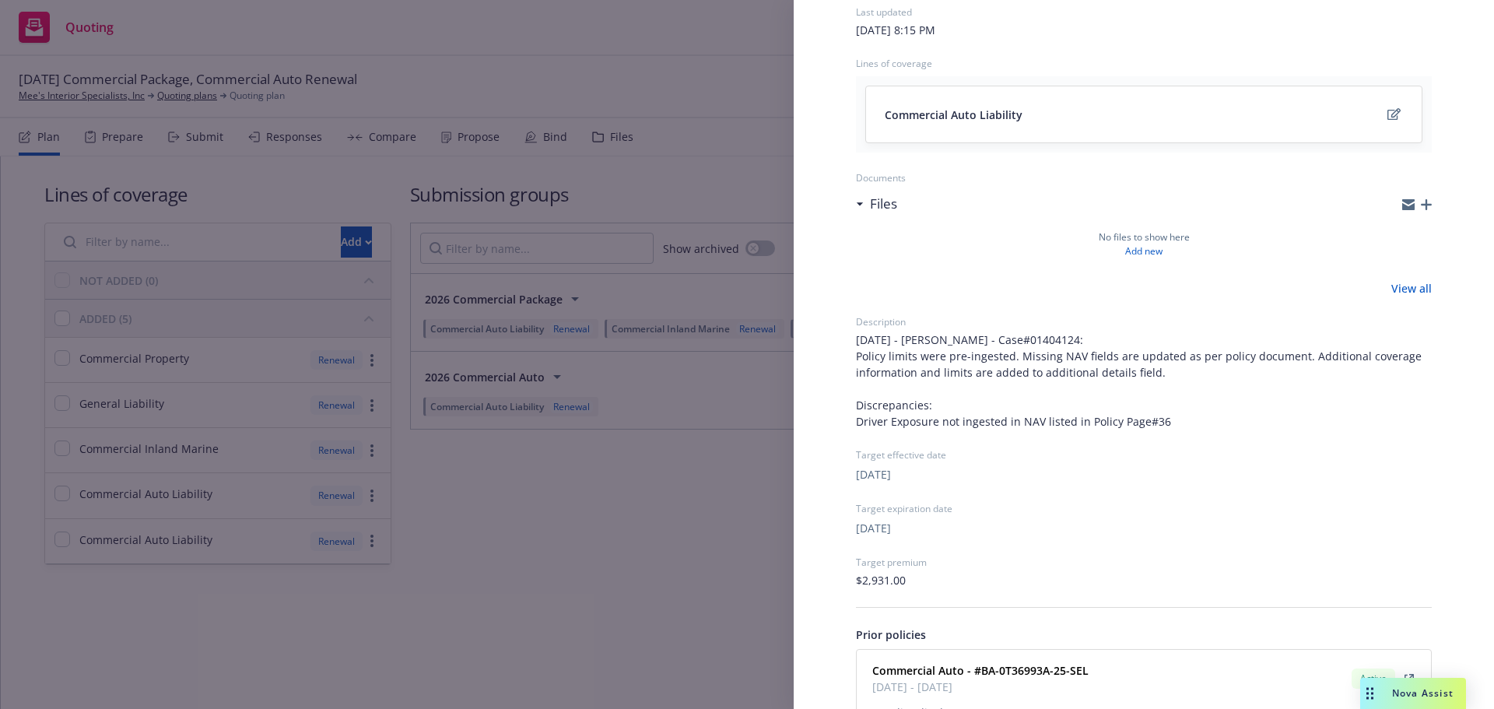
scroll to position [231, 0]
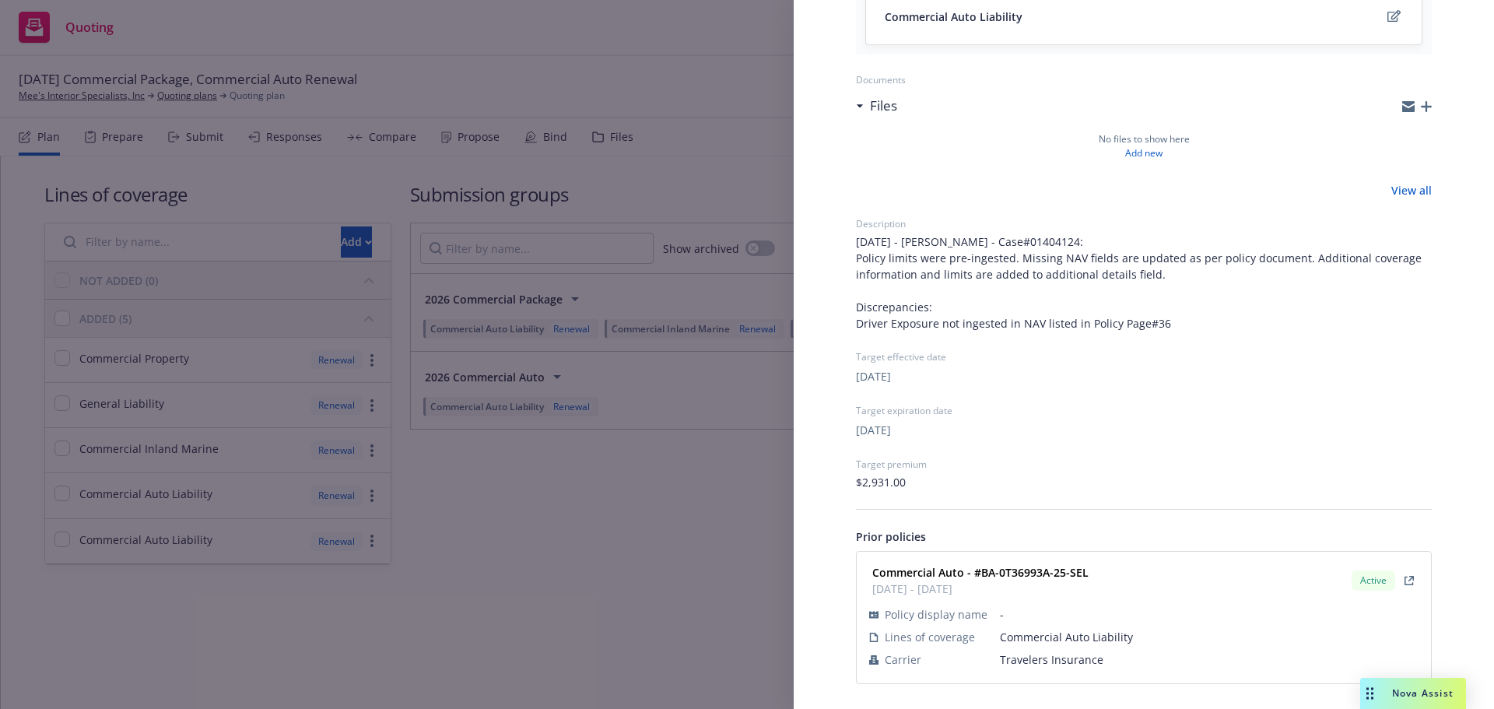
click at [1046, 662] on span "Travelers Insurance" at bounding box center [1209, 659] width 419 height 16
copy span "Travelers Insurance"
drag, startPoint x: 1088, startPoint y: 570, endPoint x: 983, endPoint y: 570, distance: 105.0
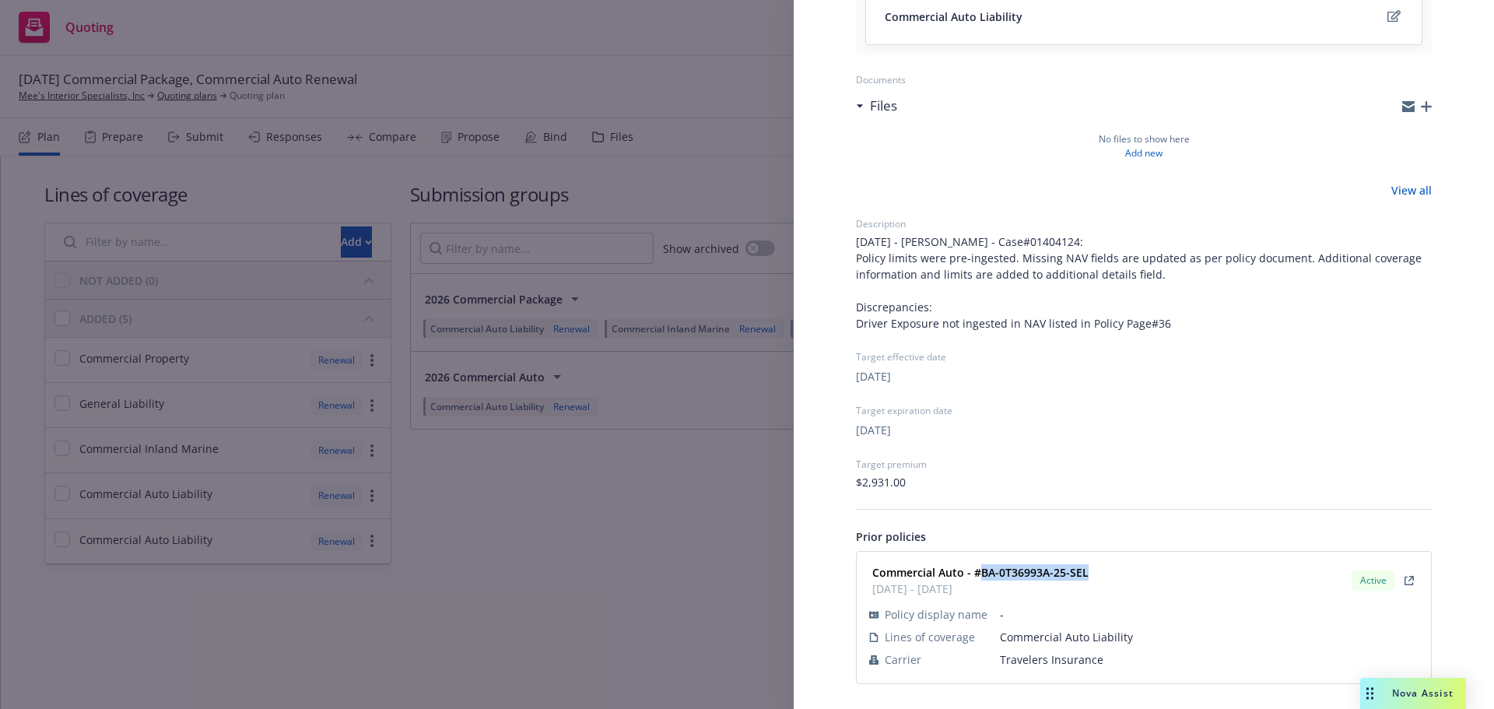
click at [983, 570] on div "Commercial Auto - #BA-0T36993A-25-SEL 02/10/2025 - 02/10/2026" at bounding box center [979, 580] width 226 height 39
copy strong "BA-0T36993A-25-SEL"
drag, startPoint x: 671, startPoint y: 368, endPoint x: 720, endPoint y: 342, distance: 54.6
click at [677, 363] on div "Submission group 2026 Commercial Auto Last updated Friday, September 12, 2025 a…" at bounding box center [747, 354] width 1494 height 709
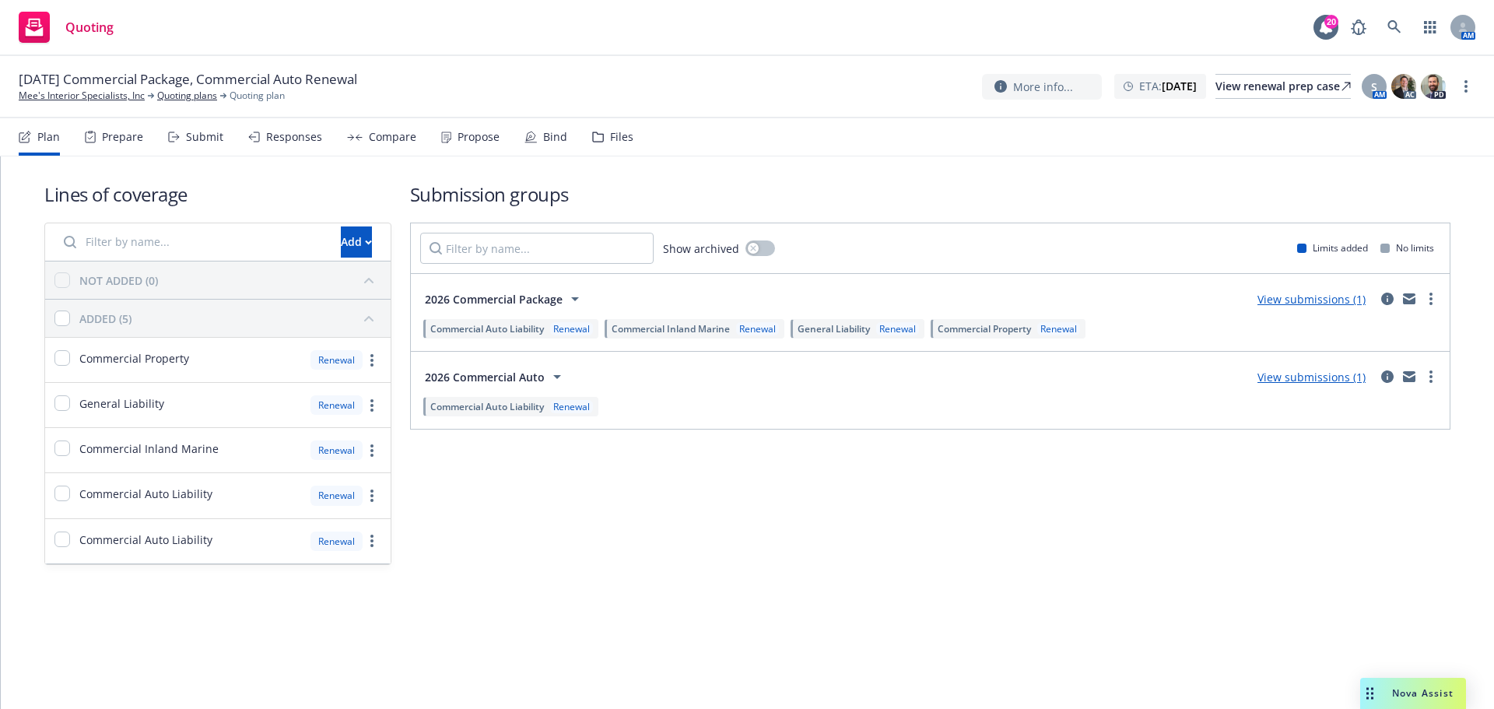
drag, startPoint x: 1469, startPoint y: 85, endPoint x: 1453, endPoint y: 93, distance: 17.8
click at [1467, 85] on link "more" at bounding box center [1466, 86] width 19 height 19
click at [1376, 214] on link "Archive quoting plan" at bounding box center [1388, 211] width 174 height 31
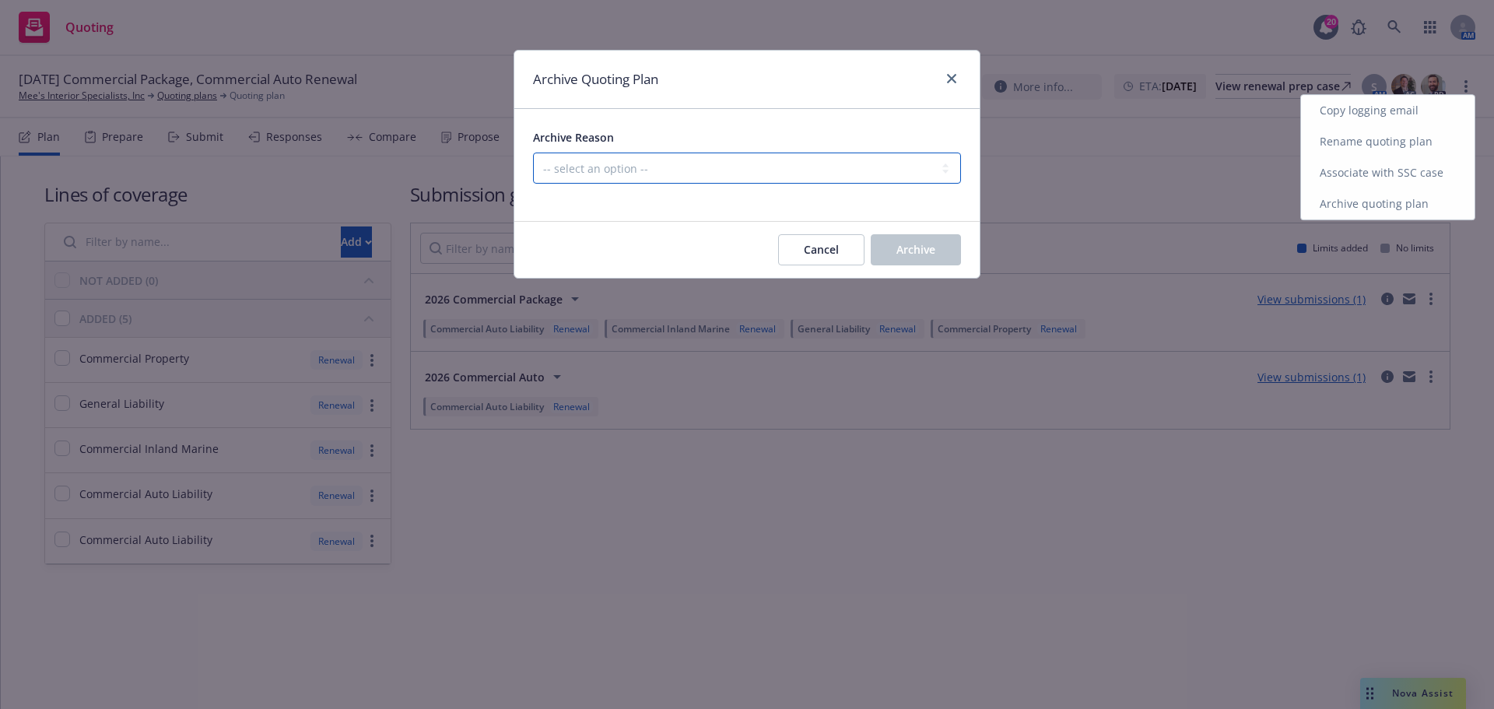
click at [806, 170] on select "-- select an option -- All policies in this renewal plan are auto-renewed Creat…" at bounding box center [747, 167] width 428 height 31
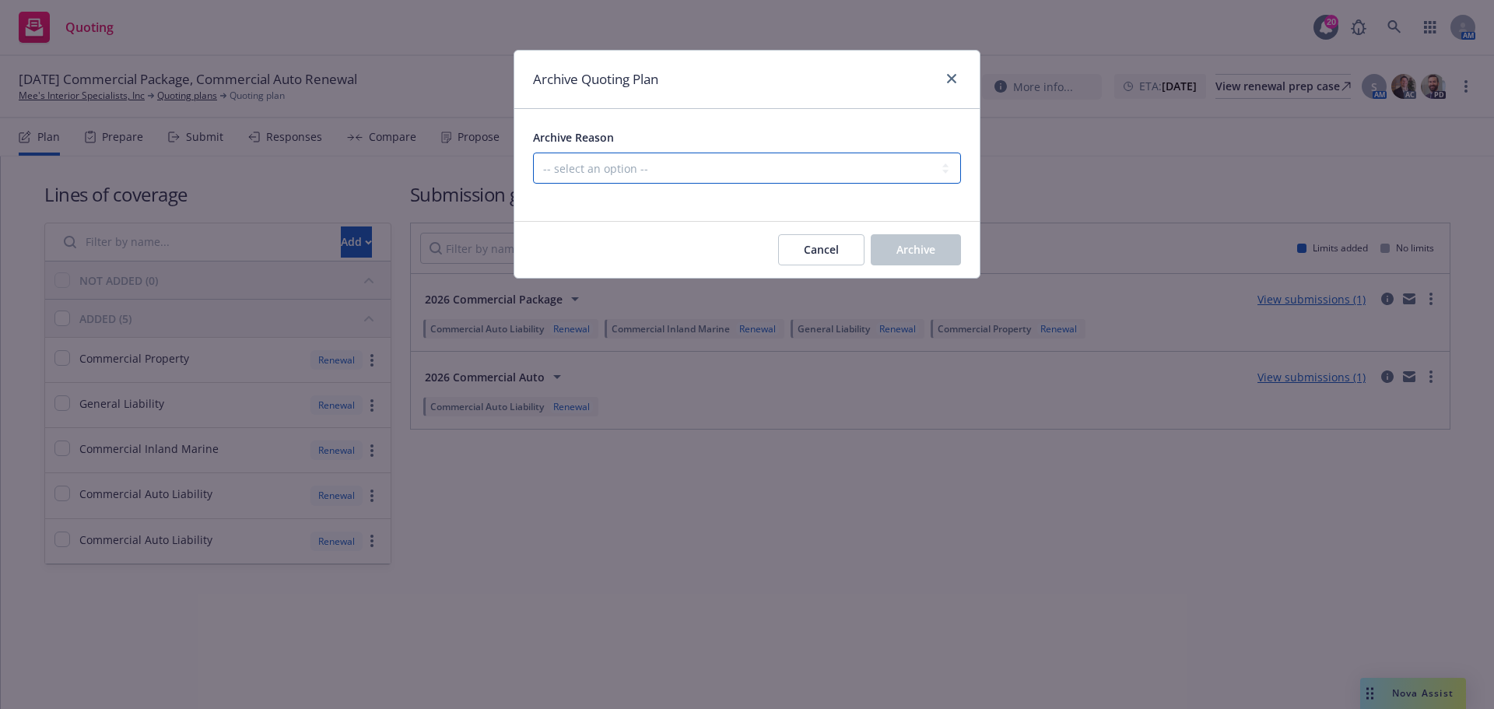
select select "ARCHIVED_RENEWAL_POLICY_AUTO_RENEWED"
click at [533, 152] on select "-- select an option -- All policies in this renewal plan are auto-renewed Creat…" at bounding box center [747, 167] width 428 height 31
click at [895, 238] on button "Archive" at bounding box center [916, 249] width 90 height 31
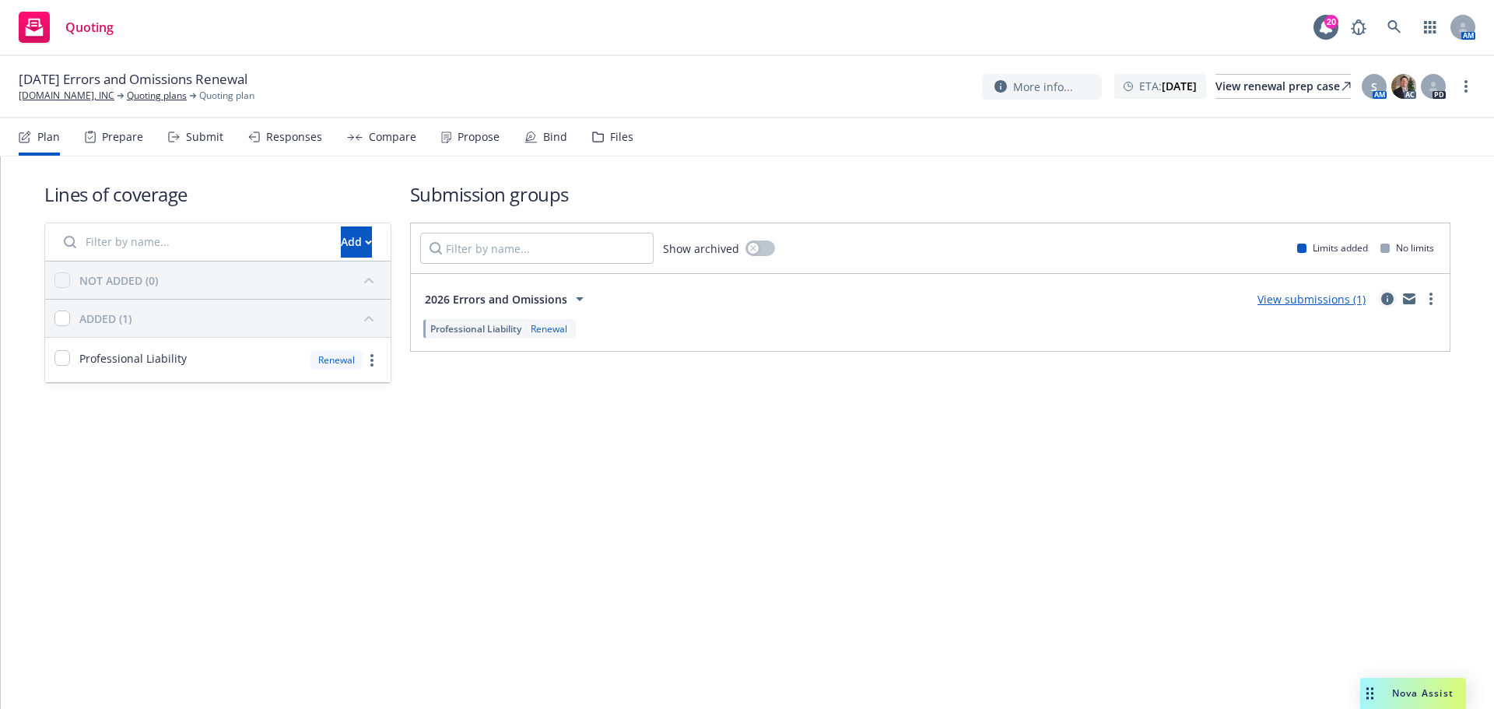
click at [1385, 300] on div "View submissions (1)" at bounding box center [1344, 298] width 192 height 19
click at [1385, 300] on icon "circleInformation" at bounding box center [1387, 299] width 12 height 12
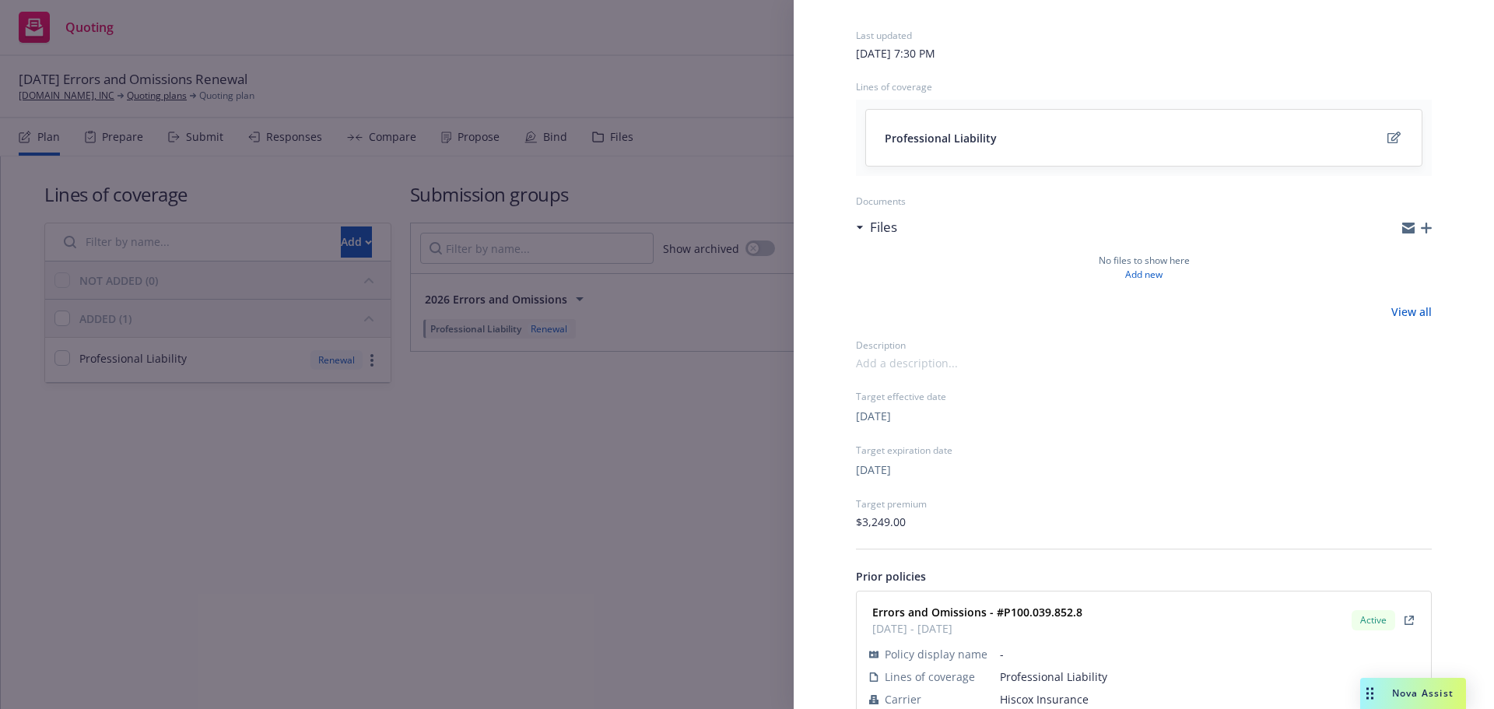
scroll to position [149, 0]
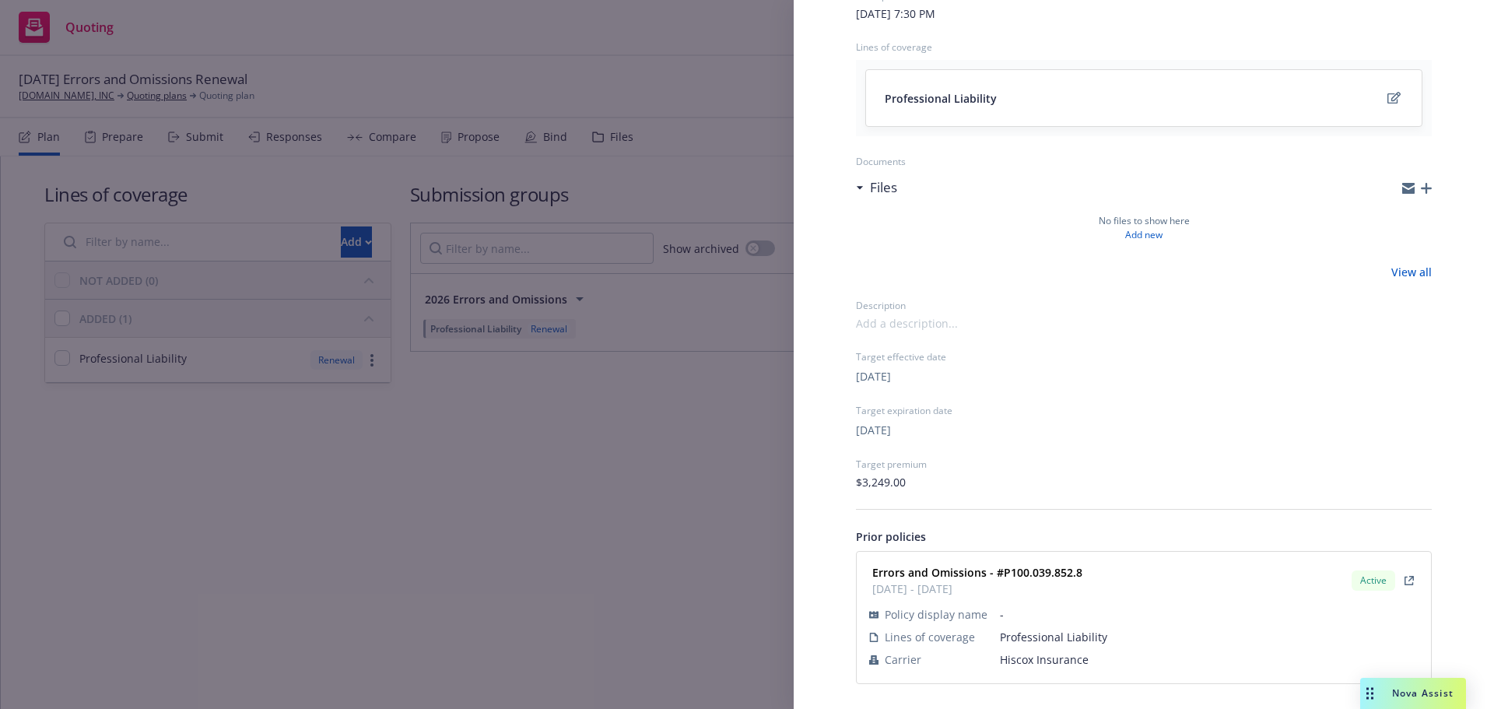
click at [1039, 663] on span "Hiscox Insurance" at bounding box center [1209, 659] width 419 height 16
copy span "Hiscox Insurance"
drag, startPoint x: 1080, startPoint y: 573, endPoint x: 1003, endPoint y: 572, distance: 77.0
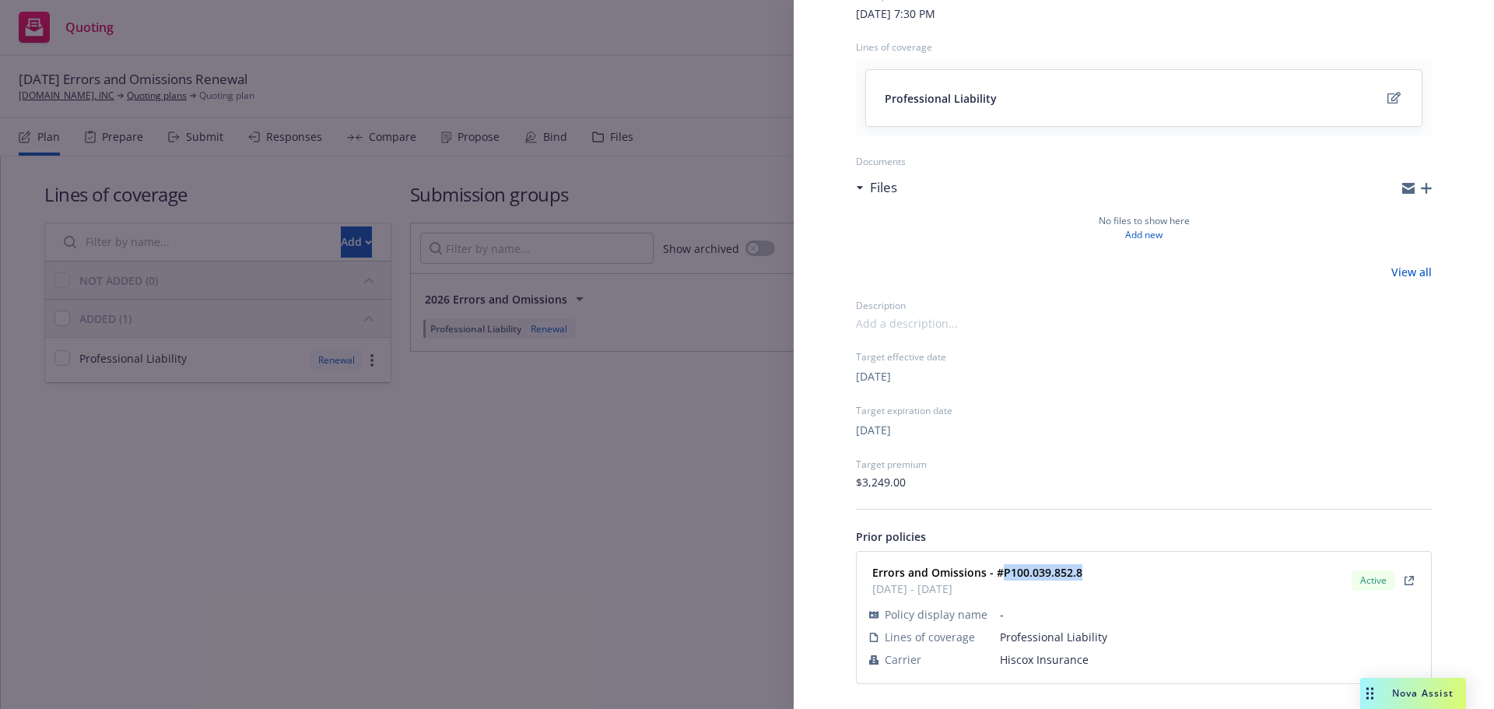
click at [1003, 572] on div "Errors and Omissions - #P100.039.852.8 [DATE] - [DATE]" at bounding box center [975, 580] width 219 height 39
copy strong "P100.039.852.8"
drag, startPoint x: 573, startPoint y: 471, endPoint x: 474, endPoint y: 394, distance: 125.3
click at [569, 467] on div "Submission group 2026 Errors and Omissions Last updated [DATE] 7:30 PM Lines of…" at bounding box center [747, 354] width 1494 height 709
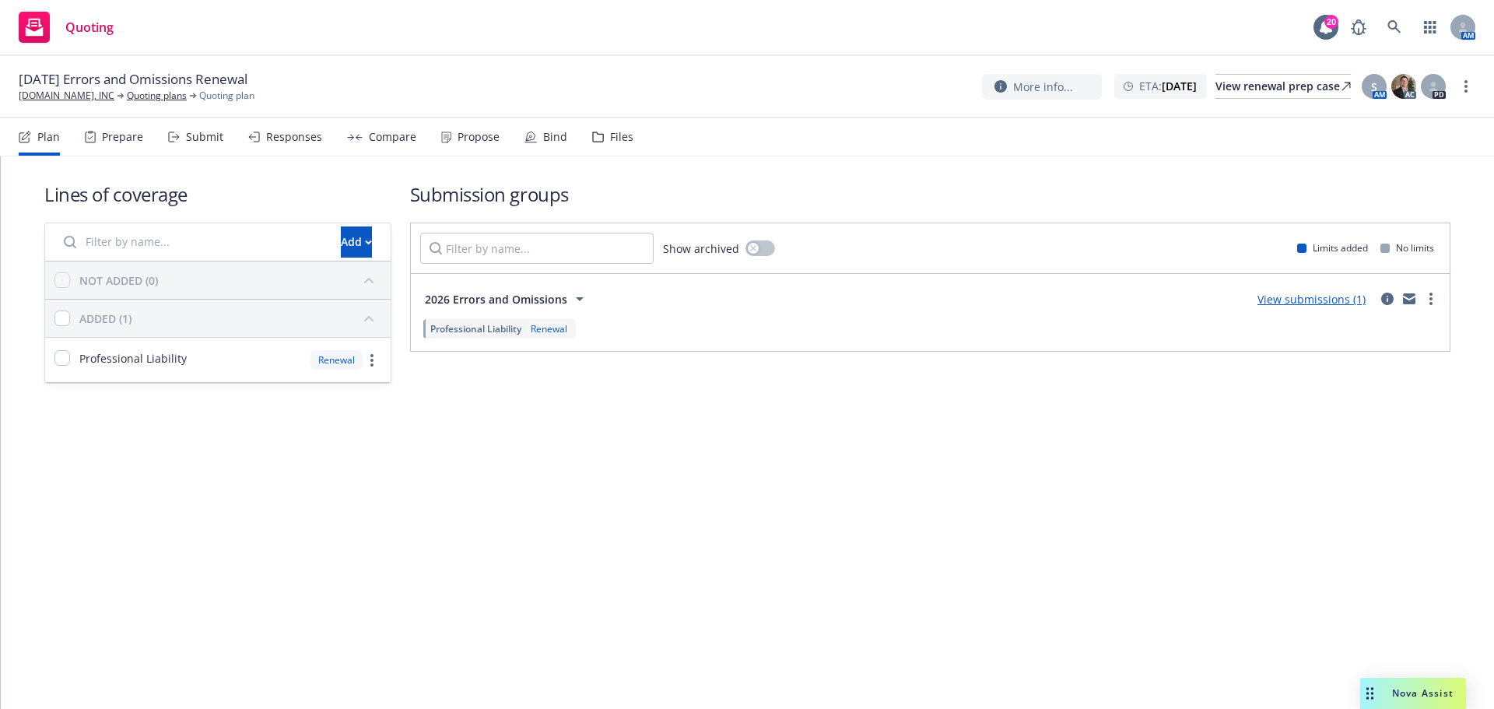
click at [208, 131] on div "Submit" at bounding box center [204, 137] width 37 height 12
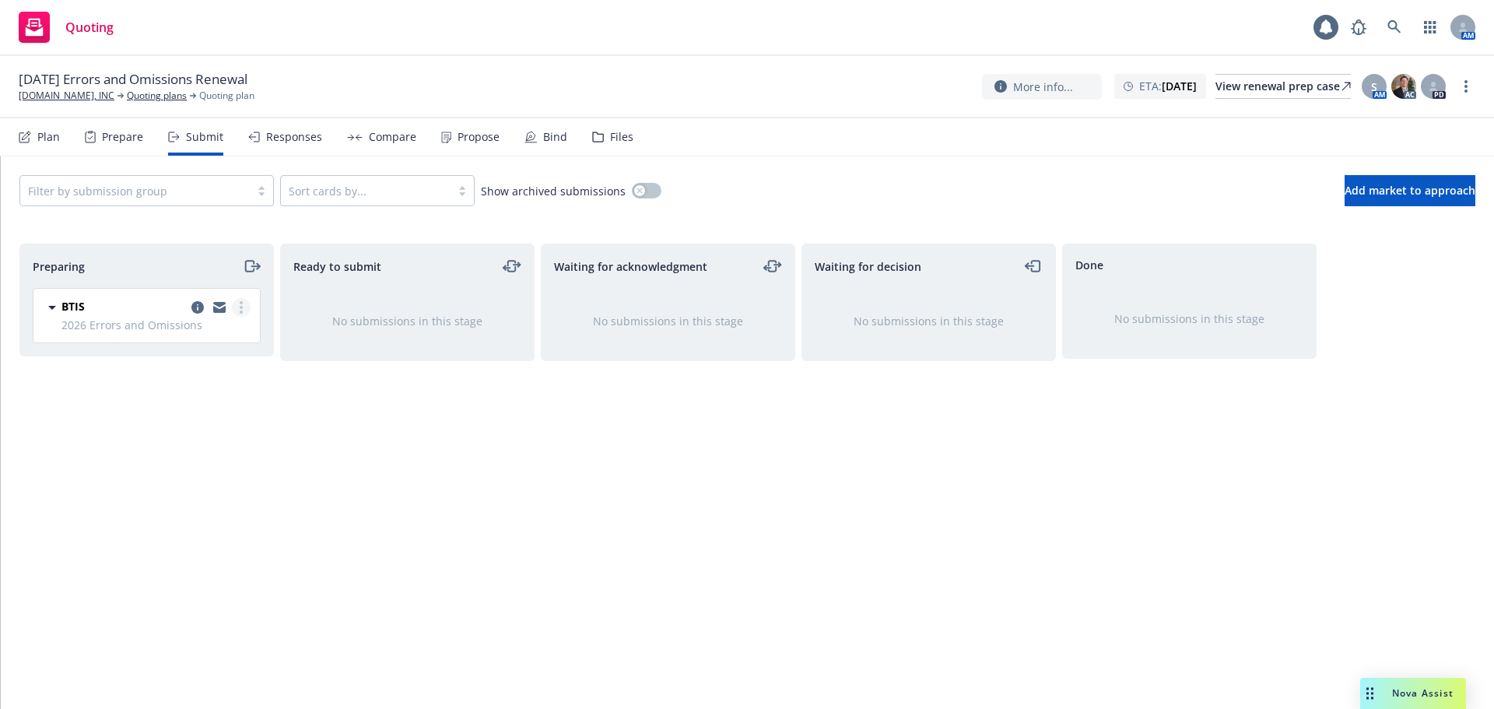
click at [246, 301] on link "more" at bounding box center [241, 307] width 19 height 19
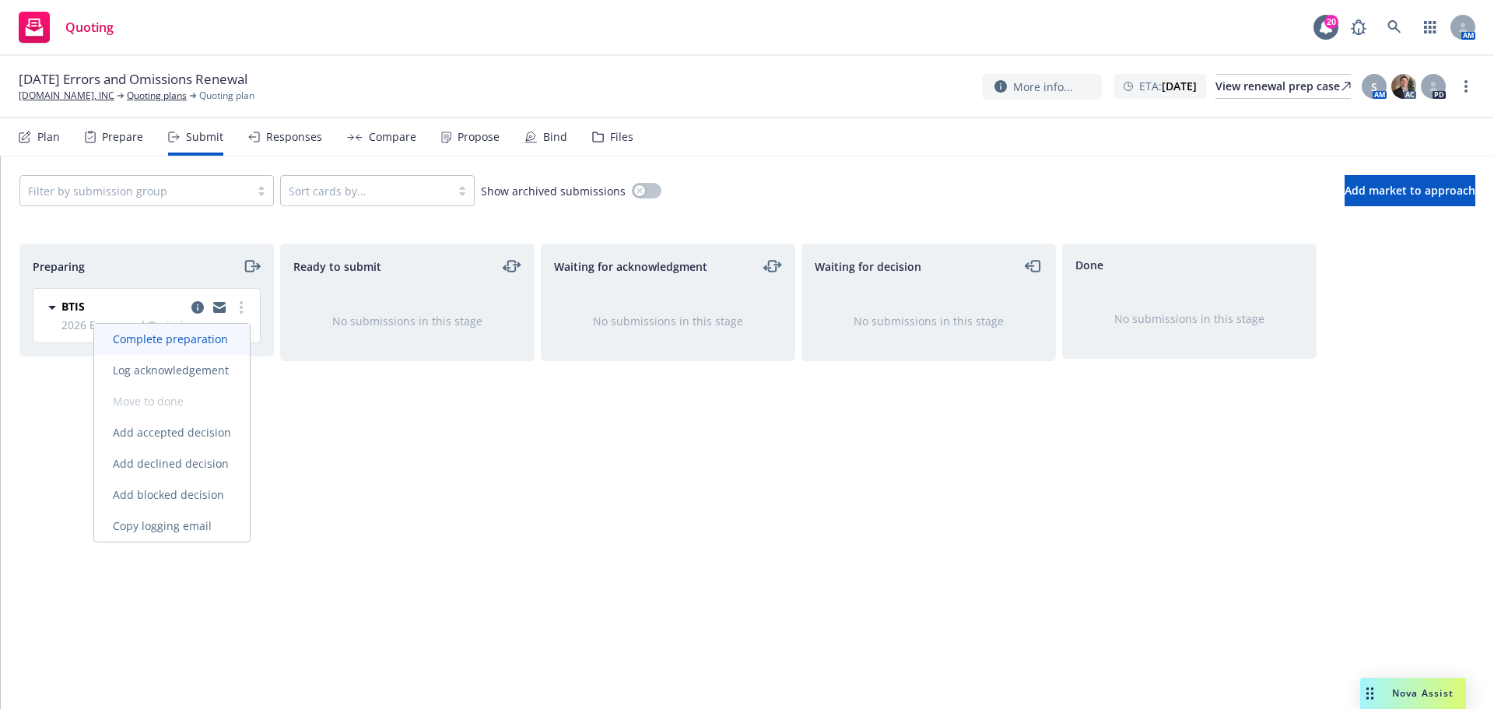
click at [208, 343] on span "Complete preparation" at bounding box center [170, 338] width 152 height 15
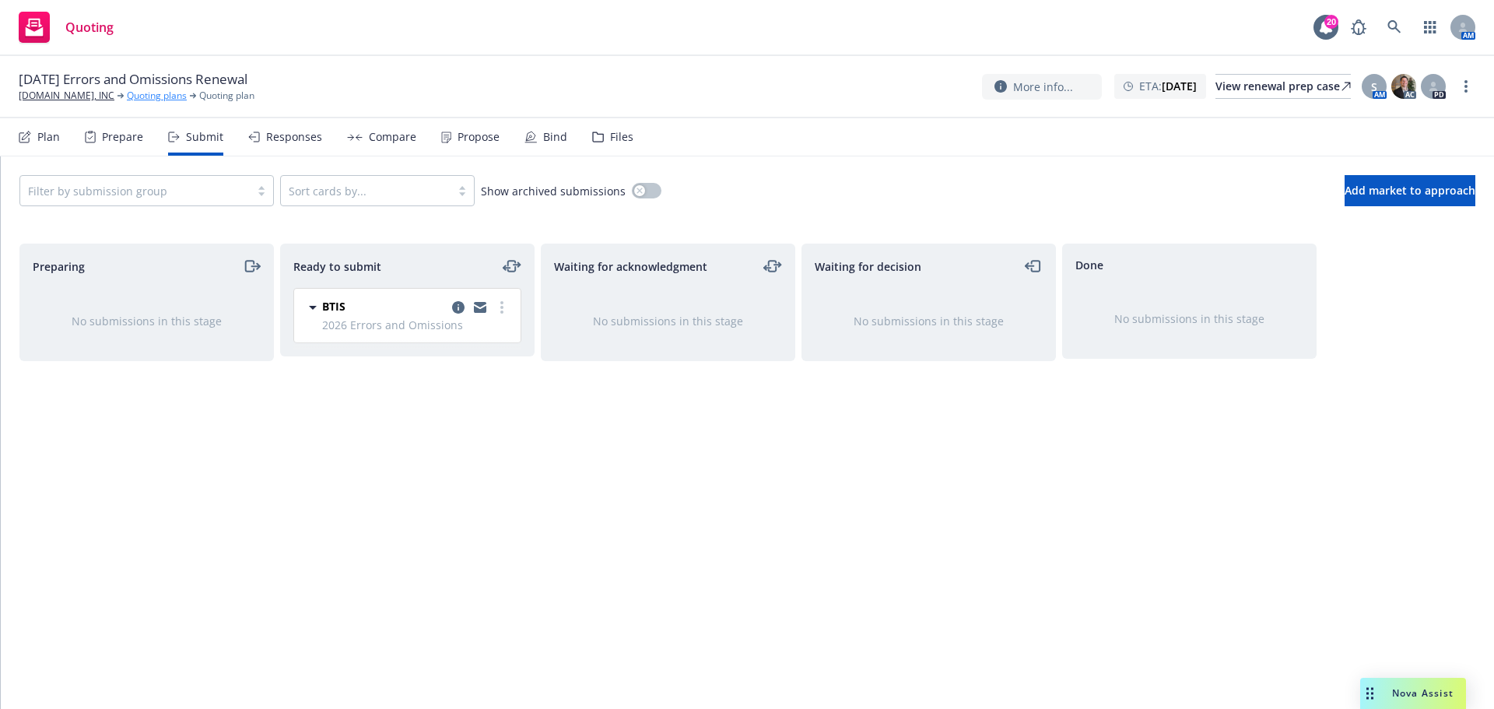
click at [178, 100] on link "Quoting plans" at bounding box center [157, 96] width 60 height 14
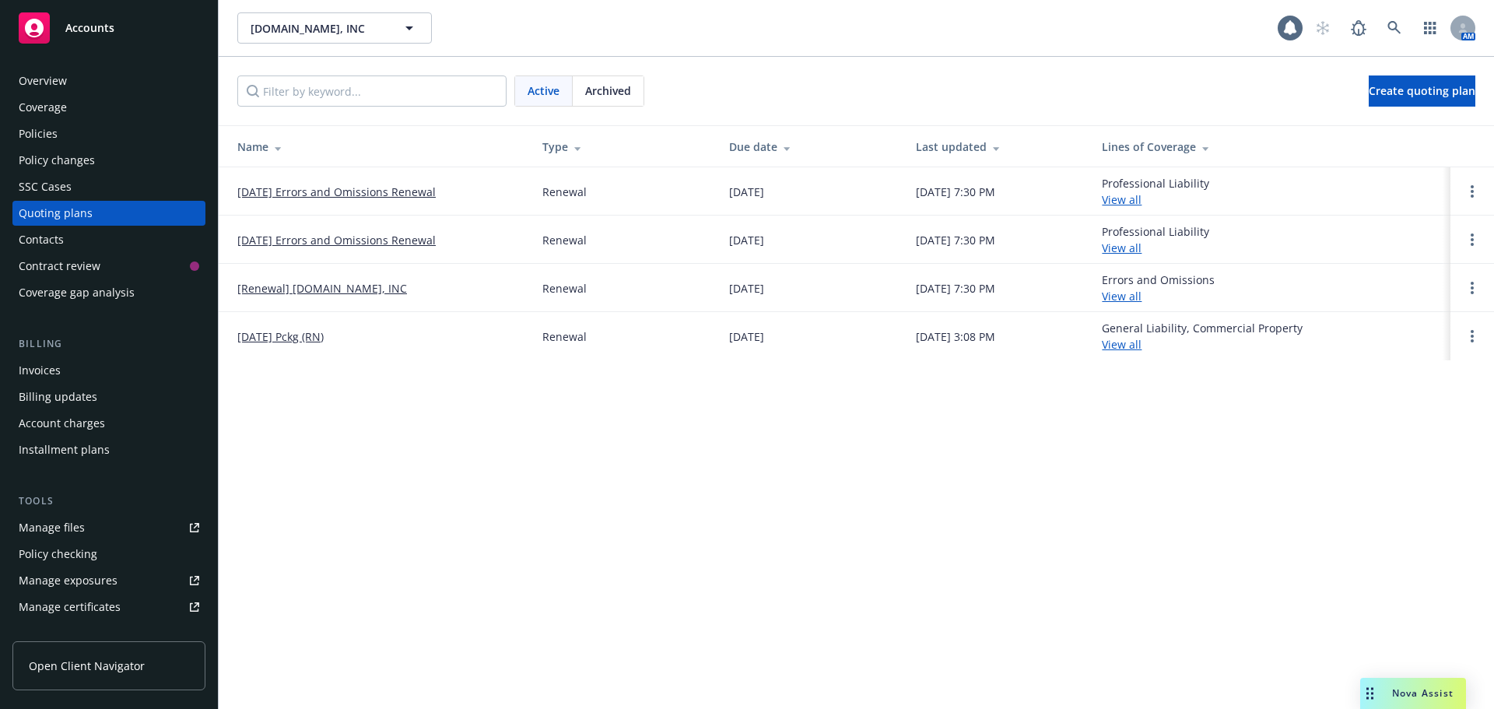
click at [335, 243] on link "[DATE] Errors and Omissions Renewal" at bounding box center [336, 240] width 198 height 16
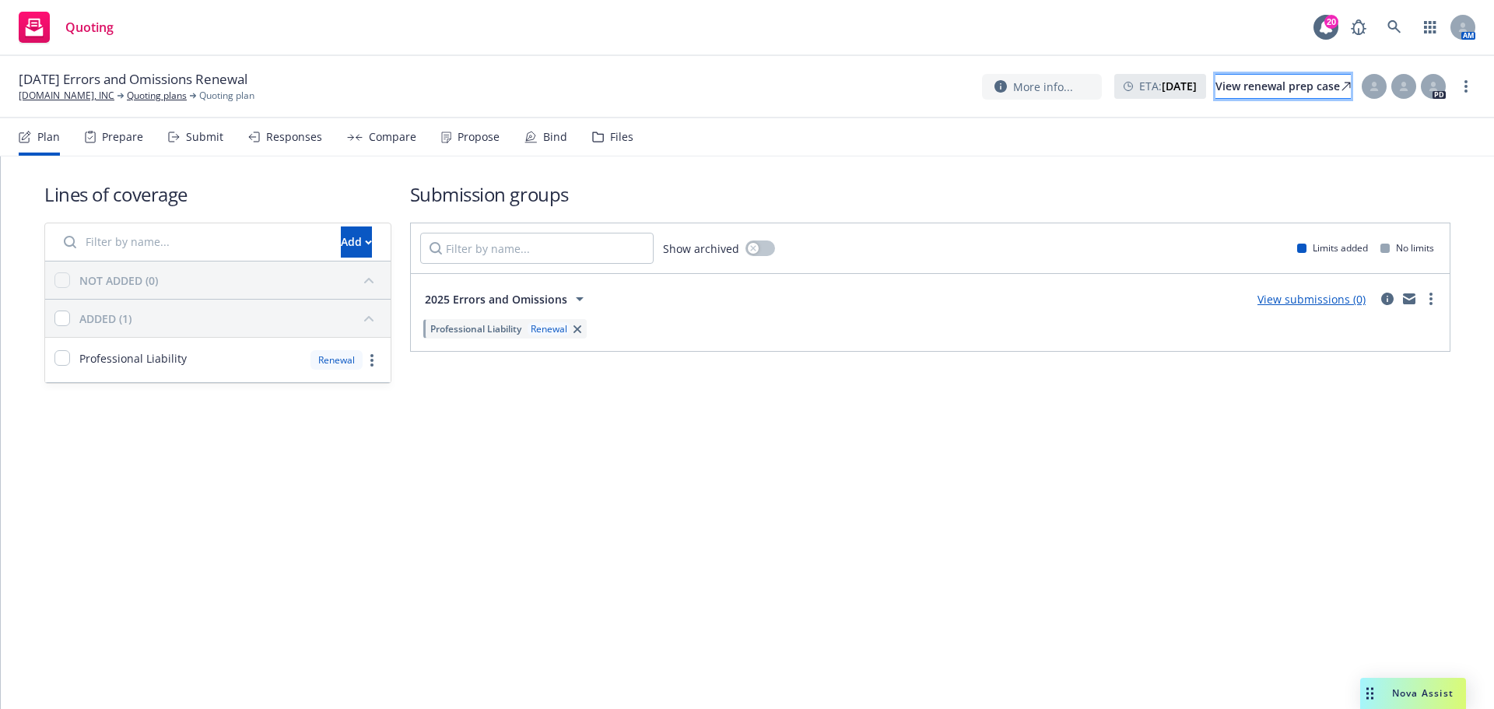
click at [1279, 80] on div "View renewal prep case" at bounding box center [1282, 86] width 135 height 23
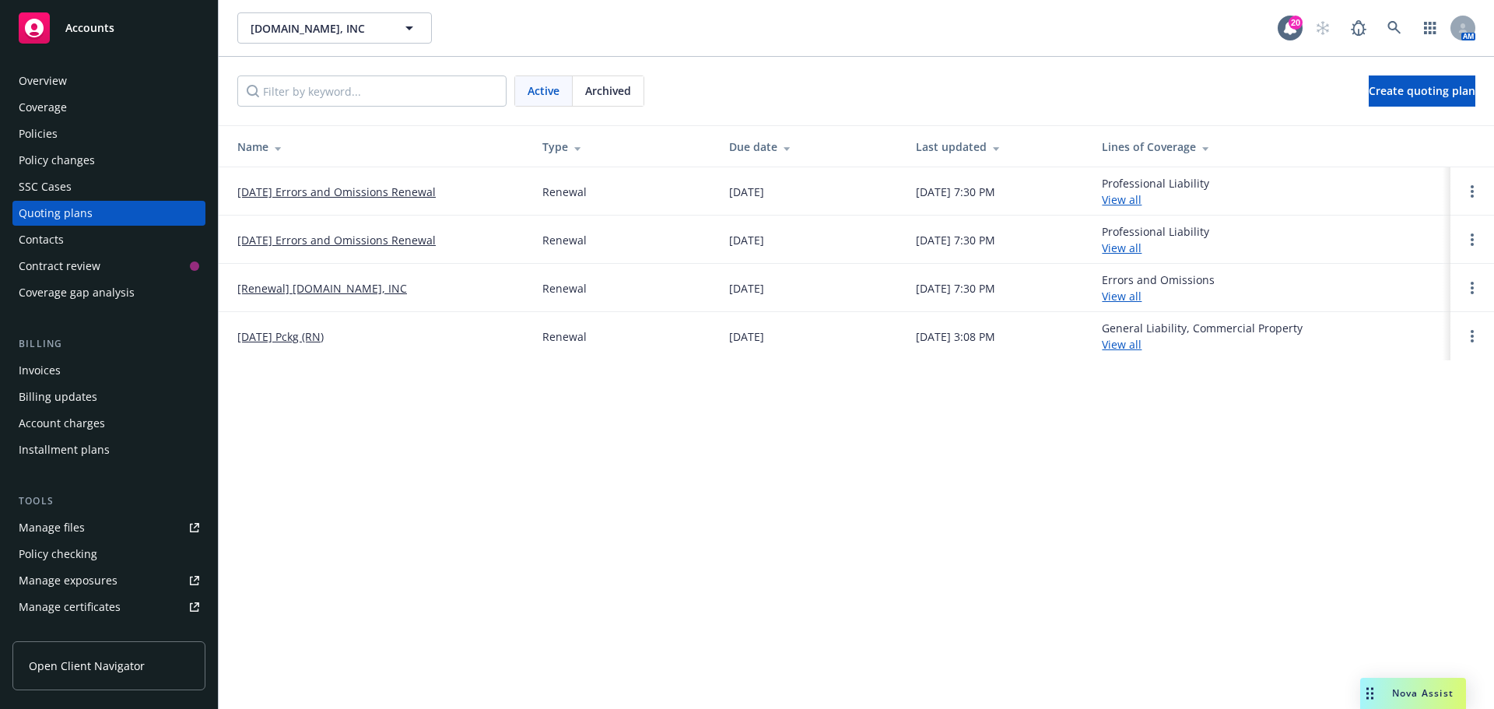
click at [363, 202] on td "[DATE] Errors and Omissions Renewal" at bounding box center [374, 191] width 311 height 48
click at [362, 196] on link "[DATE] Errors and Omissions Renewal" at bounding box center [336, 192] width 198 height 16
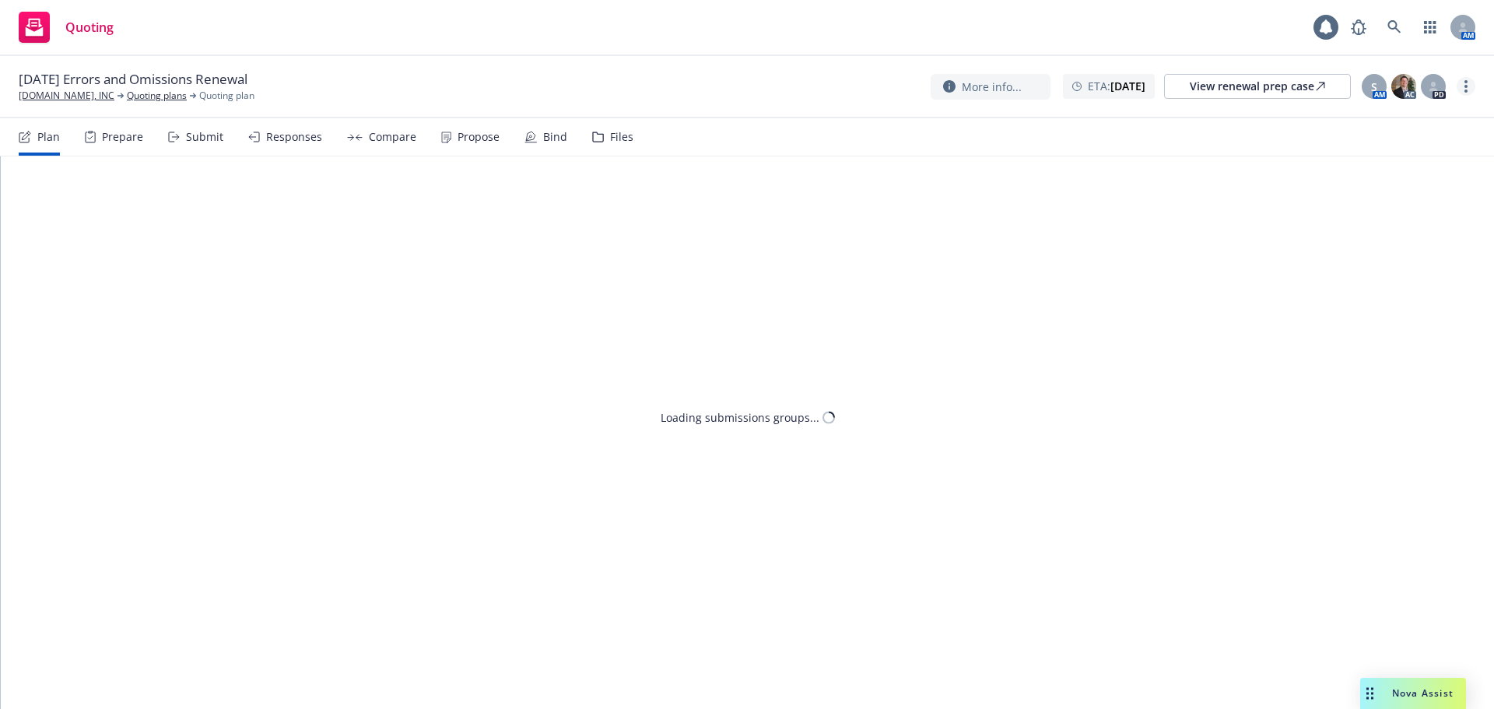
click at [1467, 87] on link "more" at bounding box center [1466, 86] width 19 height 19
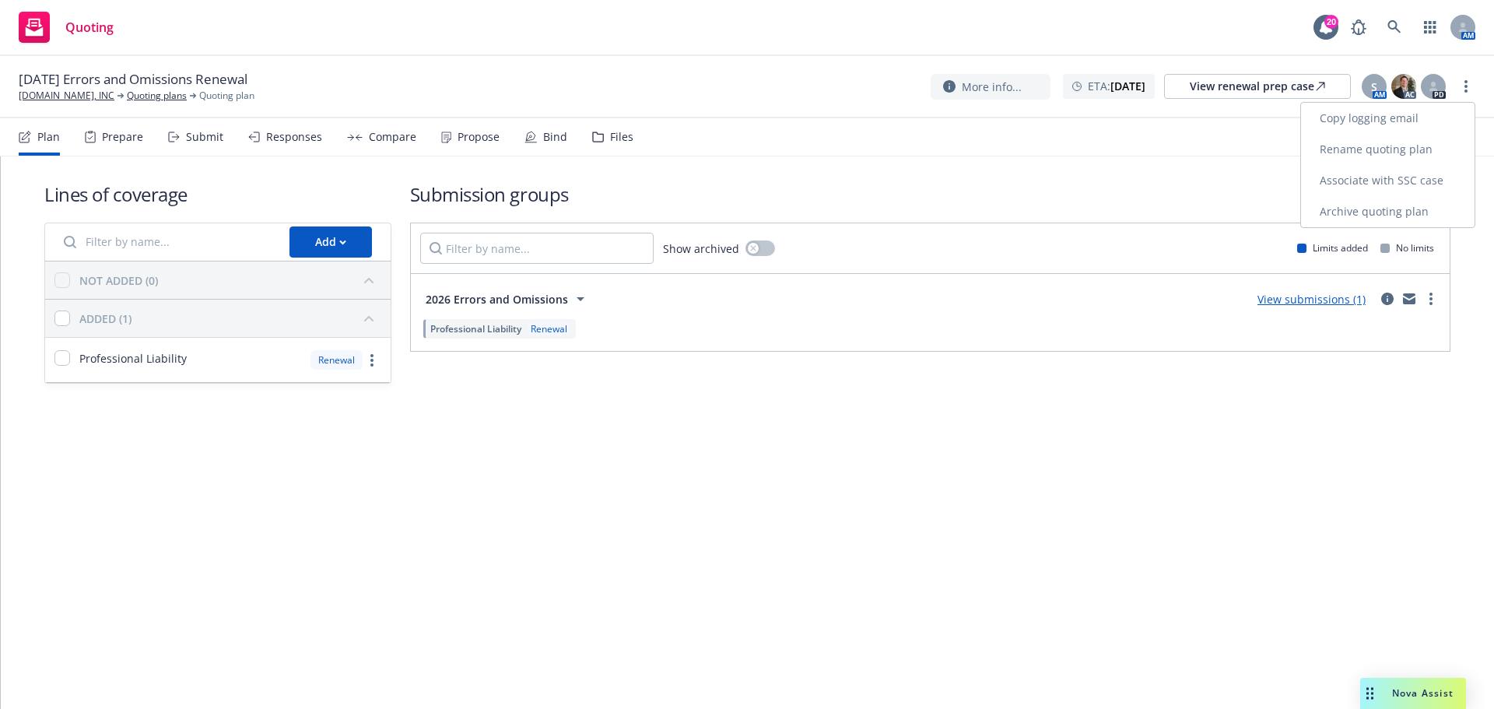
drag, startPoint x: 1389, startPoint y: 219, endPoint x: 1362, endPoint y: 219, distance: 27.2
click at [1388, 219] on link "Archive quoting plan" at bounding box center [1388, 211] width 174 height 31
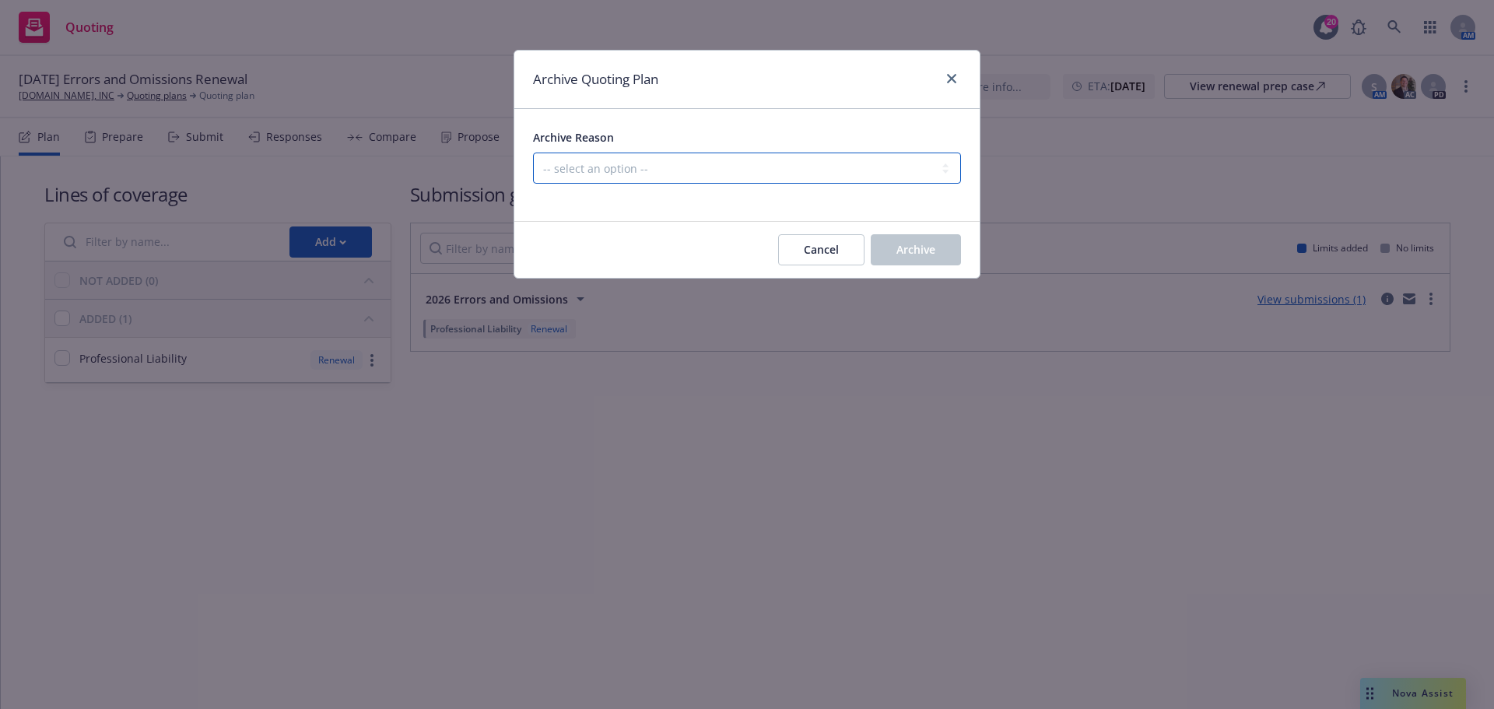
drag, startPoint x: 818, startPoint y: 173, endPoint x: 818, endPoint y: 182, distance: 9.3
click at [818, 173] on select "-- select an option -- All policies in this renewal plan are auto-renewed Creat…" at bounding box center [747, 167] width 428 height 31
select select "ARCHIVED_RENEWAL_POLICY_AUTO_RENEWED"
click at [533, 152] on select "-- select an option -- All policies in this renewal plan are auto-renewed Creat…" at bounding box center [747, 167] width 428 height 31
click at [912, 247] on span "Archive" at bounding box center [915, 249] width 39 height 15
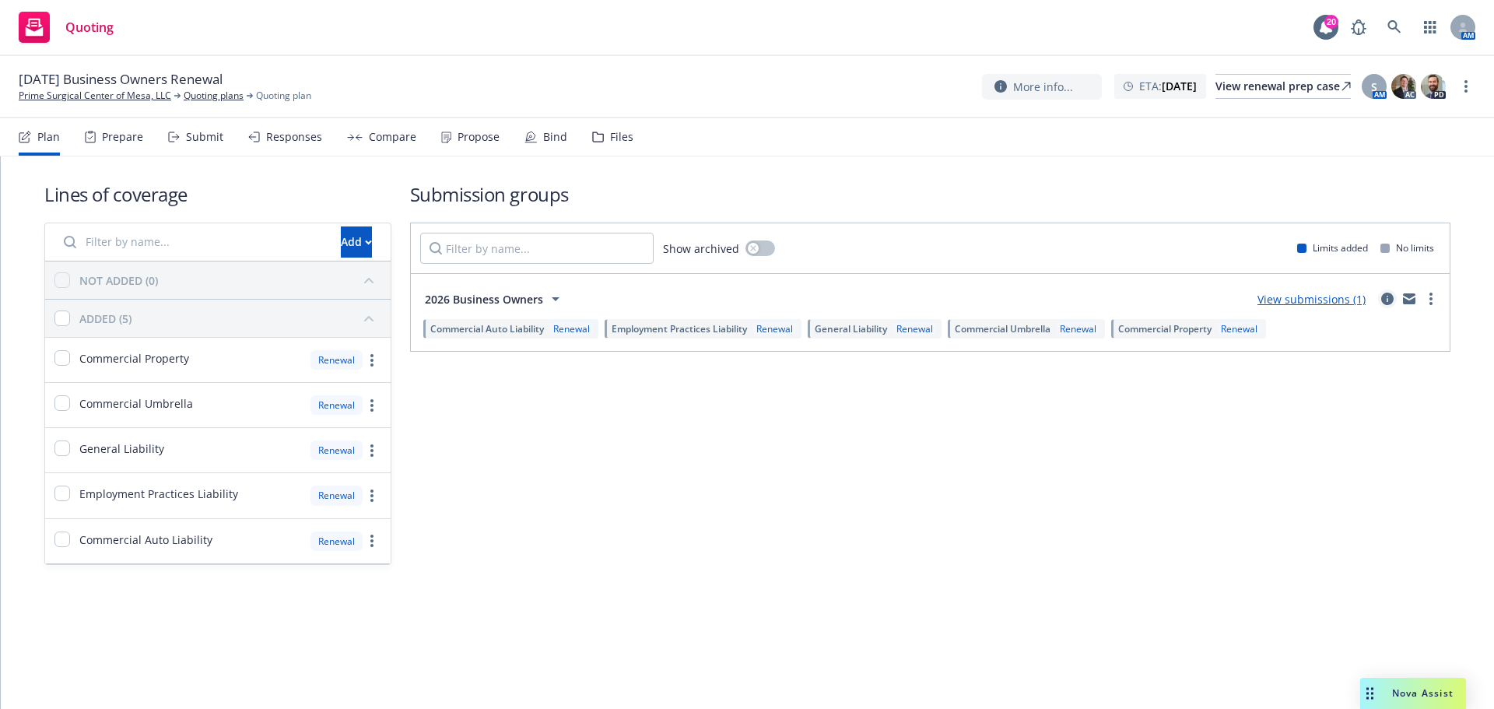
click at [1391, 294] on icon "circleInformation" at bounding box center [1387, 299] width 12 height 12
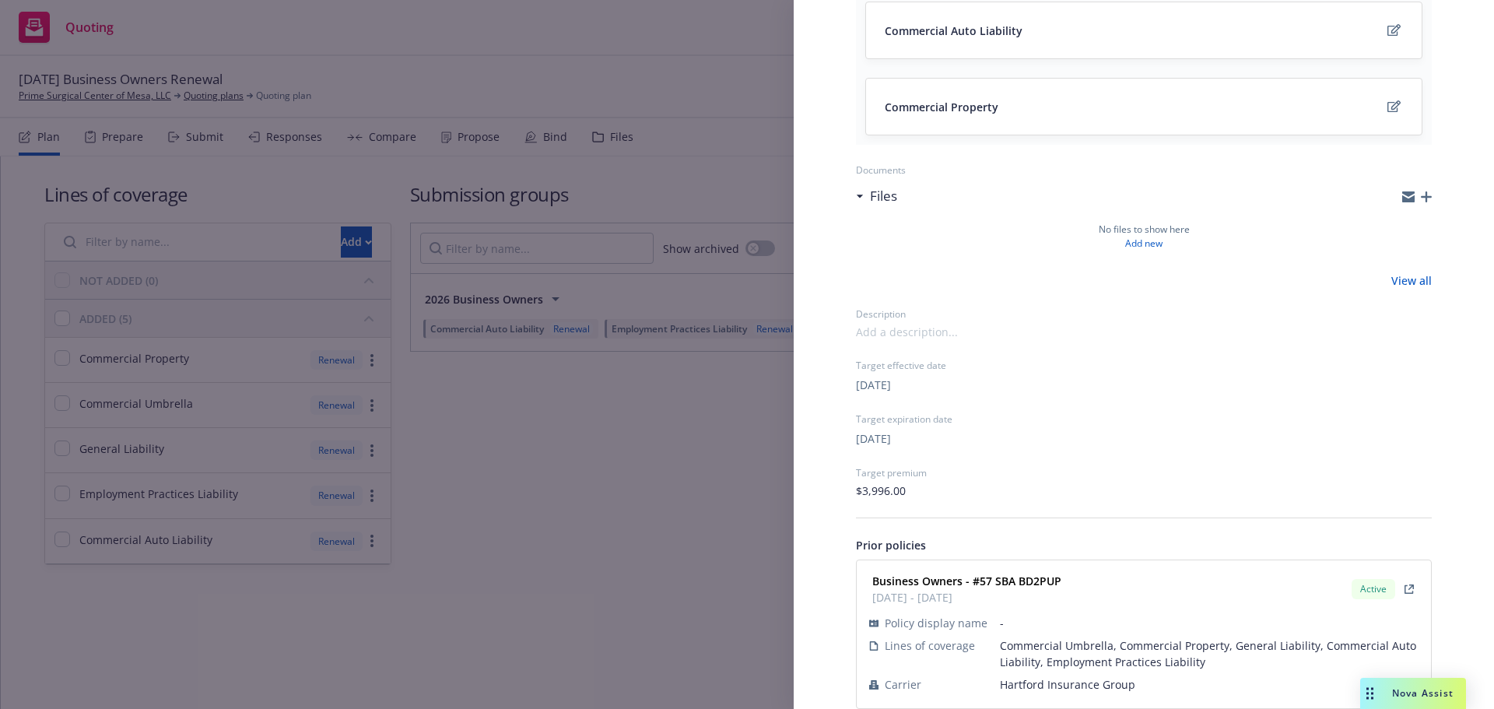
scroll to position [471, 0]
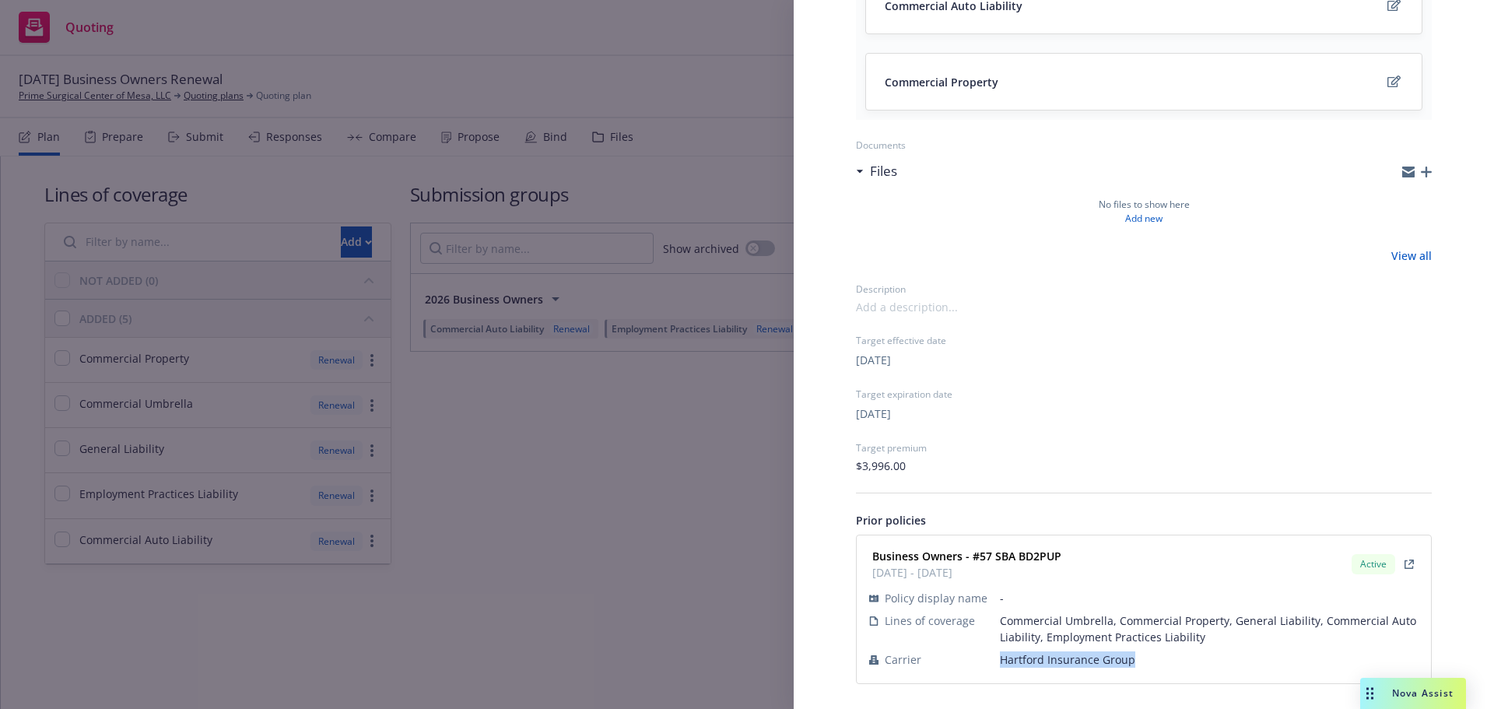
drag, startPoint x: 1133, startPoint y: 659, endPoint x: 987, endPoint y: 660, distance: 145.5
click at [987, 660] on tr "Carrier Hartford Insurance Group" at bounding box center [1143, 659] width 549 height 23
click at [1039, 661] on span "Hartford Insurance Group" at bounding box center [1209, 659] width 419 height 16
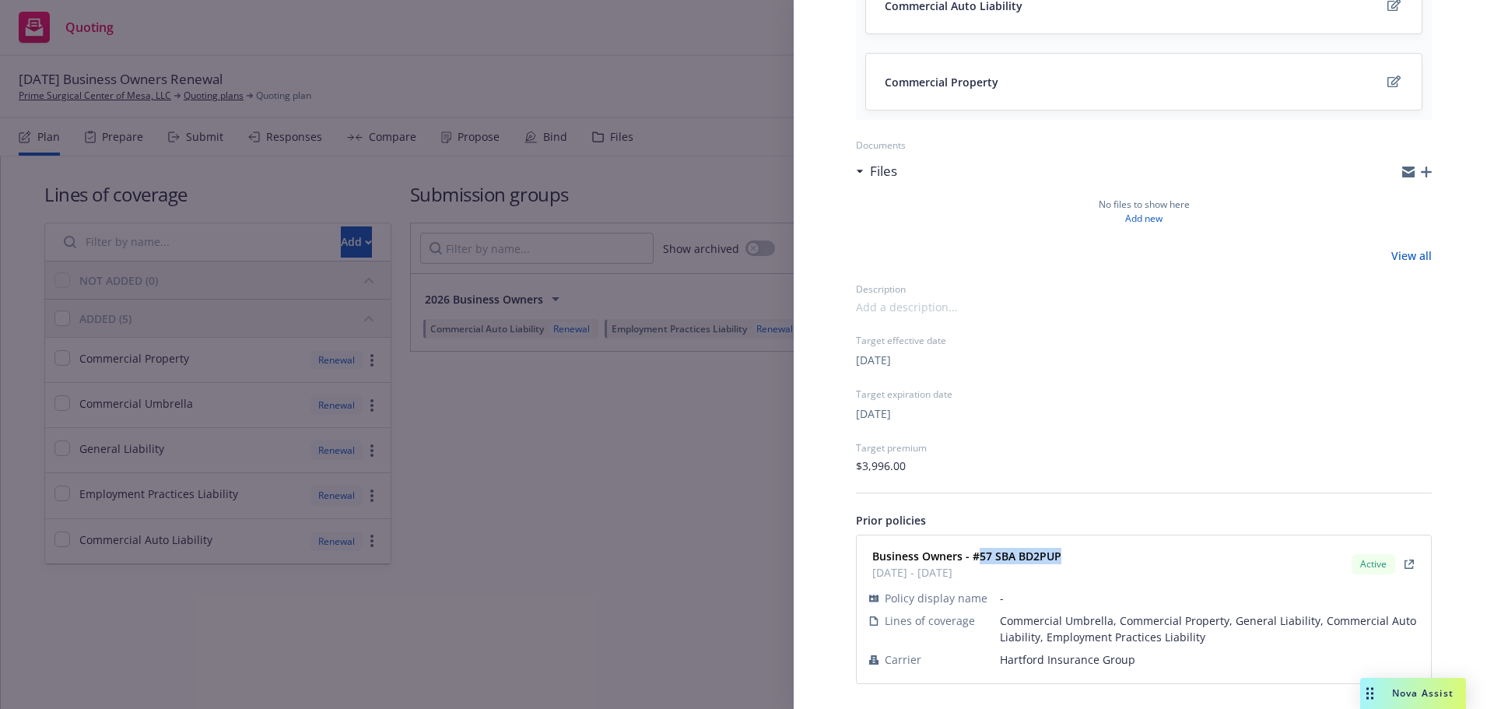
drag, startPoint x: 1051, startPoint y: 556, endPoint x: 980, endPoint y: 555, distance: 70.8
click at [980, 555] on div "Business Owners - #57 SBA BD2PUP [DATE] - [DATE] Active" at bounding box center [1144, 564] width 556 height 39
copy strong "57 SBA BD2PUP"
click at [626, 336] on div "Submission group 2026 Business Owners Last updated [DATE] 7:30 PM Lines of cove…" at bounding box center [747, 354] width 1494 height 709
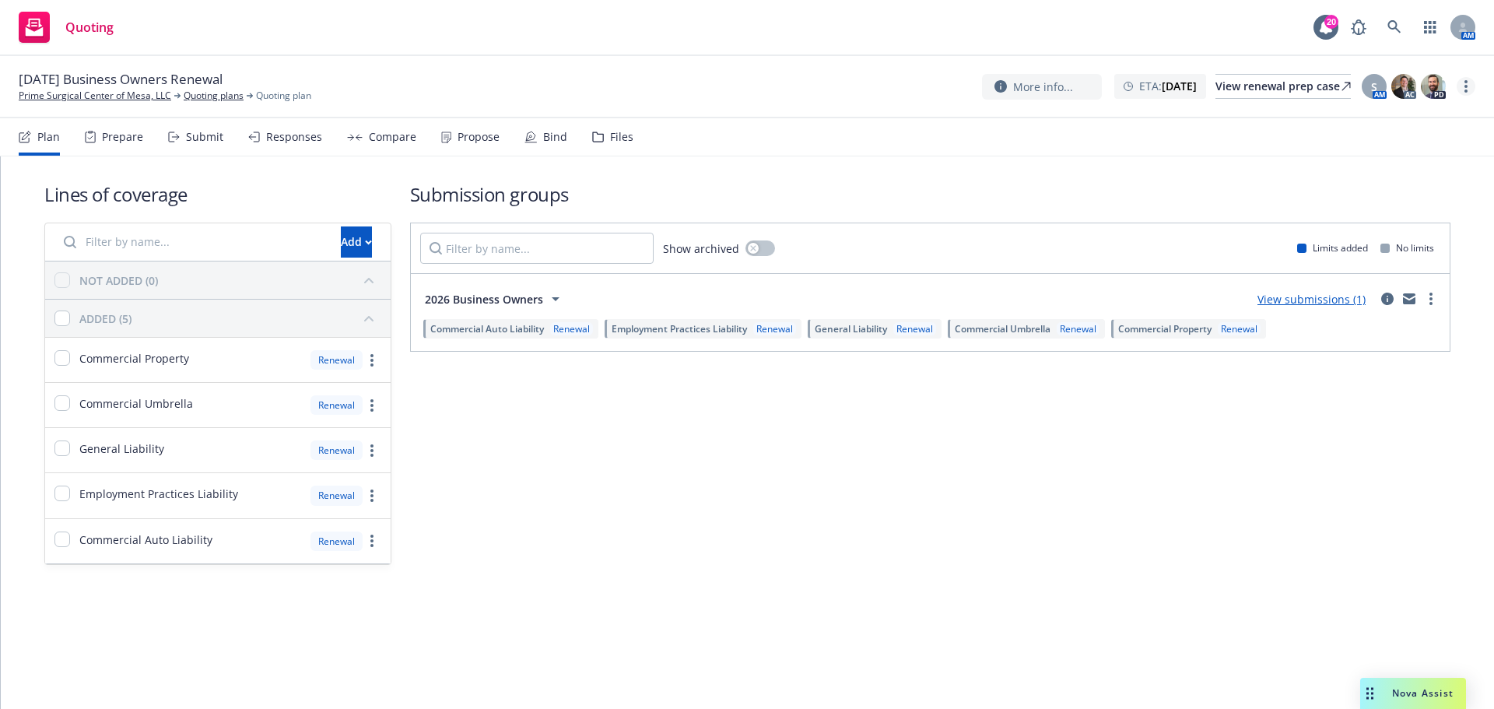
click at [1467, 88] on link "more" at bounding box center [1466, 86] width 19 height 19
drag, startPoint x: 1407, startPoint y: 233, endPoint x: 1343, endPoint y: 231, distance: 63.8
click at [1406, 233] on link "Archive quoting plan" at bounding box center [1388, 242] width 174 height 31
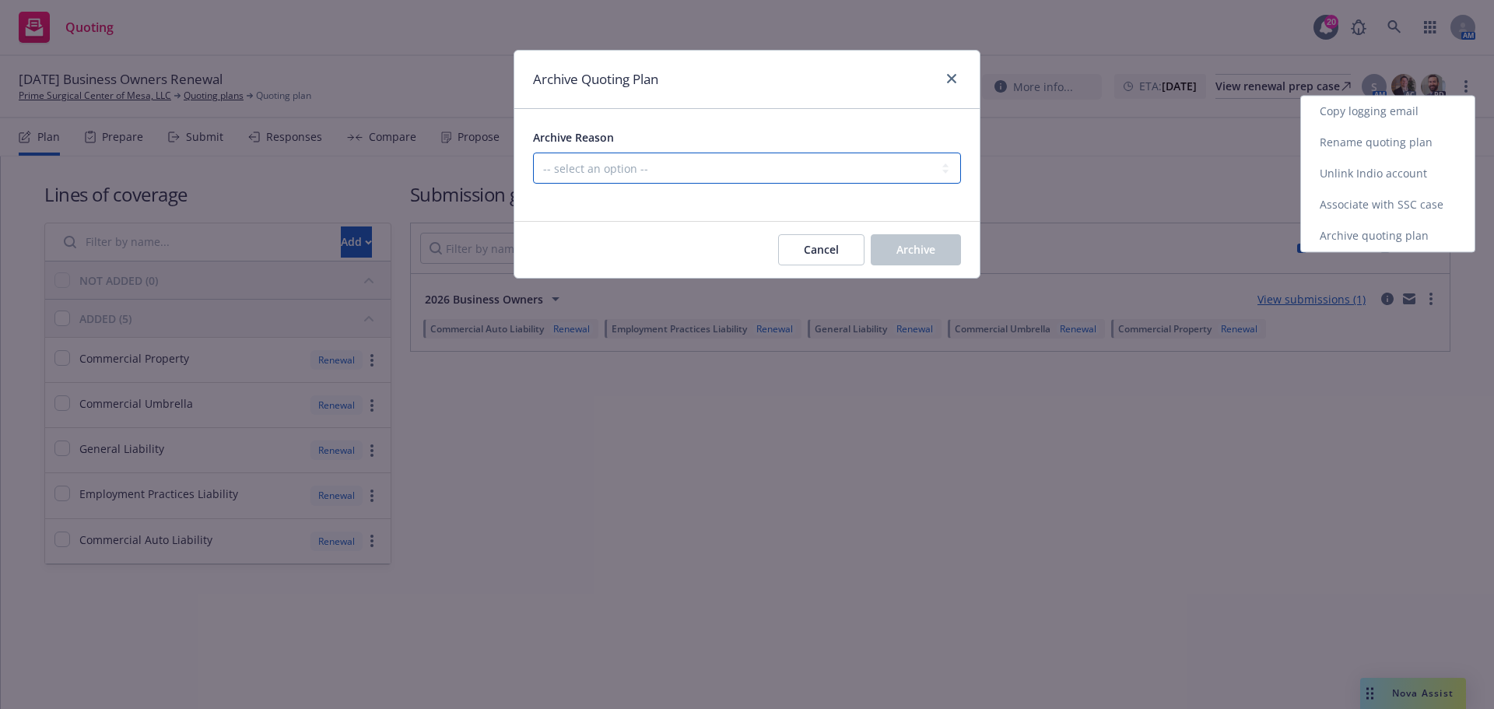
click at [851, 174] on select "-- select an option -- All policies in this renewal plan are auto-renewed Creat…" at bounding box center [747, 167] width 428 height 31
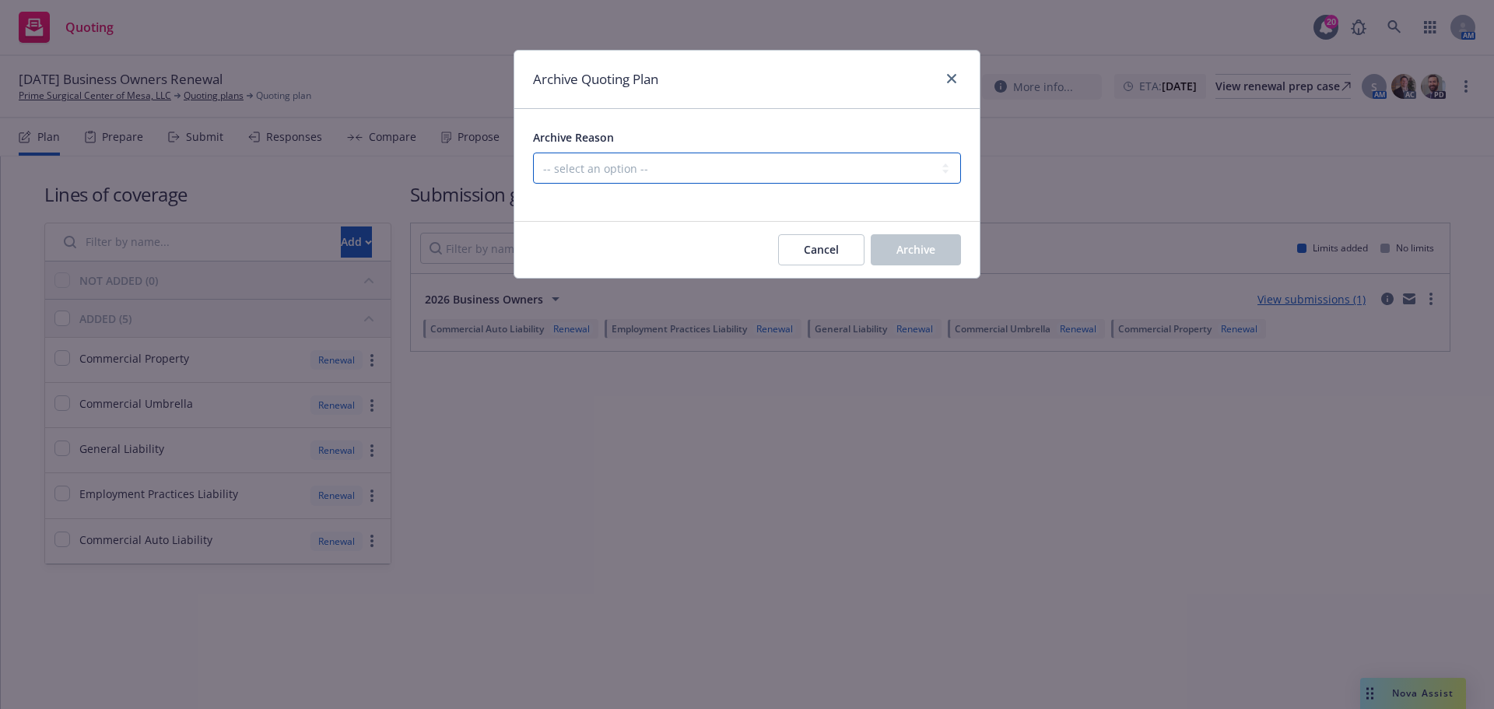
select select "ARCHIVED_RENEWAL_POLICY_AUTO_RENEWED"
click at [533, 152] on select "-- select an option -- All policies in this renewal plan are auto-renewed Creat…" at bounding box center [747, 167] width 428 height 31
click at [899, 245] on span "Archive" at bounding box center [915, 249] width 39 height 15
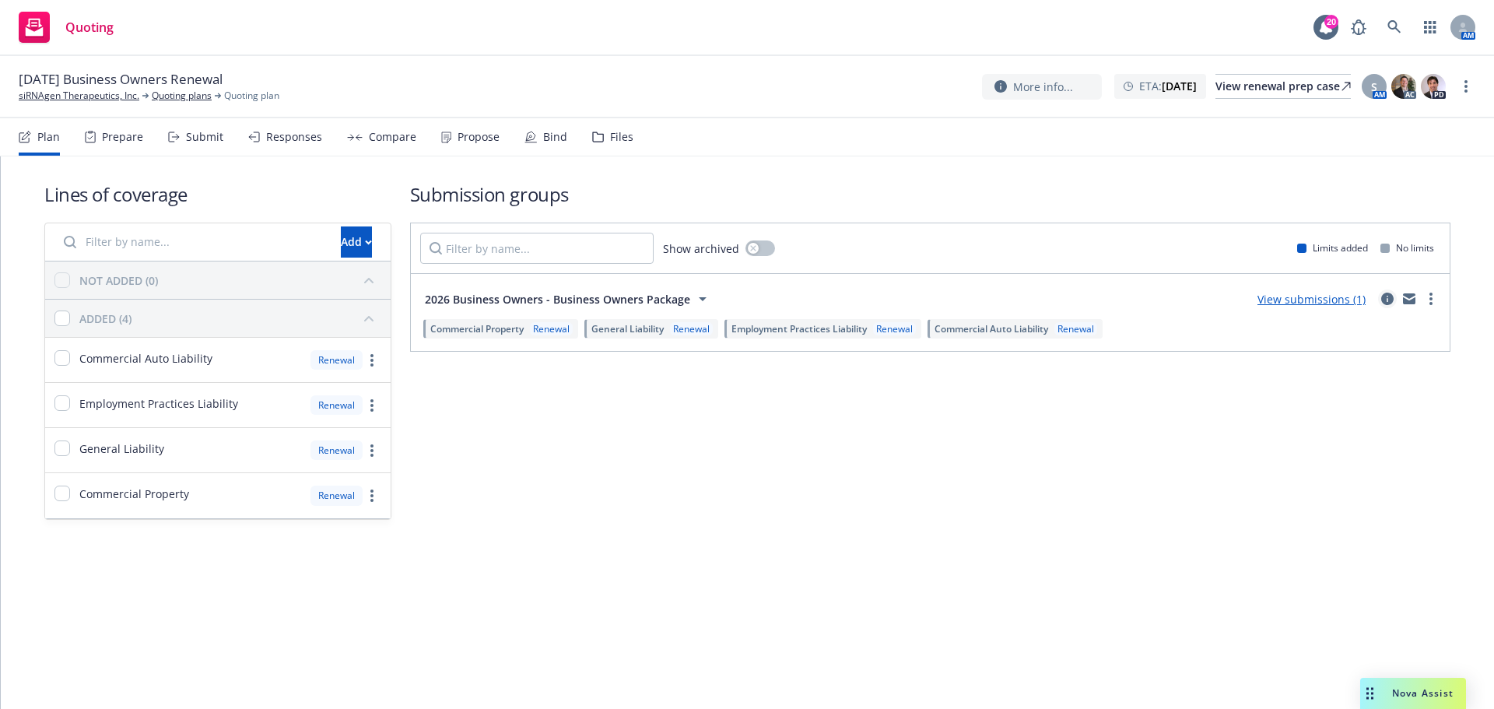
click at [1383, 297] on icon "circleInformation" at bounding box center [1387, 299] width 12 height 12
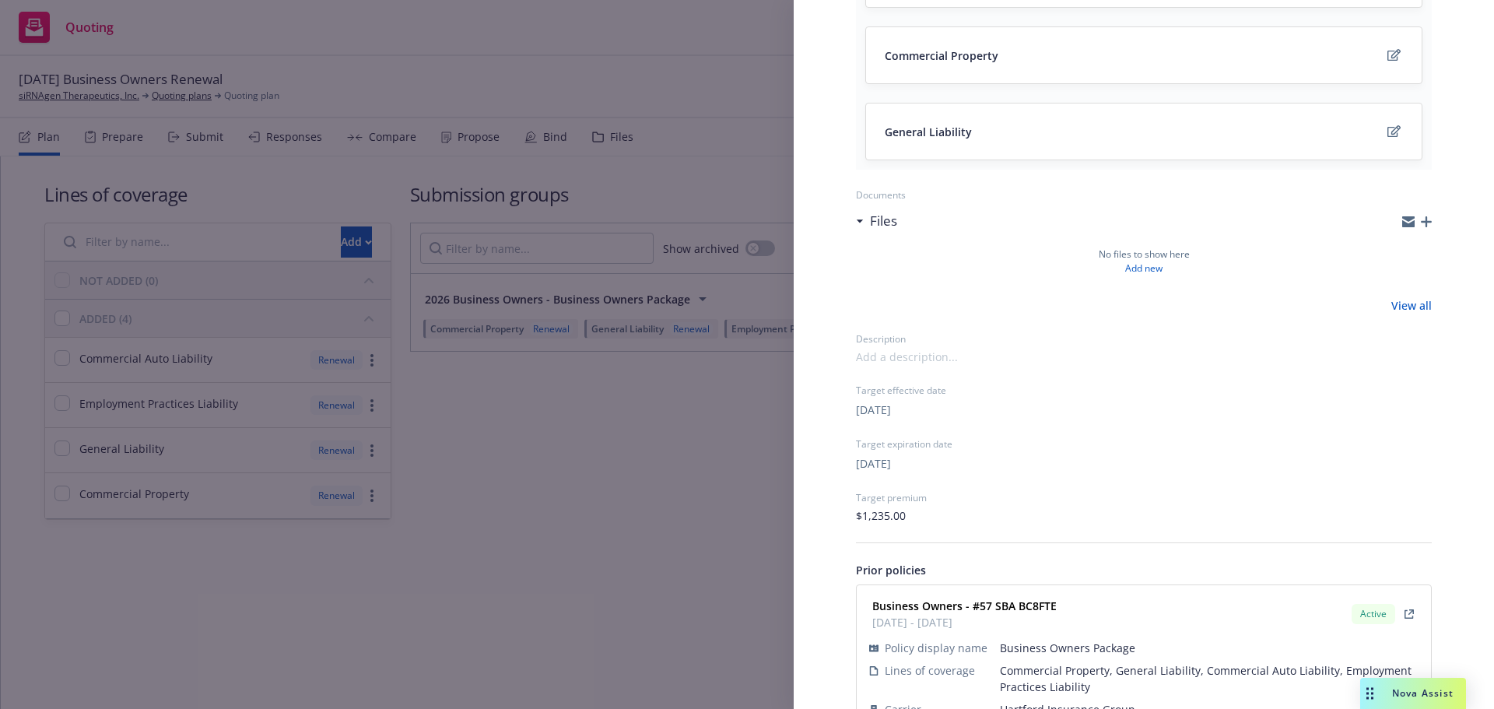
scroll to position [394, 0]
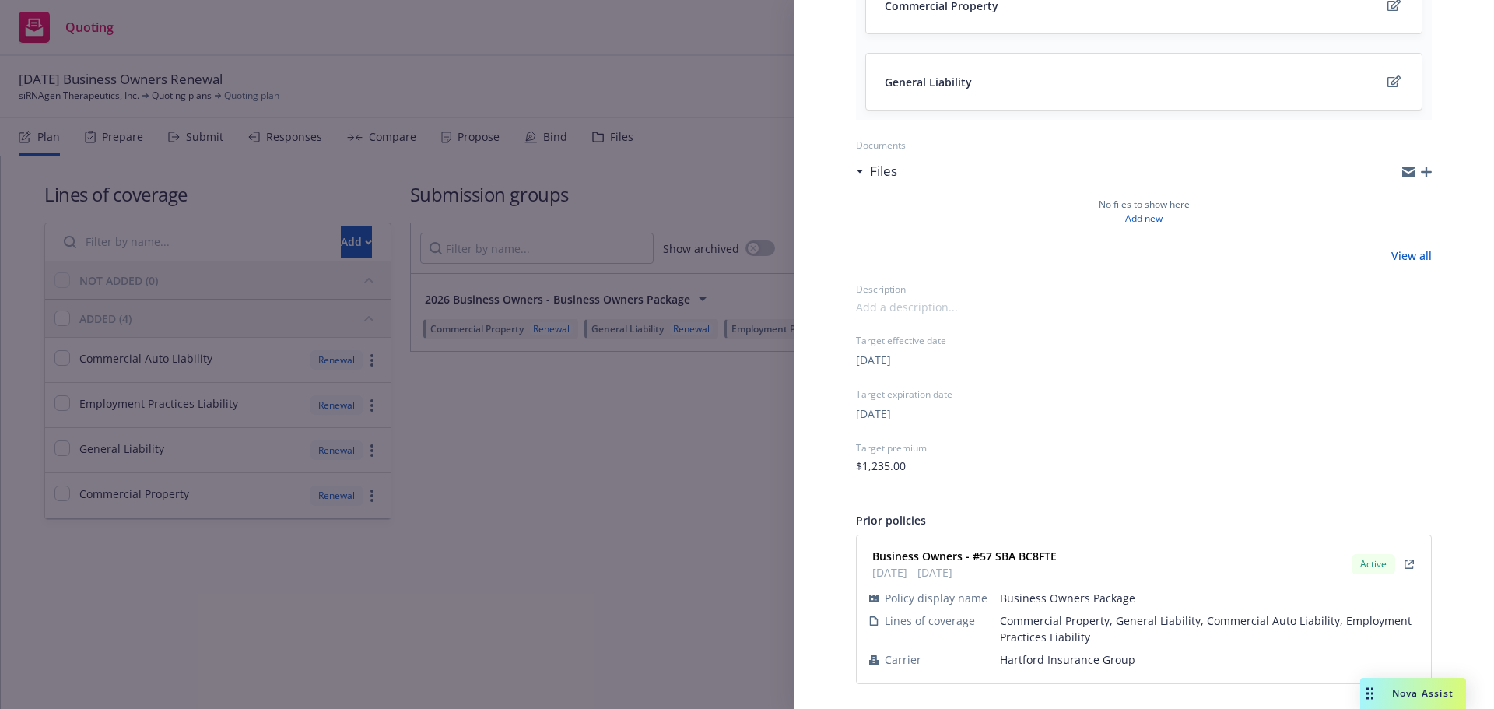
click at [1099, 657] on span "Hartford Insurance Group" at bounding box center [1209, 659] width 419 height 16
copy span "Hartford Insurance Group"
drag, startPoint x: 1058, startPoint y: 550, endPoint x: 982, endPoint y: 556, distance: 76.4
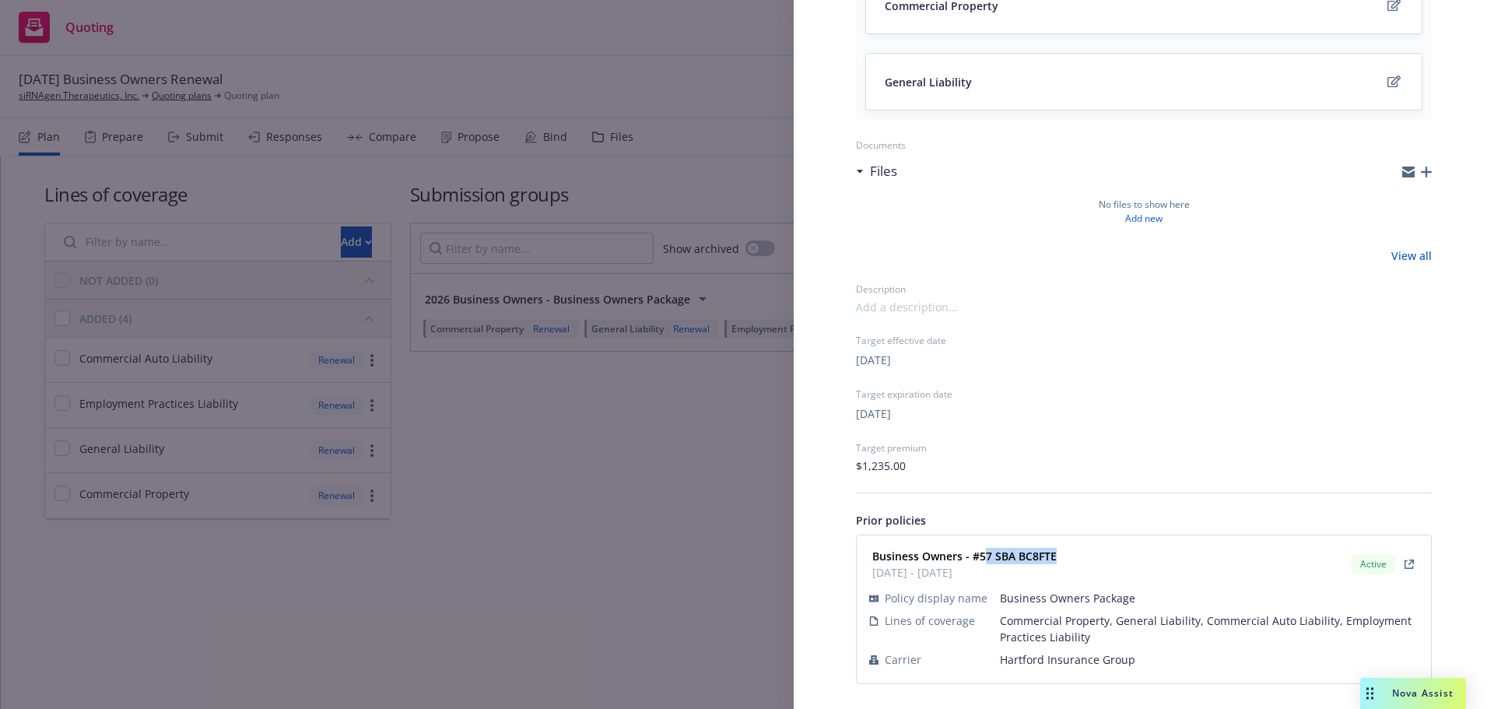
click at [982, 556] on div "Business Owners - #57 SBA BC8FTE 01/11/2025 - 01/11/2026 Active" at bounding box center [1144, 564] width 556 height 39
click at [981, 556] on strong "Business Owners - #57 SBA BC8FTE" at bounding box center [964, 556] width 184 height 15
drag, startPoint x: 979, startPoint y: 556, endPoint x: 1099, endPoint y: 563, distance: 120.1
click at [1099, 563] on div "Business Owners - #57 SBA BC8FTE 01/11/2025 - 01/11/2026 Active" at bounding box center [1144, 564] width 556 height 39
copy strong "57 SBA BC8FTE"
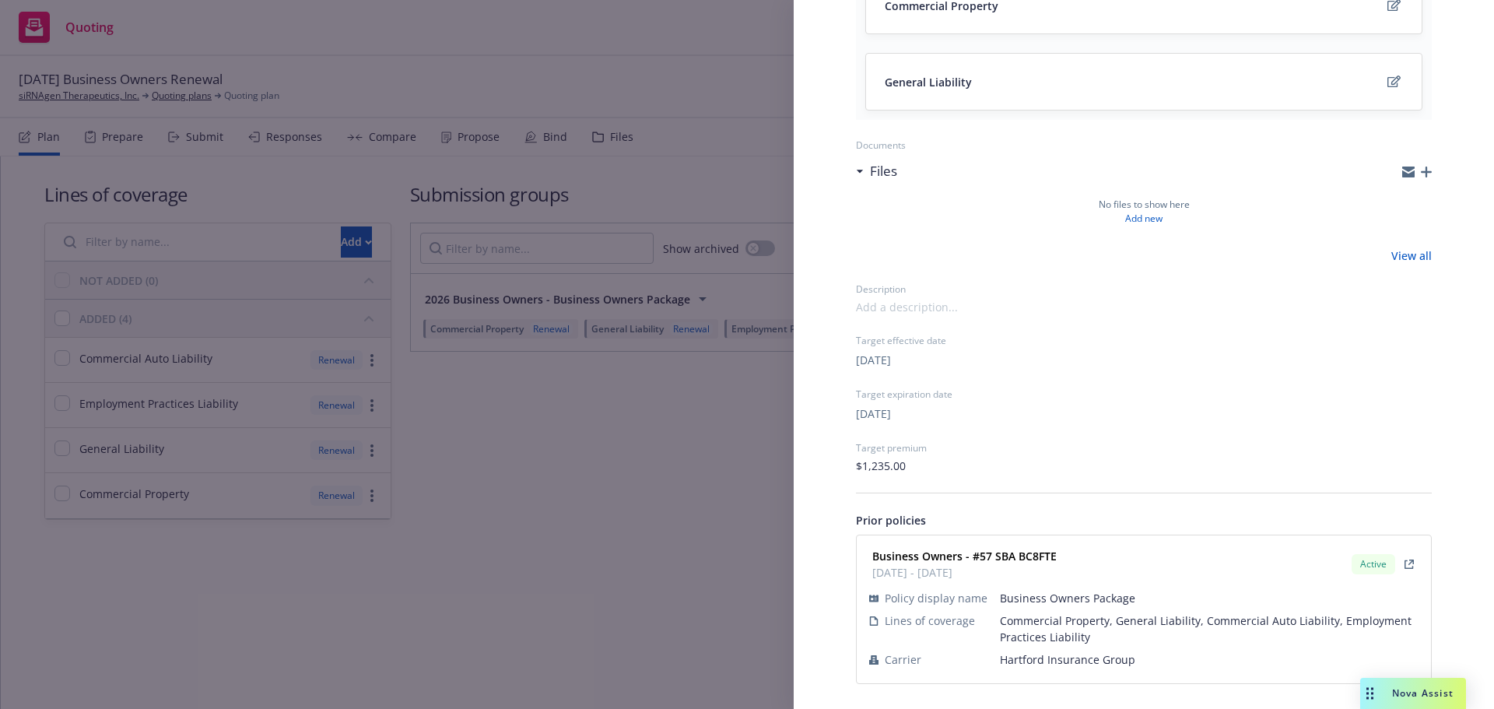
click at [647, 430] on div "Submission group 2026 Business Owners - Business Owners Package Last updated Fr…" at bounding box center [747, 354] width 1494 height 709
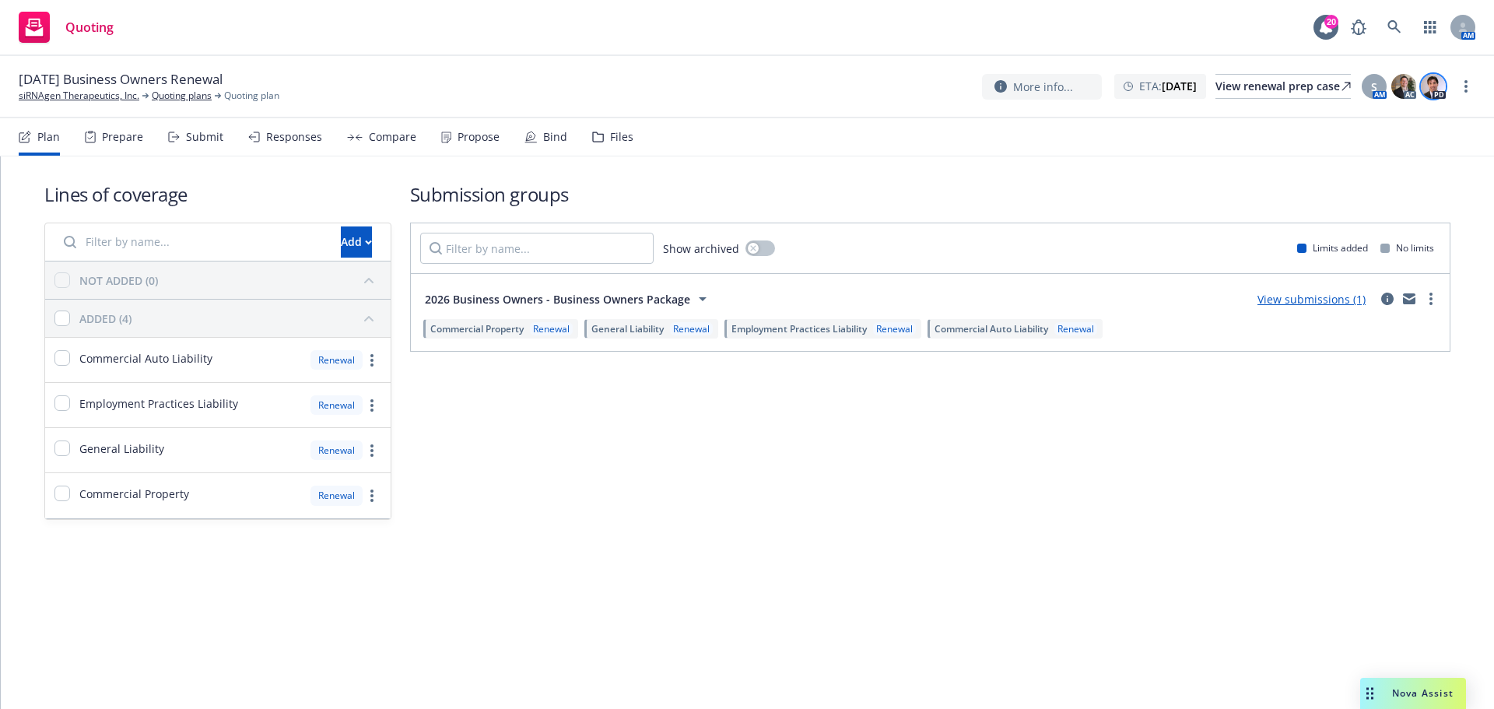
click at [1441, 96] on img at bounding box center [1433, 86] width 25 height 25
drag, startPoint x: 1332, startPoint y: 448, endPoint x: 1473, endPoint y: 122, distance: 355.1
click at [1341, 427] on div "Submission groups Show archived Limits added No limits 2026 Business Owners - B…" at bounding box center [930, 350] width 1040 height 338
click at [1468, 80] on link "more" at bounding box center [1466, 86] width 19 height 19
drag, startPoint x: 1388, startPoint y: 215, endPoint x: 1345, endPoint y: 212, distance: 42.9
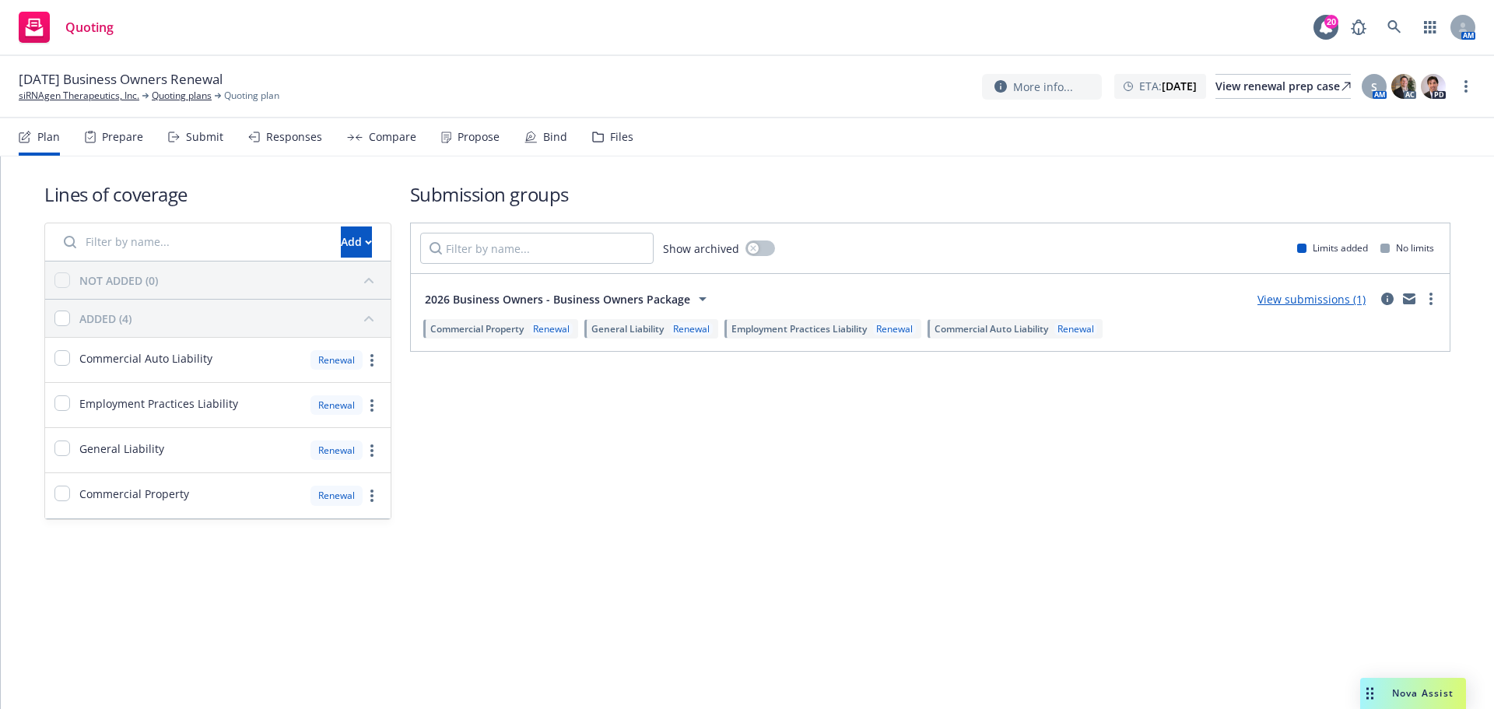
click at [1388, 215] on link "Archive quoting plan" at bounding box center [1388, 211] width 174 height 31
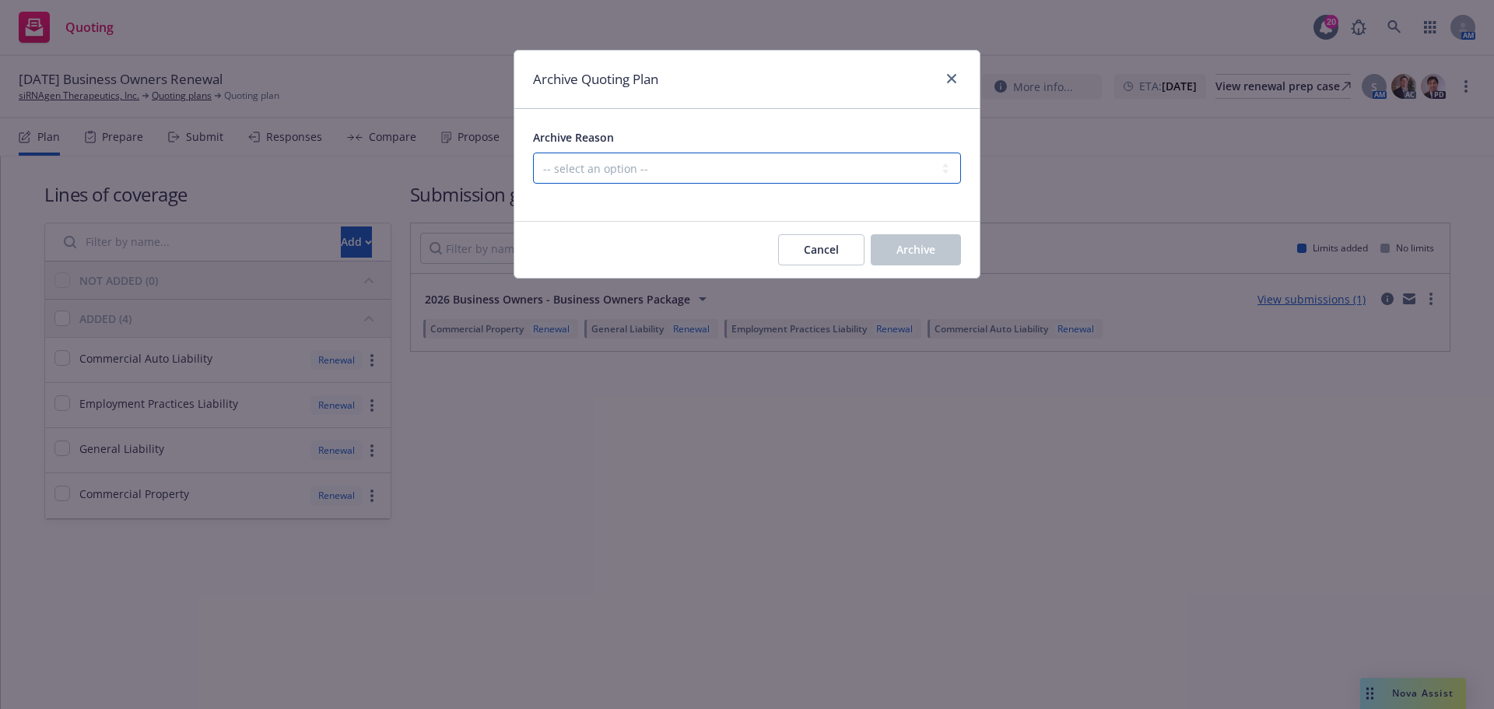
drag, startPoint x: 887, startPoint y: 173, endPoint x: 886, endPoint y: 181, distance: 7.8
click at [887, 173] on select "-- select an option -- All policies in this renewal plan are auto-renewed Creat…" at bounding box center [747, 167] width 428 height 31
select select "ARCHIVED_RENEWAL_POLICY_AUTO_RENEWED"
click at [533, 152] on select "-- select an option -- All policies in this renewal plan are auto-renewed Creat…" at bounding box center [747, 167] width 428 height 31
click at [917, 242] on span "Archive" at bounding box center [915, 249] width 39 height 15
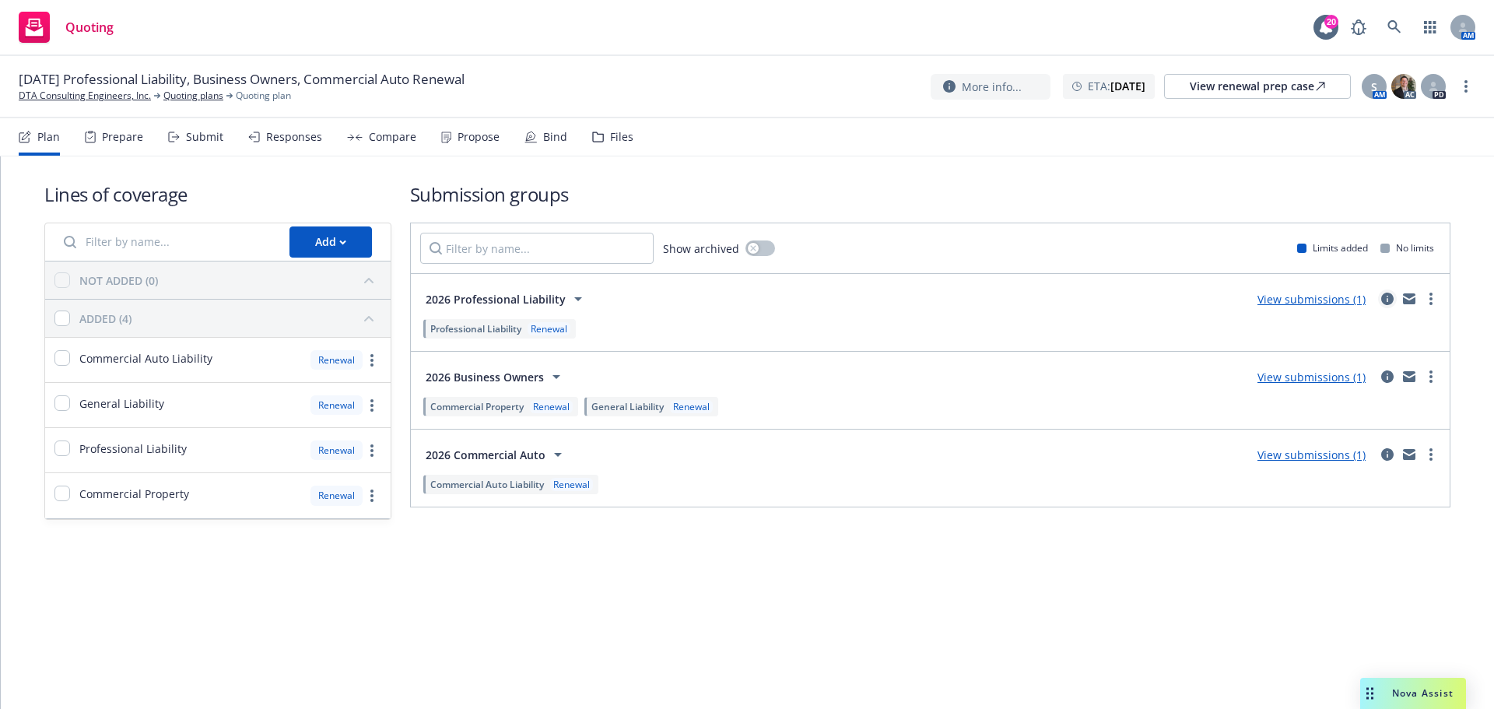
click at [1386, 301] on icon "circleInformation" at bounding box center [1387, 299] width 12 height 12
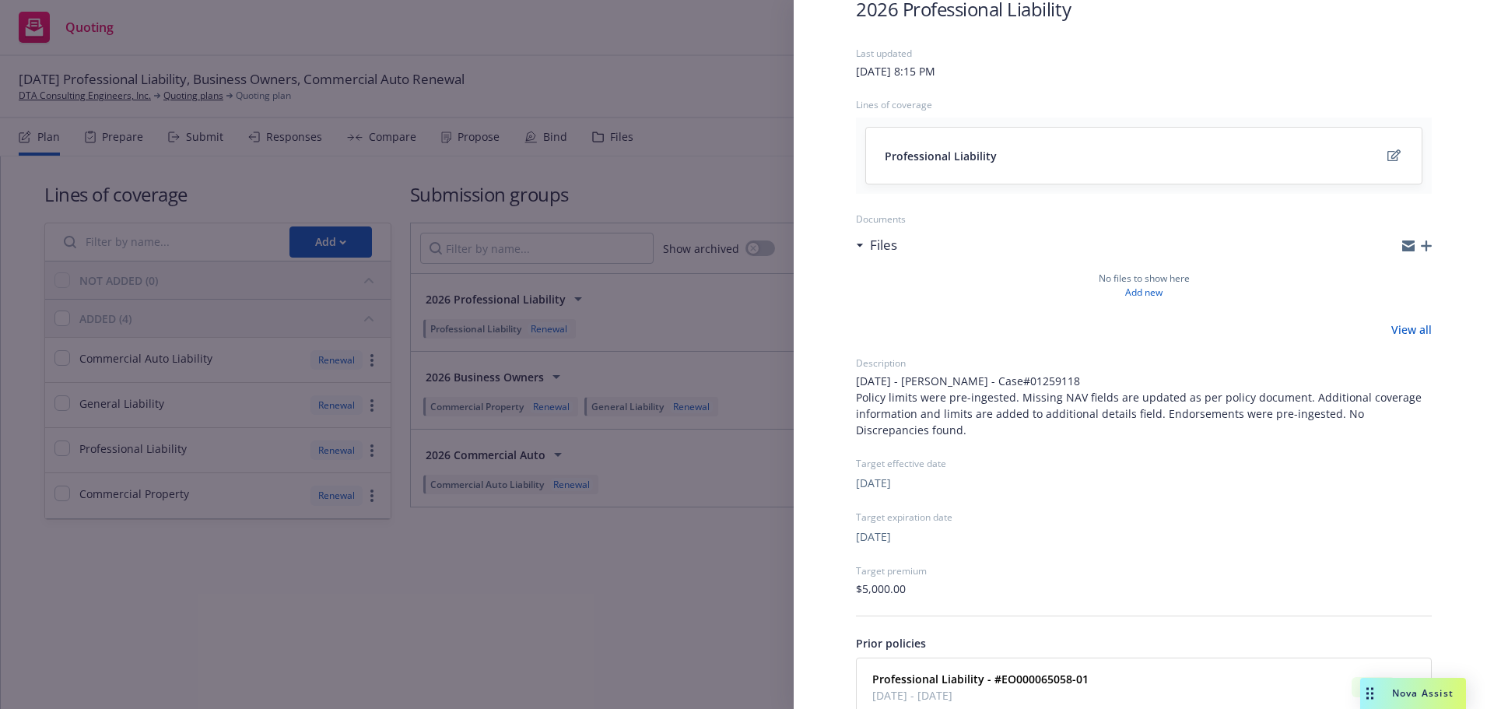
scroll to position [198, 0]
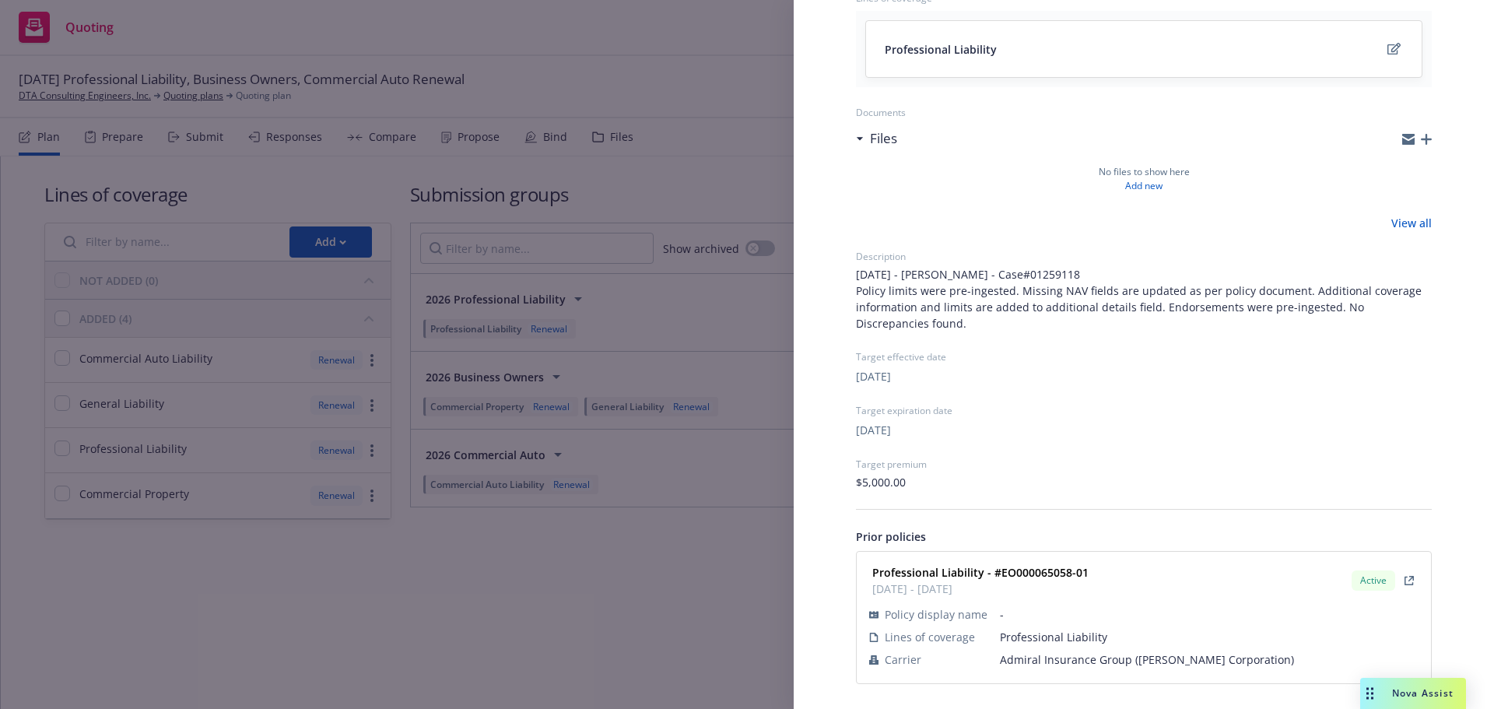
click at [1051, 658] on span "Admiral Insurance Group ([PERSON_NAME] Corporation)" at bounding box center [1209, 659] width 419 height 16
click at [693, 593] on div "Submission group 2026 Professional Liability Last updated [DATE] 8:15 PM Lines …" at bounding box center [747, 354] width 1494 height 709
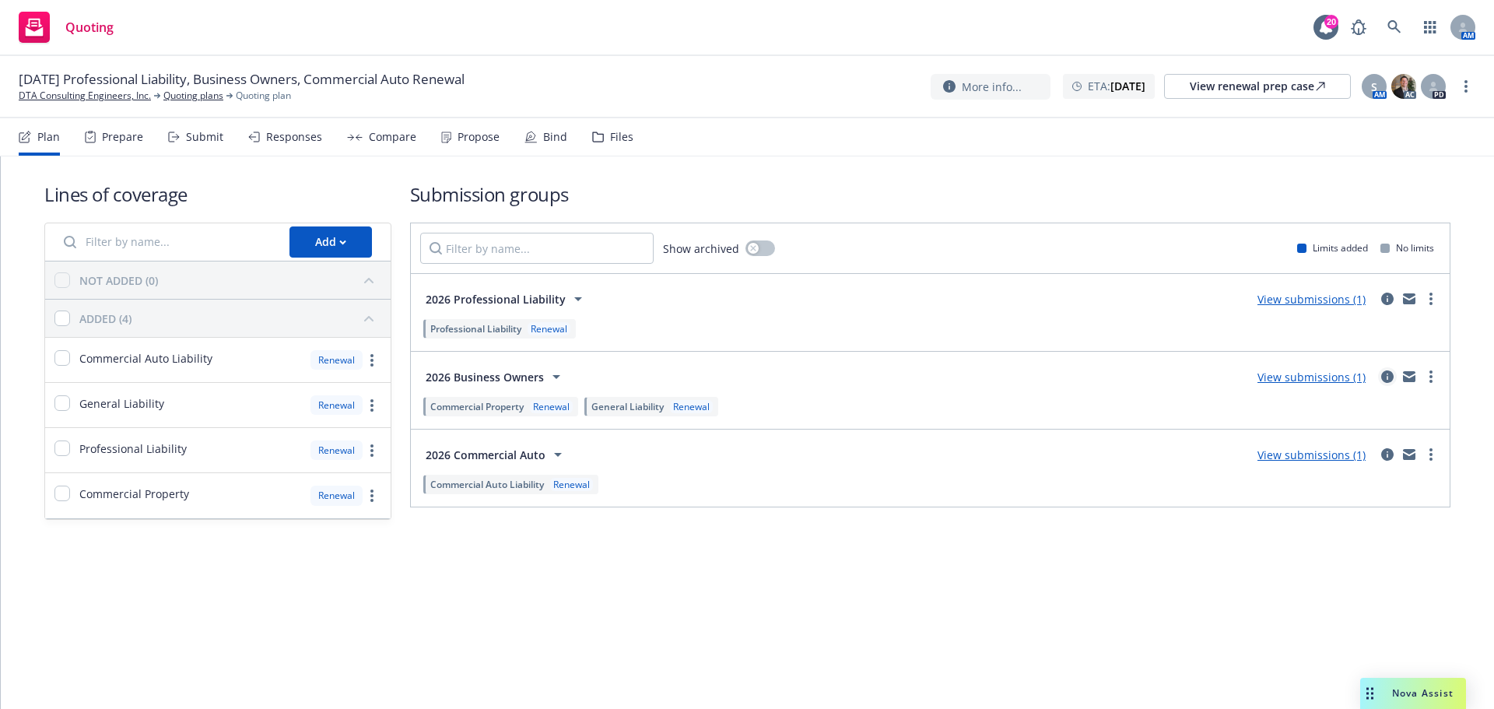
click at [1388, 380] on icon "circleInformation" at bounding box center [1387, 376] width 12 height 12
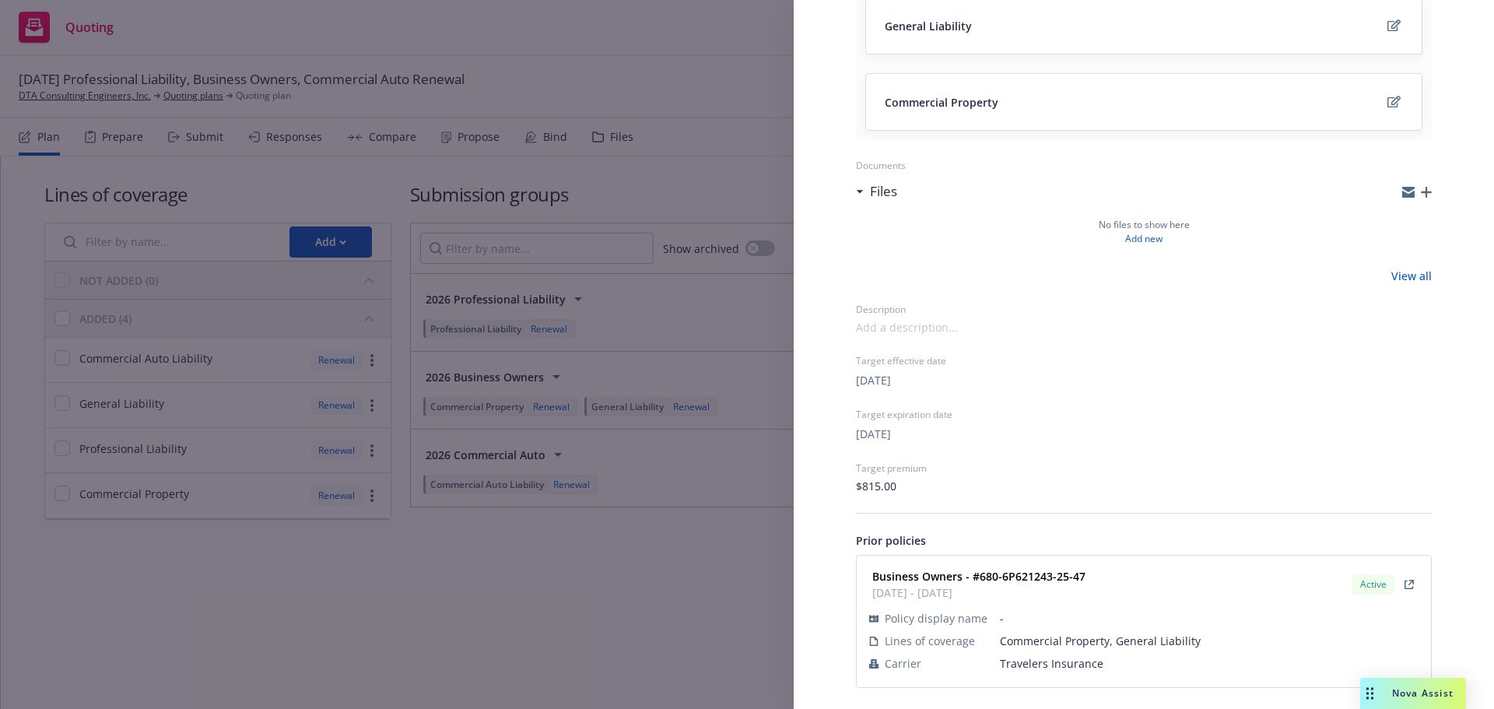
scroll to position [226, 0]
drag, startPoint x: 643, startPoint y: 572, endPoint x: 906, endPoint y: 510, distance: 270.1
click at [648, 570] on div "Submission group 2026 Business Owners Last updated [DATE] 8:15 PM Lines of cove…" at bounding box center [747, 354] width 1494 height 709
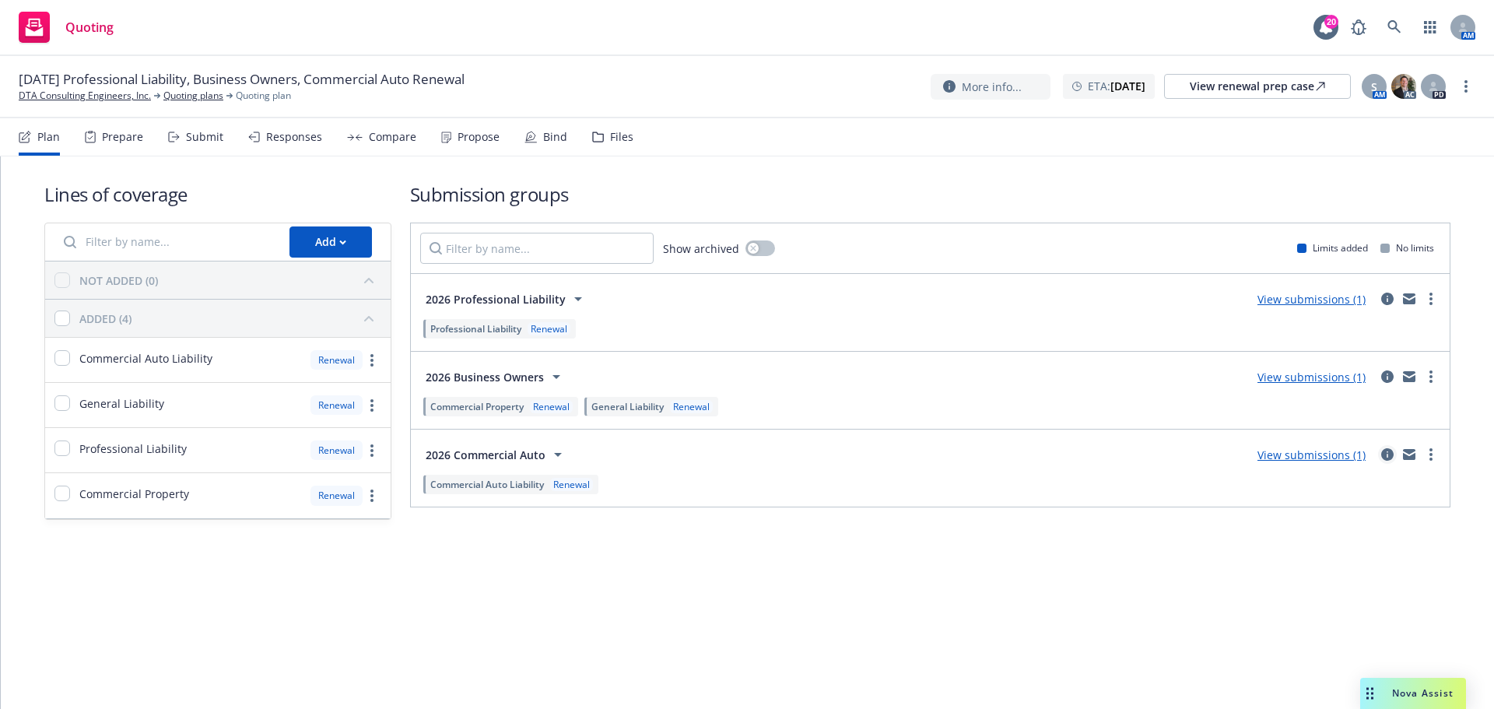
click at [1381, 459] on icon "circleInformation" at bounding box center [1387, 454] width 12 height 12
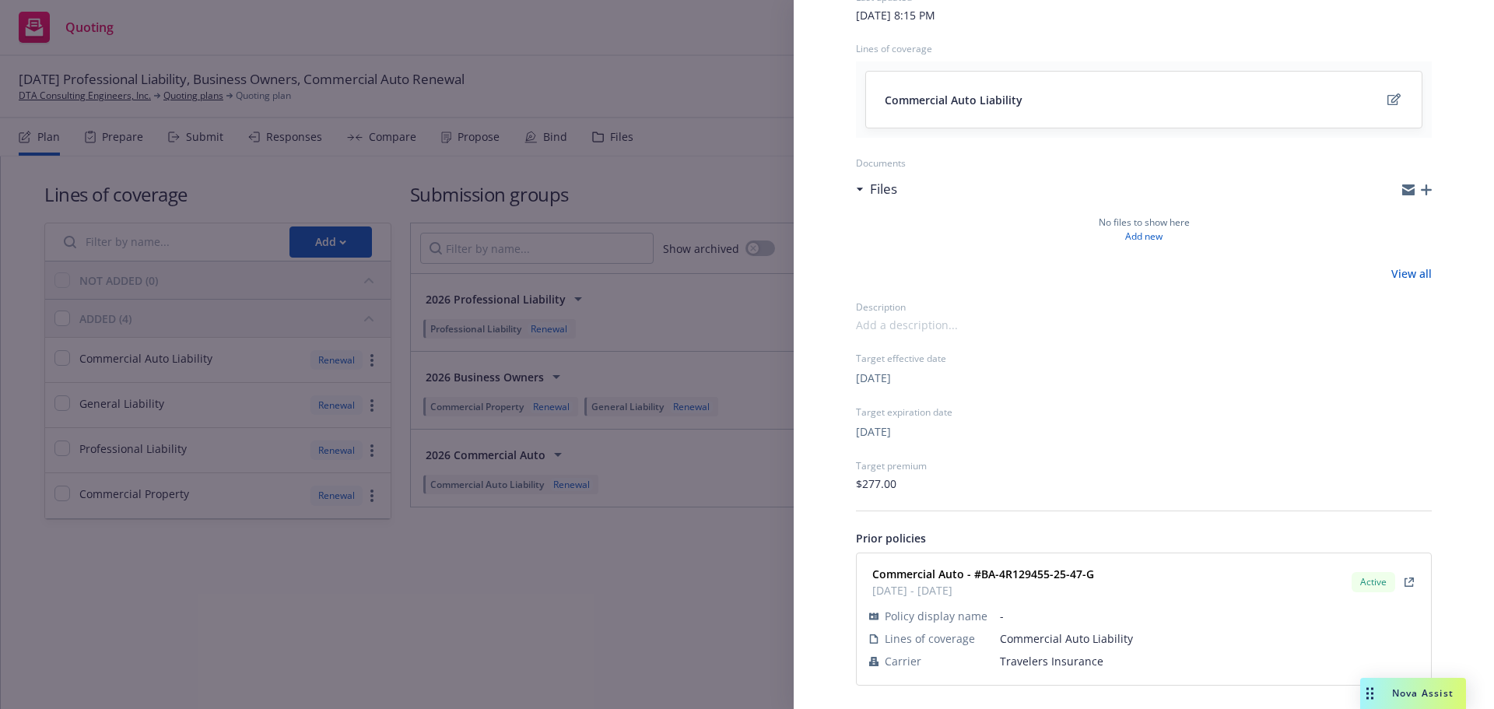
scroll to position [149, 0]
drag, startPoint x: 647, startPoint y: 605, endPoint x: 1066, endPoint y: 441, distance: 450.1
click at [649, 604] on div "Submission group 2026 Commercial Auto Last updated [DATE] 8:15 PM Lines of cove…" at bounding box center [747, 354] width 1494 height 709
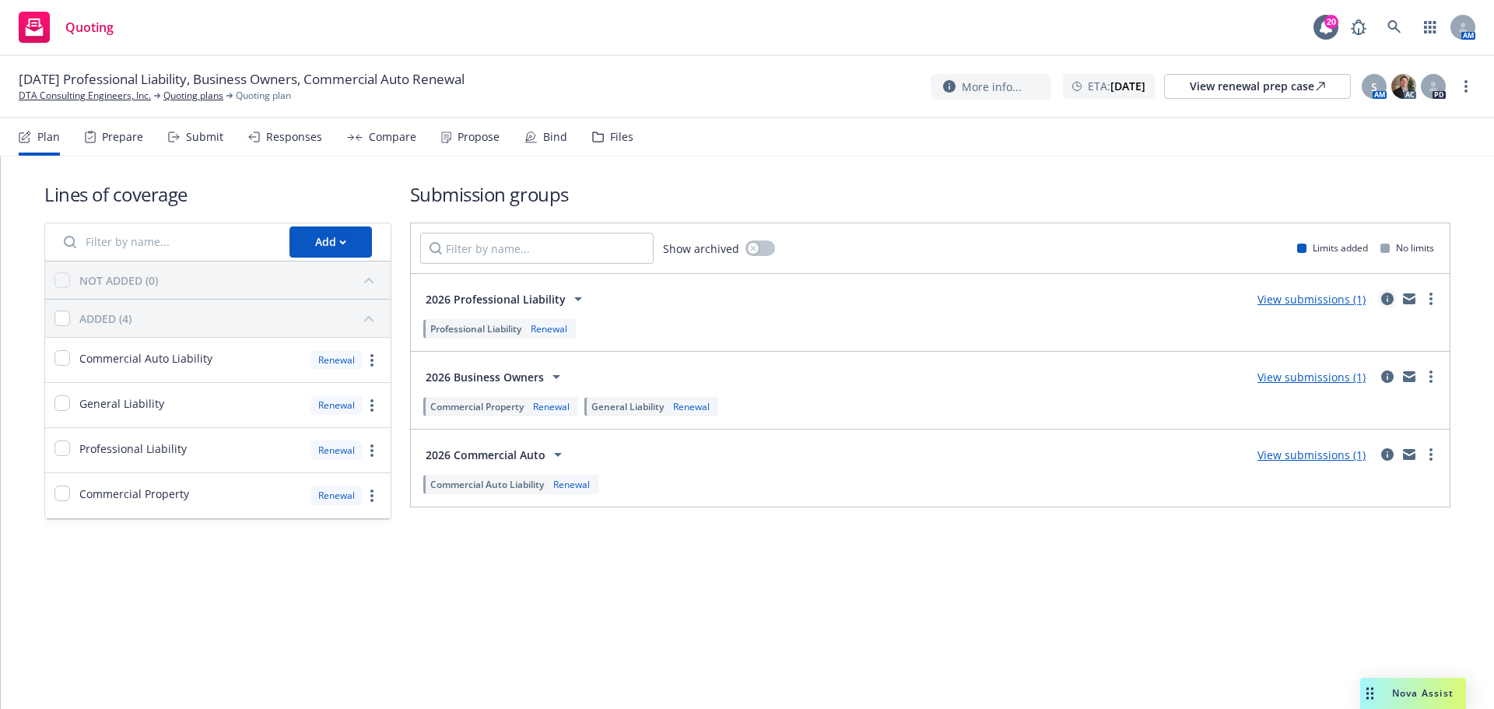
click at [1383, 303] on icon "circleInformation" at bounding box center [1387, 299] width 12 height 12
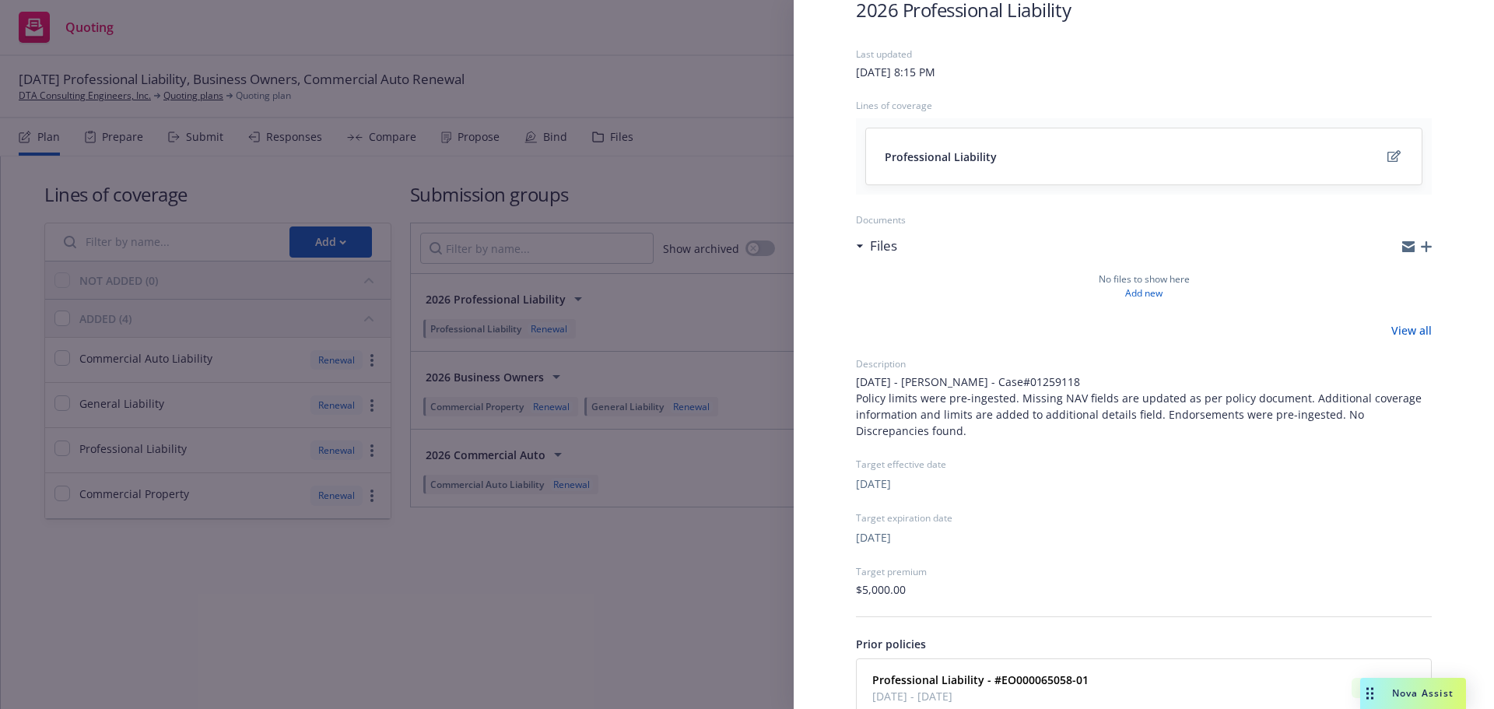
scroll to position [198, 0]
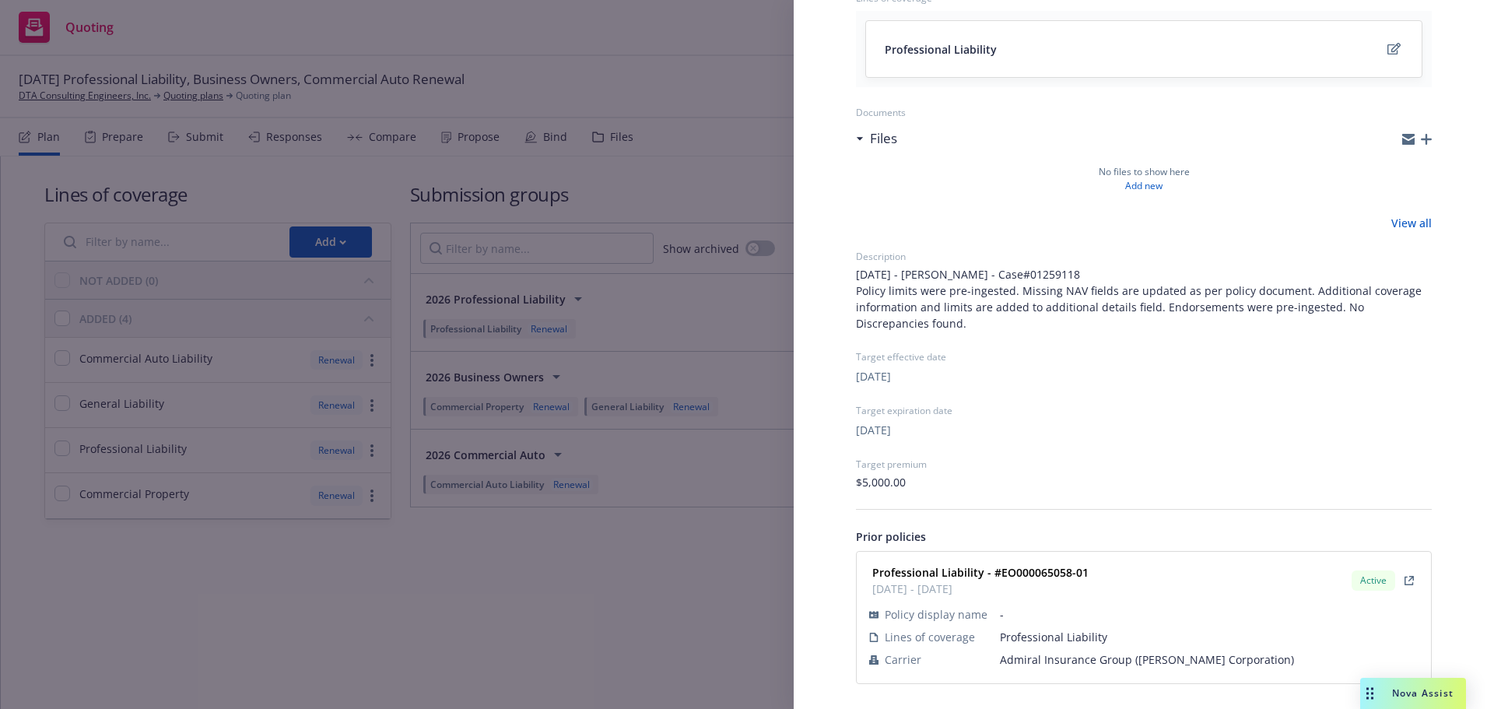
click at [1059, 657] on span "Admiral Insurance Group ([PERSON_NAME] Corporation)" at bounding box center [1209, 659] width 419 height 16
copy span "Admiral Insurance Group ([PERSON_NAME] Corporation)"
click at [995, 566] on div "Professional Liability - #EO000065058-01 [DATE] - [DATE] Active" at bounding box center [1144, 580] width 556 height 39
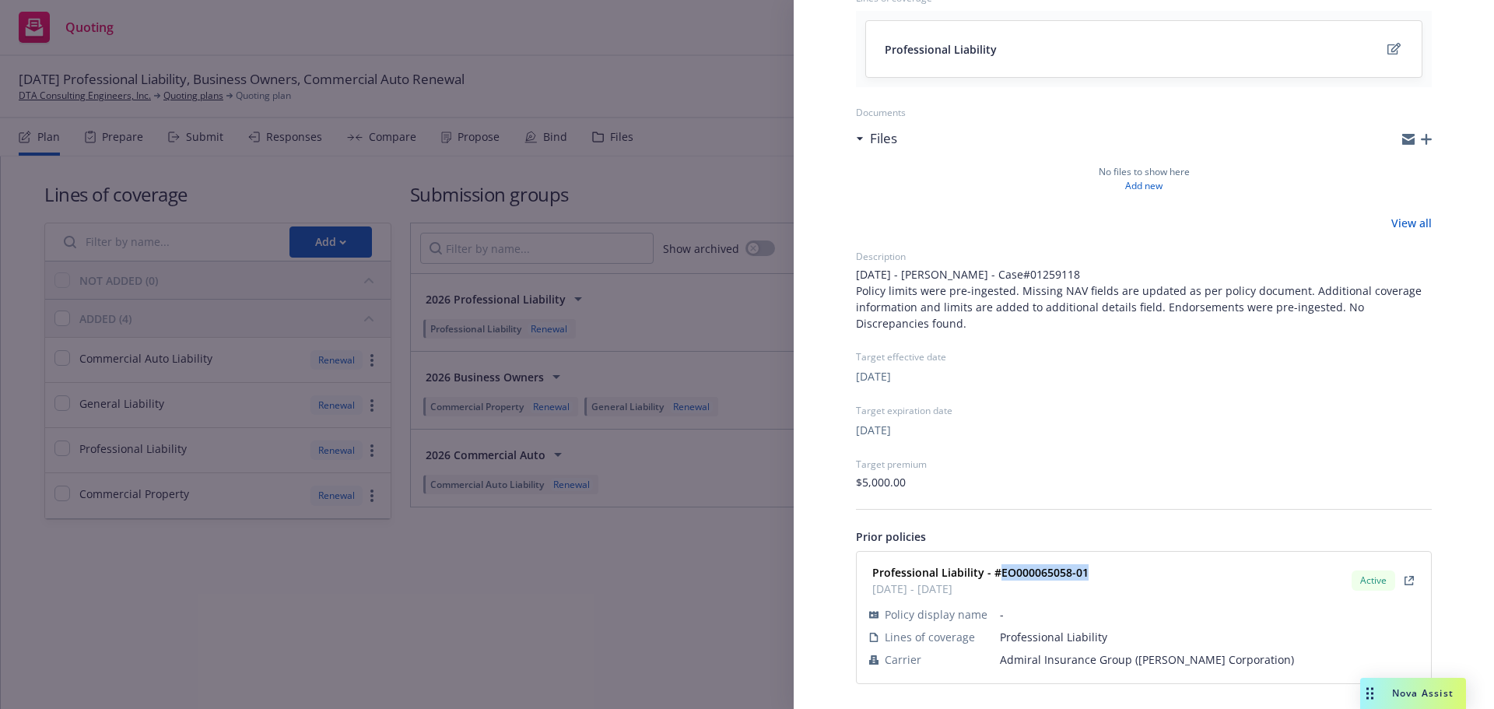
copy strong "EO000065058-01"
drag, startPoint x: 608, startPoint y: 576, endPoint x: 466, endPoint y: 436, distance: 199.2
click at [605, 574] on div "Submission group 2026 Professional Liability Last updated [DATE] 8:15 PM Lines …" at bounding box center [747, 354] width 1494 height 709
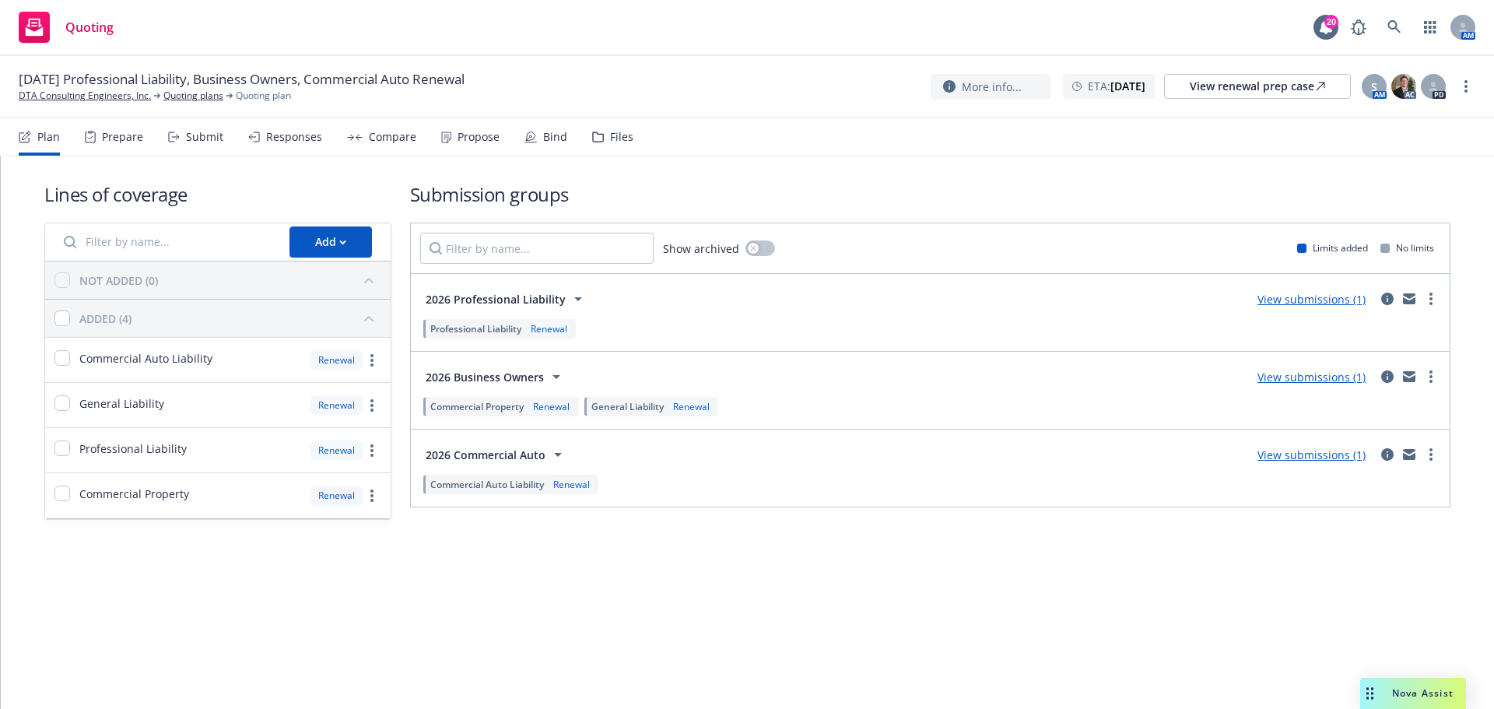
drag, startPoint x: 329, startPoint y: 217, endPoint x: 223, endPoint y: 163, distance: 118.7
click at [327, 216] on div "Lines of coverage Add NOT ADDED (0) ADDED (4) Commercial Auto Liability Renewal…" at bounding box center [217, 350] width 347 height 338
click at [195, 144] on div "Submit" at bounding box center [195, 136] width 55 height 37
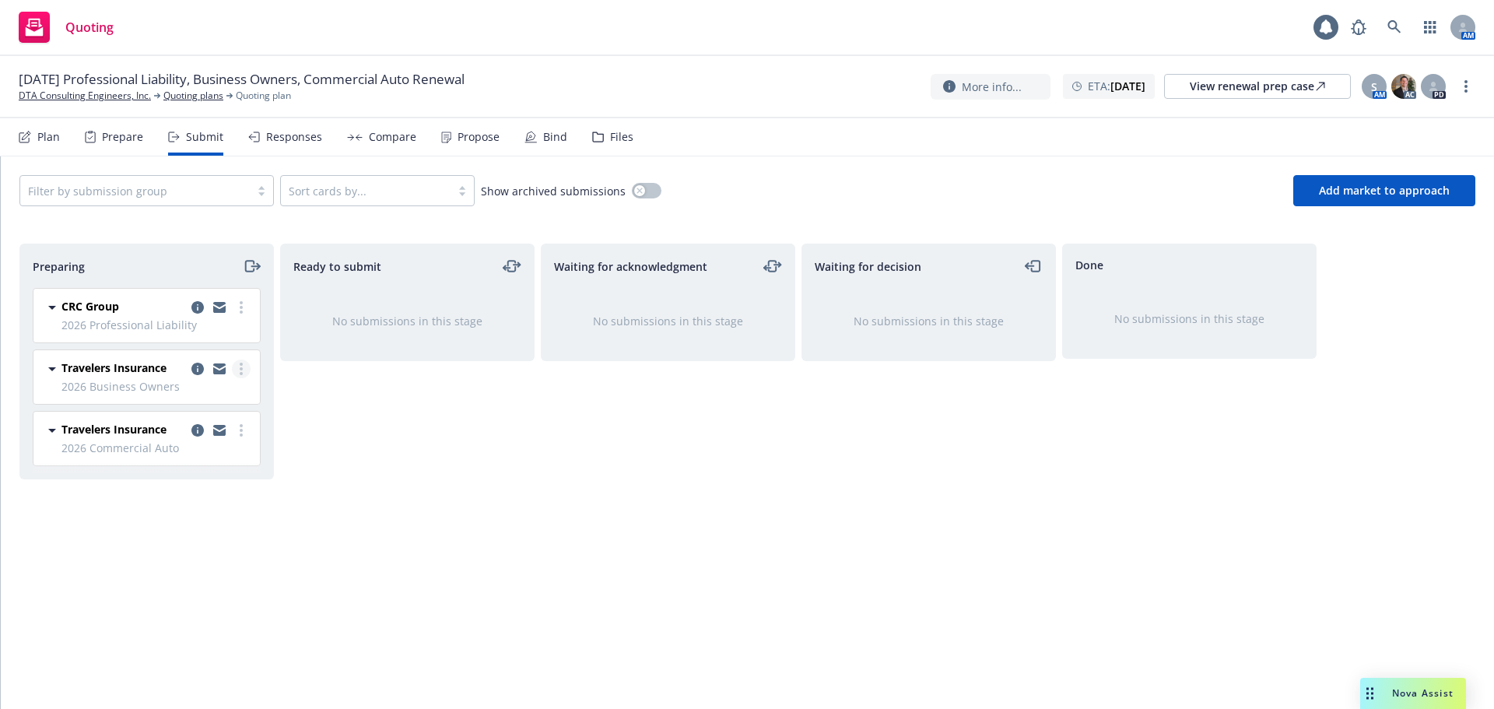
click at [243, 370] on link "more" at bounding box center [241, 368] width 19 height 19
click at [246, 304] on link "more" at bounding box center [241, 307] width 19 height 19
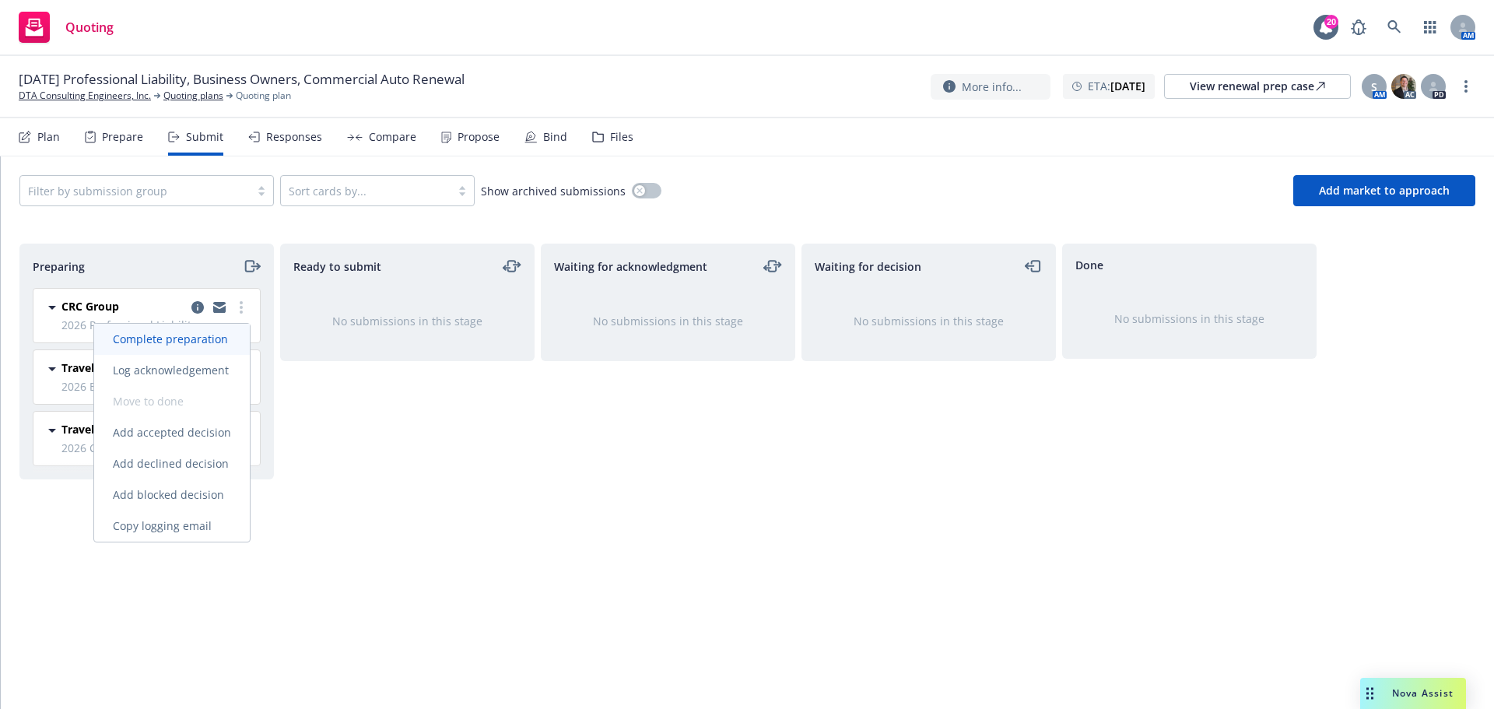
click at [217, 337] on span "Complete preparation" at bounding box center [170, 338] width 152 height 15
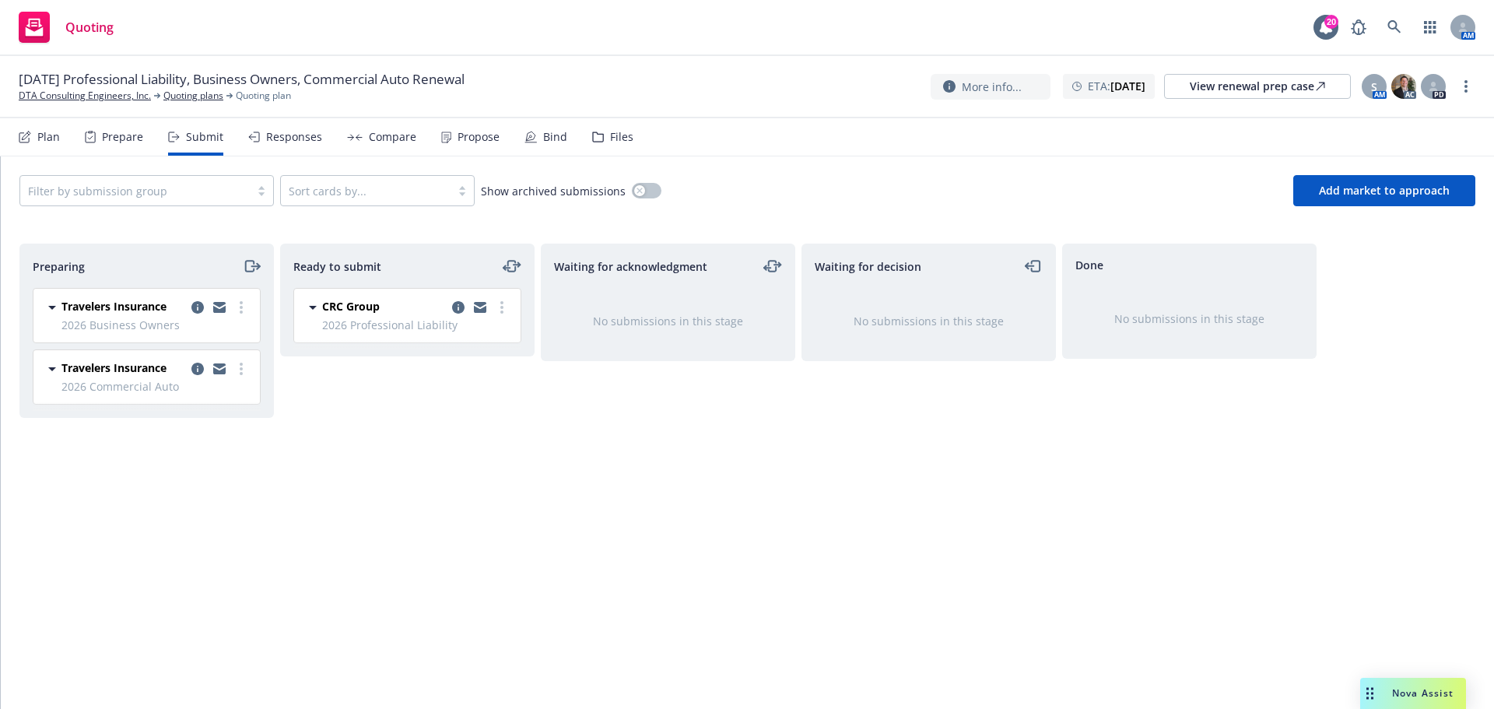
click at [49, 125] on div "Plan" at bounding box center [39, 136] width 41 height 37
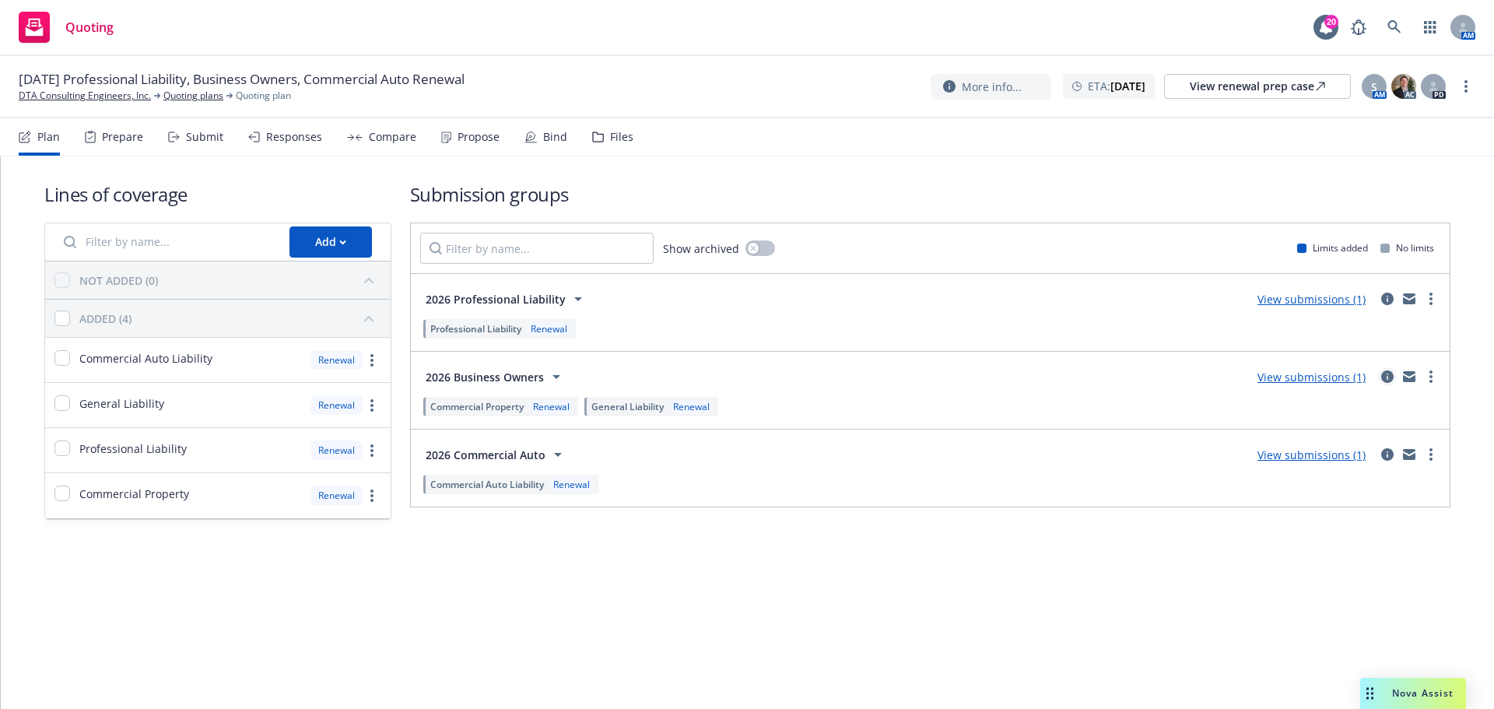
click at [1390, 373] on icon "circleInformation" at bounding box center [1387, 376] width 12 height 12
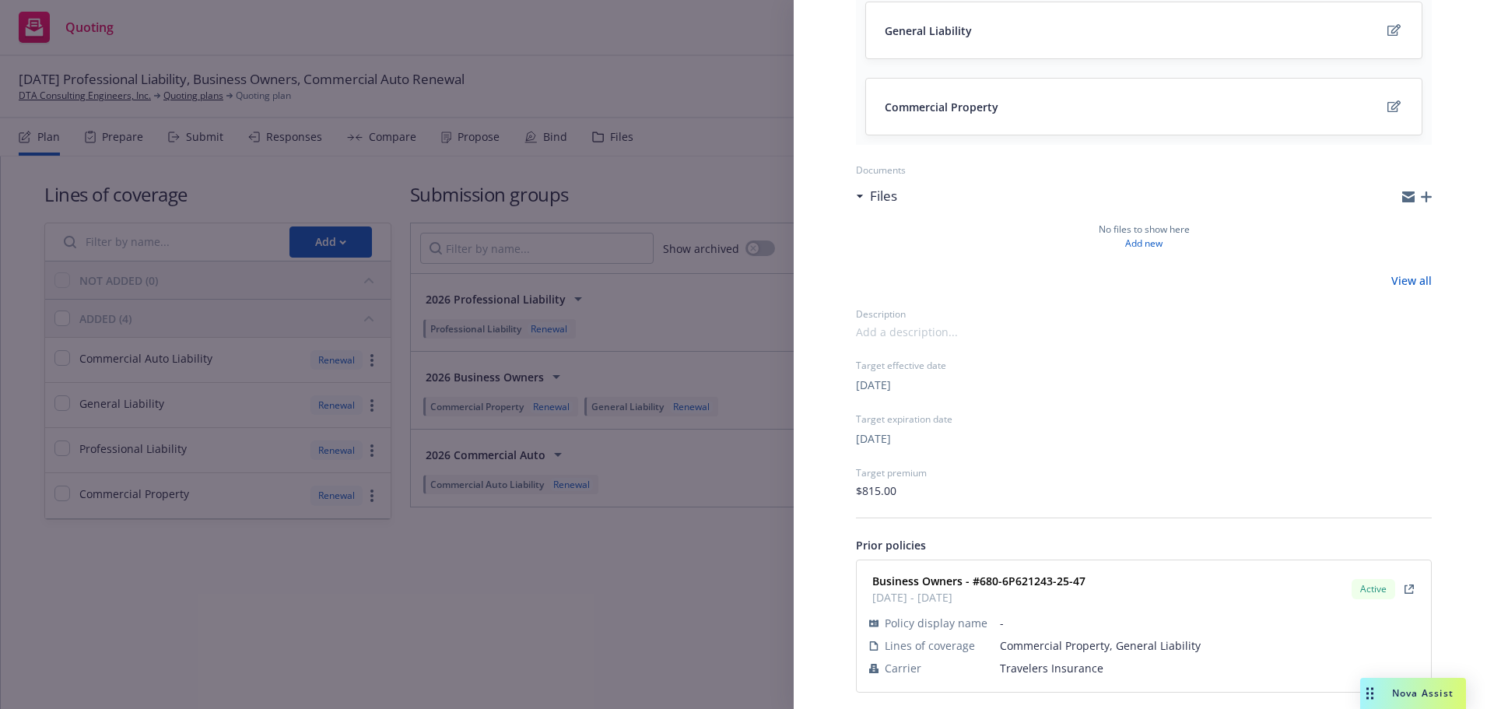
scroll to position [226, 0]
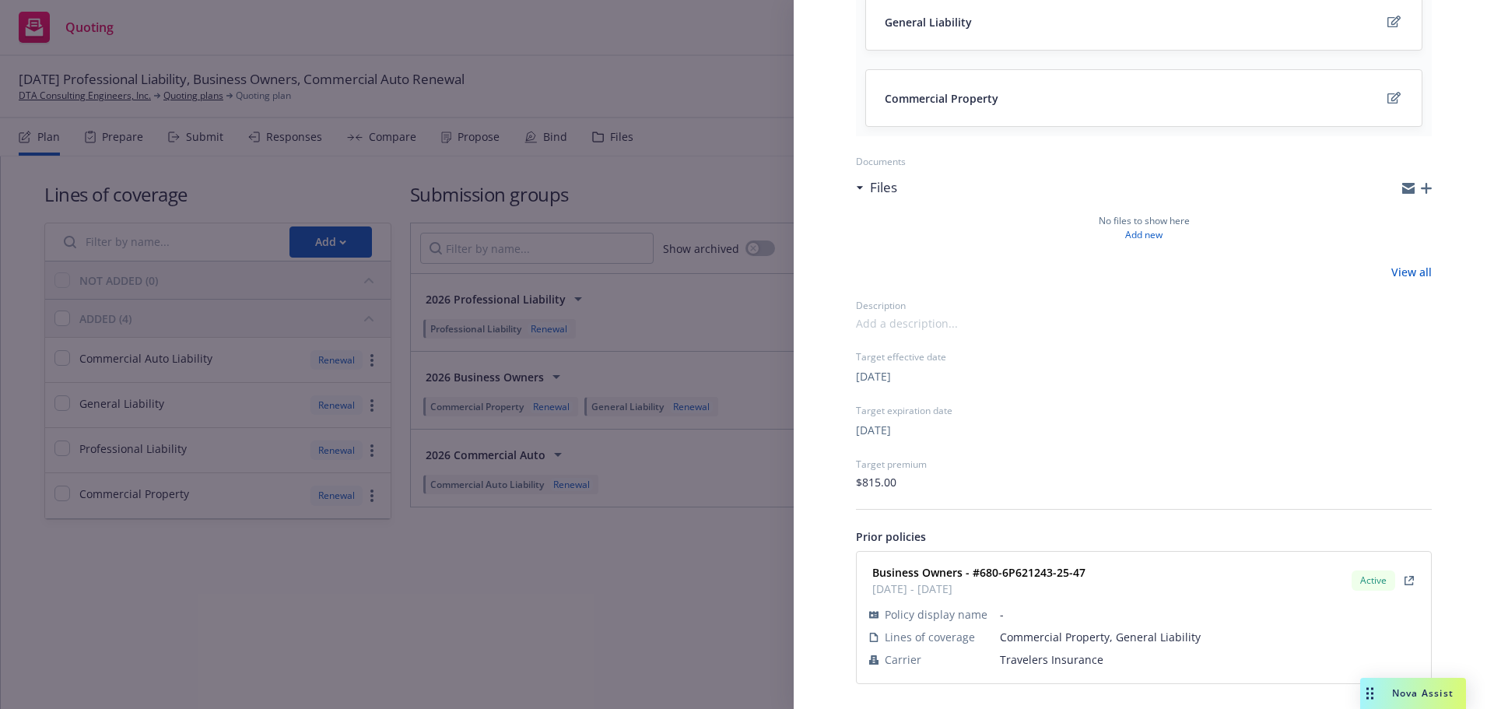
click at [1048, 659] on span "Travelers Insurance" at bounding box center [1209, 659] width 419 height 16
copy span "Travelers Insurance"
drag, startPoint x: 1029, startPoint y: 580, endPoint x: 980, endPoint y: 573, distance: 49.4
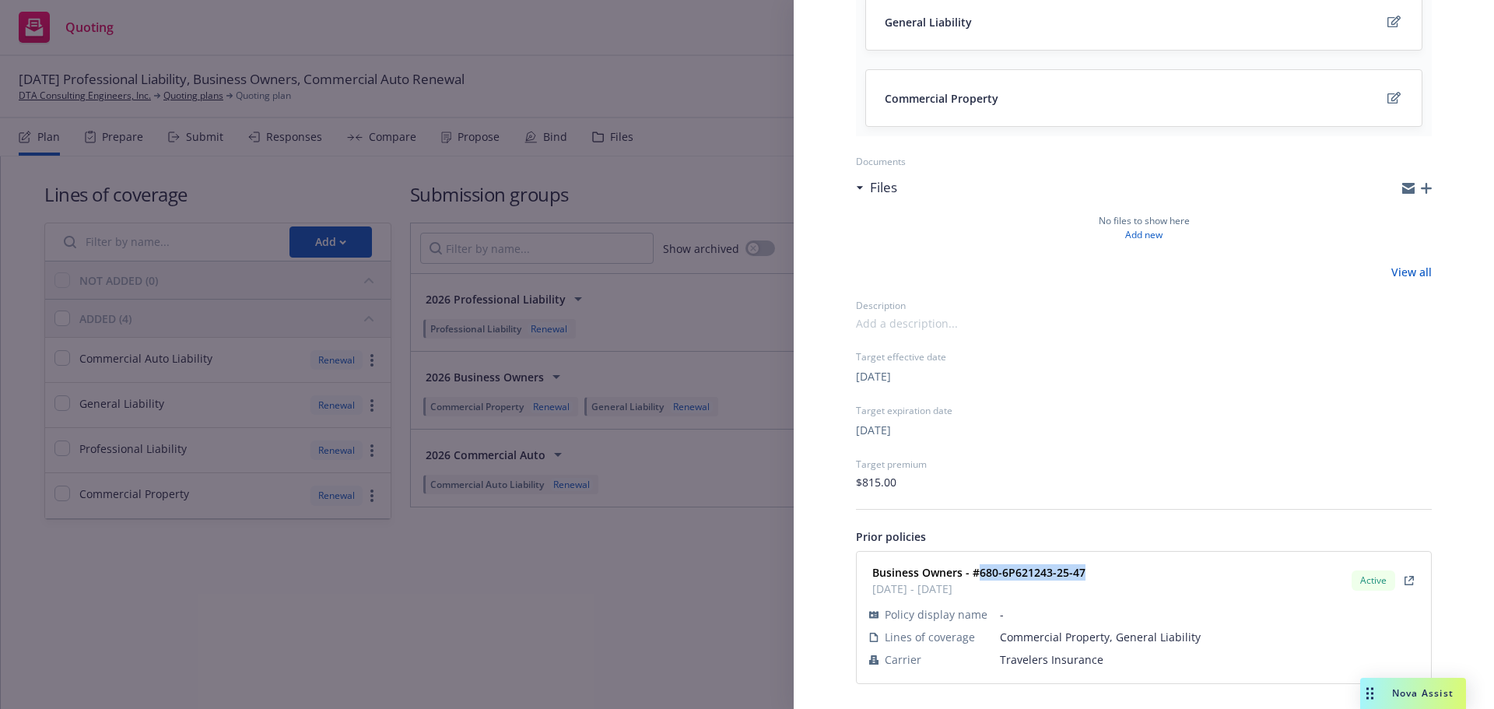
click at [980, 573] on div "Business Owners - #680-6P621243-25-47 02/11/2025 - 02/11/2026 Active" at bounding box center [1144, 580] width 556 height 39
copy strong "680-6P621243-25-47"
click at [274, 395] on div "Submission group 2026 Business Owners Last updated Saturday, September 13, 2025…" at bounding box center [747, 354] width 1494 height 709
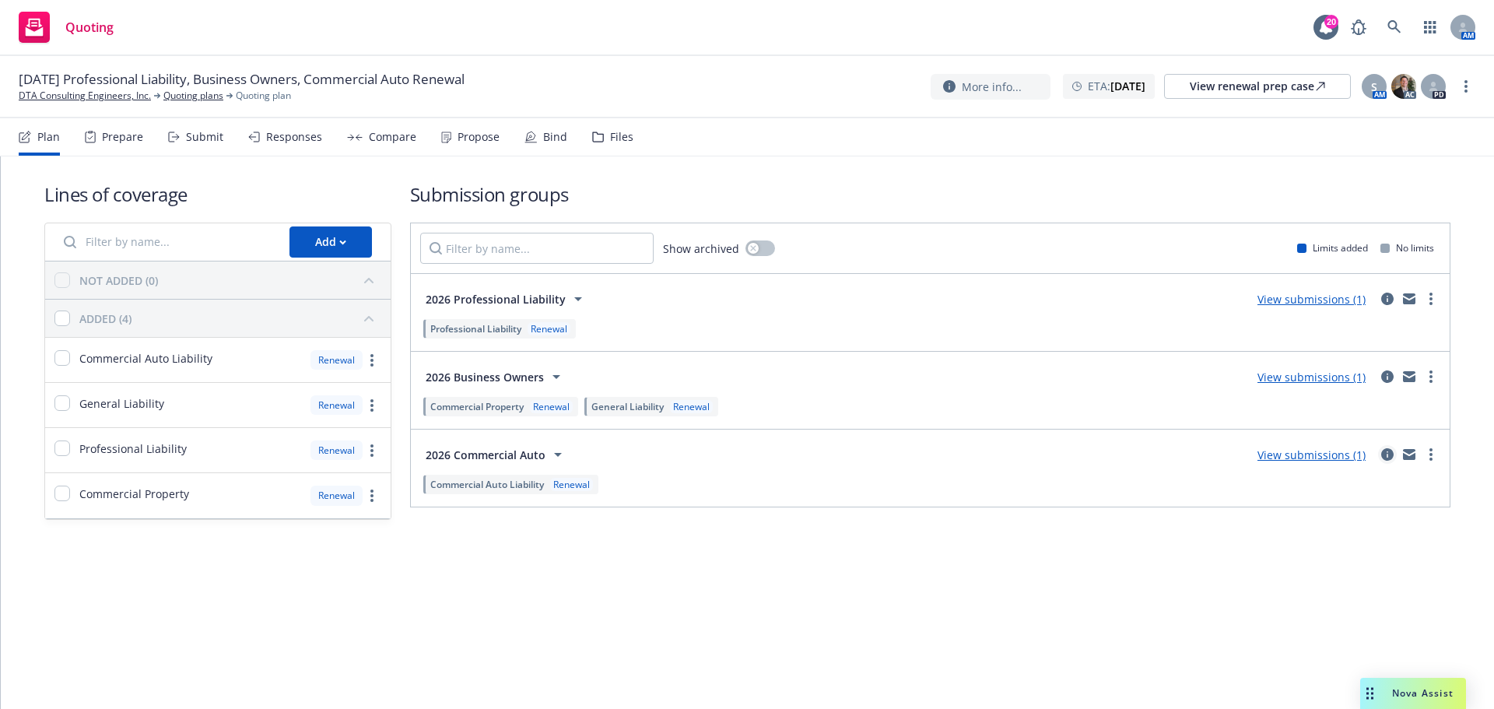
click at [1389, 463] on link "circleInformation" at bounding box center [1387, 454] width 19 height 19
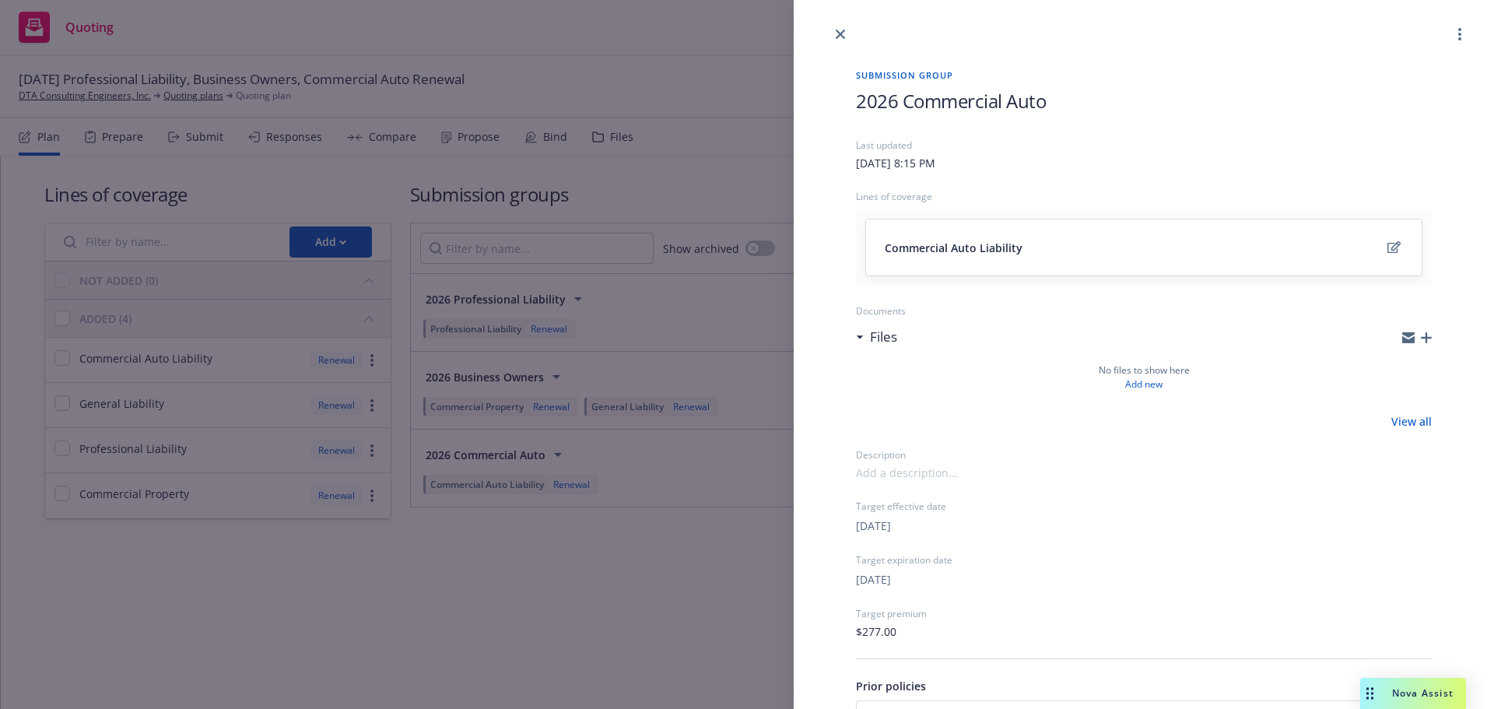
scroll to position [149, 0]
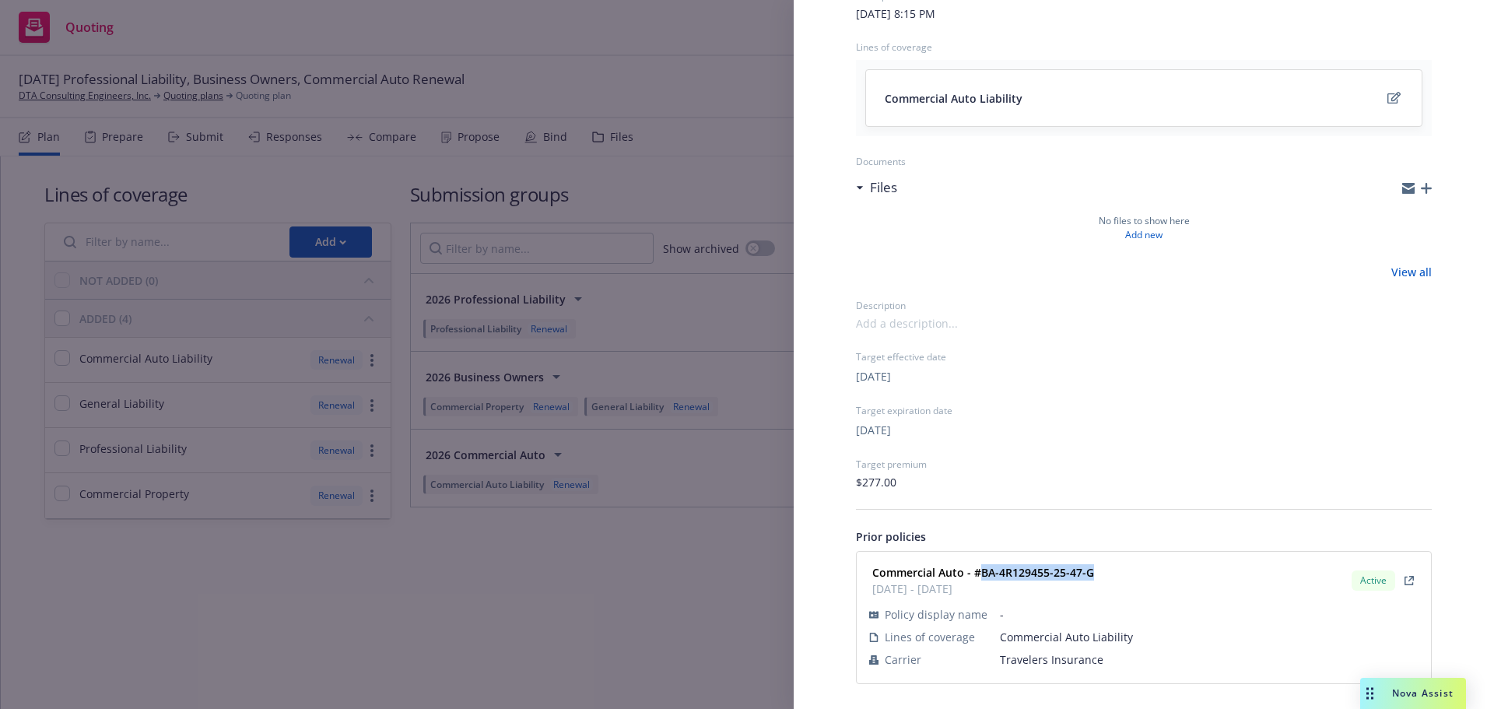
drag, startPoint x: 1122, startPoint y: 577, endPoint x: 976, endPoint y: 580, distance: 145.5
click at [976, 580] on div "Commercial Auto - #BA-4R129455-25-47-G 02/11/2025 - 02/11/2026 Active" at bounding box center [1144, 580] width 556 height 39
copy strong "BA-4R129455-25-47-G"
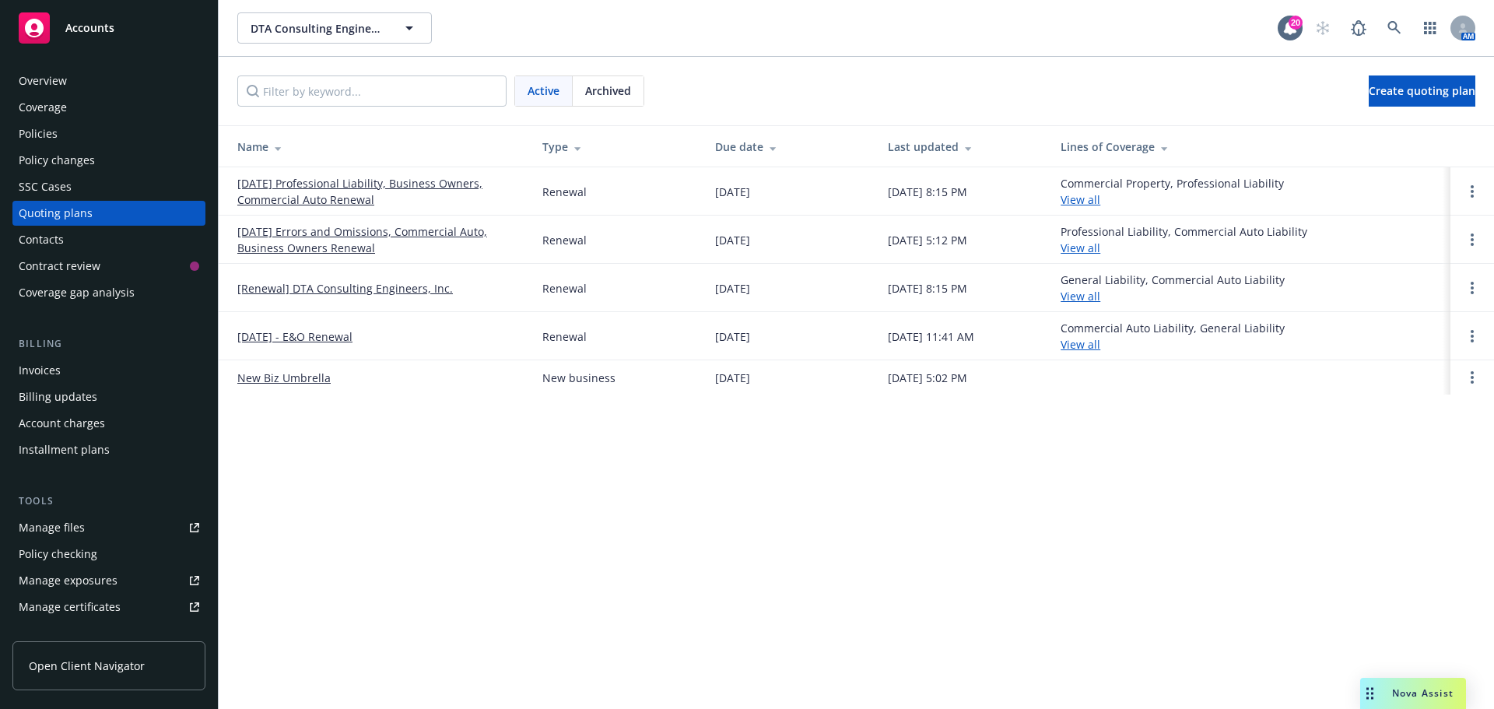
click at [317, 245] on link "02/11/25 Errors and Omissions, Commercial Auto, Business Owners Renewal" at bounding box center [377, 239] width 280 height 33
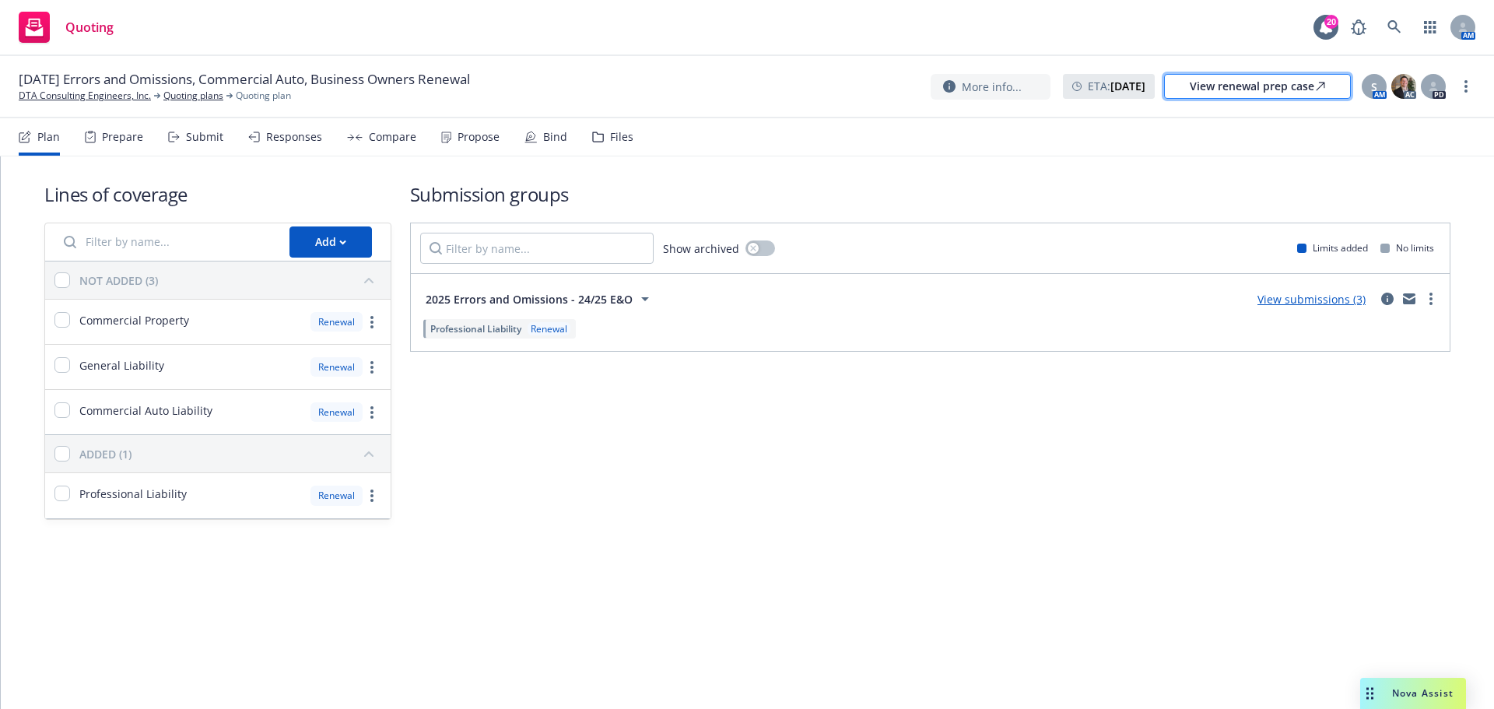
click at [1306, 91] on div "View renewal prep case" at bounding box center [1257, 86] width 135 height 23
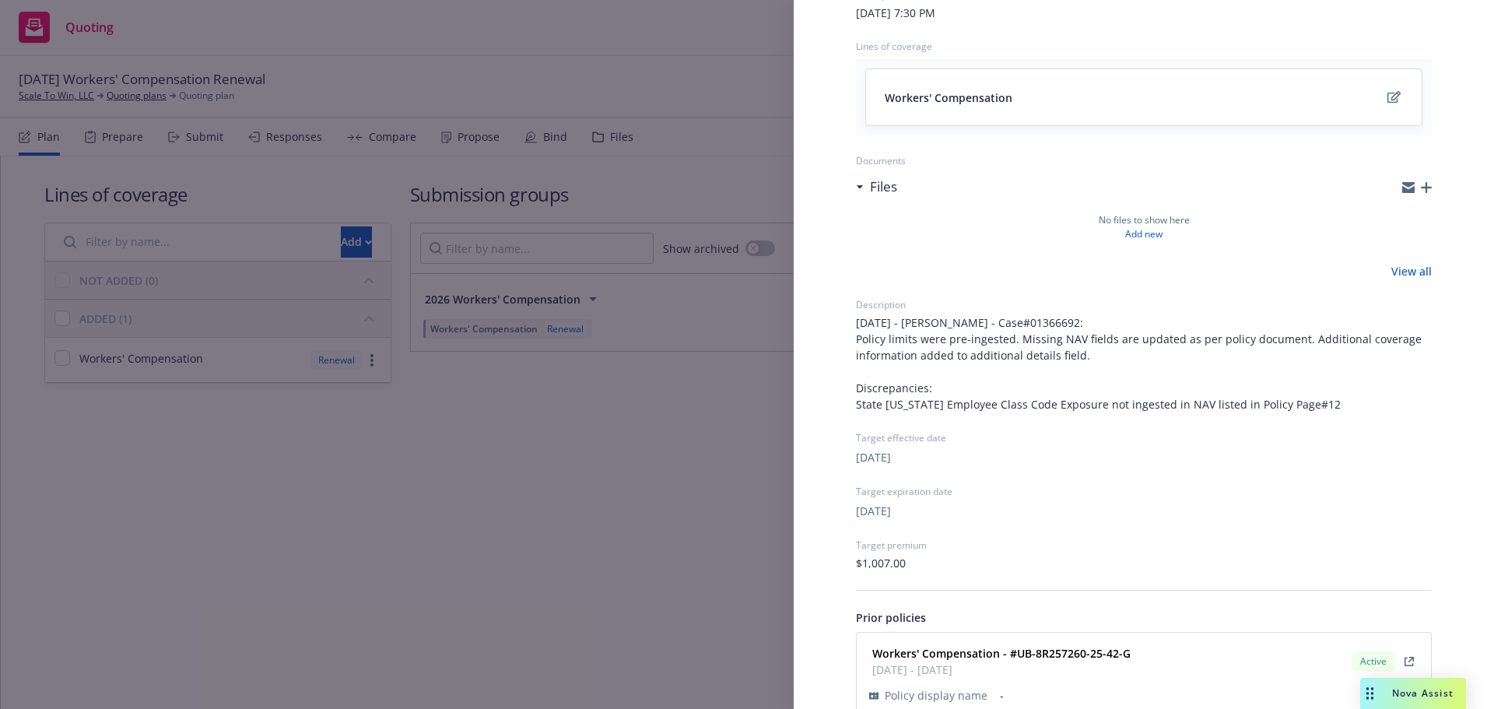
scroll to position [231, 0]
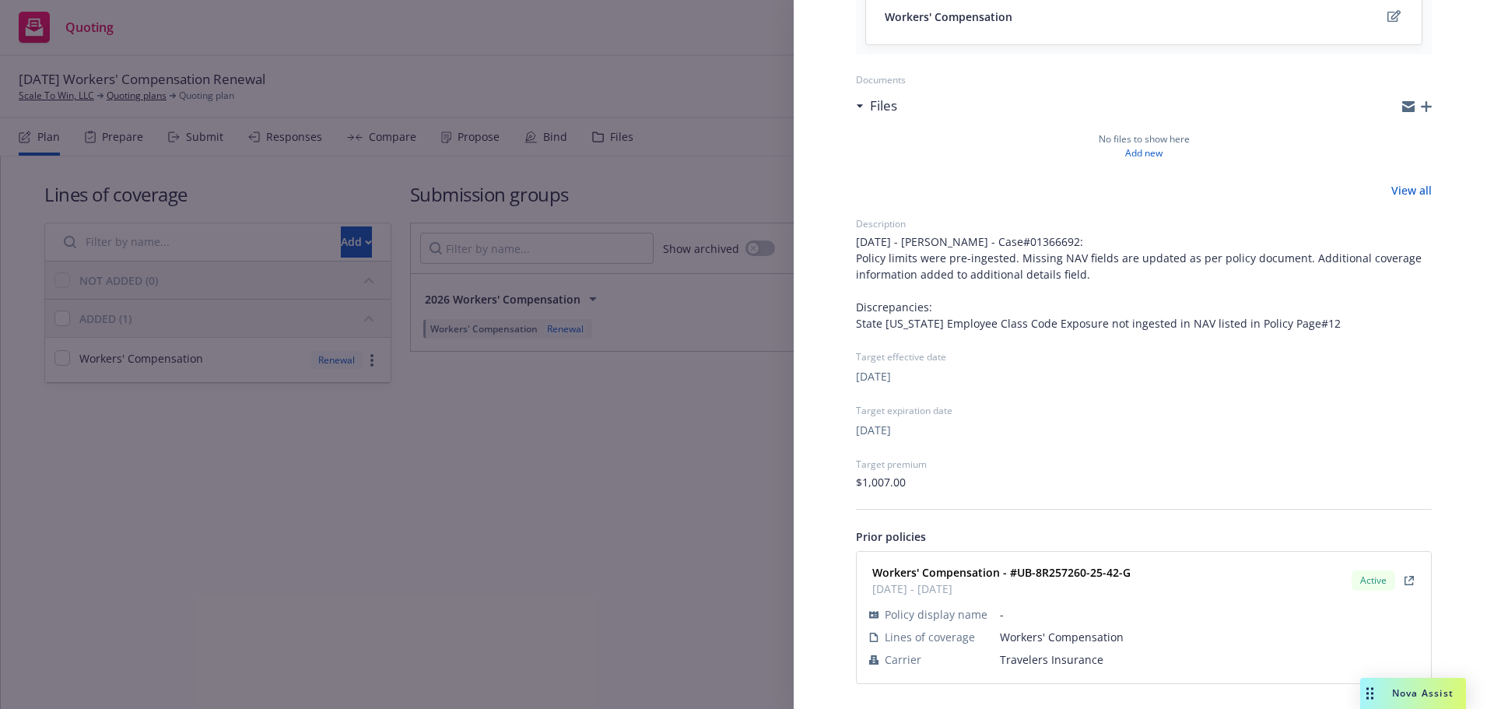
click at [1044, 657] on span "Travelers Insurance" at bounding box center [1209, 659] width 419 height 16
copy span "Travelers Insurance"
drag, startPoint x: 1141, startPoint y: 575, endPoint x: 1015, endPoint y: 570, distance: 125.4
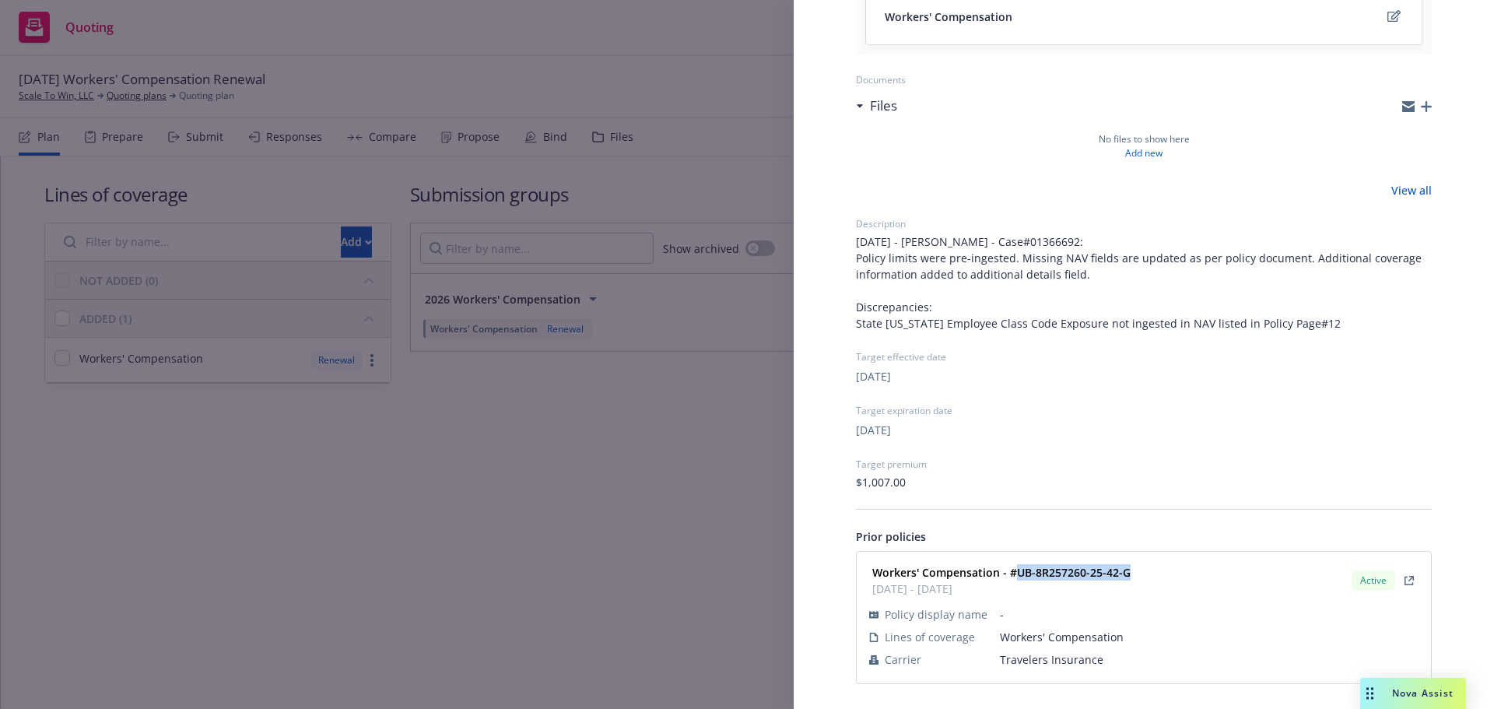
click at [1015, 570] on div "Workers' Compensation - #UB-8R257260-25-42-G [DATE] - [DATE] Active" at bounding box center [1144, 580] width 556 height 39
copy strong "UB-8R257260-25-42-G"
click at [503, 461] on div "Submission group 2026 Workers' Compensation Last updated Sunday, September 14, …" at bounding box center [747, 354] width 1494 height 709
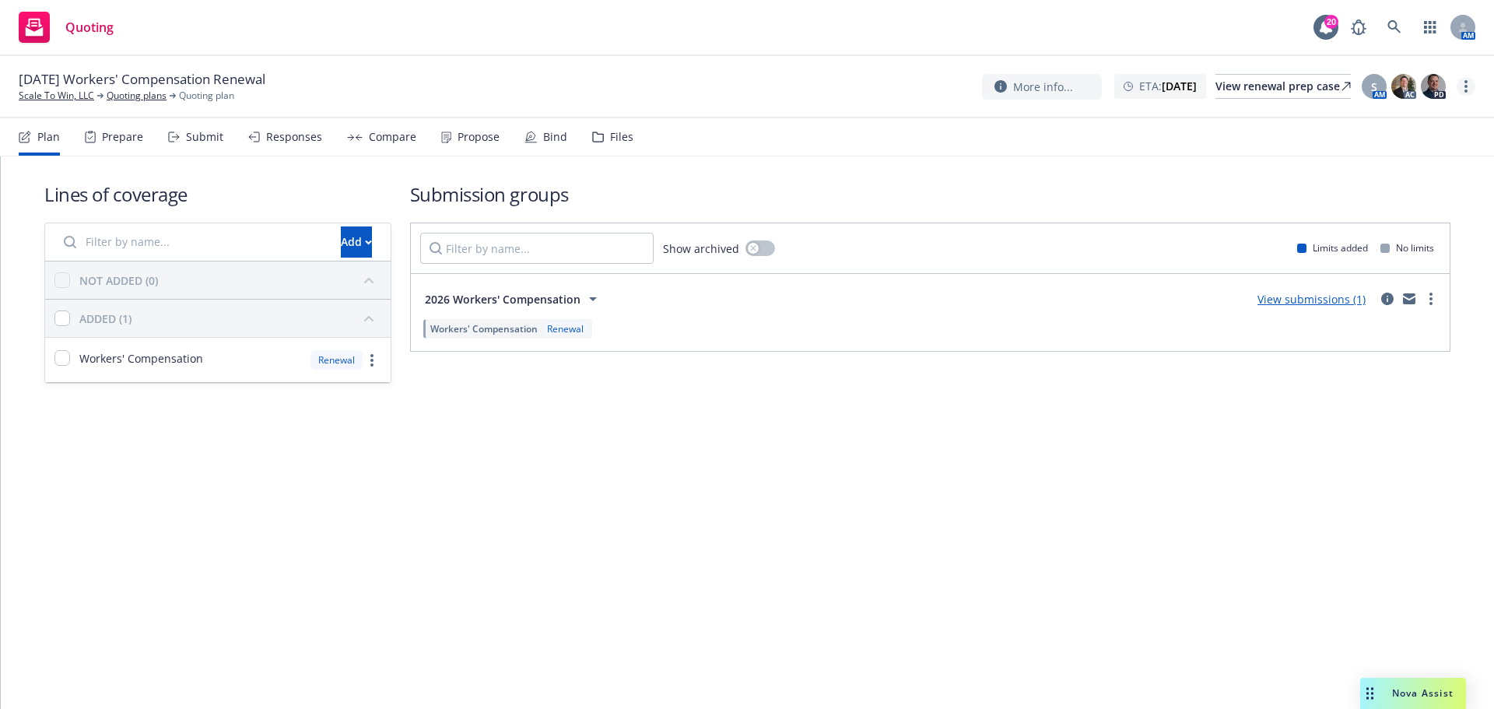
click at [1466, 79] on div "01/13/26 Workers' Compensation Renewal Scale To Win, LLC Quoting plans Quoting …" at bounding box center [747, 87] width 1494 height 62
click at [1466, 79] on link "more" at bounding box center [1466, 86] width 19 height 19
click at [1393, 204] on link "Archive quoting plan" at bounding box center [1388, 211] width 174 height 31
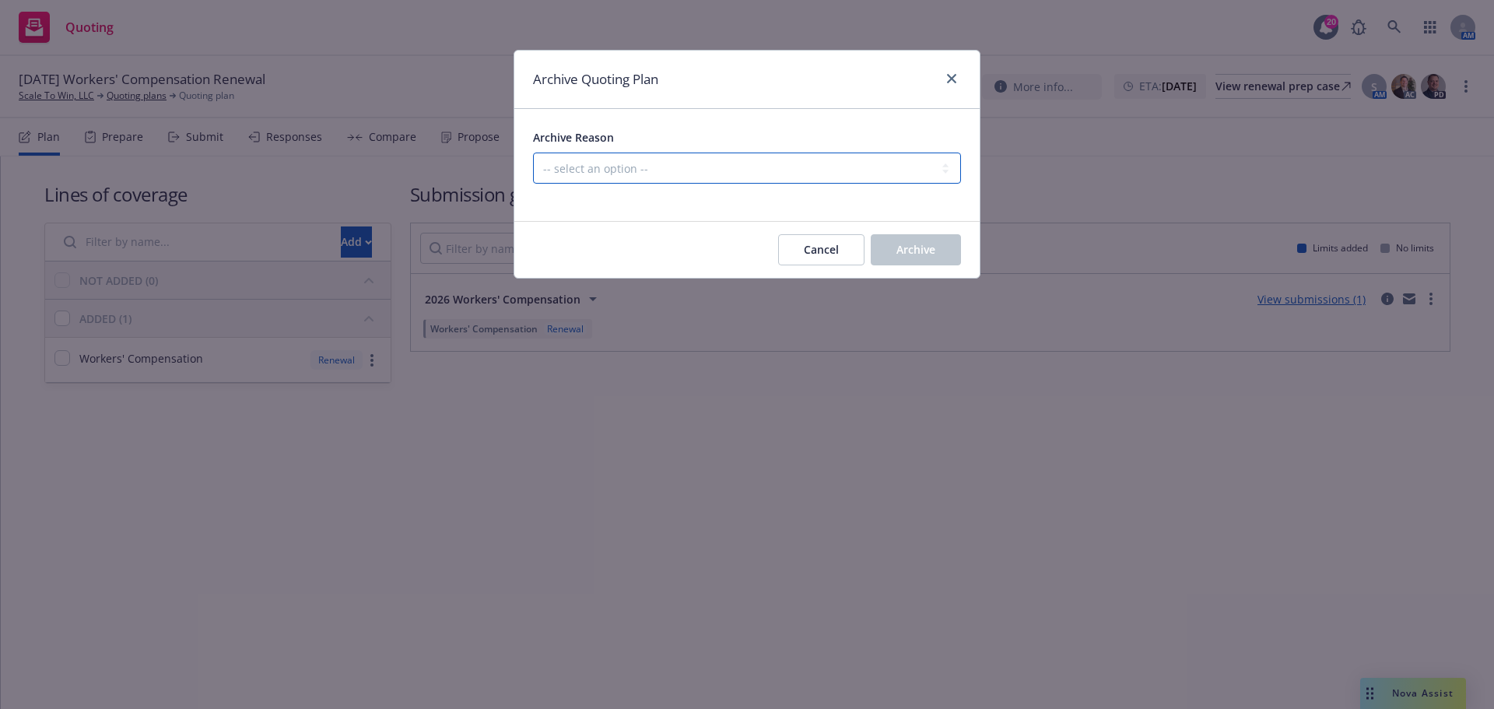
click at [775, 171] on select "-- select an option -- All policies in this renewal plan are auto-renewed Creat…" at bounding box center [747, 167] width 428 height 31
select select "ARCHIVED_RENEWAL_POLICY_AUTO_RENEWED"
click at [533, 152] on select "-- select an option -- All policies in this renewal plan are auto-renewed Creat…" at bounding box center [747, 167] width 428 height 31
click at [932, 256] on span "Archive" at bounding box center [915, 249] width 39 height 15
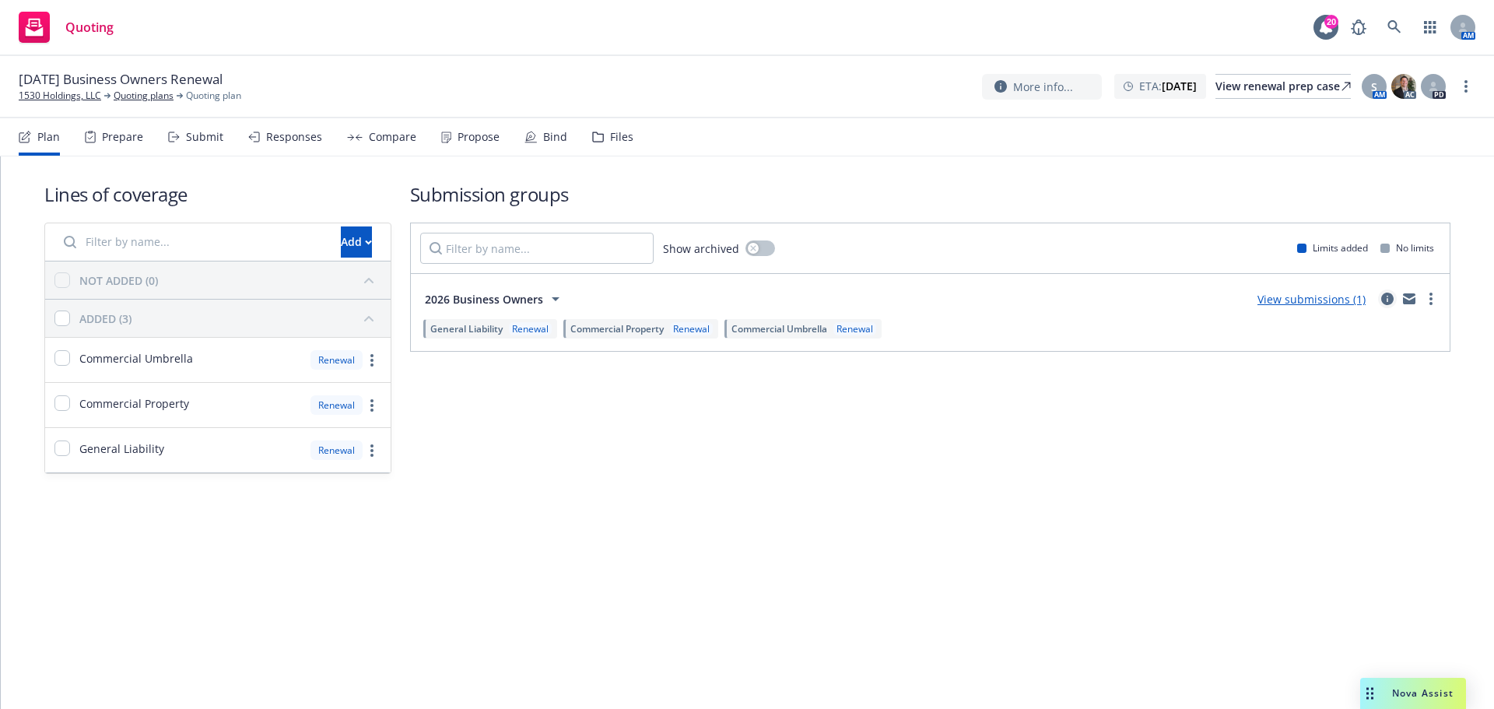
click at [1390, 296] on icon "circleInformation" at bounding box center [1387, 299] width 12 height 12
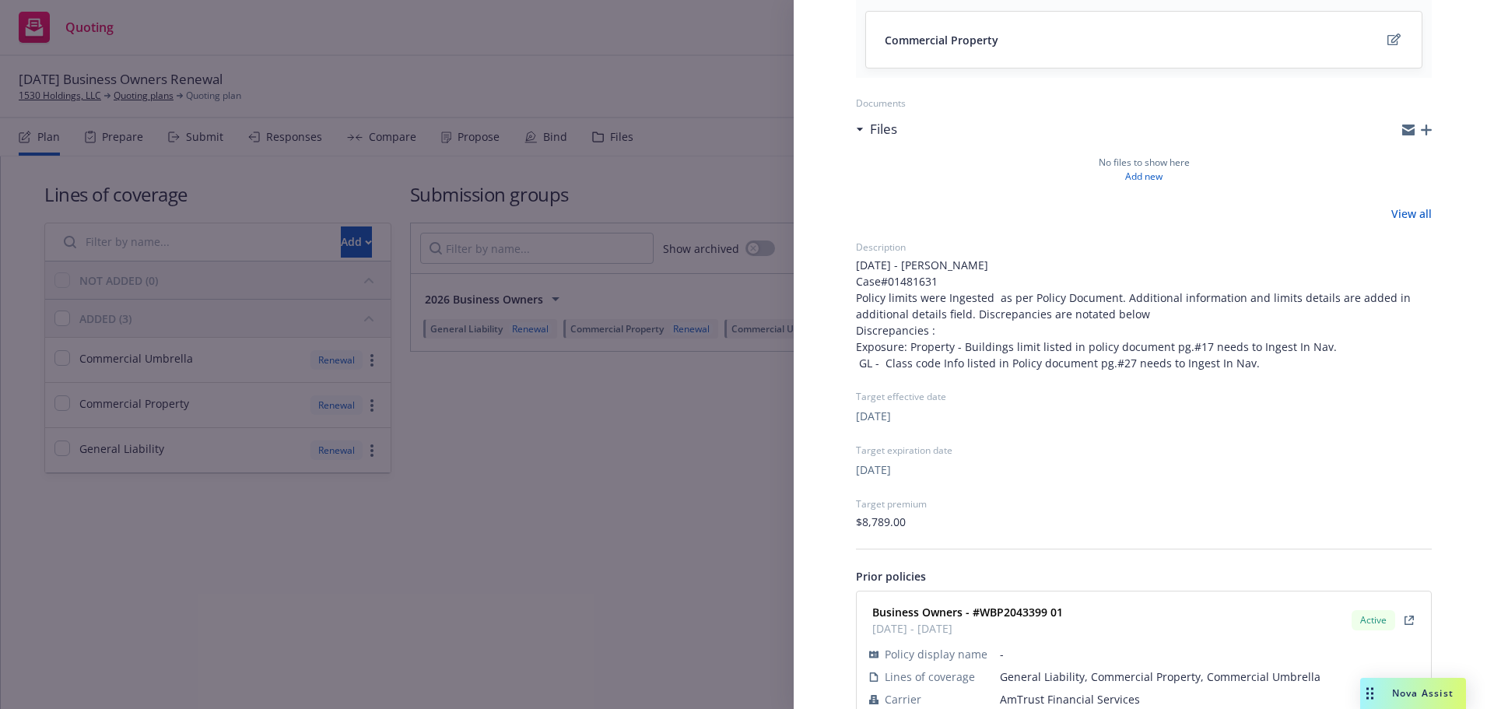
scroll to position [400, 0]
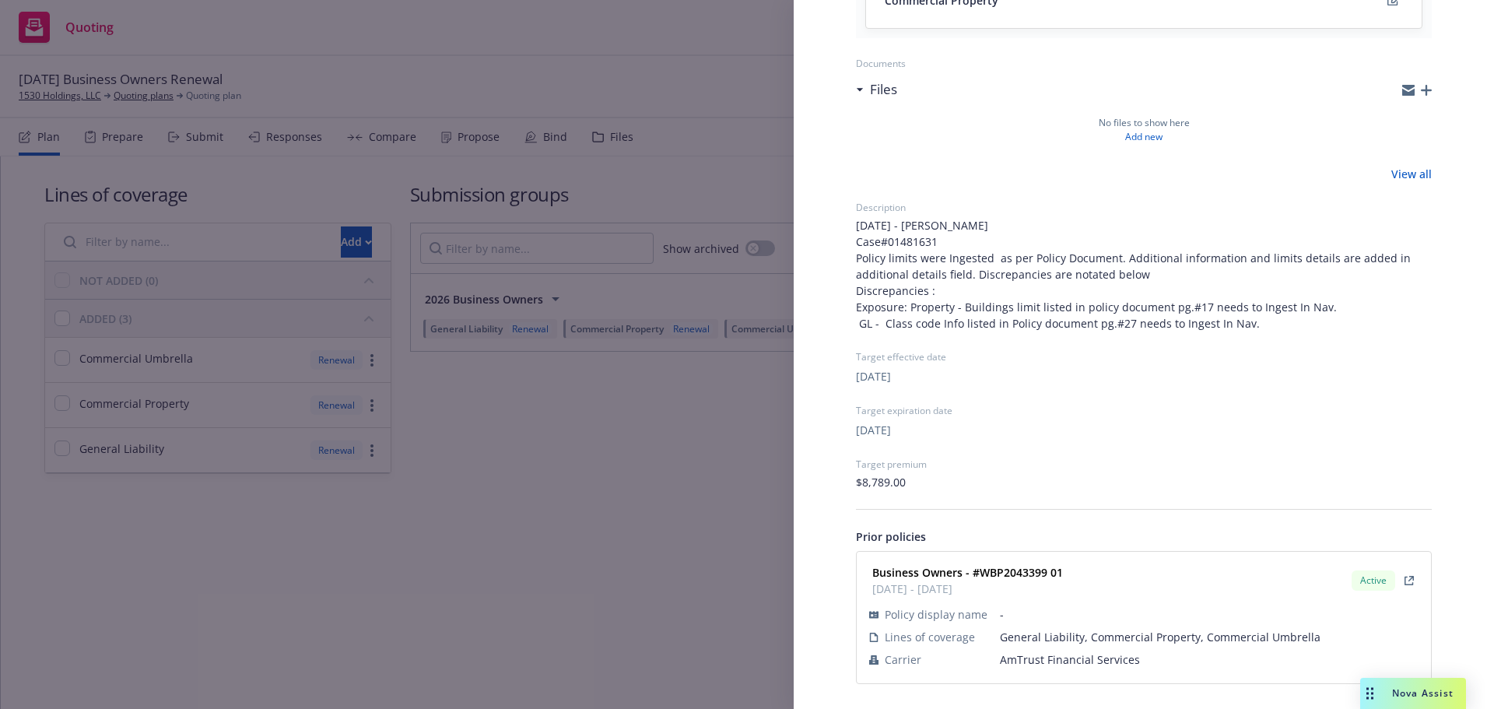
click at [1026, 666] on span "AmTrust Financial Services" at bounding box center [1209, 659] width 419 height 16
copy span "AmTrust Financial Services"
drag, startPoint x: 997, startPoint y: 577, endPoint x: 982, endPoint y: 575, distance: 14.9
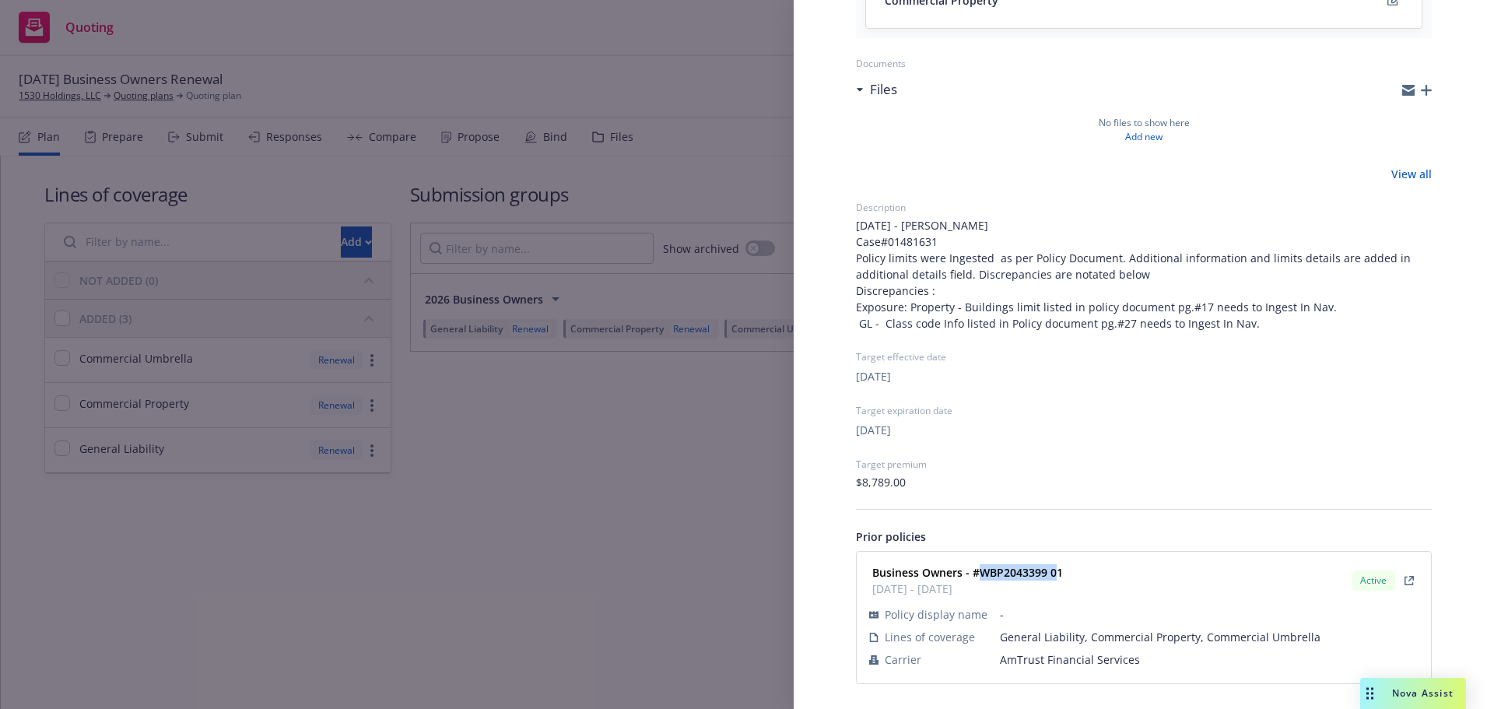
click at [982, 575] on strong "Business Owners - #WBP2043399 01" at bounding box center [967, 572] width 191 height 15
click at [1036, 573] on strong "Business Owners - #WBP2043399 01" at bounding box center [967, 572] width 191 height 15
drag, startPoint x: 1089, startPoint y: 572, endPoint x: 977, endPoint y: 572, distance: 112.0
click at [977, 572] on div "Business Owners - #WBP2043399 01 [DATE] - [DATE] Active" at bounding box center [1144, 580] width 556 height 39
copy strong "WBP2043399 01"
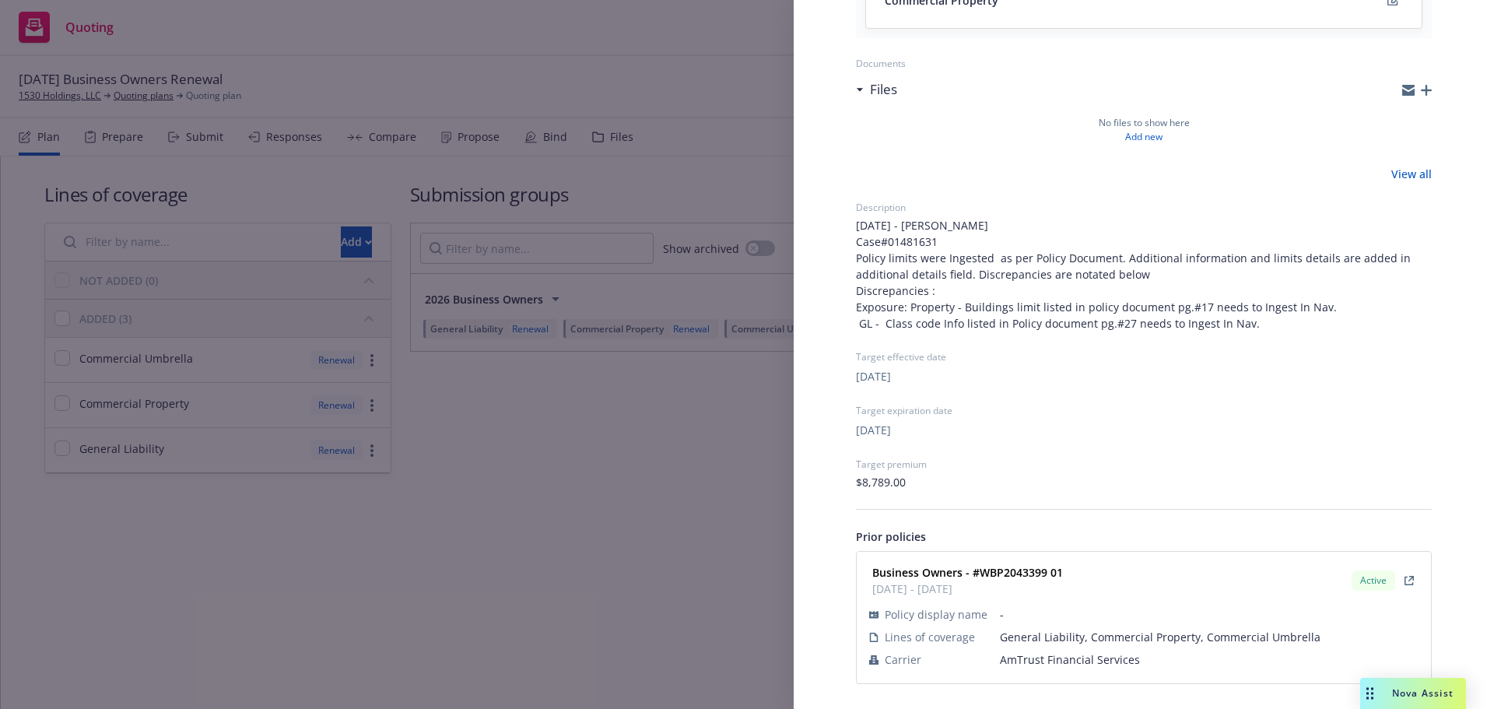
click at [629, 405] on div "Submission group 2026 Business Owners Last updated [DATE] 8:16 PM Lines of cove…" at bounding box center [747, 354] width 1494 height 709
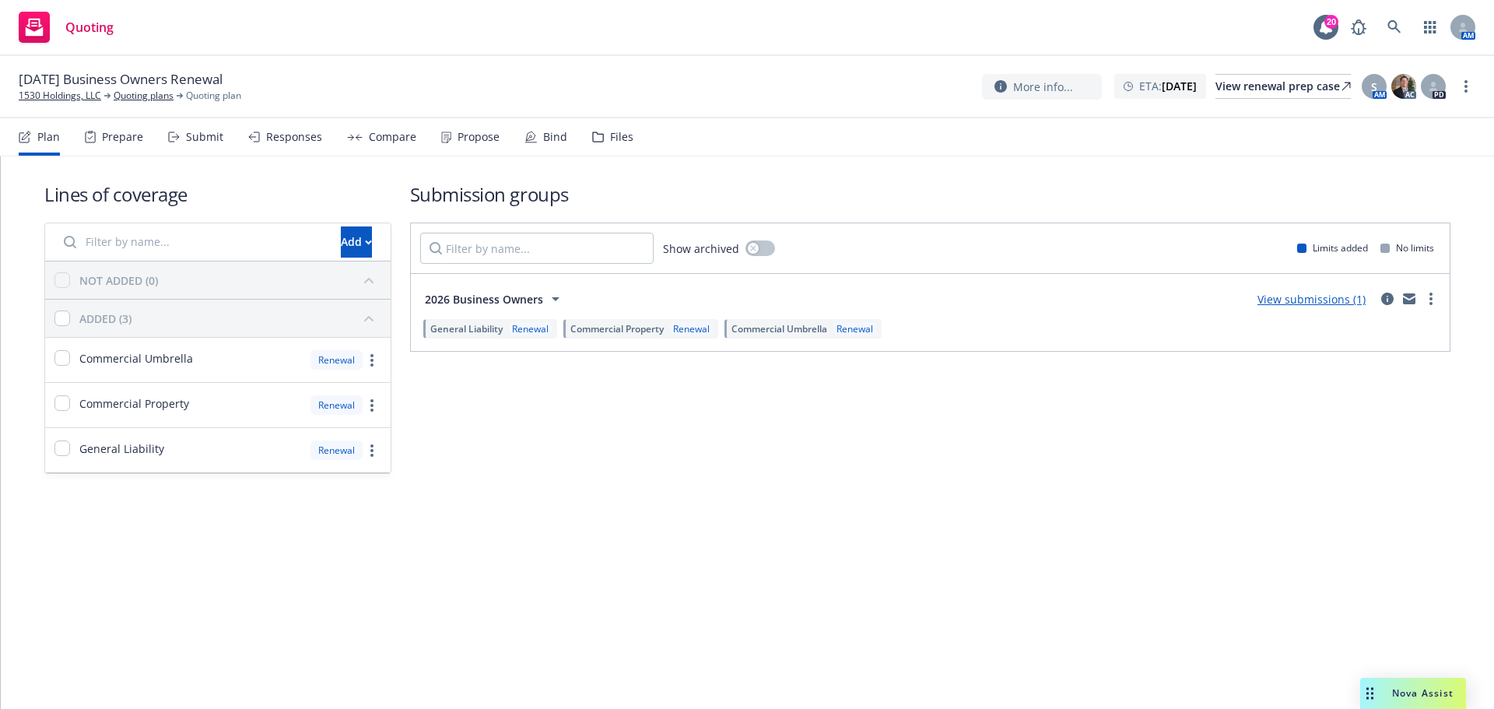
drag, startPoint x: 326, startPoint y: 10, endPoint x: 206, endPoint y: 147, distance: 182.0
click at [206, 147] on div "Submit" at bounding box center [195, 136] width 55 height 37
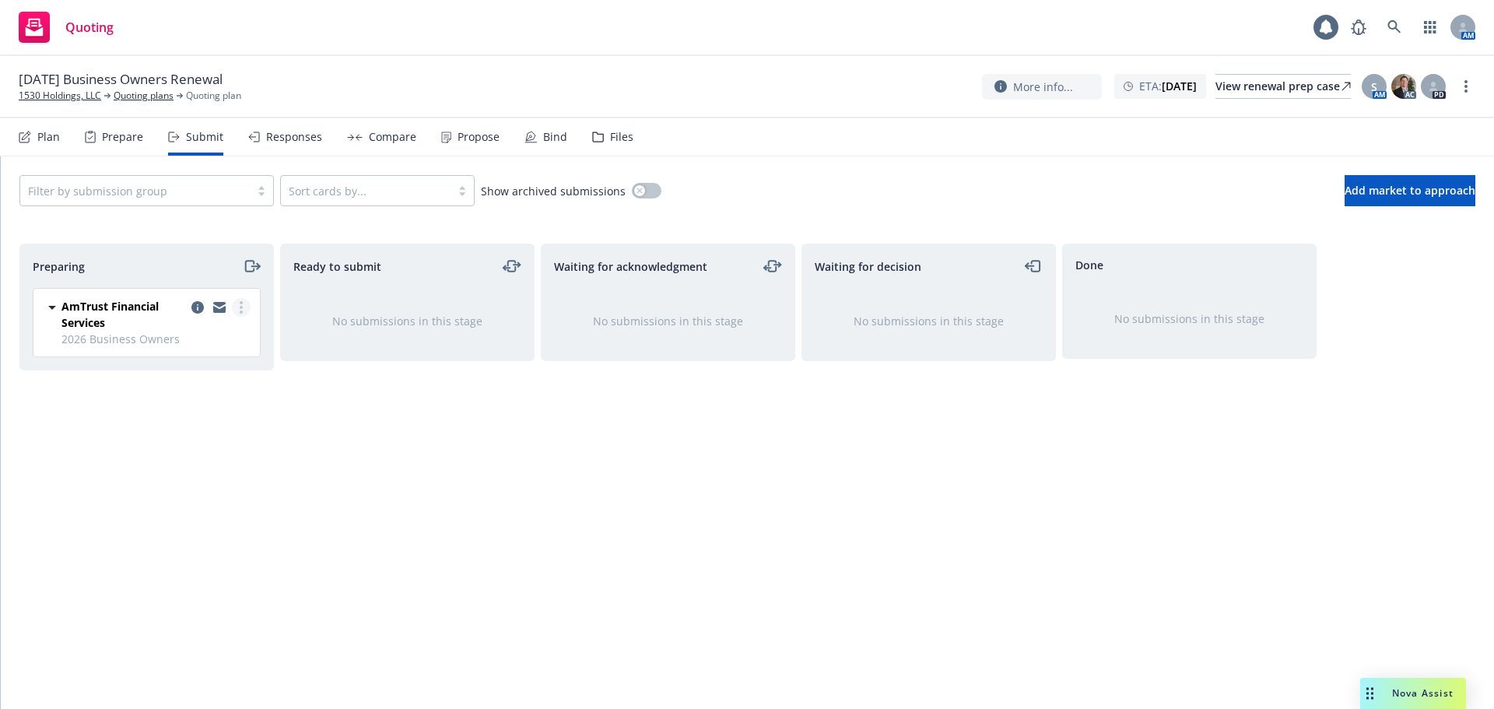
click at [244, 307] on link "more" at bounding box center [241, 307] width 19 height 19
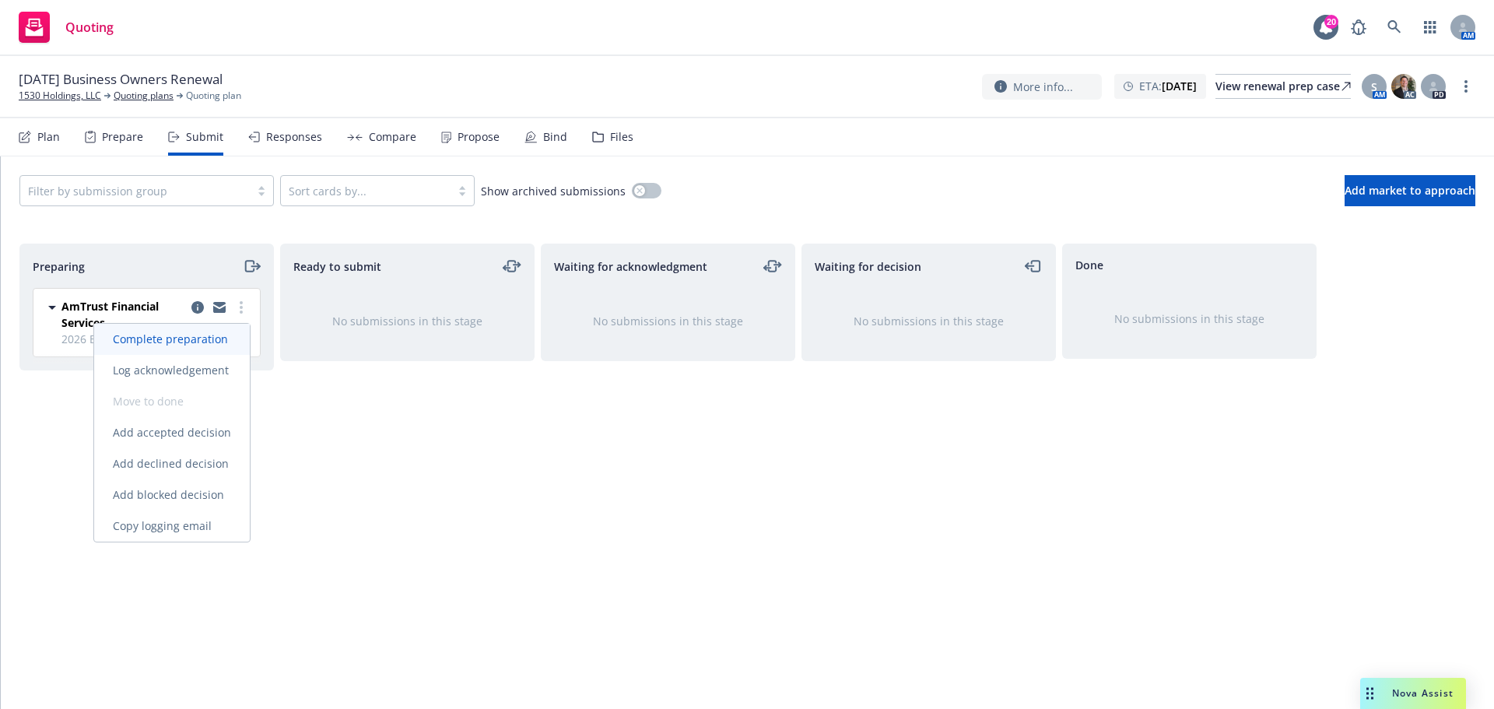
click at [219, 346] on link "Complete preparation" at bounding box center [172, 339] width 156 height 31
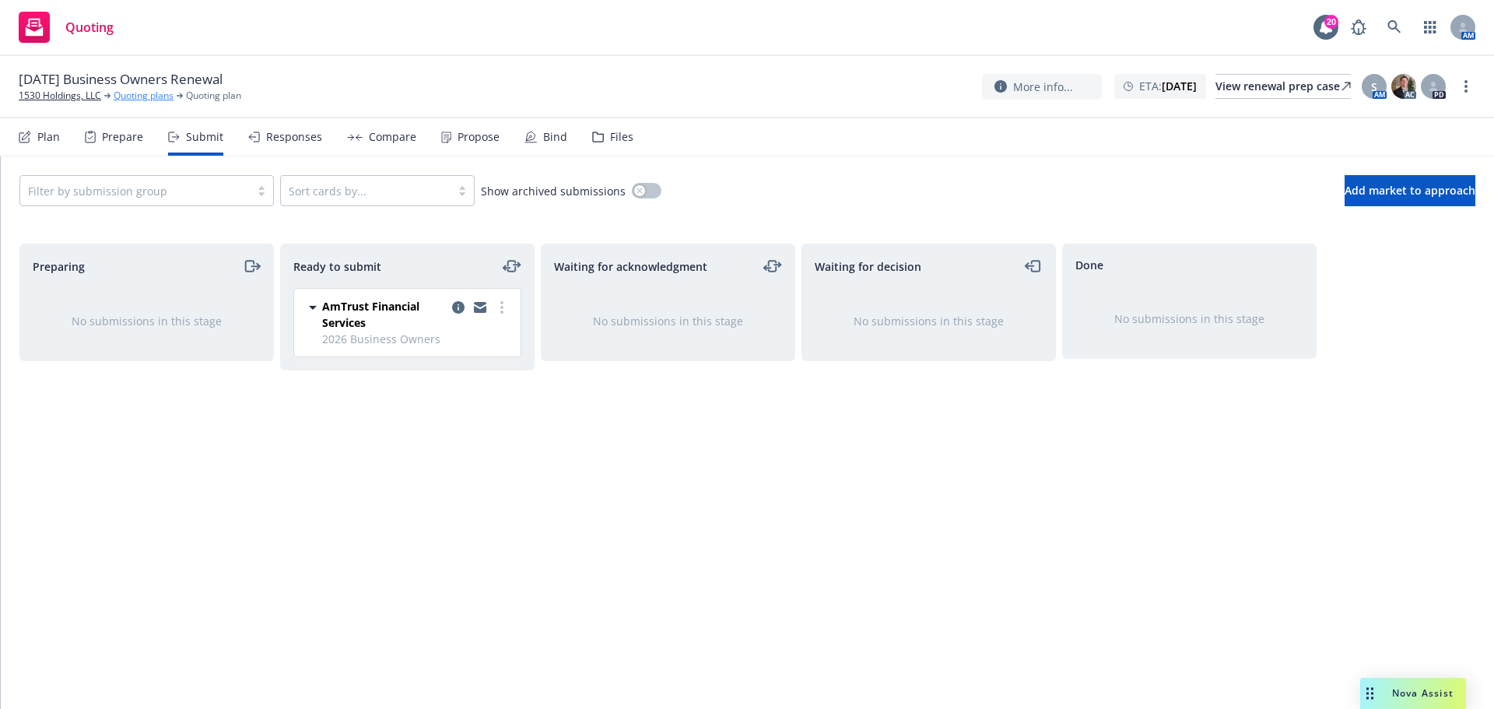
drag, startPoint x: 773, startPoint y: 2, endPoint x: 131, endPoint y: 98, distance: 649.1
click at [131, 98] on link "Quoting plans" at bounding box center [144, 96] width 60 height 14
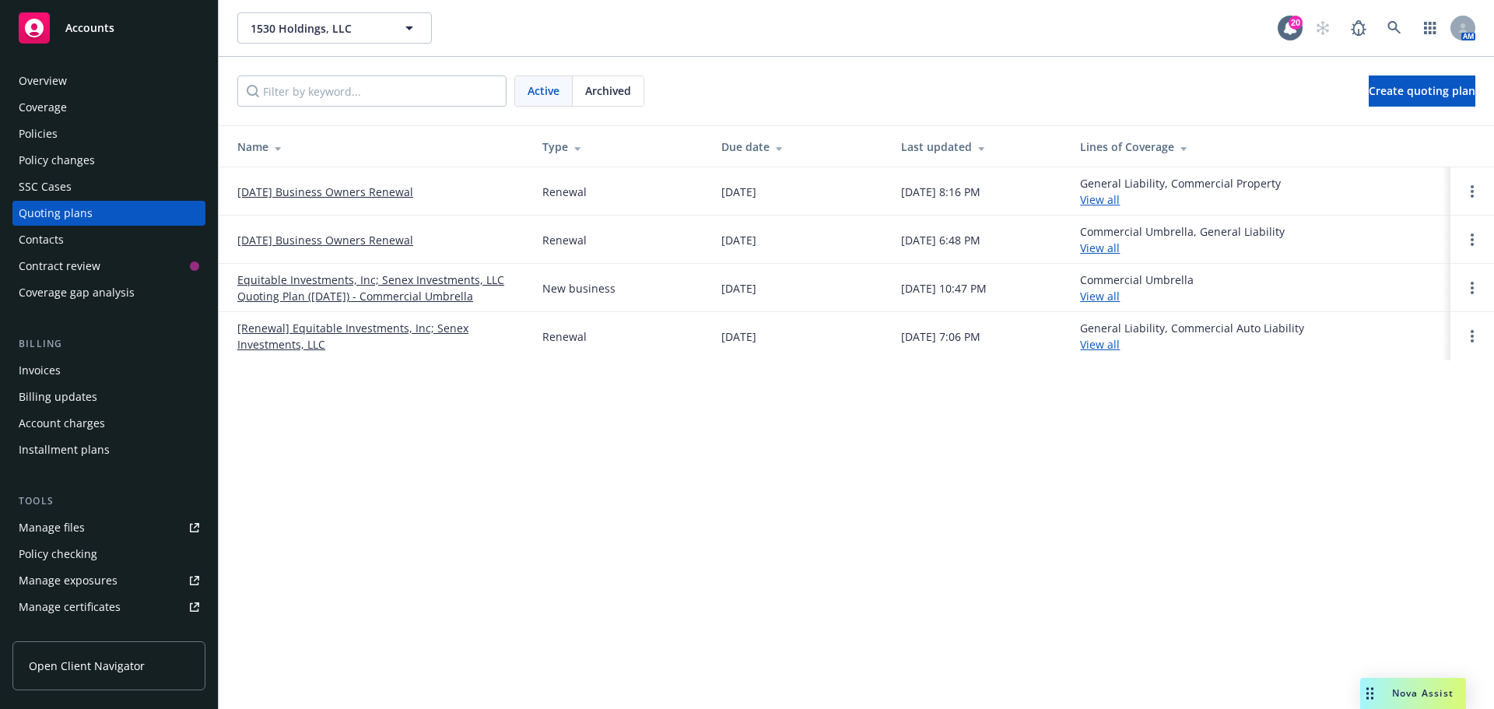
click at [329, 238] on link "[DATE] Business Owners Renewal" at bounding box center [325, 240] width 176 height 16
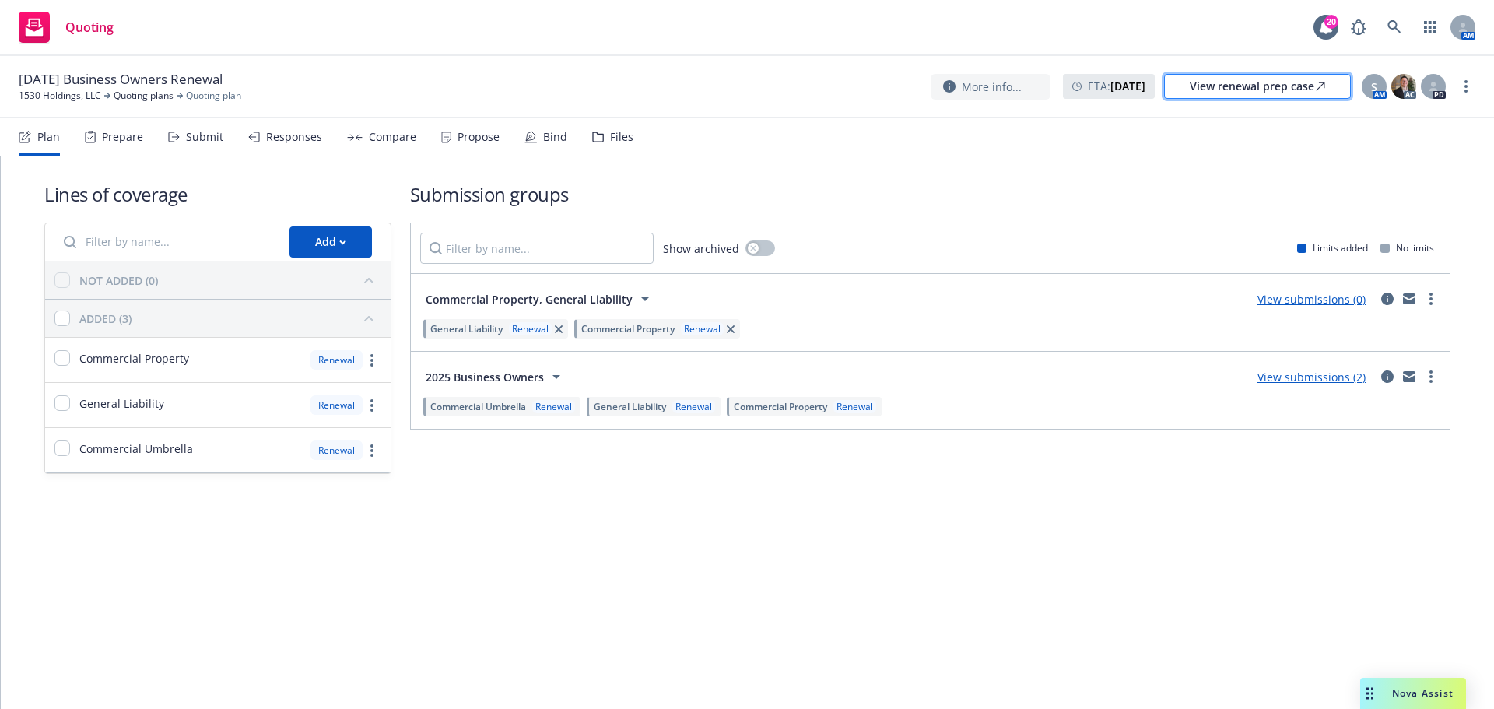
click at [1200, 86] on div "View renewal prep case" at bounding box center [1257, 86] width 135 height 23
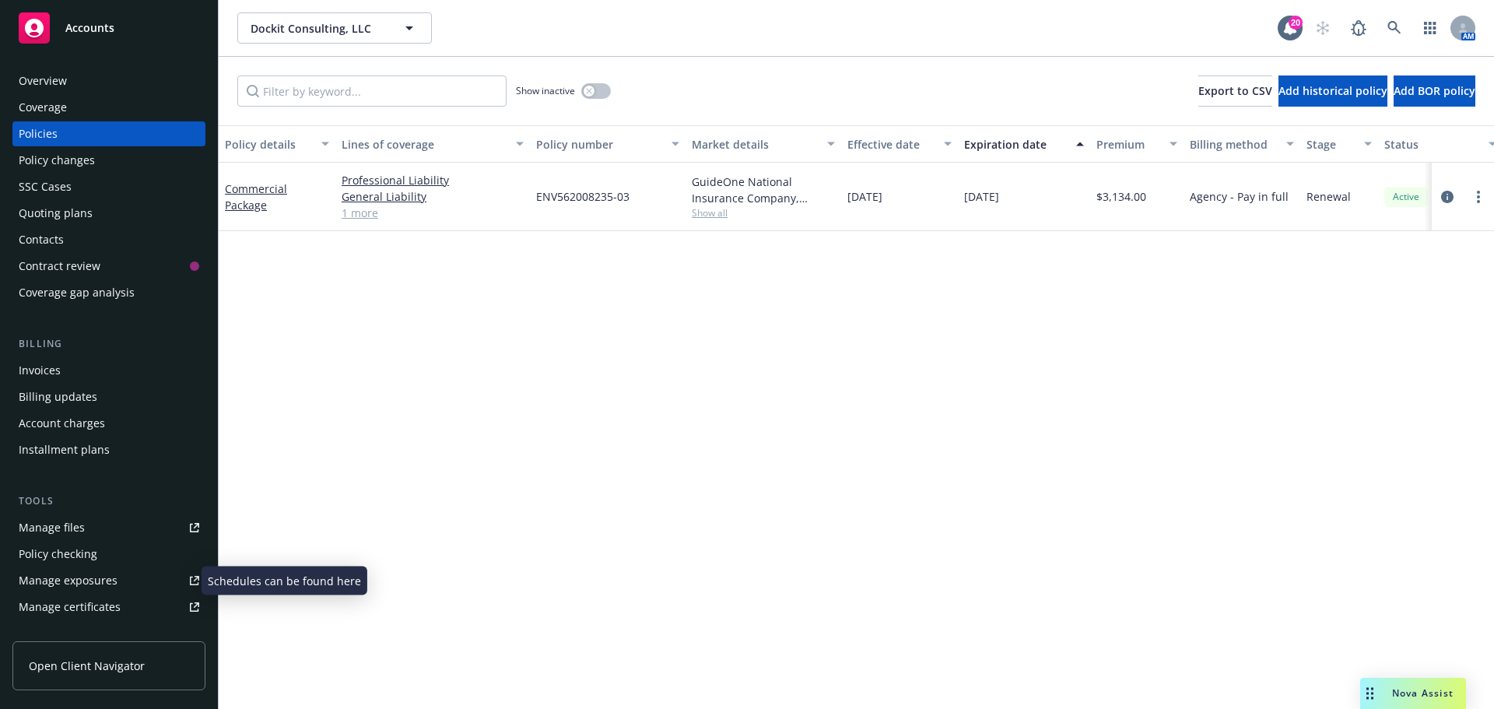
click at [111, 572] on div "Manage exposures" at bounding box center [68, 580] width 99 height 25
click at [122, 601] on link "Manage certificates" at bounding box center [108, 606] width 193 height 25
click at [129, 76] on div "Overview" at bounding box center [109, 80] width 181 height 25
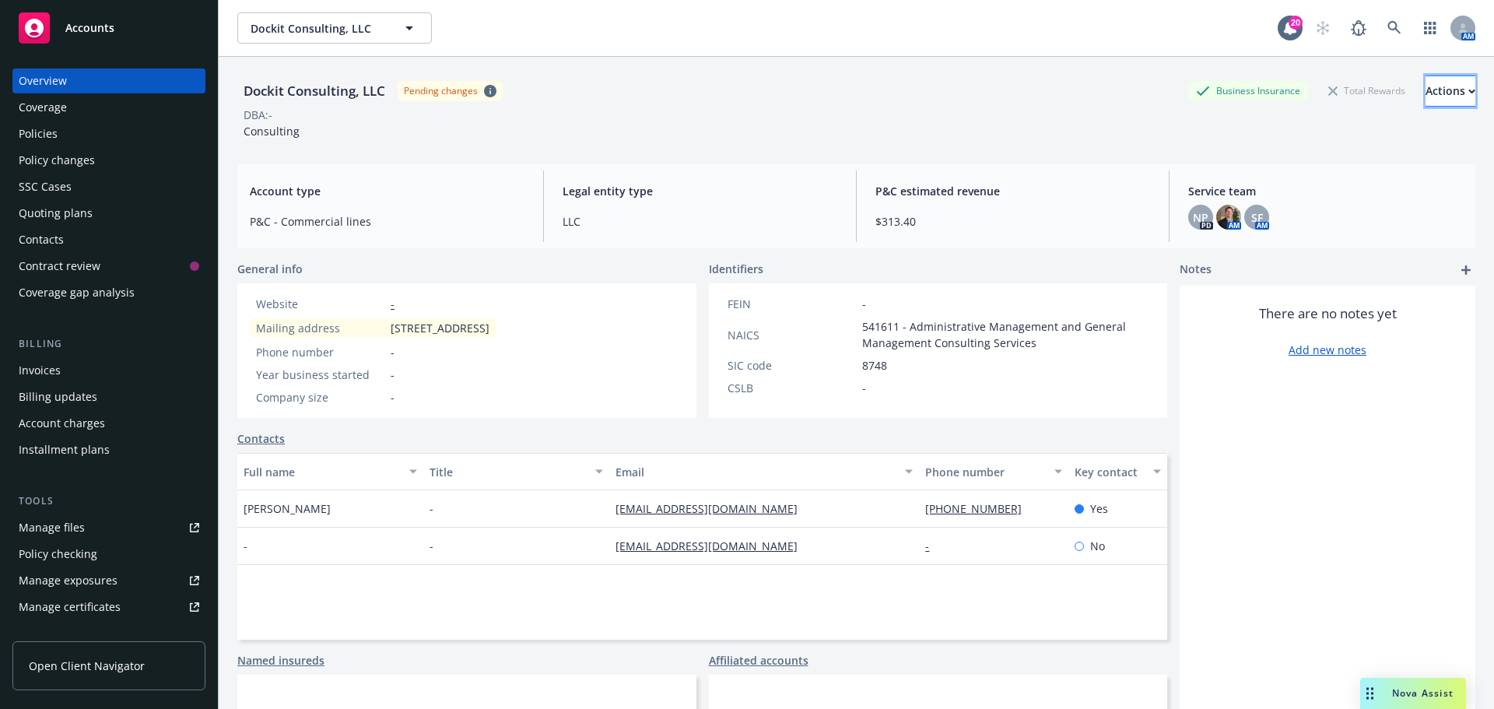
click at [1425, 89] on button "Actions" at bounding box center [1450, 90] width 50 height 31
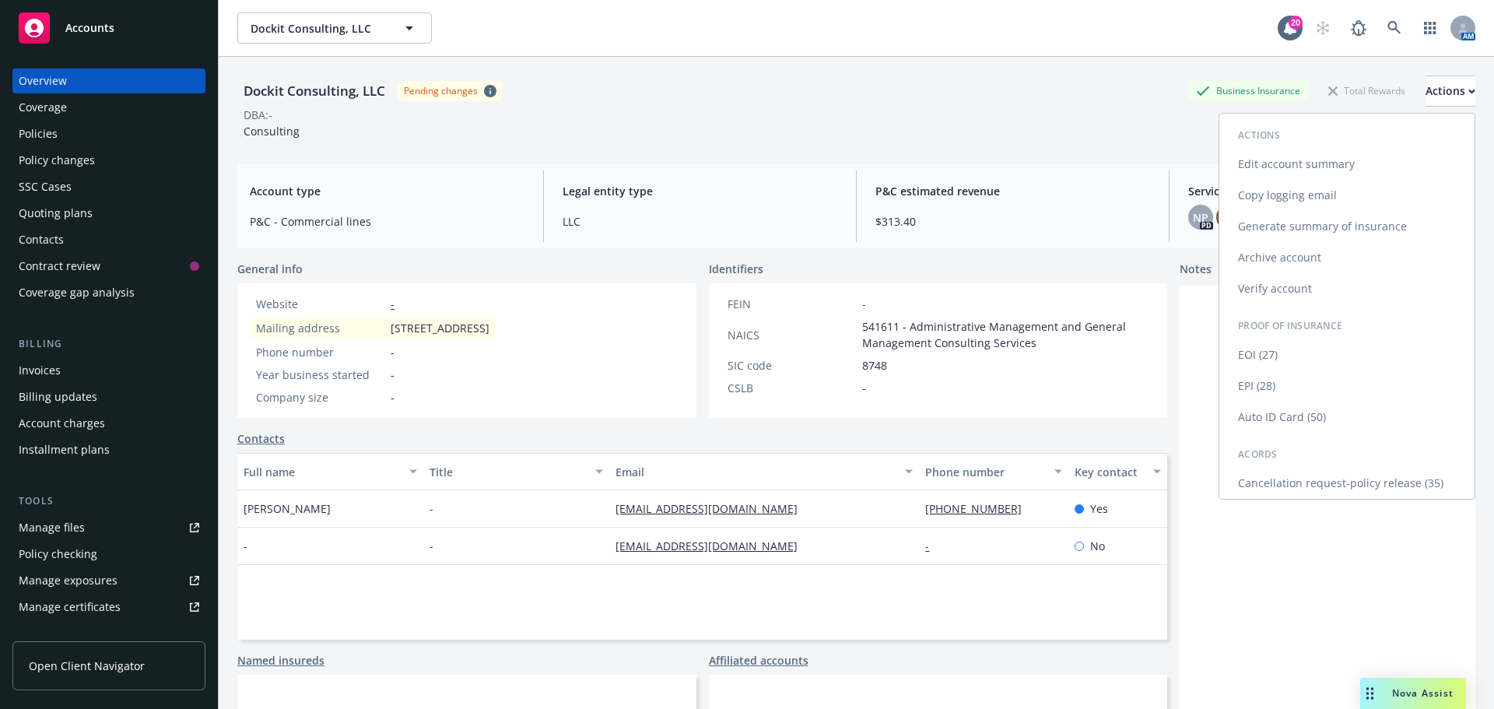
click at [1335, 154] on link "Edit account summary" at bounding box center [1346, 164] width 255 height 31
select select "US"
select select "LLC"
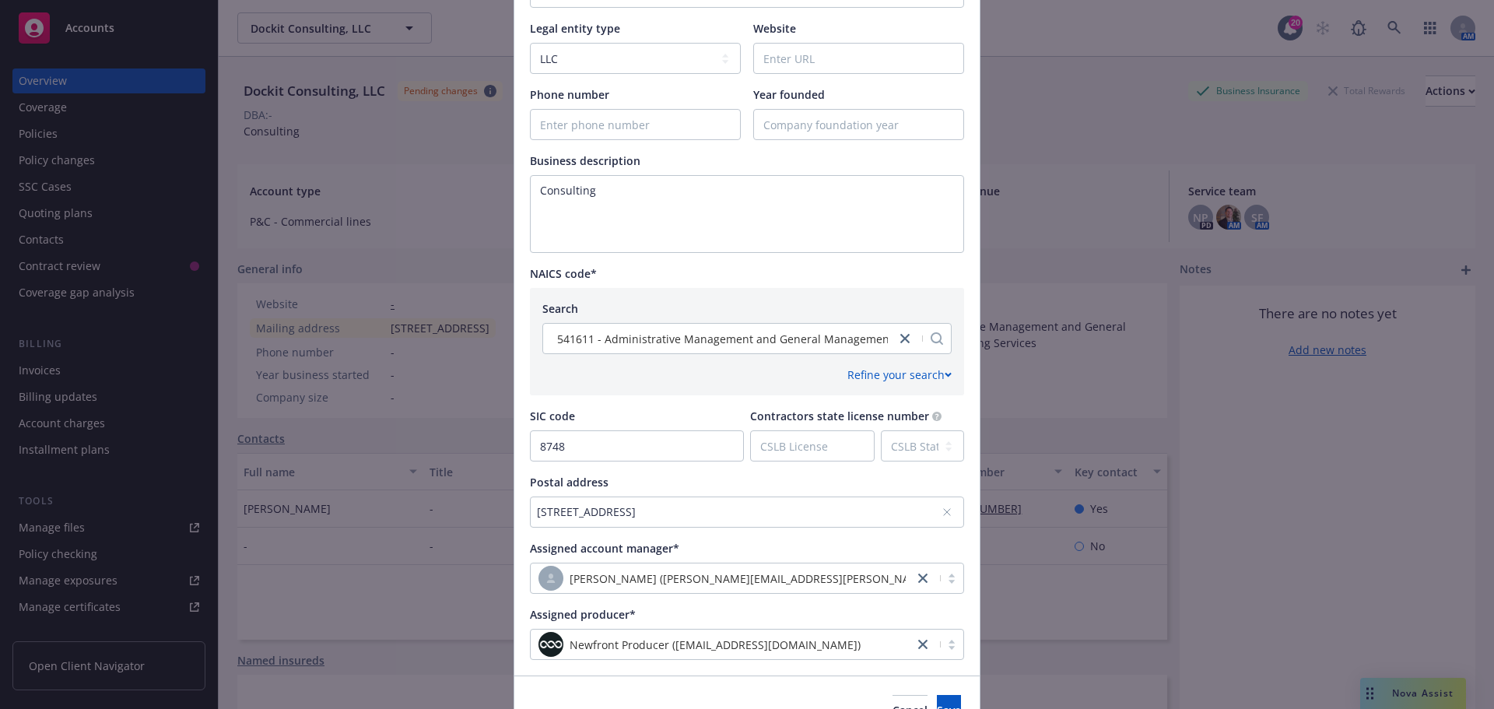
scroll to position [496, 0]
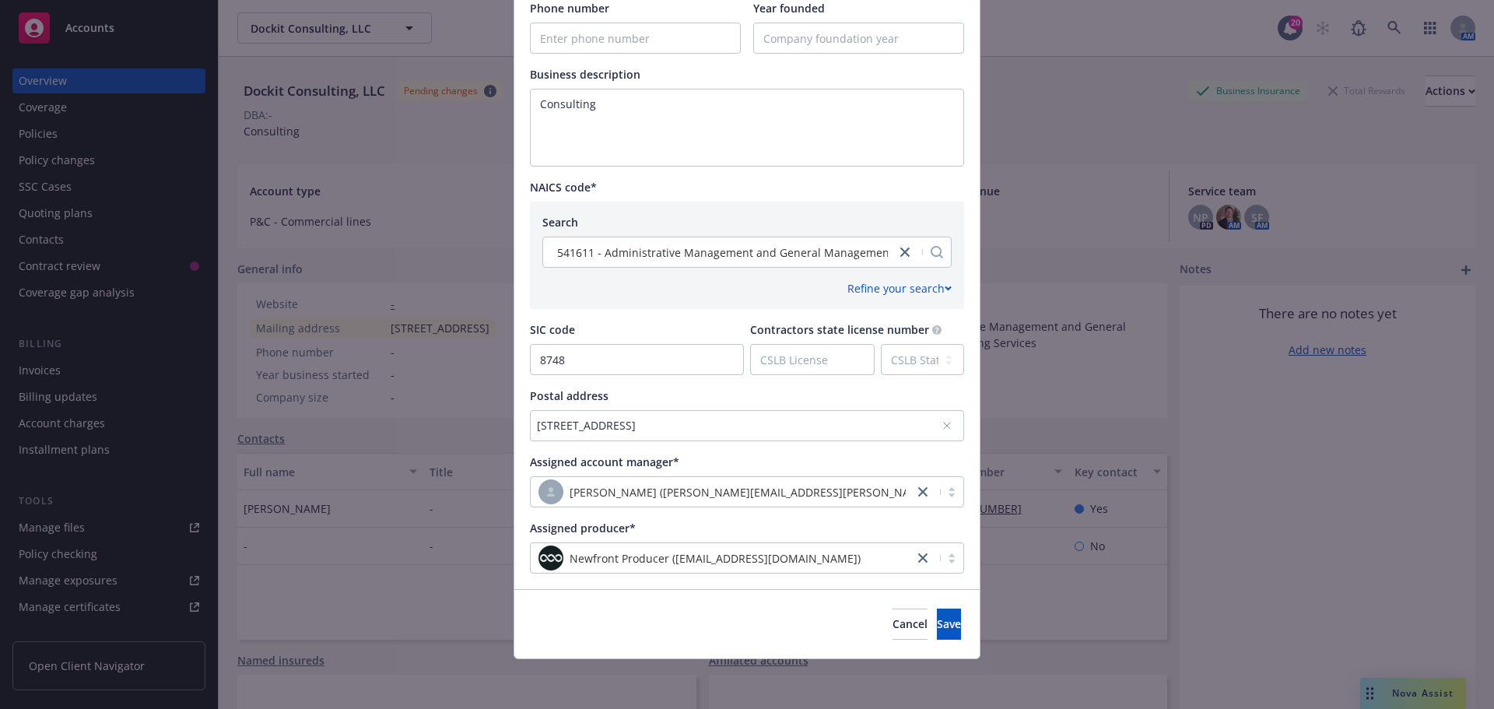
click at [787, 422] on div "1278 Canterbury Ln, Oak Harbor, WA, 98277, USA" at bounding box center [739, 425] width 405 height 16
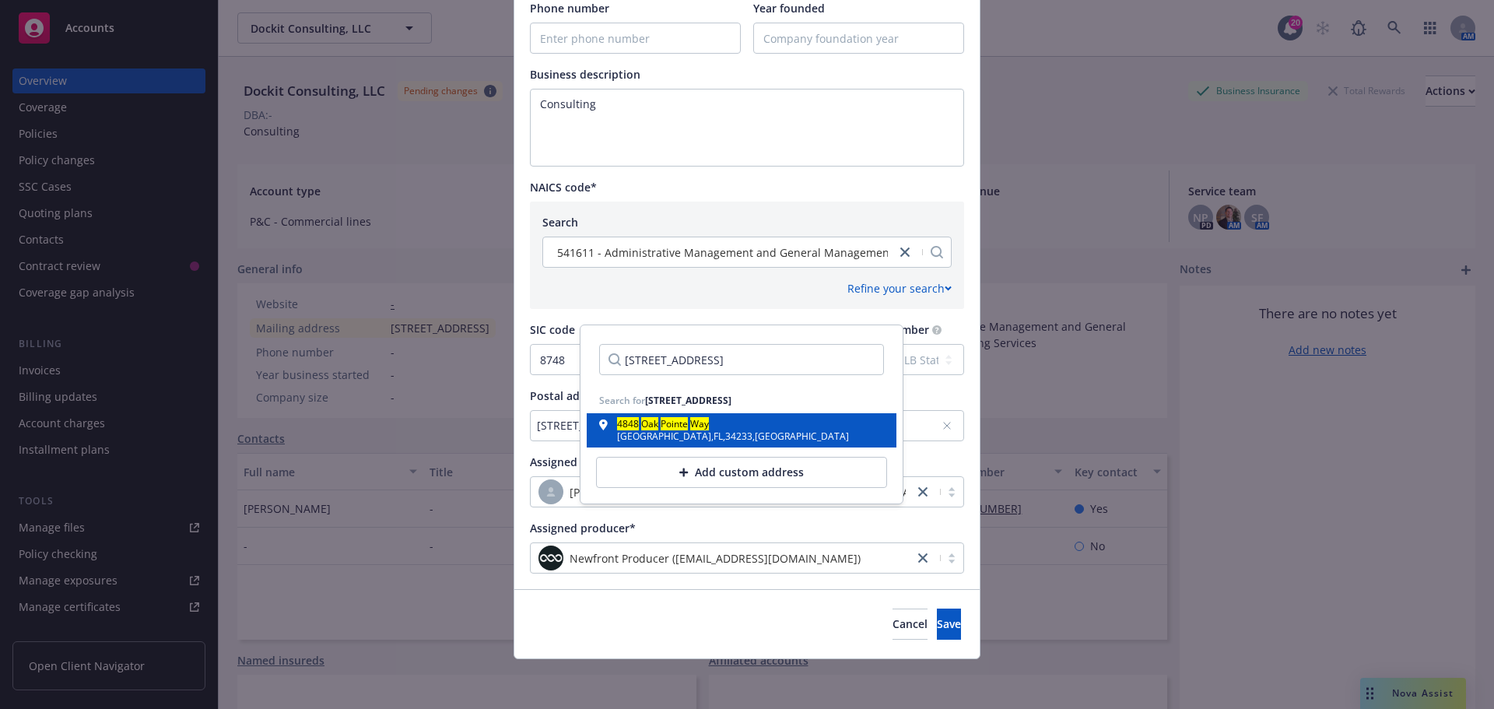
type input "4848 Oak Pointe Way Sarasota, FL 34233"
click at [676, 415] on div "4848 Oak Pointe Way Sarasota , FL , 34233 , USA" at bounding box center [742, 430] width 310 height 34
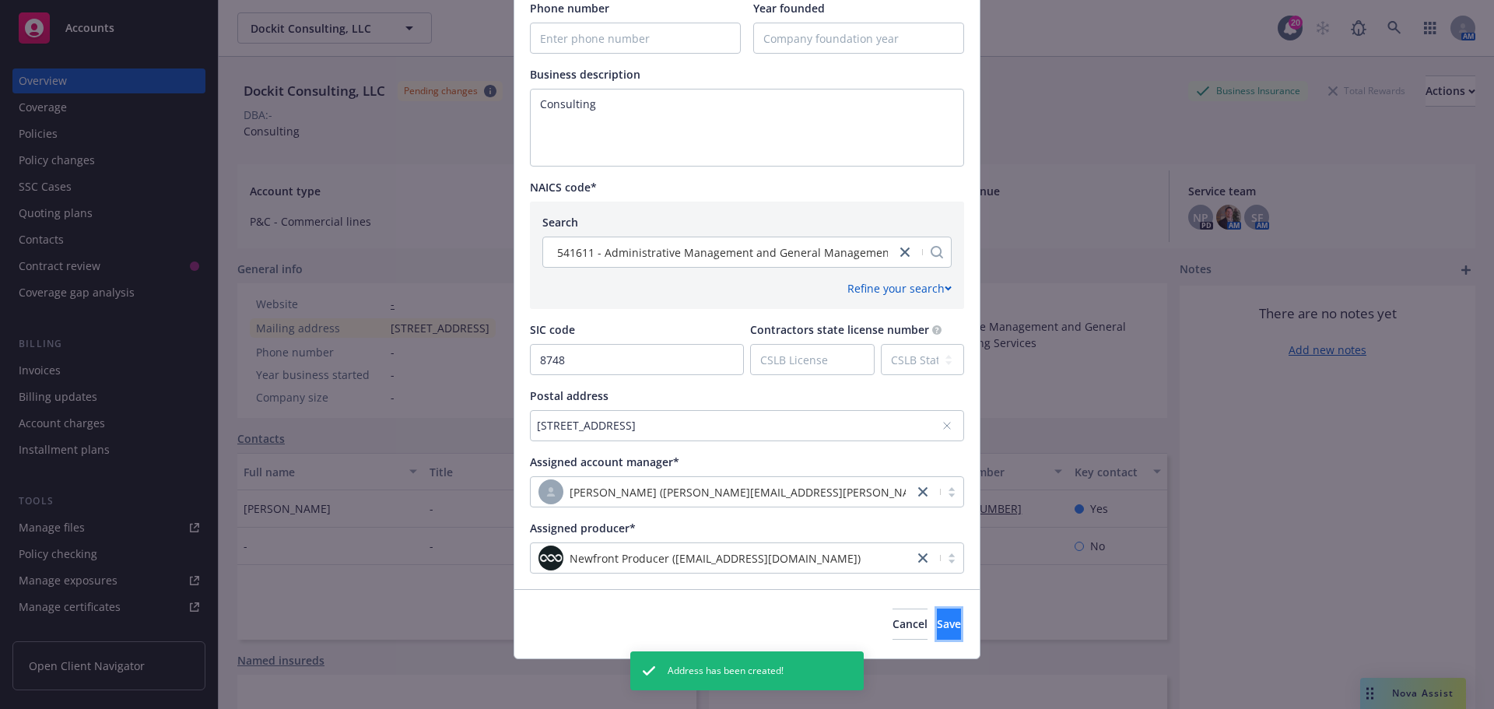
click at [937, 625] on button "Save" at bounding box center [949, 623] width 24 height 31
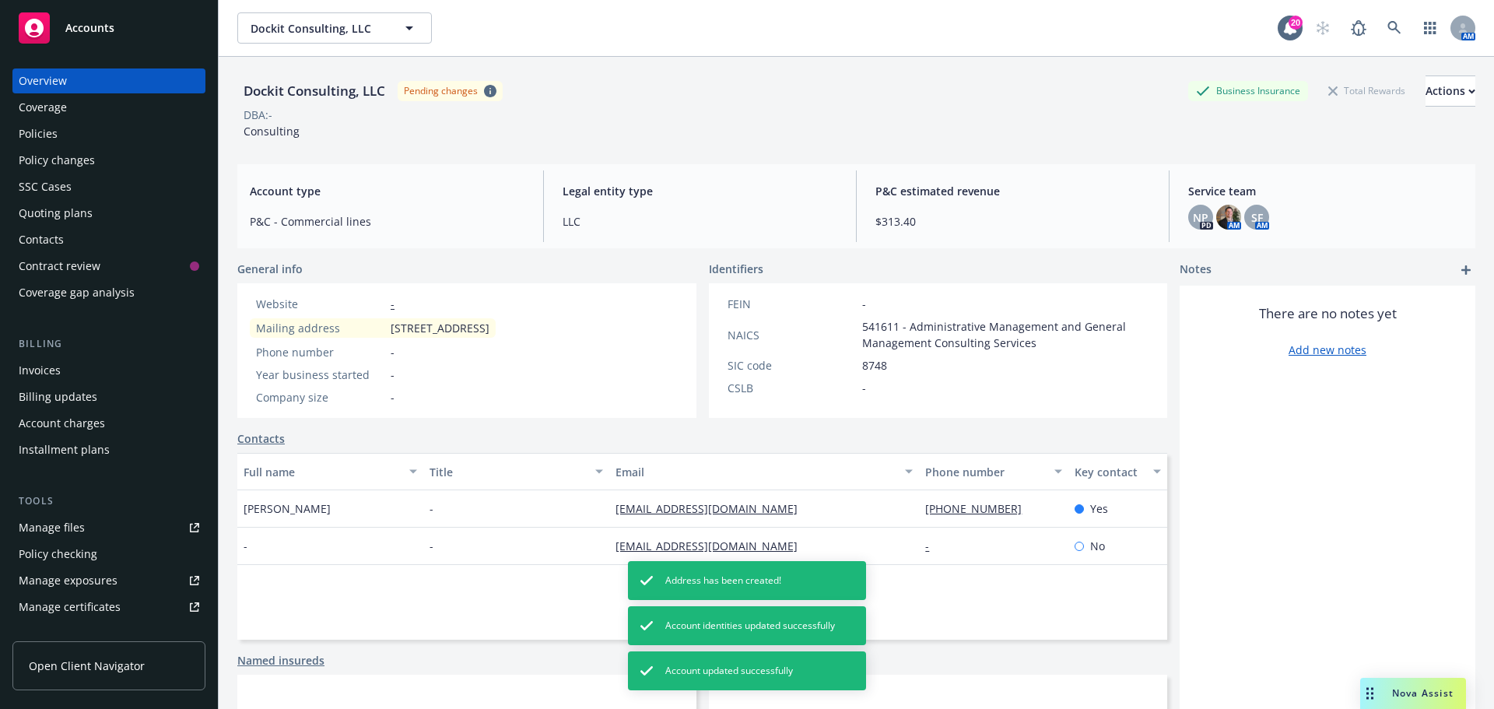
click at [86, 140] on div "Policies" at bounding box center [109, 133] width 181 height 25
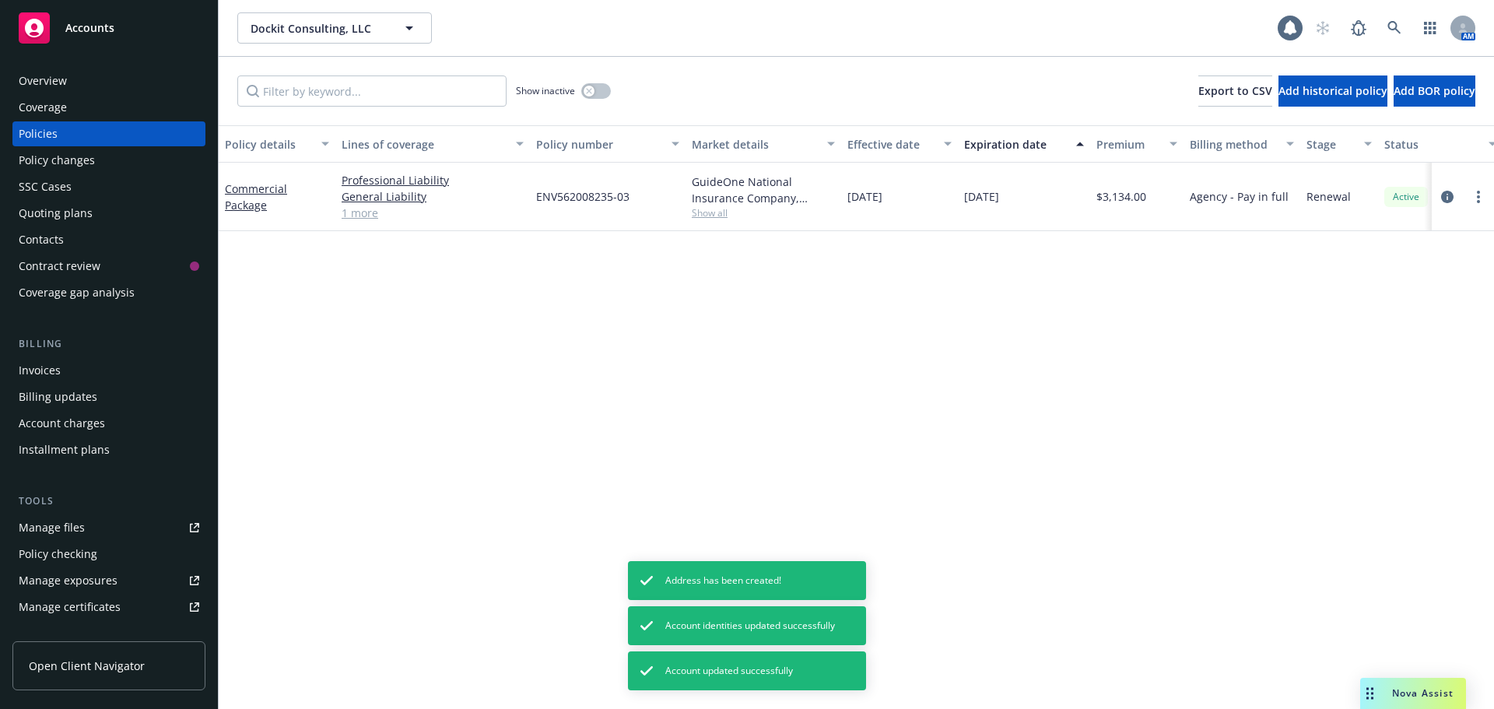
click at [107, 65] on div "Overview Coverage Policies Policy changes SSC Cases Quoting plans Contacts Cont…" at bounding box center [109, 379] width 218 height 659
click at [106, 70] on div "Overview" at bounding box center [109, 80] width 181 height 25
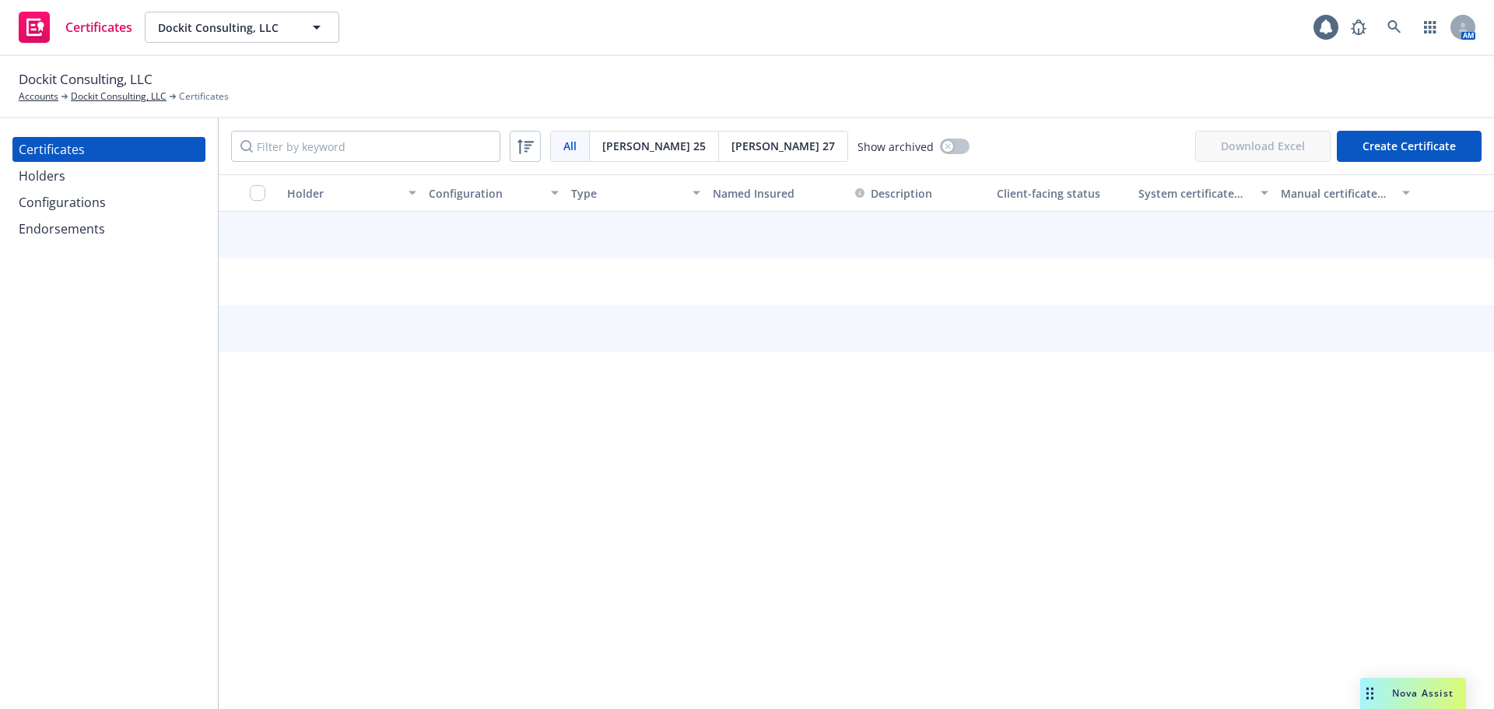
click at [122, 174] on div "Holders" at bounding box center [109, 175] width 181 height 25
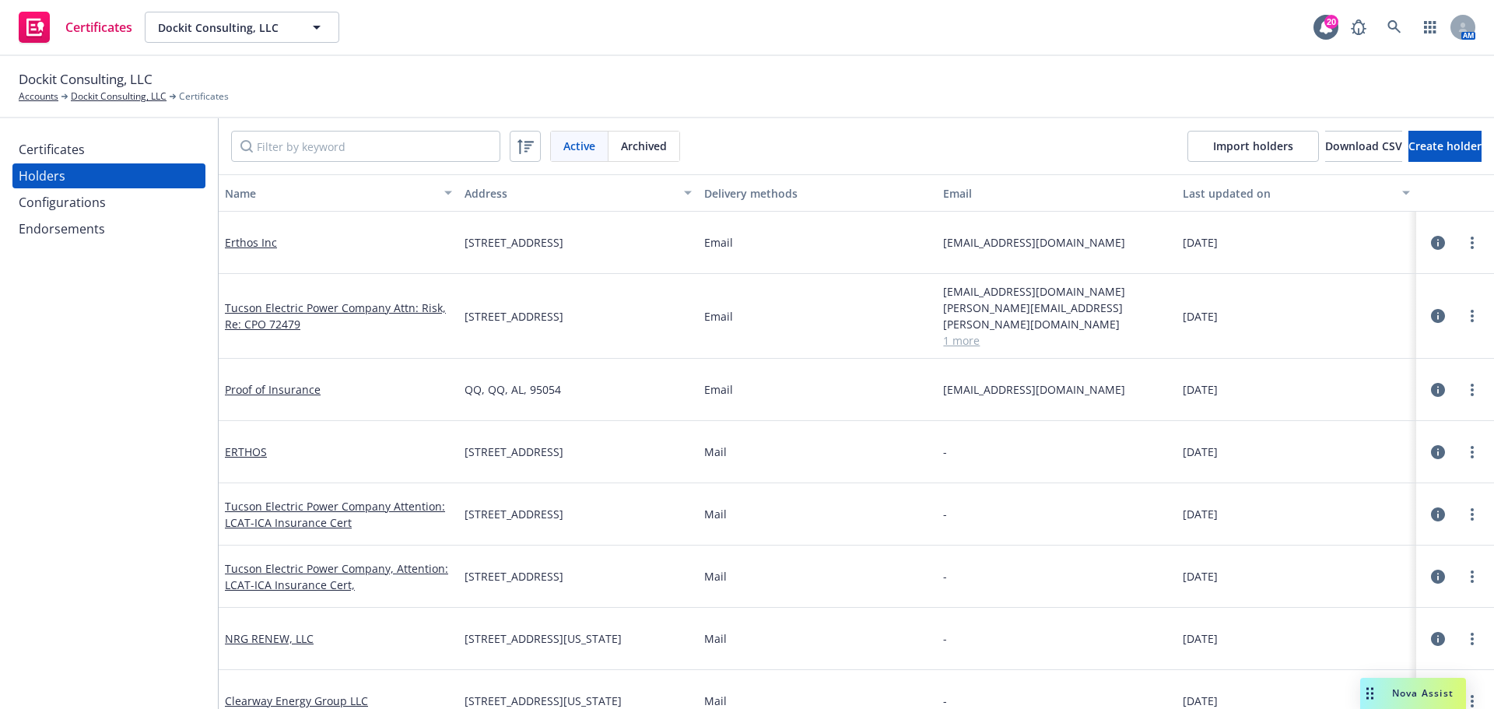
click at [133, 159] on div "Certificates" at bounding box center [109, 149] width 181 height 25
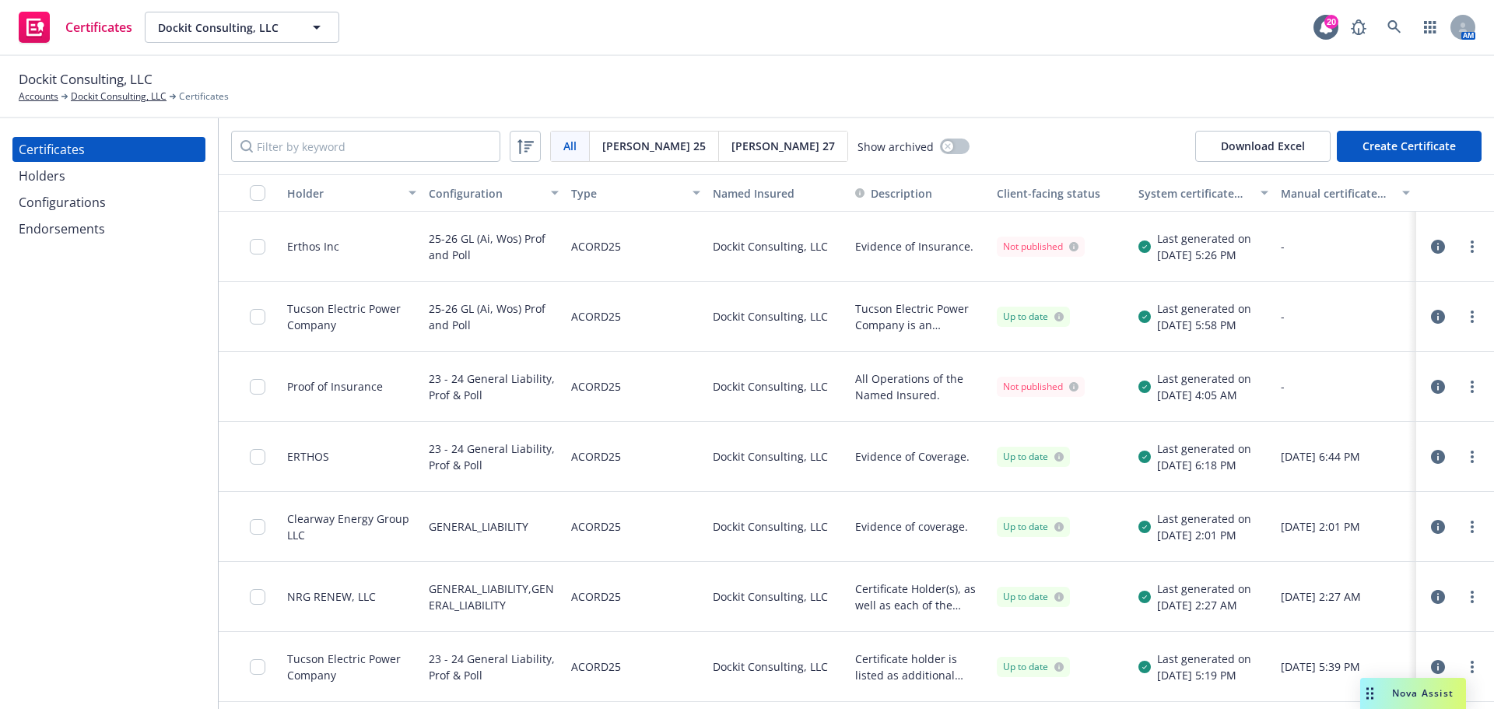
click at [119, 178] on div "Holders" at bounding box center [109, 175] width 181 height 25
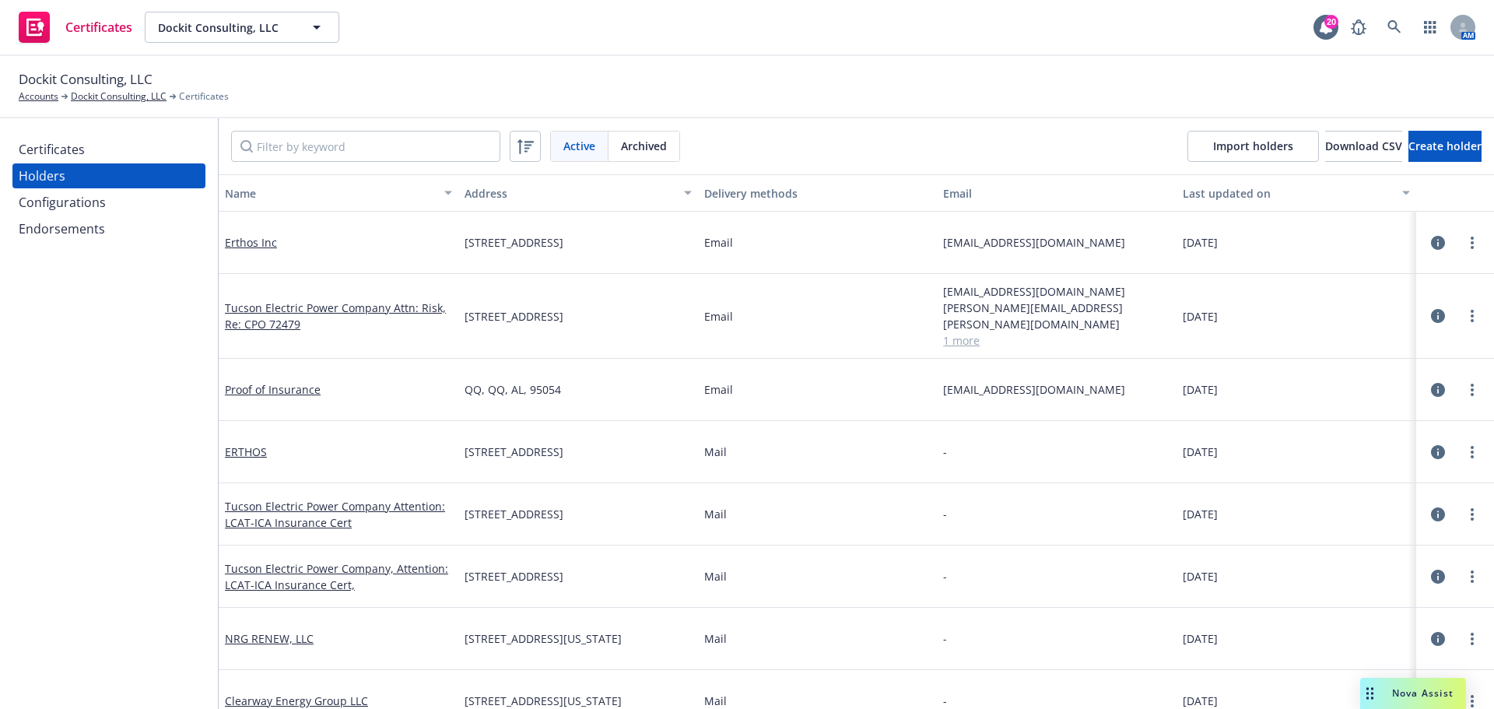
click at [77, 26] on span "Certificates" at bounding box center [98, 27] width 67 height 12
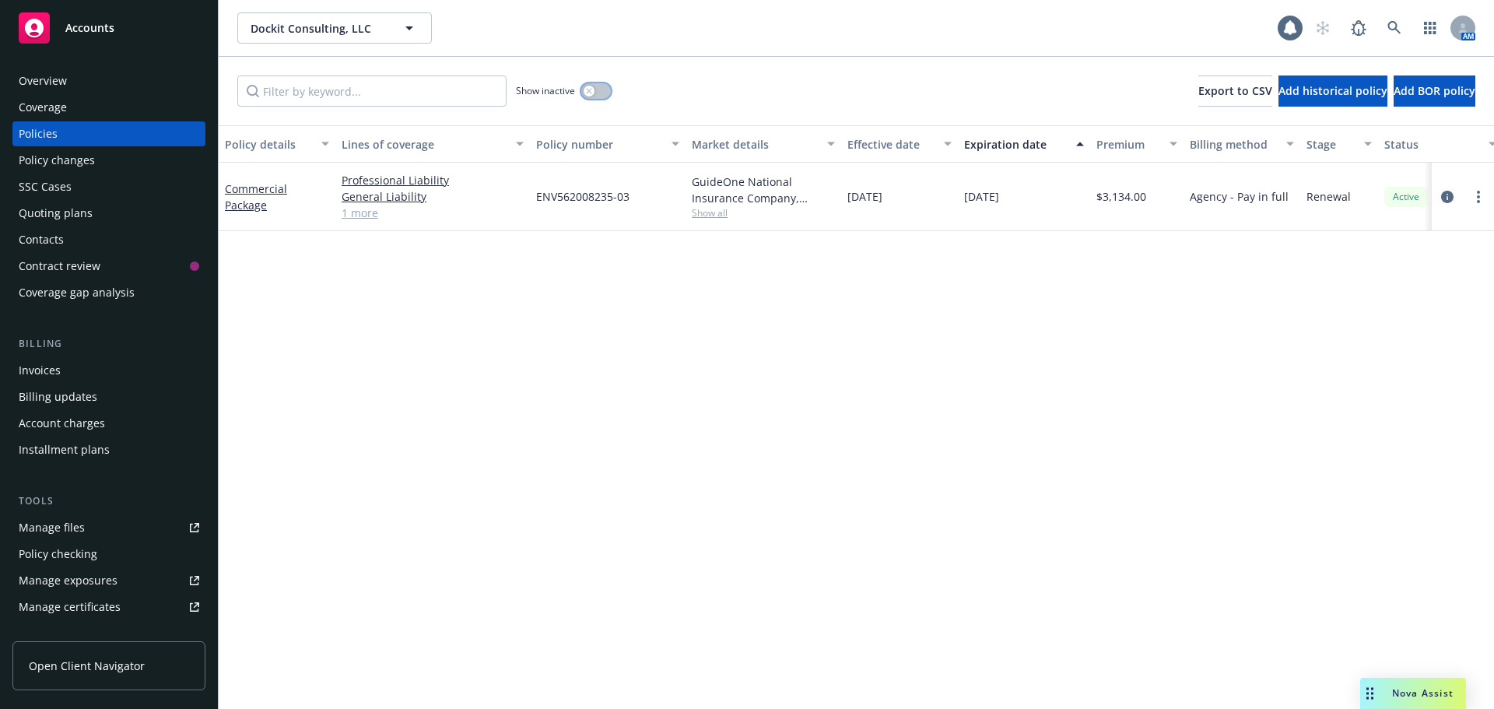
click at [598, 93] on button "button" at bounding box center [596, 91] width 30 height 16
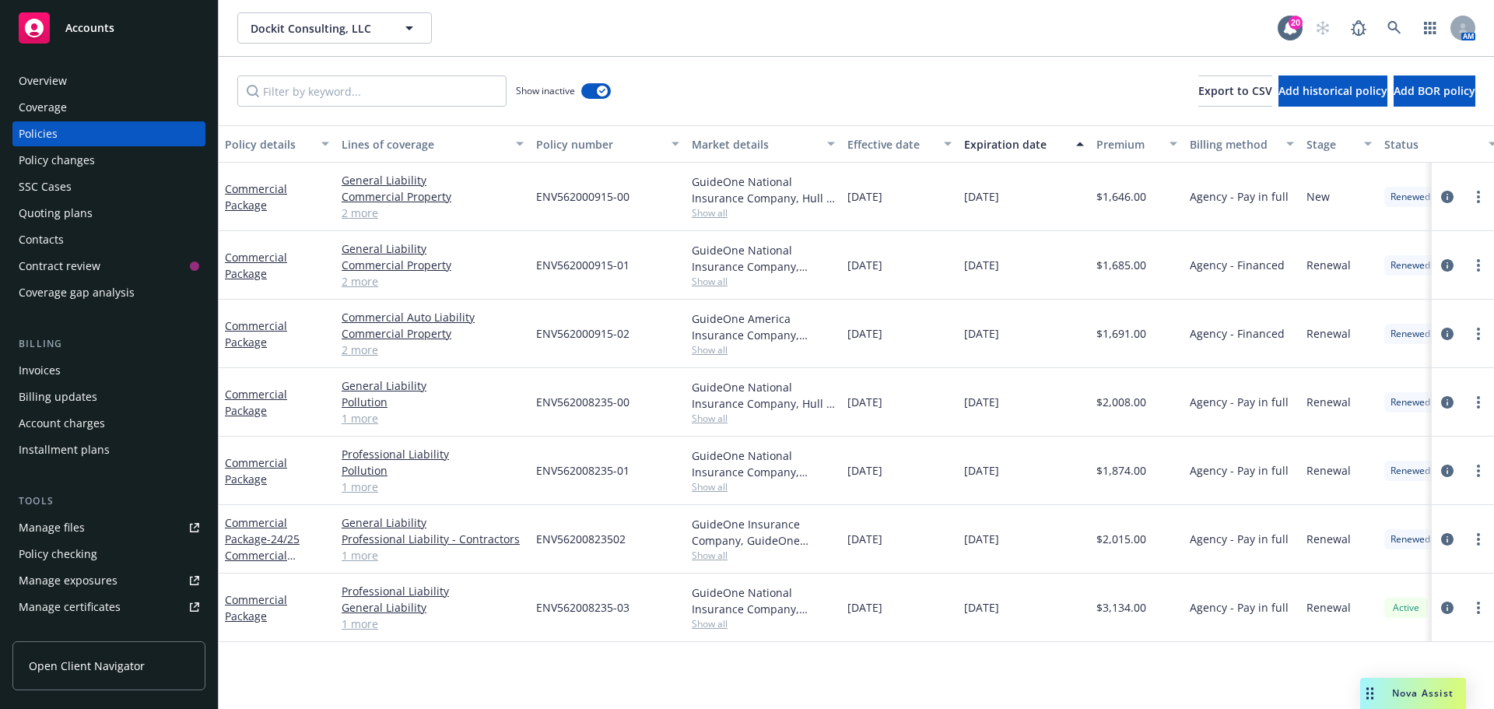
click at [104, 143] on div "Policies" at bounding box center [109, 133] width 181 height 25
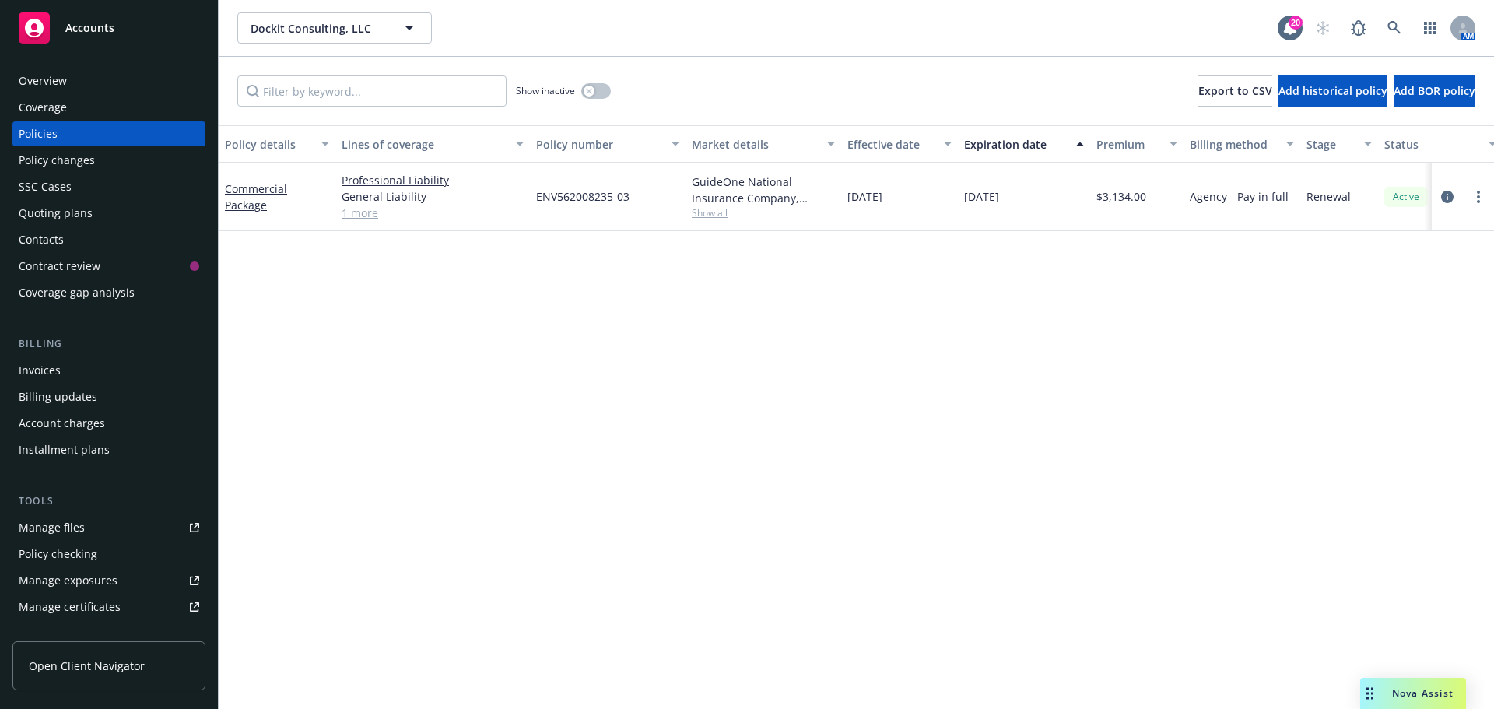
click at [135, 150] on div "Policy changes" at bounding box center [109, 160] width 181 height 25
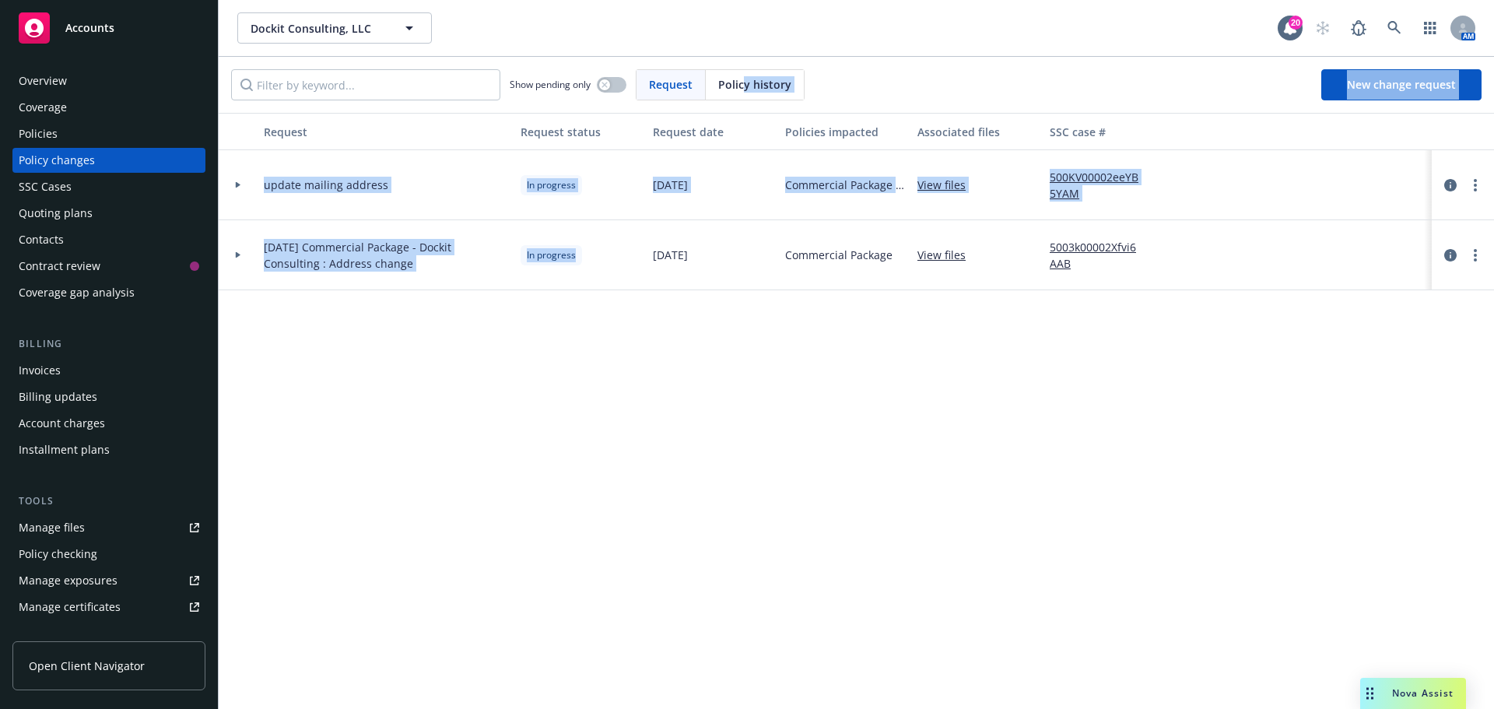
drag, startPoint x: 745, startPoint y: 86, endPoint x: 577, endPoint y: 361, distance: 322.0
click at [573, 401] on div "Show pending only Request Policy history New change request Request Request sta…" at bounding box center [856, 383] width 1275 height 652
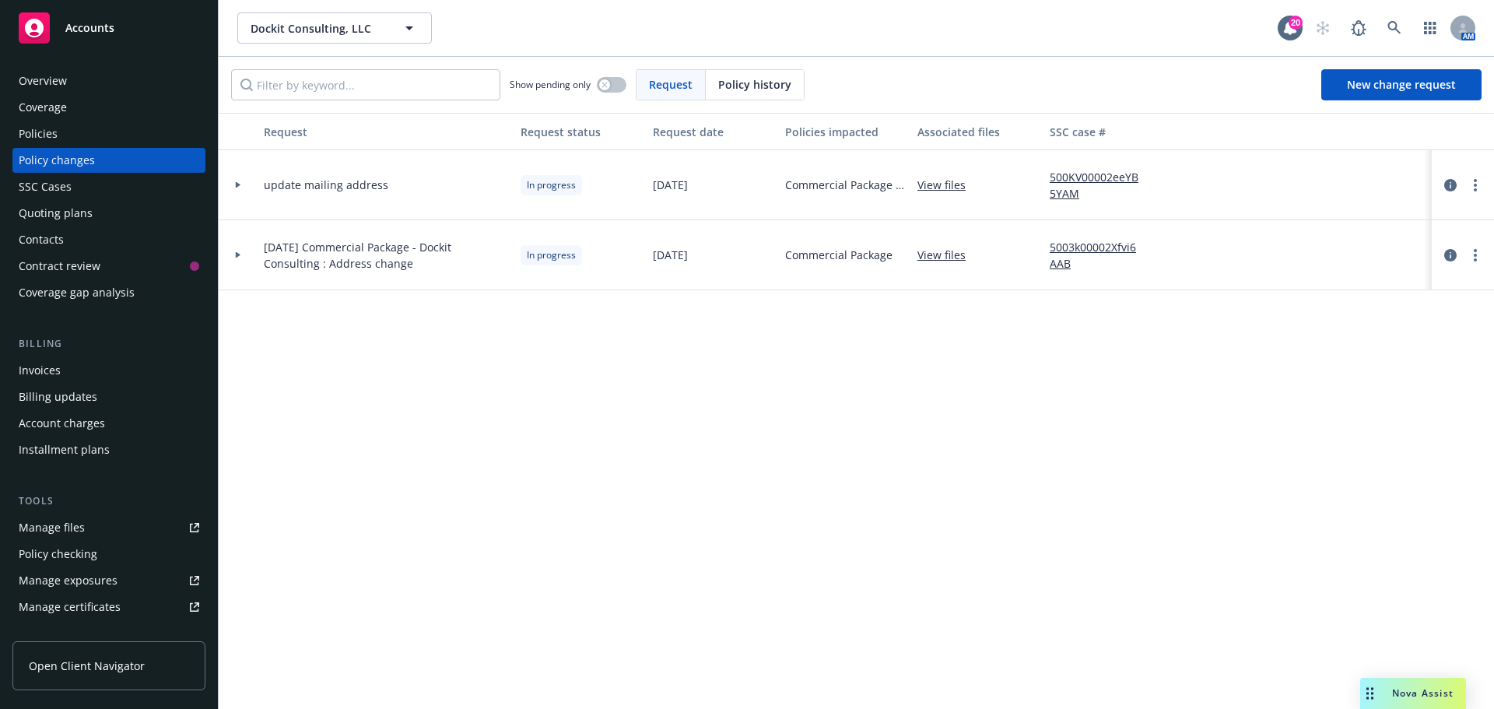
click at [1275, 253] on div at bounding box center [1230, 255] width 140 height 70
click at [1480, 184] on link "more" at bounding box center [1475, 185] width 19 height 19
click at [1342, 257] on link "Edit request summary" at bounding box center [1350, 248] width 267 height 31
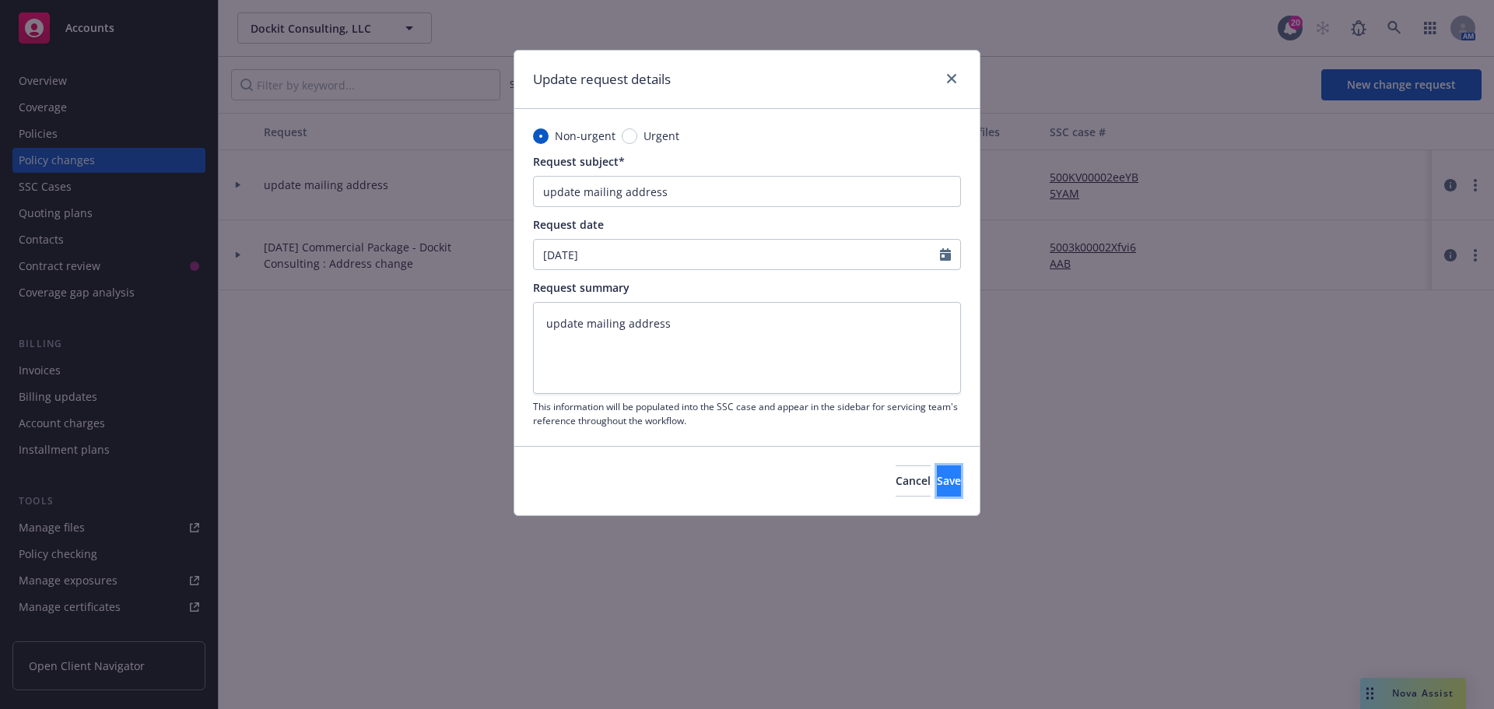
click at [937, 481] on span "Save" at bounding box center [949, 480] width 24 height 15
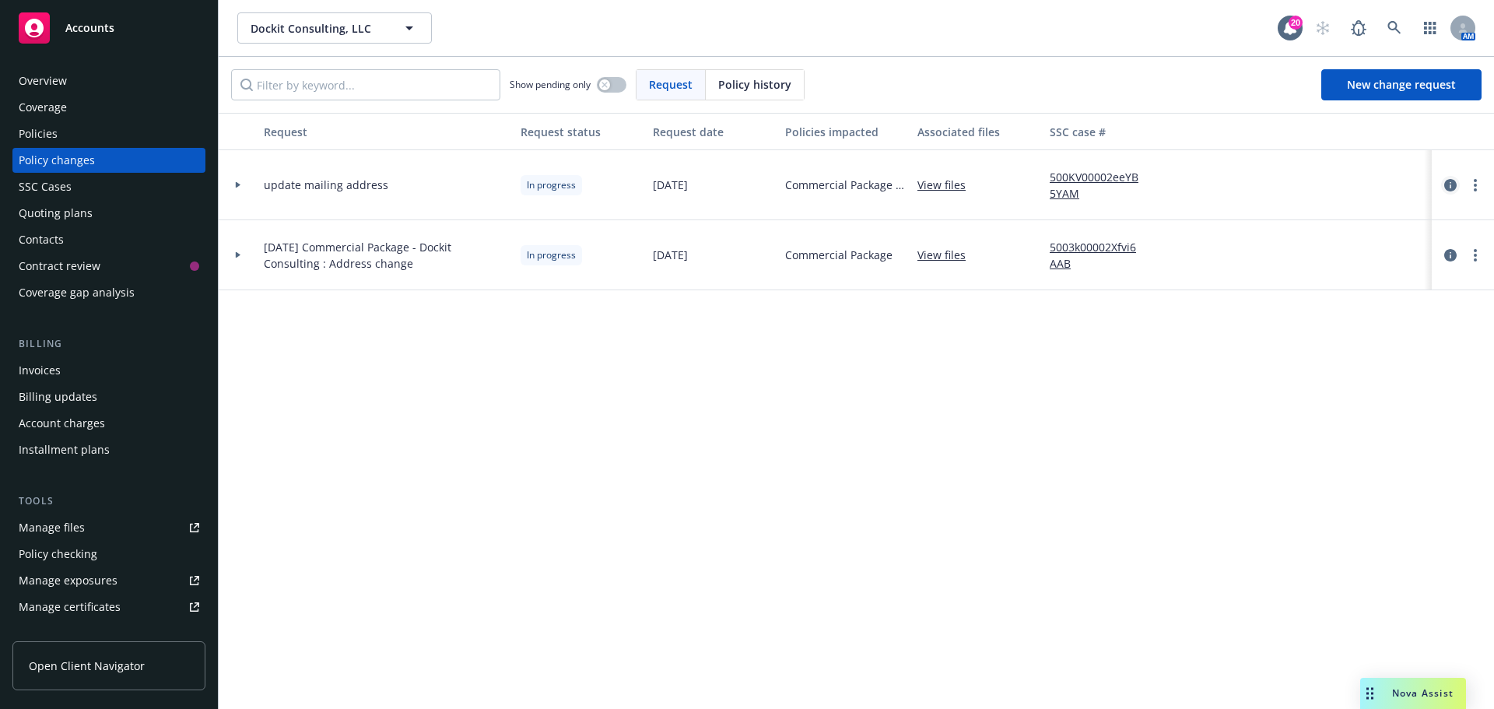
click at [1450, 185] on icon "circleInformation" at bounding box center [1450, 185] width 12 height 12
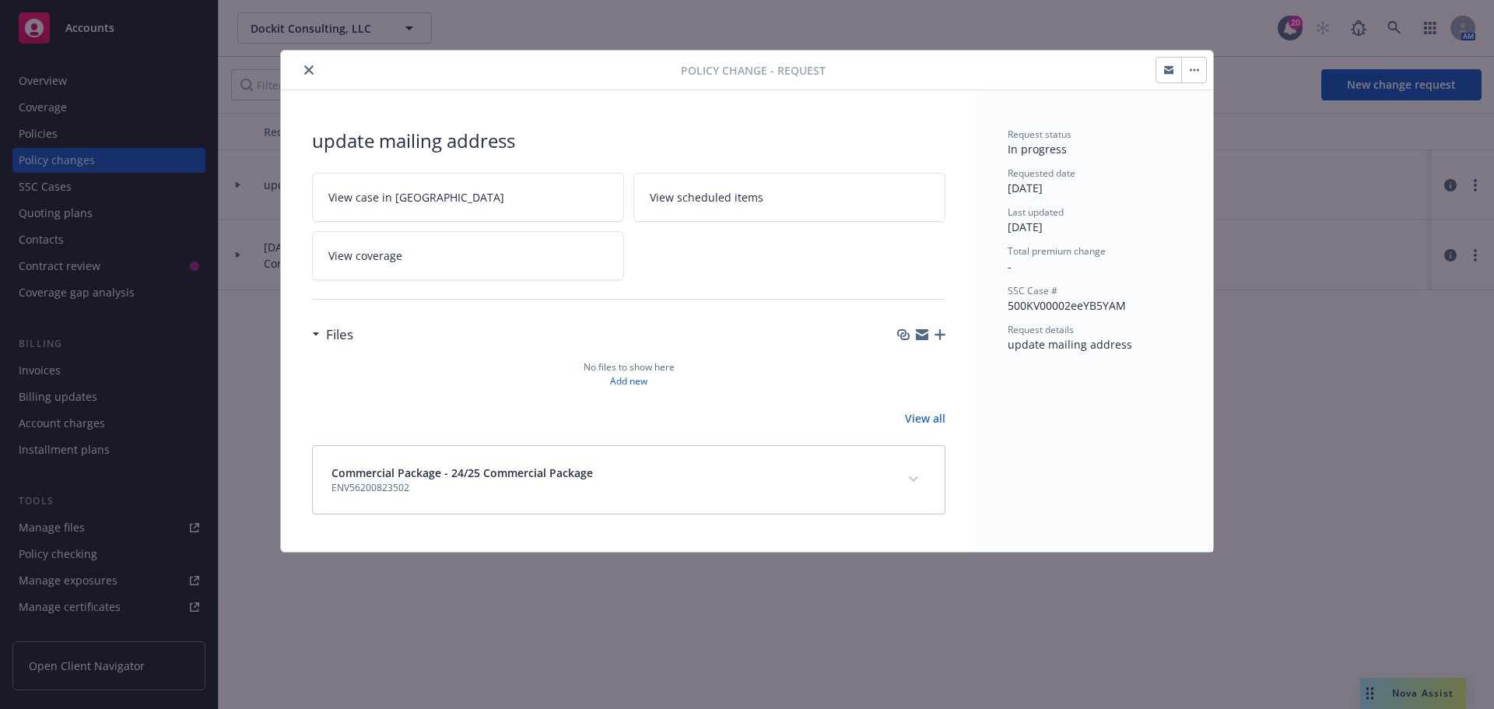
click at [1201, 68] on button "button" at bounding box center [1193, 70] width 25 height 25
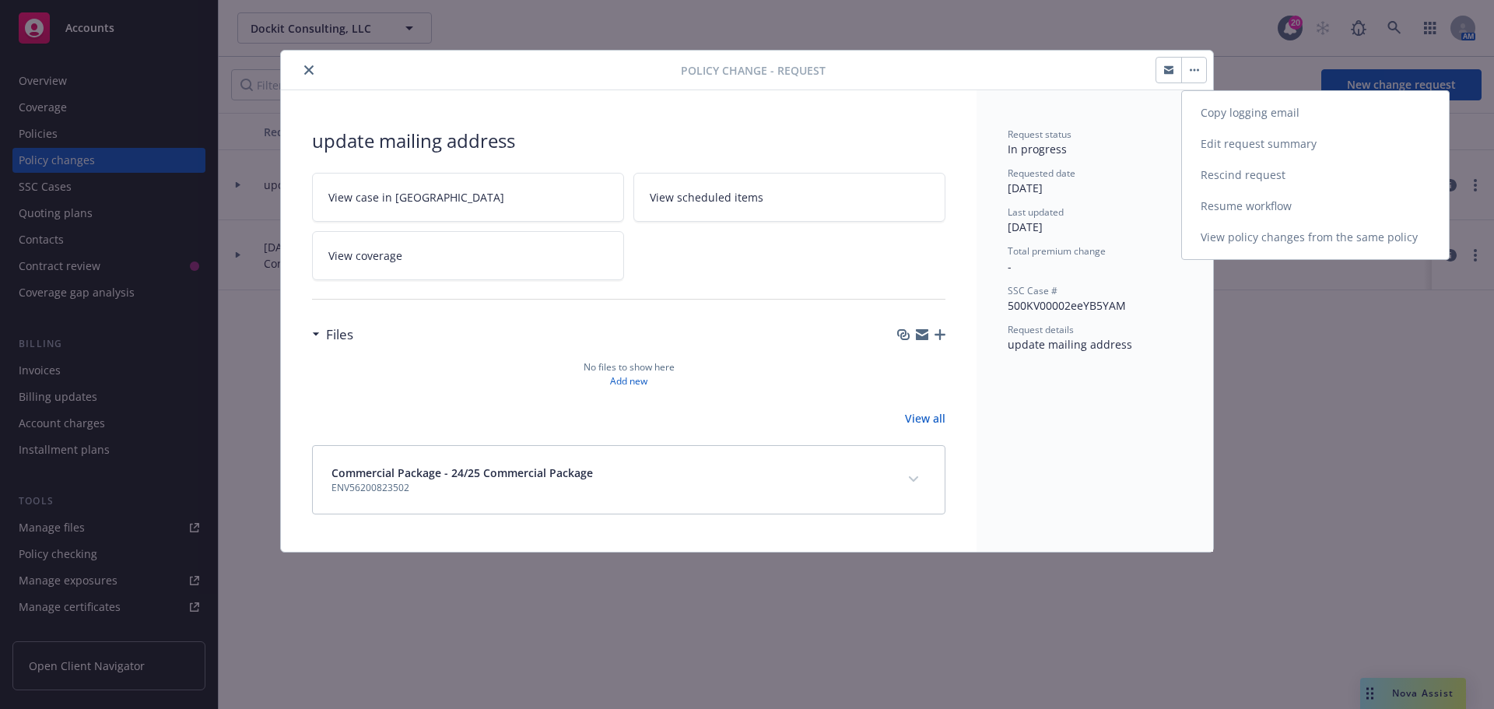
click at [1306, 204] on link "Resume workflow" at bounding box center [1315, 206] width 267 height 31
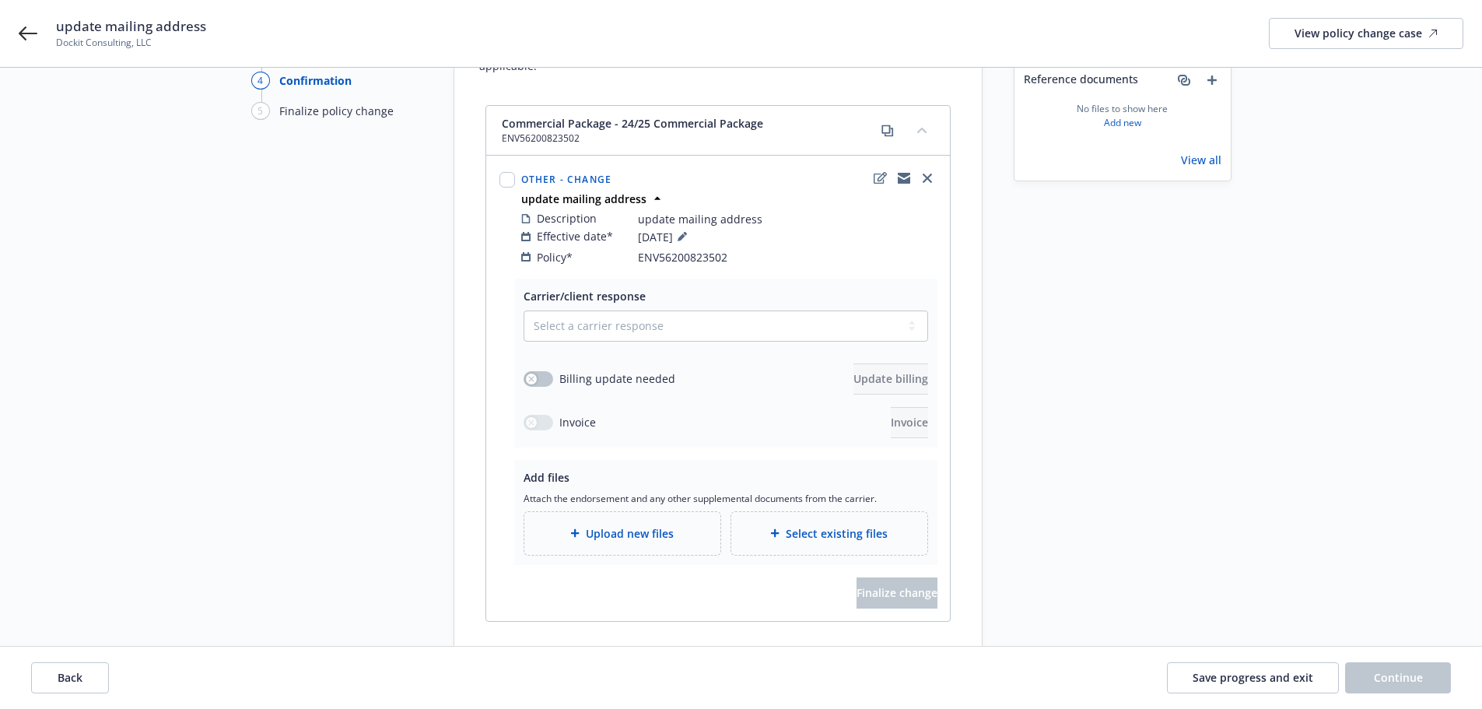
scroll to position [208, 0]
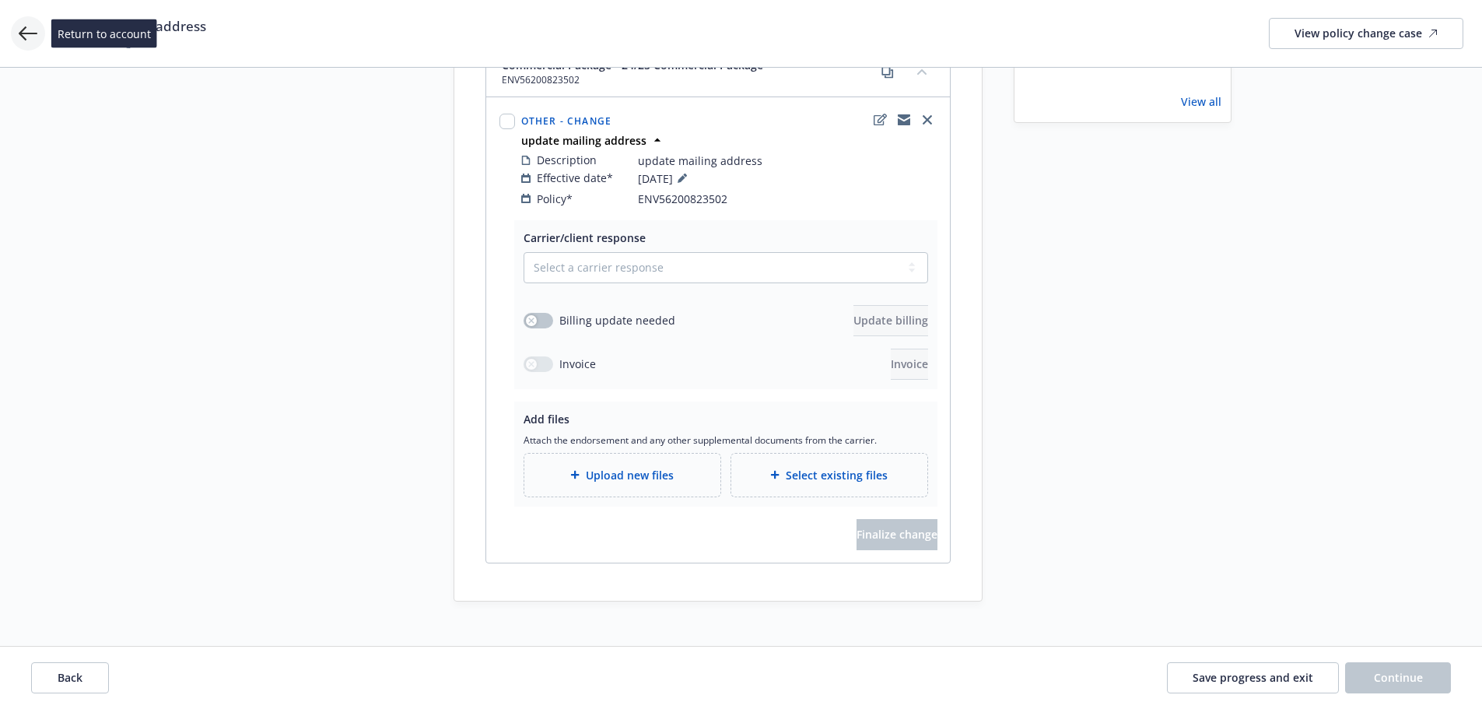
click at [24, 30] on icon at bounding box center [28, 33] width 19 height 14
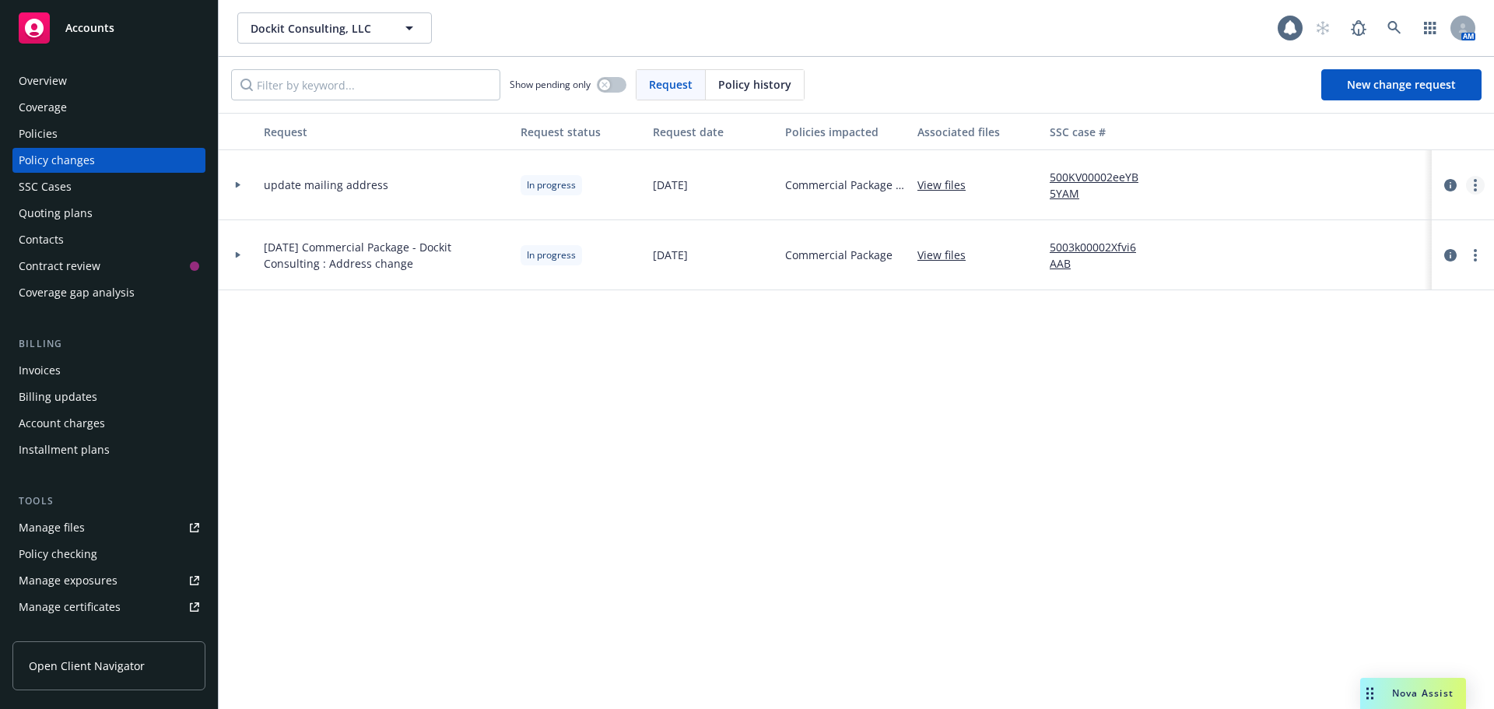
click at [1476, 189] on circle "more" at bounding box center [1475, 189] width 3 height 3
click at [1340, 278] on link "Rescind request" at bounding box center [1350, 279] width 267 height 31
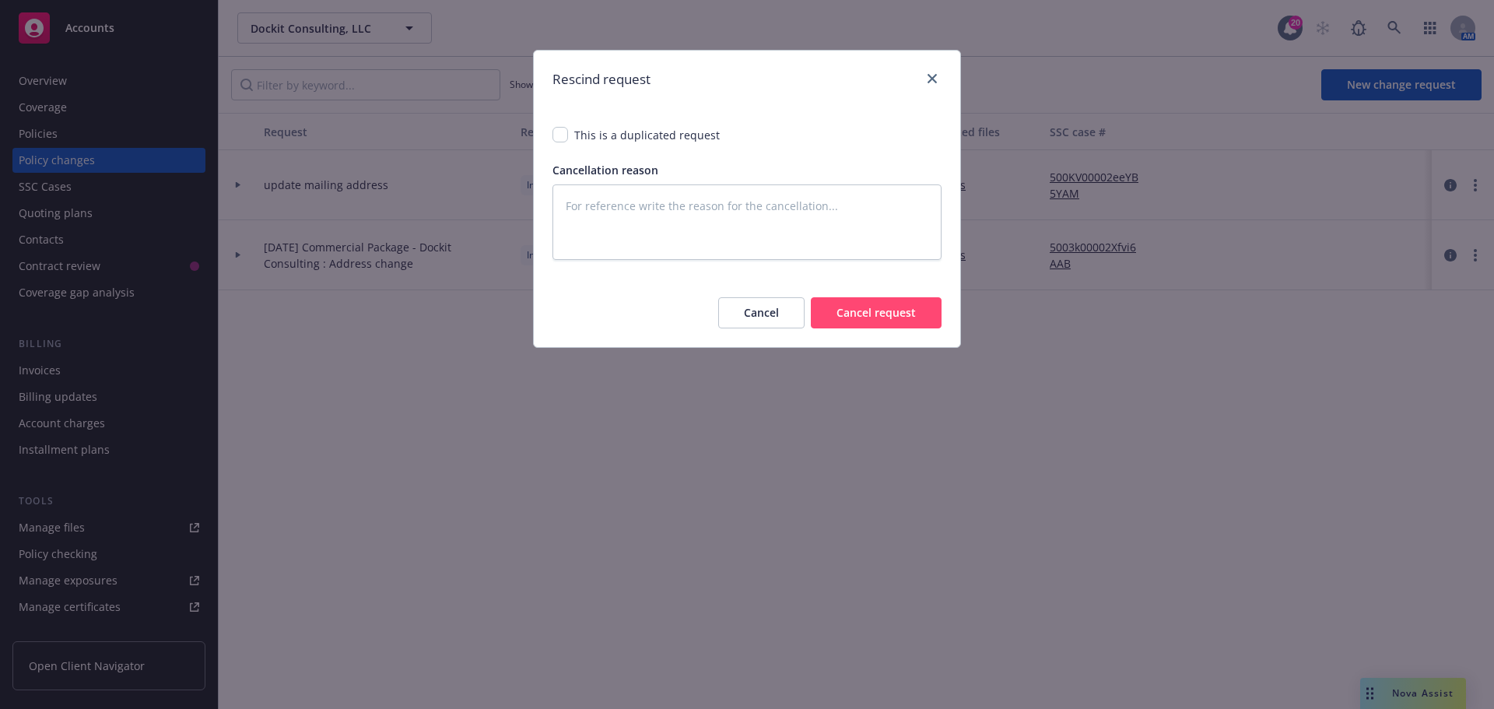
click at [880, 311] on button "Cancel request" at bounding box center [876, 312] width 131 height 31
type textarea "x"
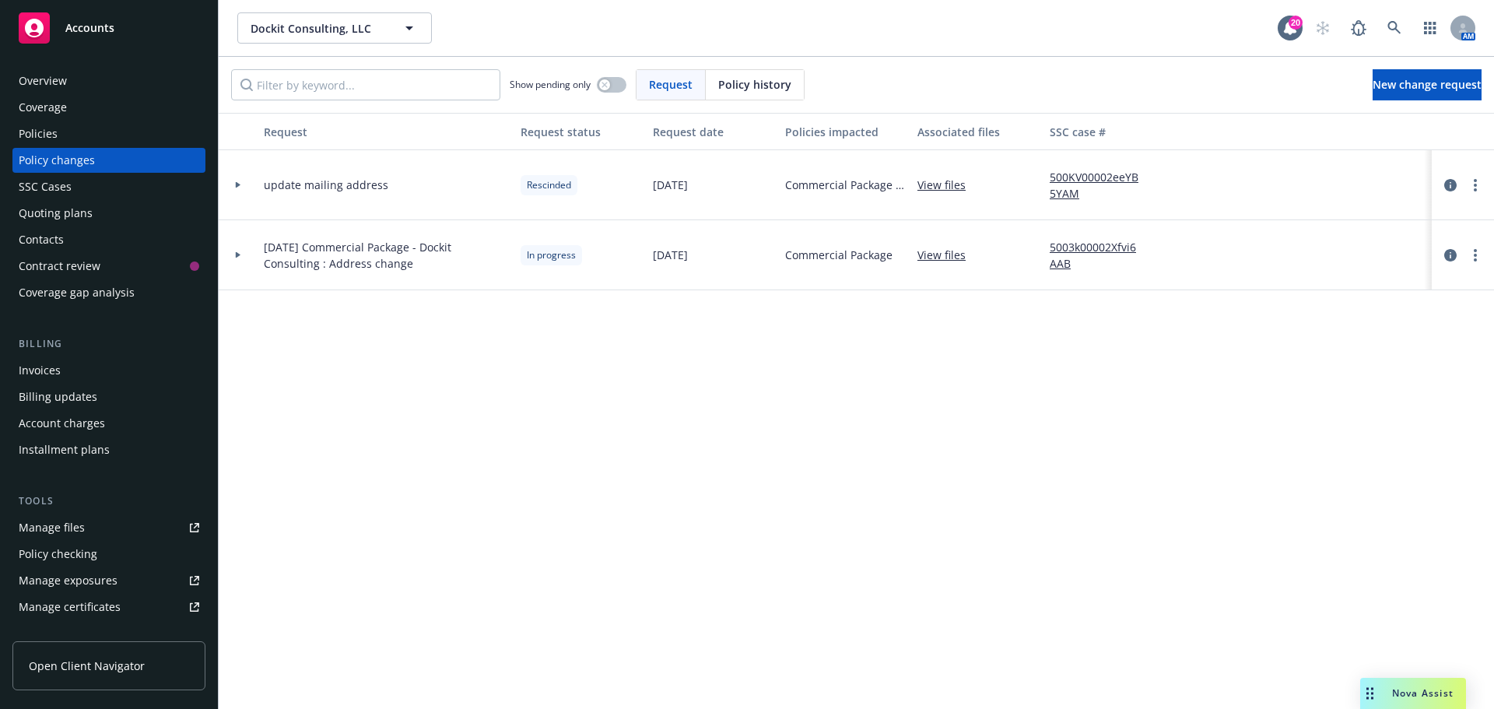
click at [92, 78] on div "Overview" at bounding box center [109, 80] width 181 height 25
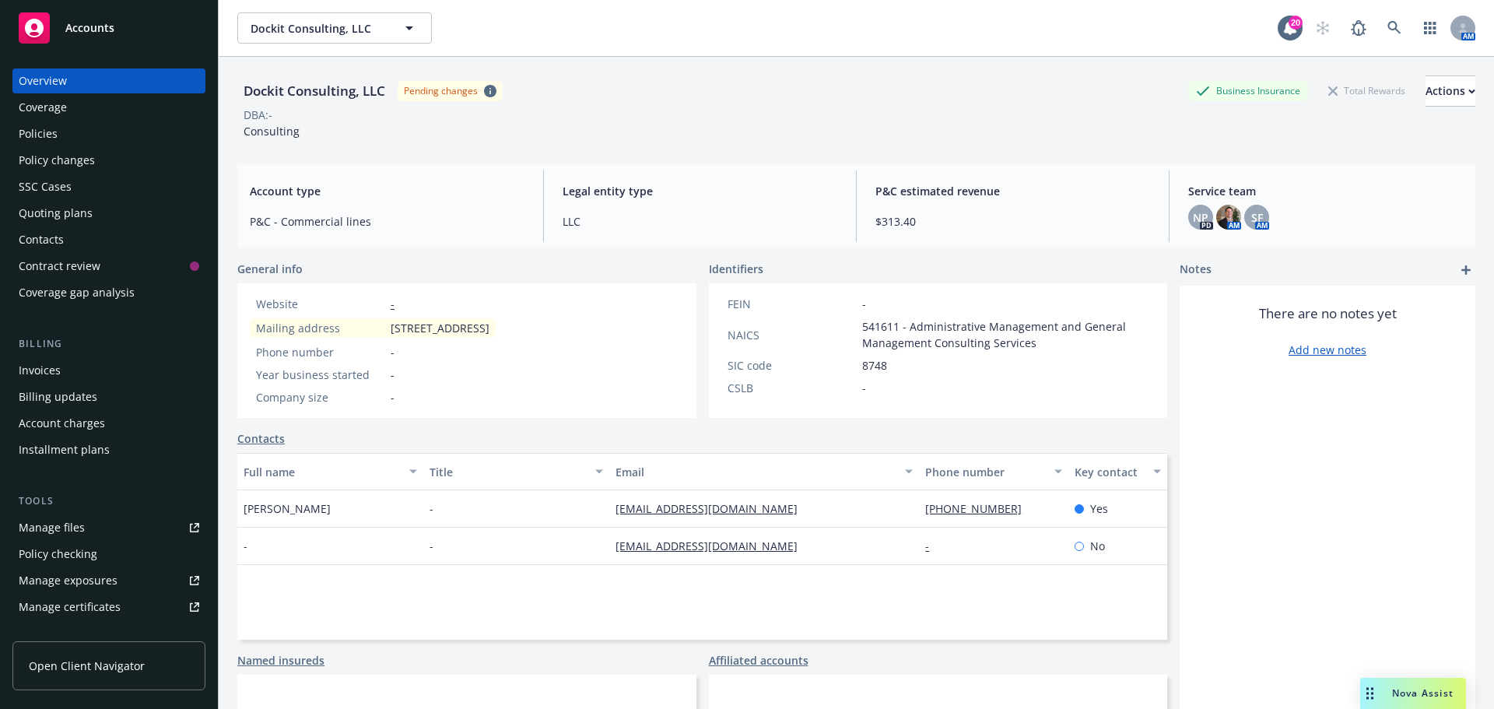
click at [101, 159] on div "Policy changes" at bounding box center [109, 160] width 181 height 25
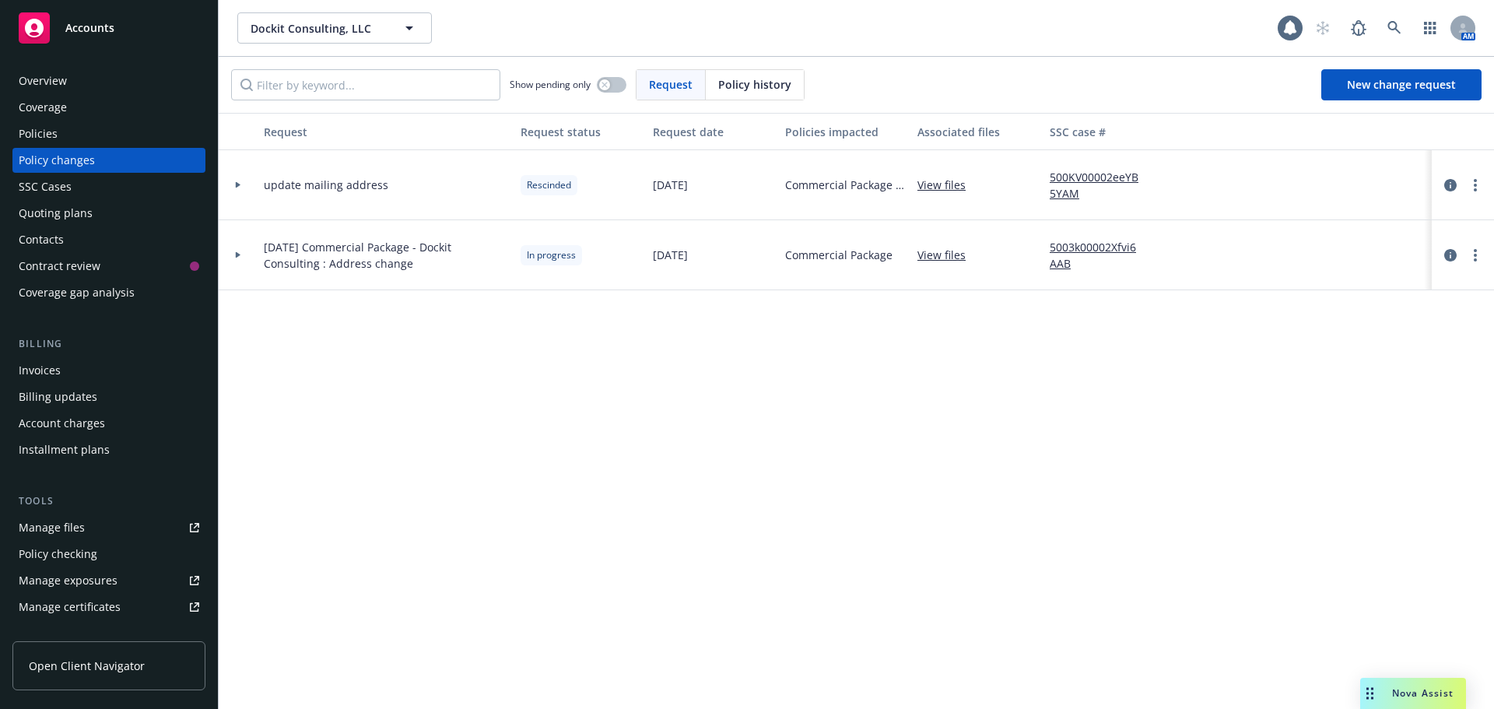
click at [1491, 177] on div at bounding box center [1463, 185] width 62 height 70
click at [1484, 180] on div at bounding box center [1463, 185] width 50 height 19
click at [1482, 187] on link "more" at bounding box center [1475, 185] width 19 height 19
click at [1341, 245] on link "Edit request summary" at bounding box center [1350, 248] width 267 height 31
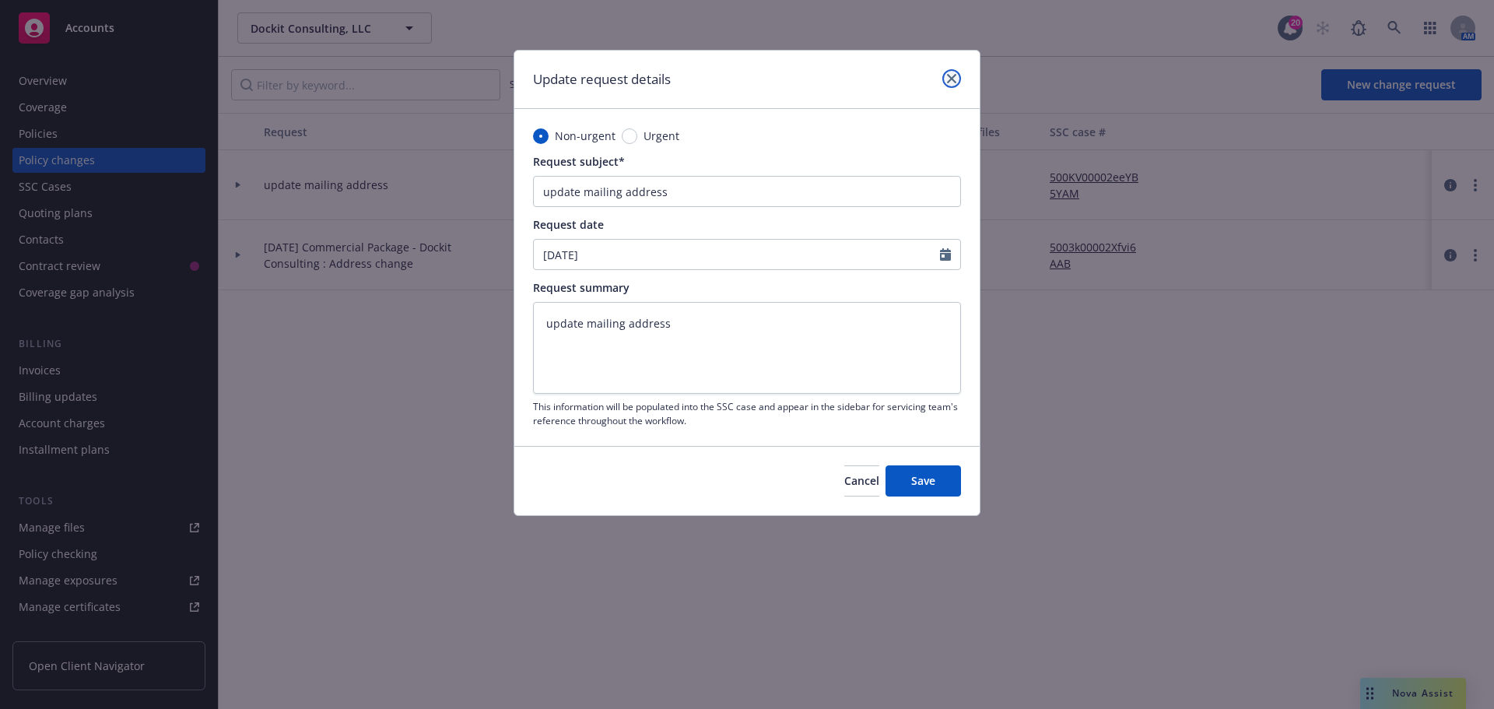
click at [949, 79] on icon "close" at bounding box center [951, 78] width 9 height 9
